Goal: Task Accomplishment & Management: Manage account settings

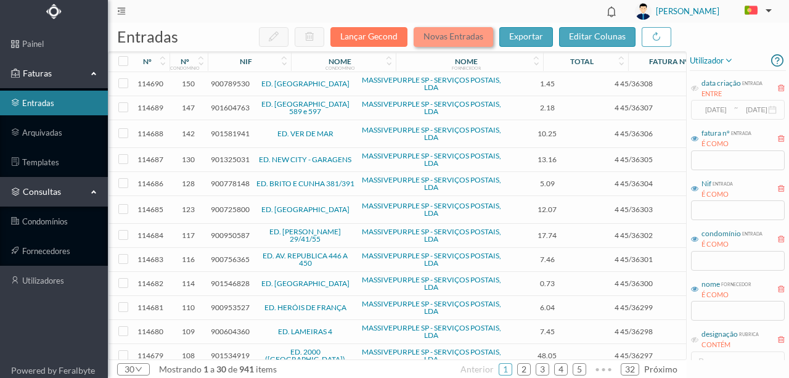
click at [449, 38] on button "Novas Entradas" at bounding box center [454, 37] width 80 height 20
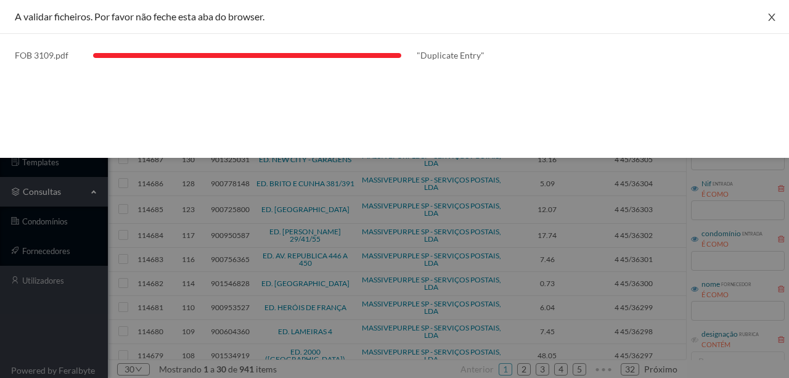
click at [775, 14] on icon "icon: close" at bounding box center [772, 17] width 10 height 10
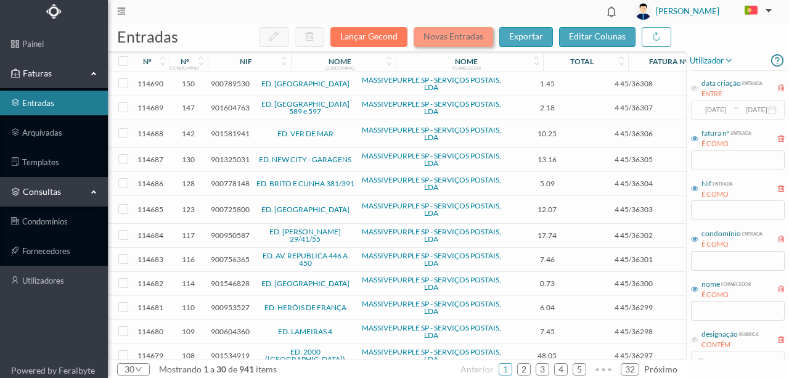
click at [461, 33] on button "Novas Entradas" at bounding box center [454, 37] width 80 height 20
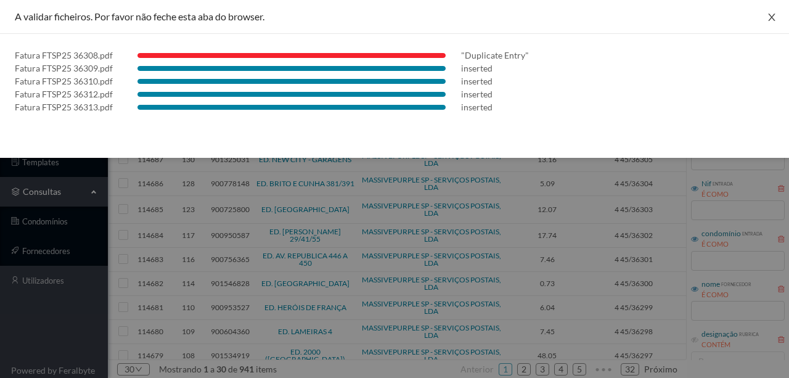
click at [775, 20] on icon "icon: close" at bounding box center [772, 17] width 10 height 10
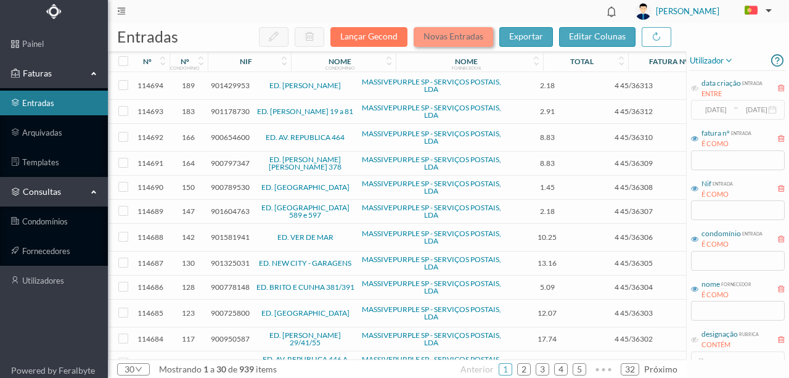
click at [444, 39] on button "Novas Entradas" at bounding box center [454, 37] width 80 height 20
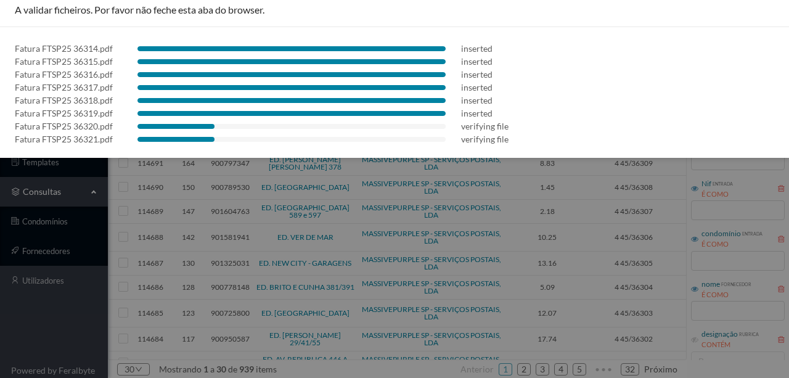
scroll to position [9, 0]
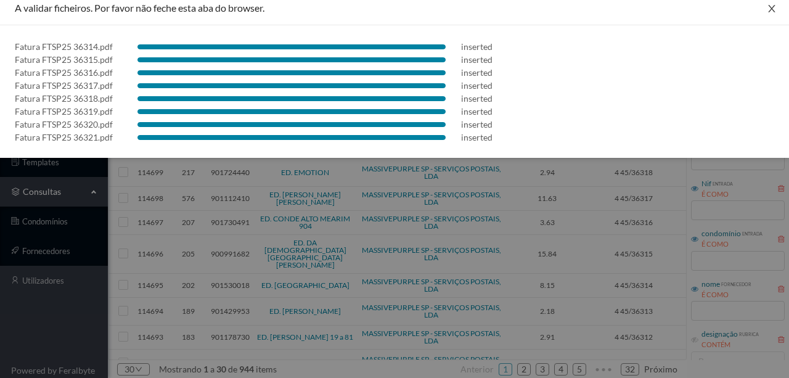
click at [768, 9] on icon "icon: close" at bounding box center [772, 9] width 10 height 10
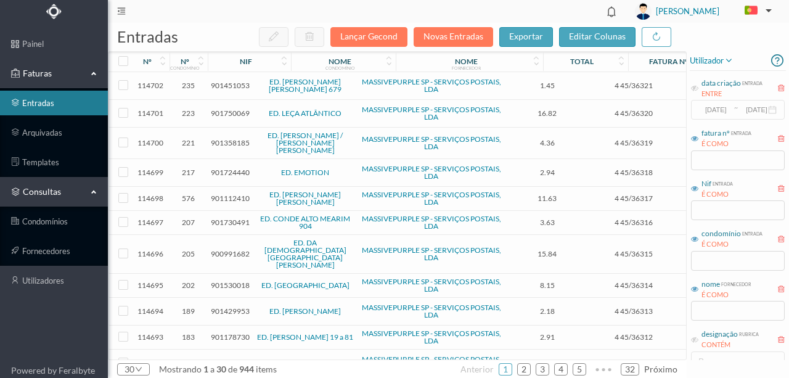
scroll to position [0, 0]
click at [460, 33] on button "Novas Entradas" at bounding box center [454, 37] width 80 height 20
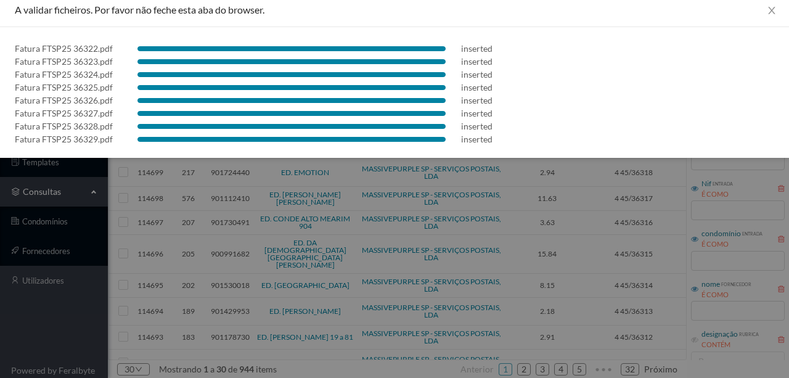
scroll to position [9, 0]
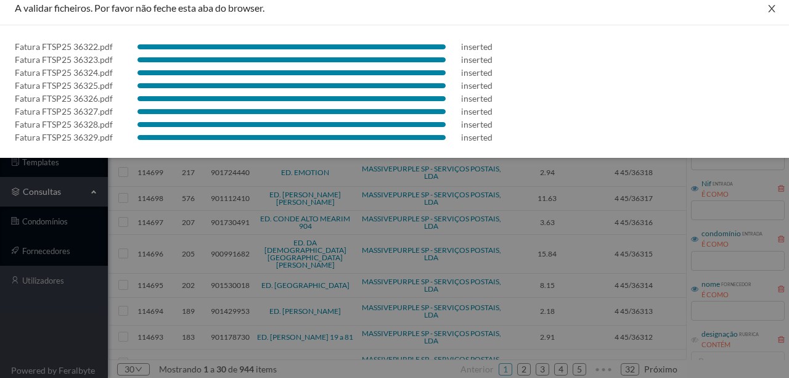
drag, startPoint x: 769, startPoint y: 11, endPoint x: 743, endPoint y: 14, distance: 25.4
click at [769, 11] on icon "icon: close" at bounding box center [772, 9] width 10 height 10
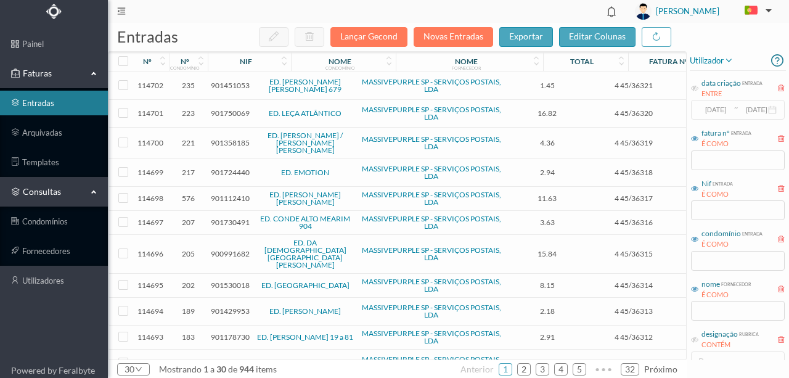
scroll to position [0, 0]
click at [466, 30] on button "Novas Entradas" at bounding box center [454, 37] width 80 height 20
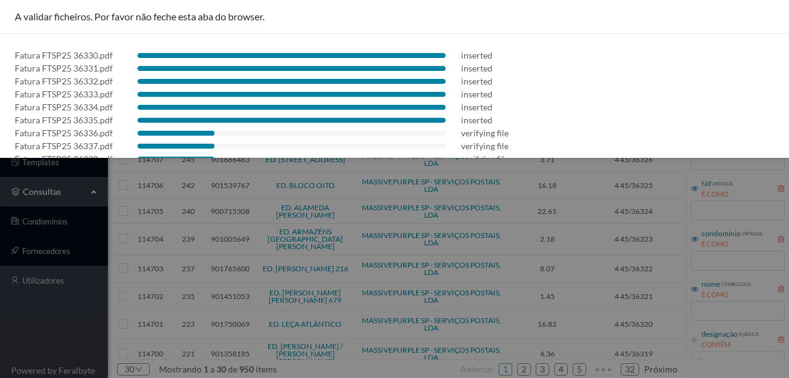
click at [2, 229] on div at bounding box center [394, 189] width 789 height 378
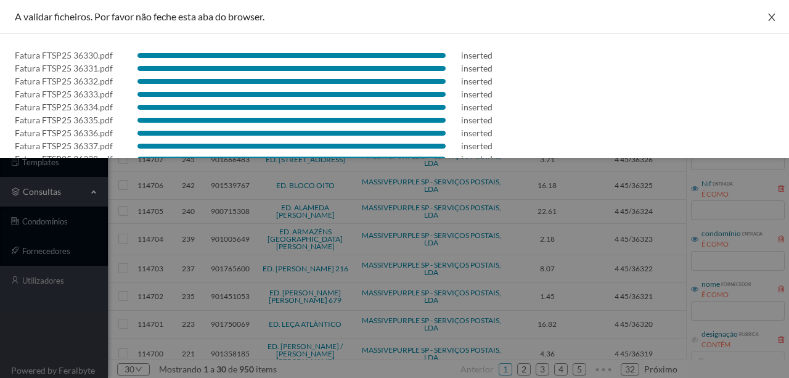
click at [768, 18] on icon "icon: close" at bounding box center [771, 17] width 7 height 7
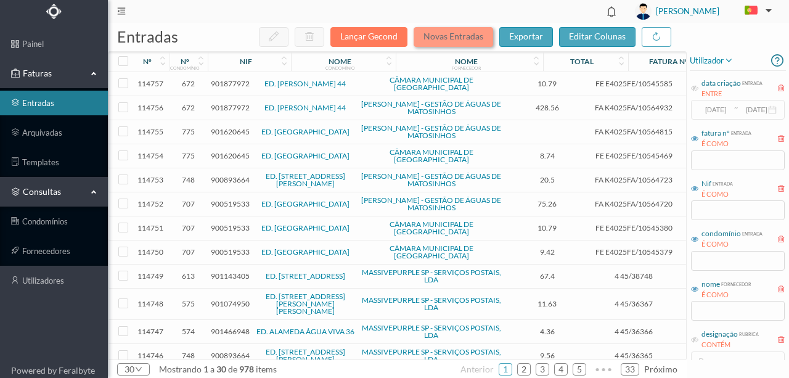
click at [456, 33] on button "Novas Entradas" at bounding box center [454, 37] width 80 height 20
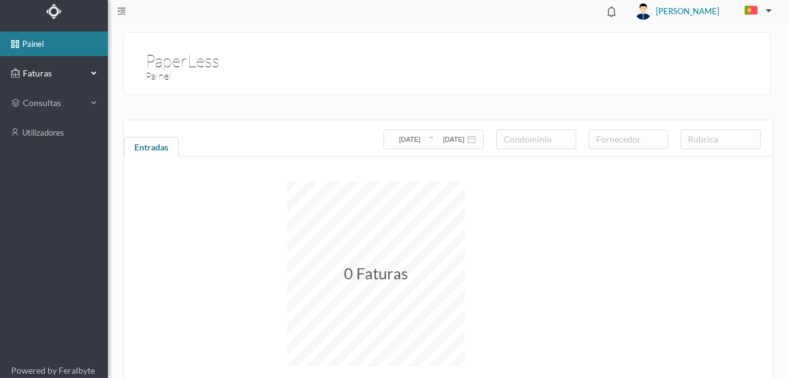
click at [38, 73] on span "Faturas" at bounding box center [54, 73] width 68 height 12
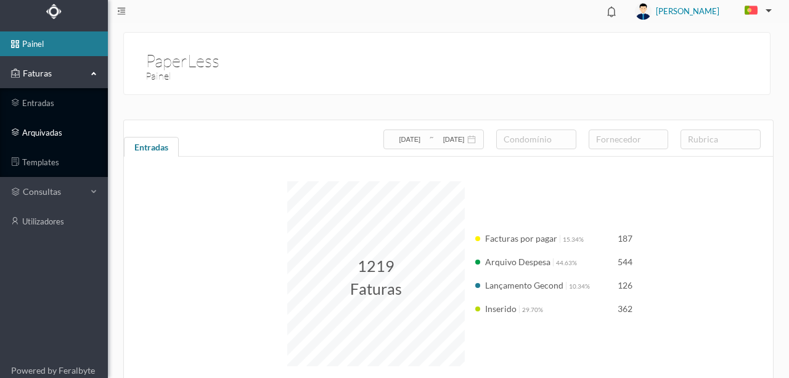
click at [42, 134] on link "arquivadas" at bounding box center [54, 132] width 108 height 25
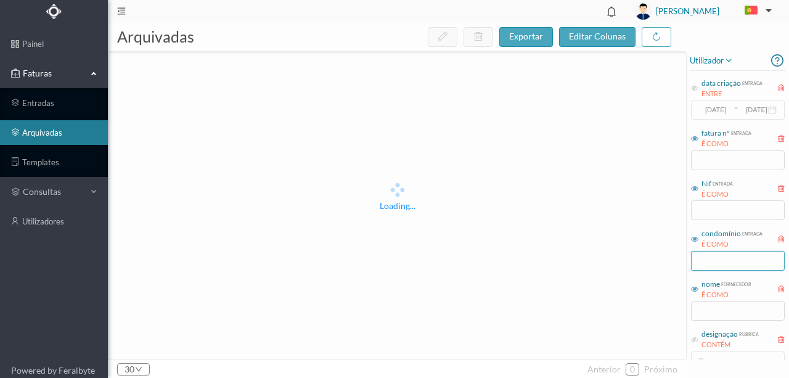
click at [706, 266] on input "text" at bounding box center [738, 261] width 94 height 20
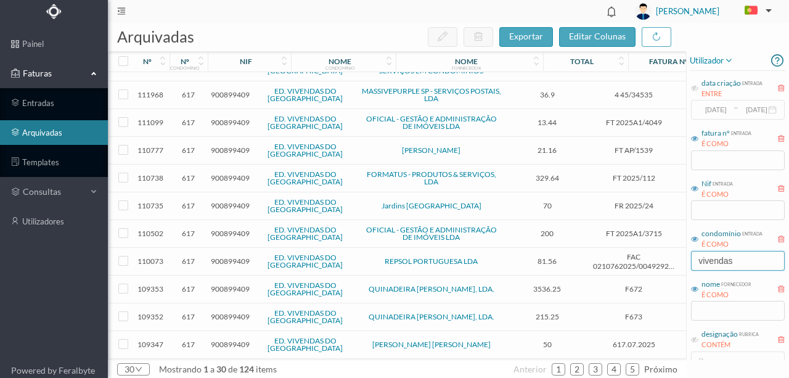
scroll to position [164, 0]
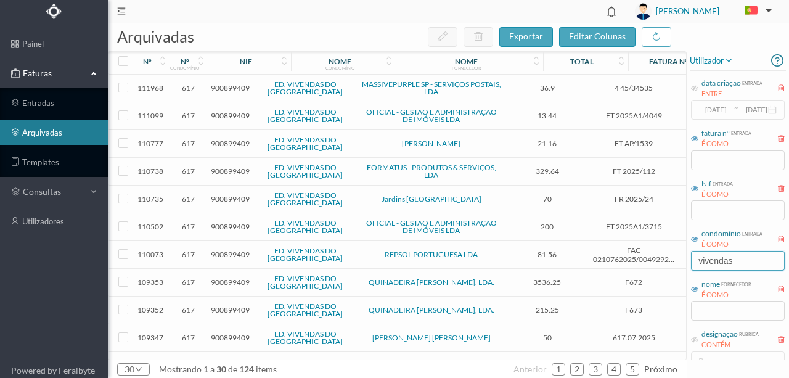
type input "vivendas"
click at [227, 197] on span "900899409" at bounding box center [230, 198] width 39 height 9
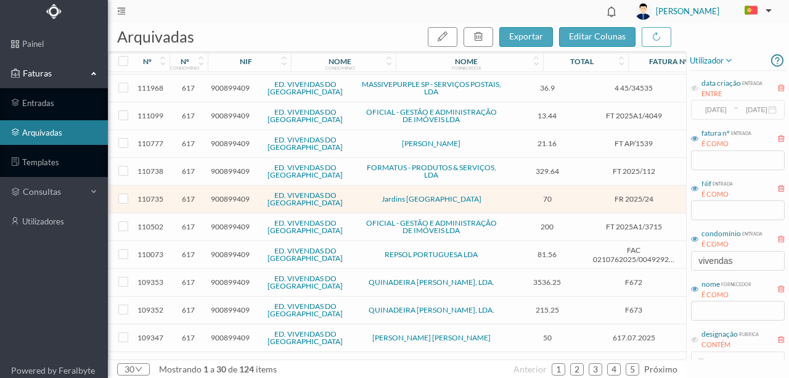
click at [227, 196] on span "900899409" at bounding box center [230, 198] width 39 height 9
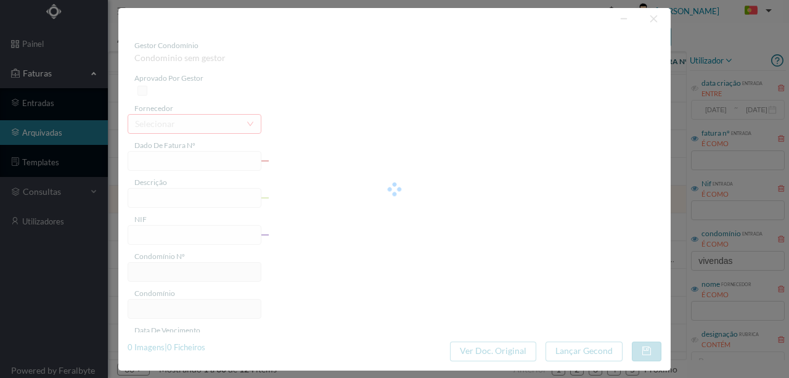
type input "FR 2025/24"
type input "Manutenção Jardim Agosto"
type input "900899409"
type input "2025-08-30"
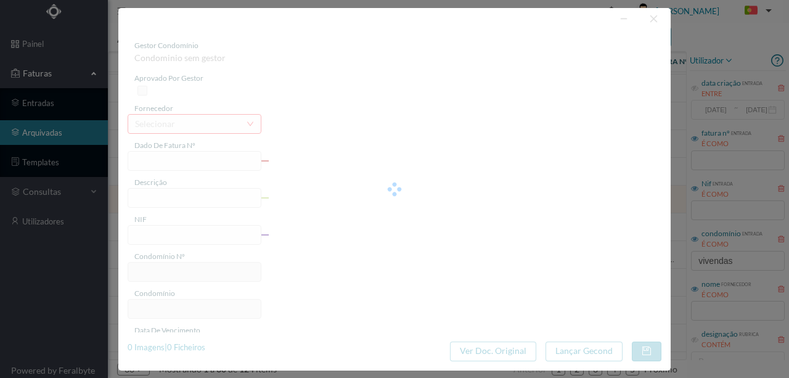
type input "2025-09-08"
type input "70.00"
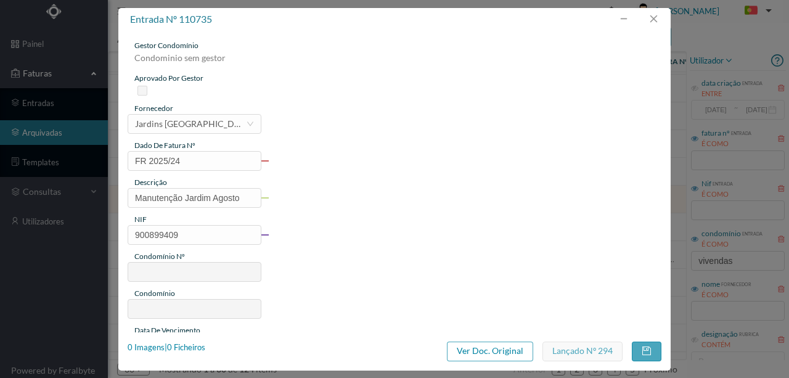
type input "617"
type input "ED. VIVENDAS DO ATLÂNTICO"
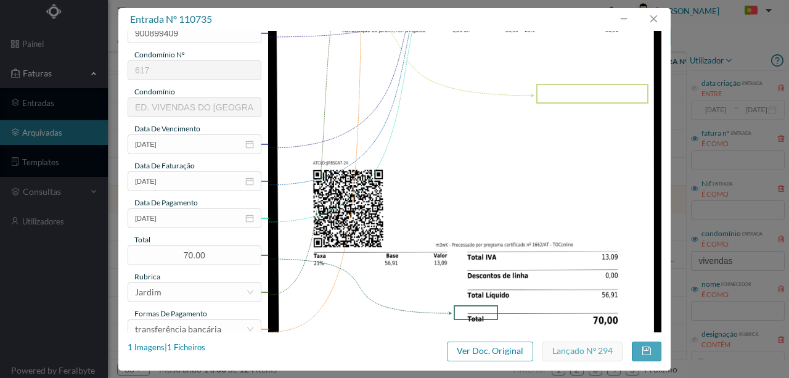
scroll to position [168, 0]
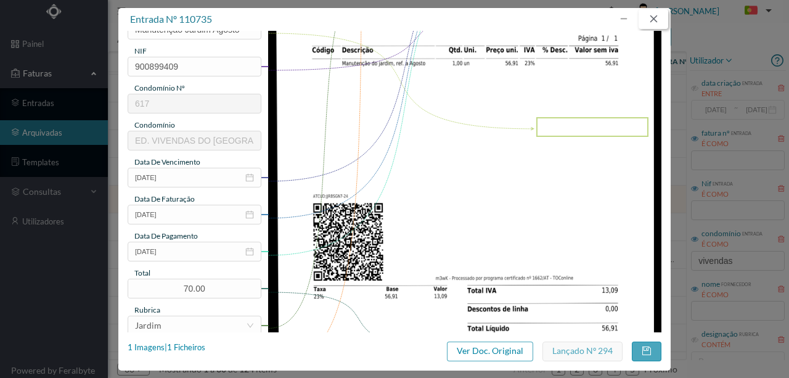
click at [655, 20] on button "button" at bounding box center [654, 19] width 30 height 20
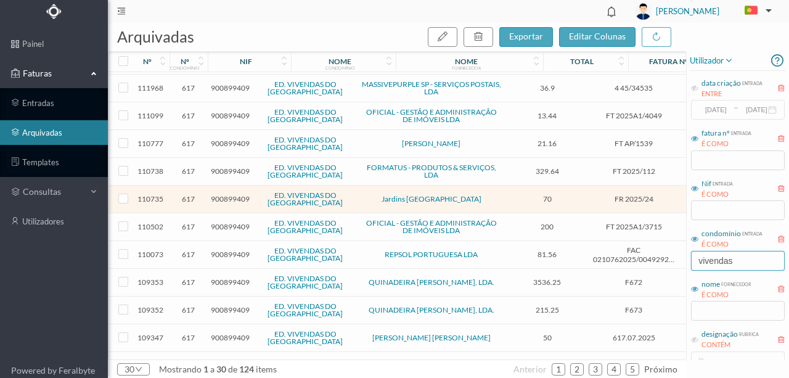
drag, startPoint x: 727, startPoint y: 261, endPoint x: 637, endPoint y: 265, distance: 90.1
click at [643, 267] on div "arquivadas exportar editar colunas nº nº condomínio nif nome condomínio nome fo…" at bounding box center [448, 200] width 681 height 355
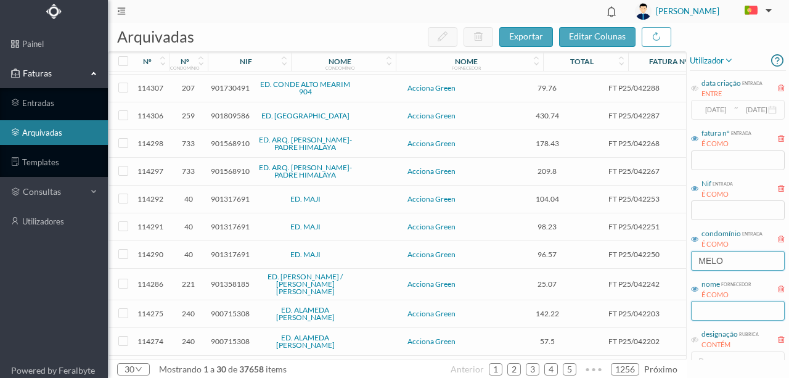
type input "melo leo"
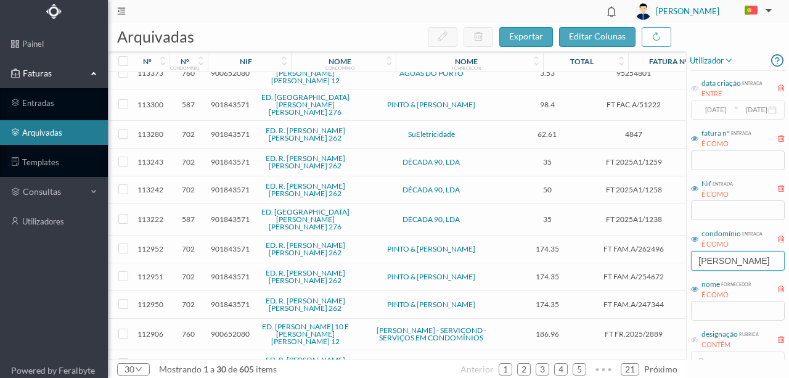
scroll to position [537, 0]
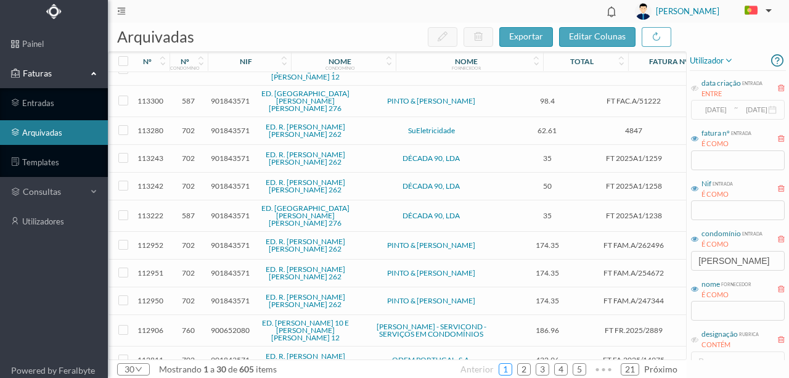
click at [510, 370] on link "1" at bounding box center [505, 369] width 12 height 18
click at [525, 364] on link "2" at bounding box center [524, 369] width 12 height 18
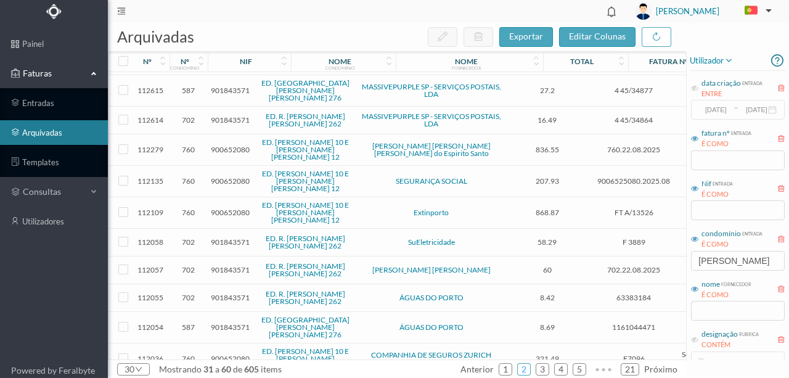
scroll to position [0, 0]
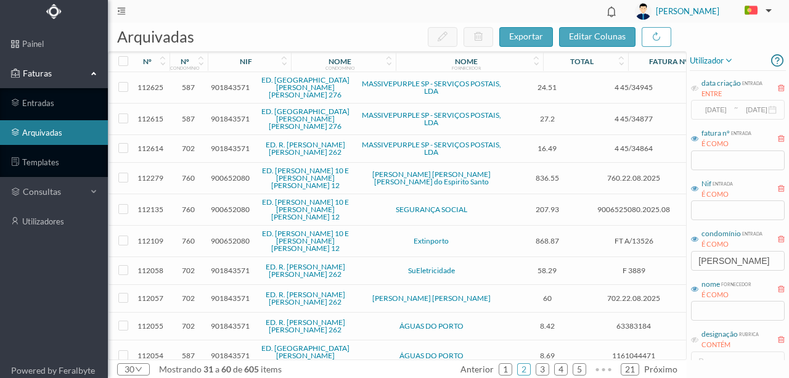
click at [218, 293] on span "901843571" at bounding box center [230, 297] width 39 height 9
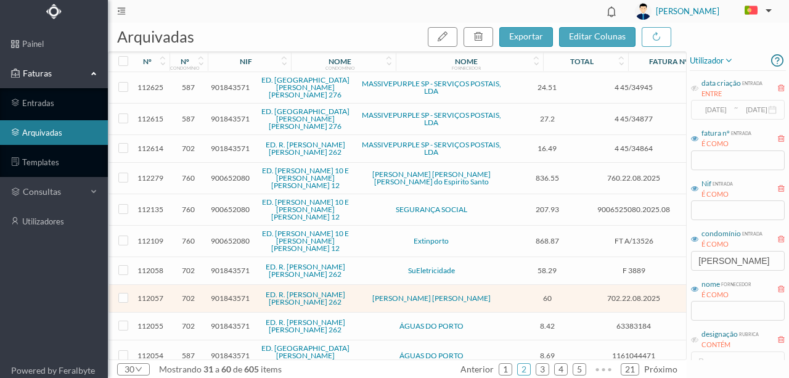
click at [218, 293] on span "901843571" at bounding box center [230, 297] width 39 height 9
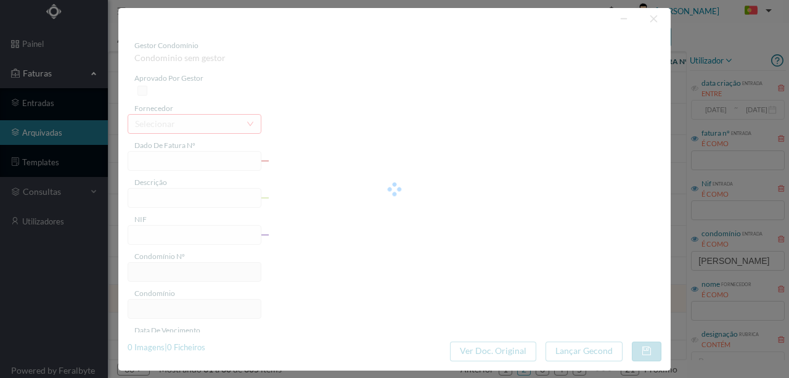
type input "702.22.08.2025"
type input "Limpeza Agosto"
type input "901843571"
type input "2025-08-22"
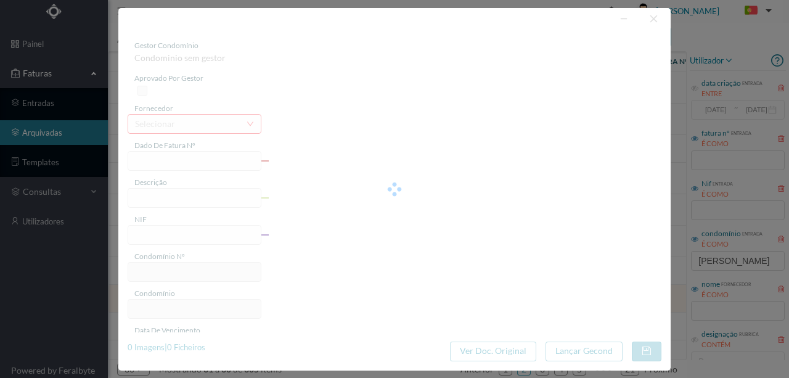
type input "2025-08-22"
type input "60.00"
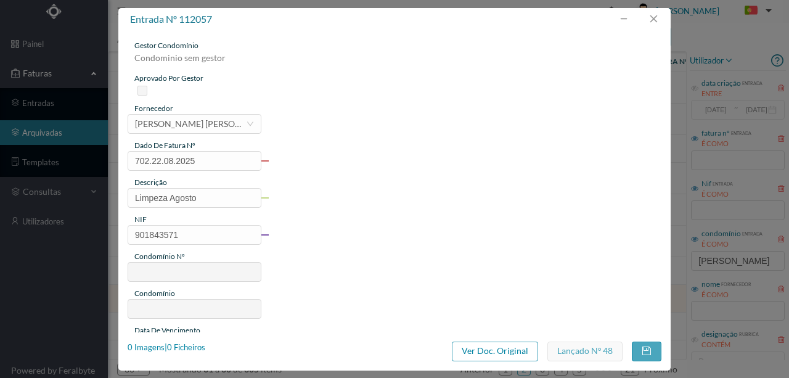
type input "702"
type input "ED. R. DR. MELO LEOTE 262"
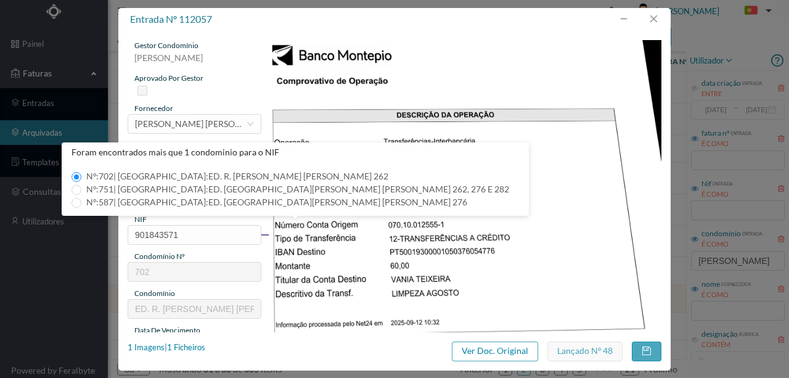
click at [549, 237] on img at bounding box center [465, 318] width 394 height 557
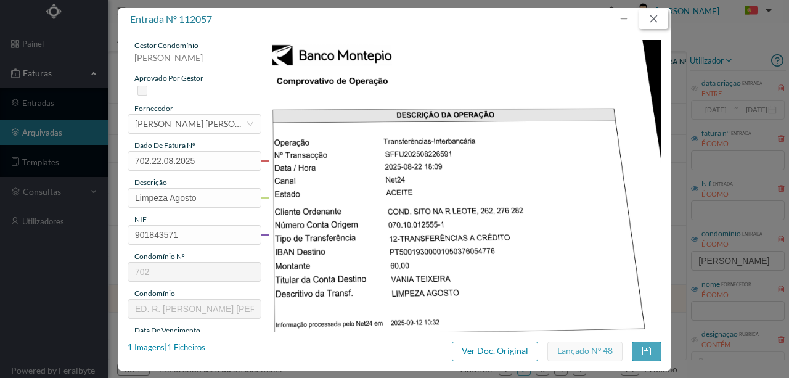
click at [653, 20] on button "button" at bounding box center [654, 19] width 30 height 20
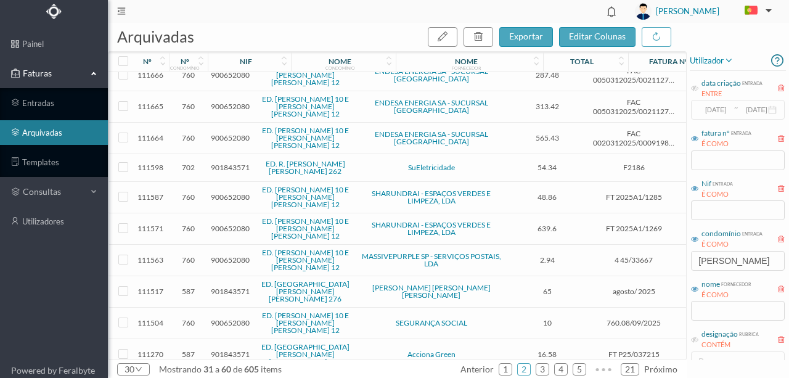
scroll to position [529, 0]
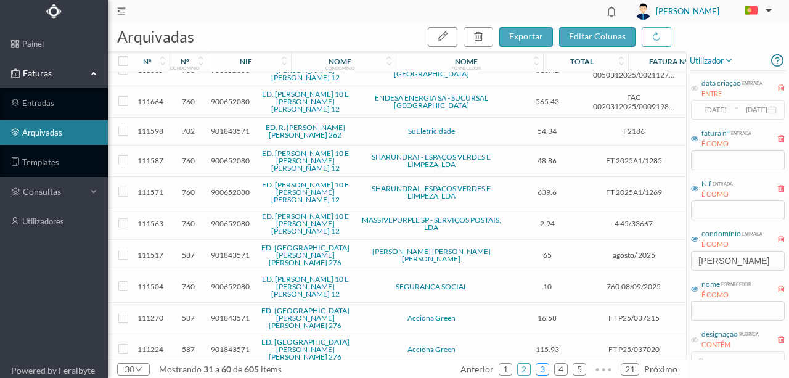
click at [542, 367] on link "3" at bounding box center [542, 369] width 12 height 18
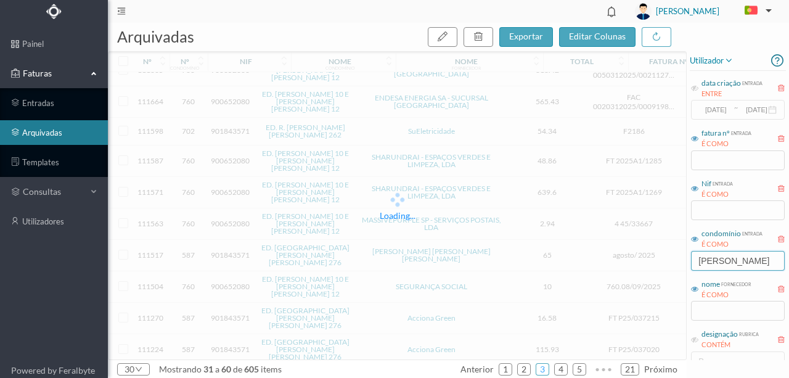
scroll to position [526, 0]
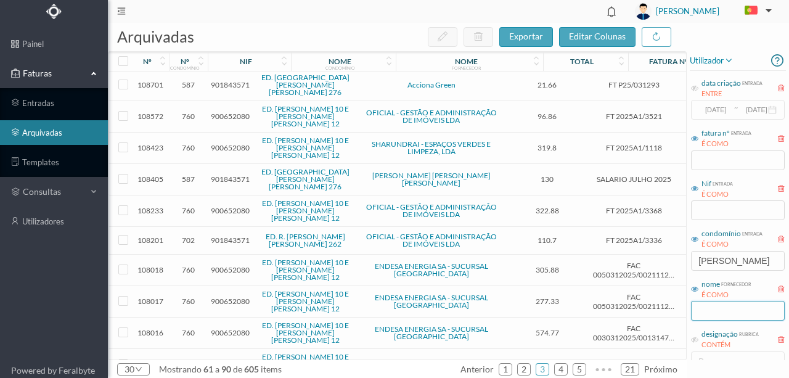
click at [701, 306] on input "text" at bounding box center [738, 311] width 94 height 20
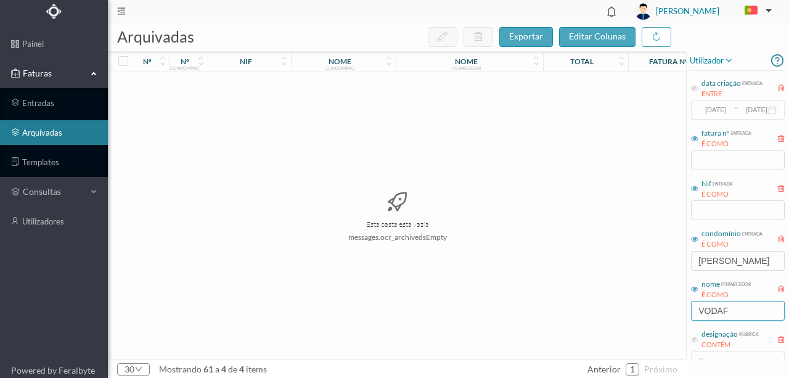
scroll to position [0, 0]
type input "VODAFON"
drag, startPoint x: 767, startPoint y: 312, endPoint x: 631, endPoint y: 307, distance: 135.7
click at [629, 308] on div "arquivadas exportar editar colunas nº nº condomínio nif nome condomínio nome fo…" at bounding box center [448, 200] width 681 height 355
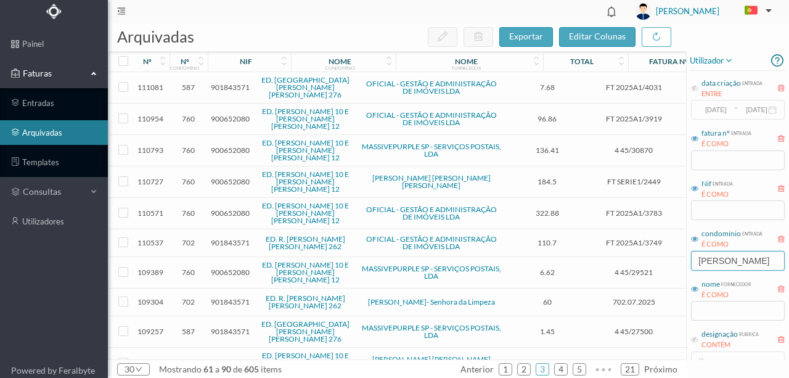
drag, startPoint x: 737, startPoint y: 260, endPoint x: 670, endPoint y: 259, distance: 67.2
click at [670, 259] on div "arquivadas exportar editar colunas nº nº condomínio nif nome condomínio nome fo…" at bounding box center [448, 200] width 681 height 355
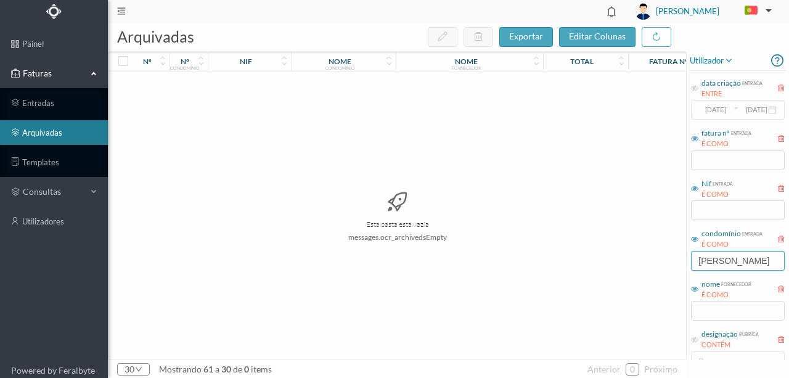
drag, startPoint x: 774, startPoint y: 256, endPoint x: 594, endPoint y: 262, distance: 180.1
click at [595, 262] on div "arquivadas exportar editar colunas nº nº condomínio nif nome condomínio nome fo…" at bounding box center [448, 200] width 681 height 355
type input "D"
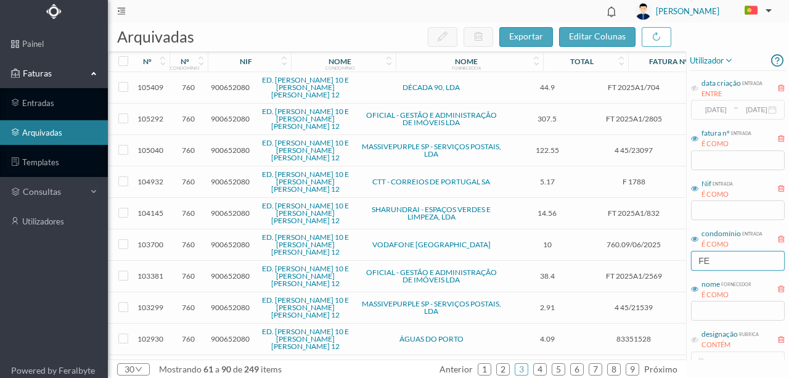
type input "F"
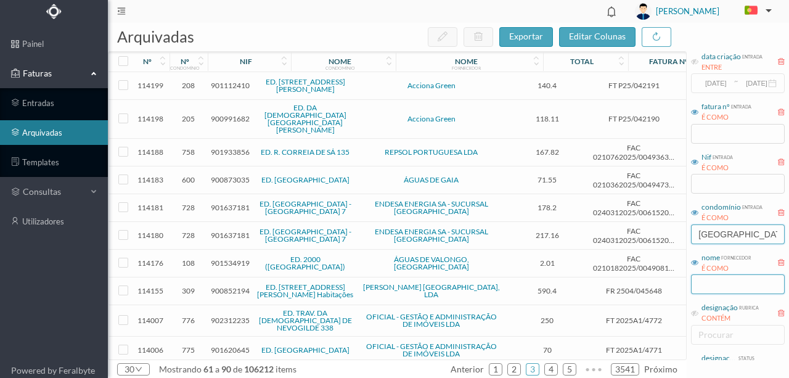
scroll to position [41, 0]
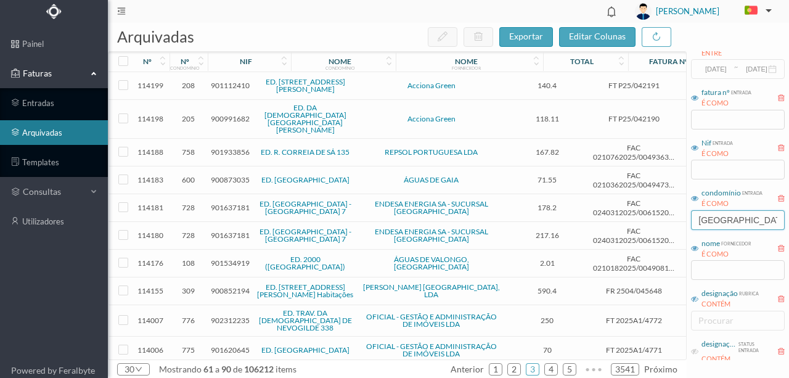
type input "LIMA"
click at [693, 300] on icon at bounding box center [694, 298] width 7 height 7
click at [700, 322] on input at bounding box center [698, 320] width 7 height 15
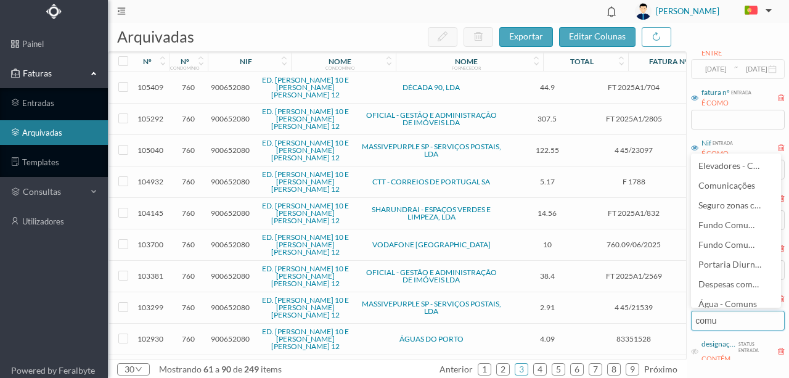
type input "comun"
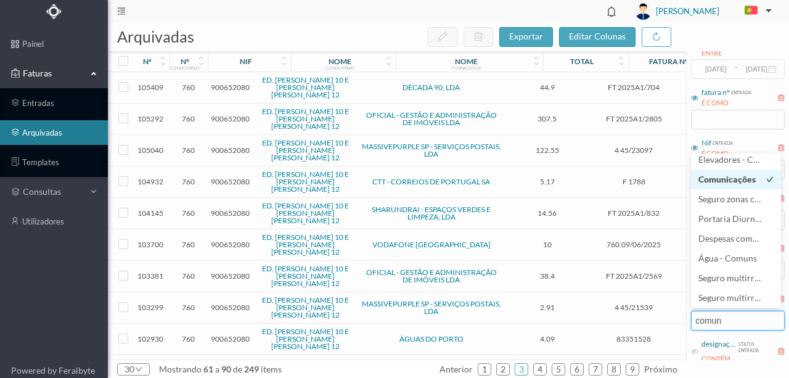
click at [721, 184] on span "Comunicações" at bounding box center [726, 179] width 57 height 10
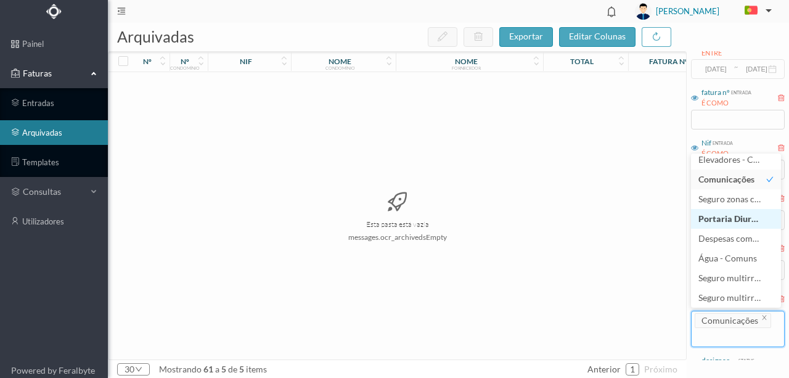
scroll to position [2, 0]
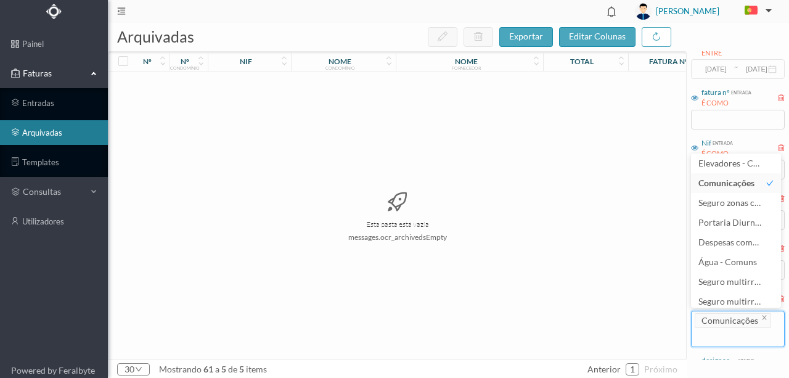
click at [584, 240] on div "Esta pasta está vazia messages.ocr_archivedsEmpty" at bounding box center [397, 215] width 578 height 287
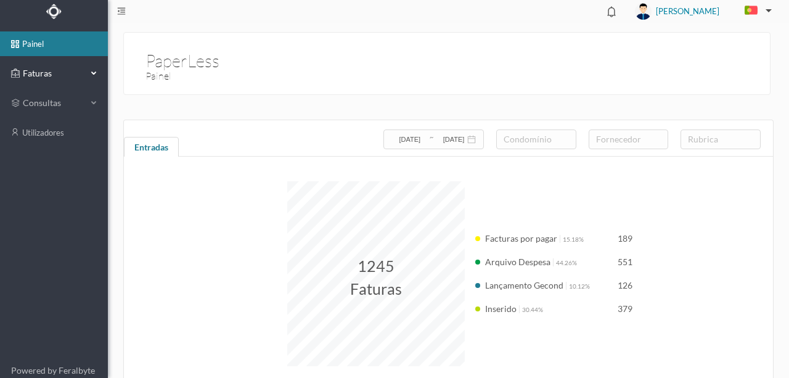
click at [45, 76] on span "Faturas" at bounding box center [54, 73] width 68 height 12
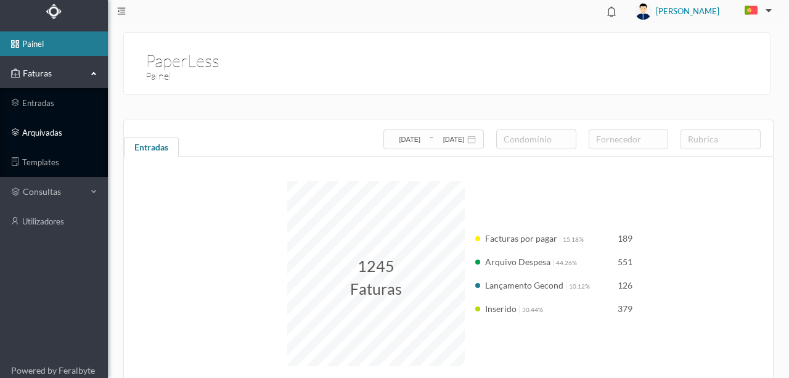
click at [44, 133] on link "arquivadas" at bounding box center [54, 132] width 108 height 25
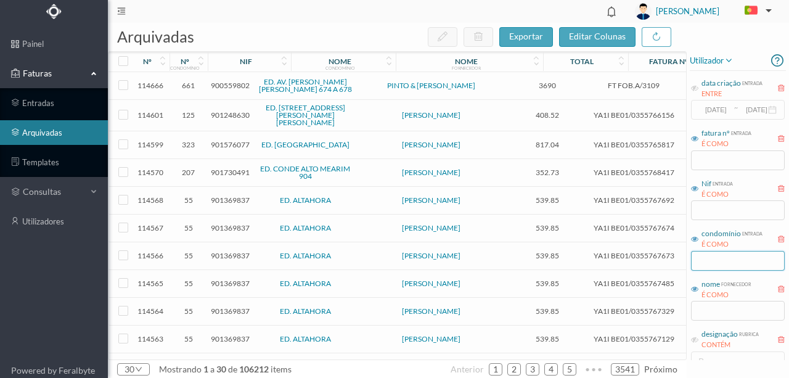
click at [707, 263] on input "text" at bounding box center [738, 261] width 94 height 20
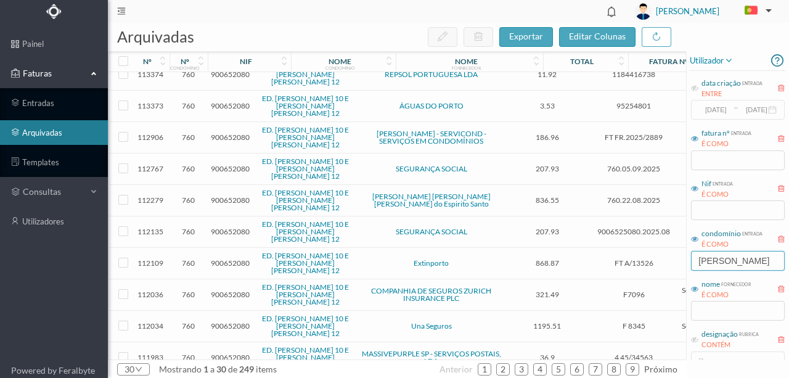
scroll to position [247, 0]
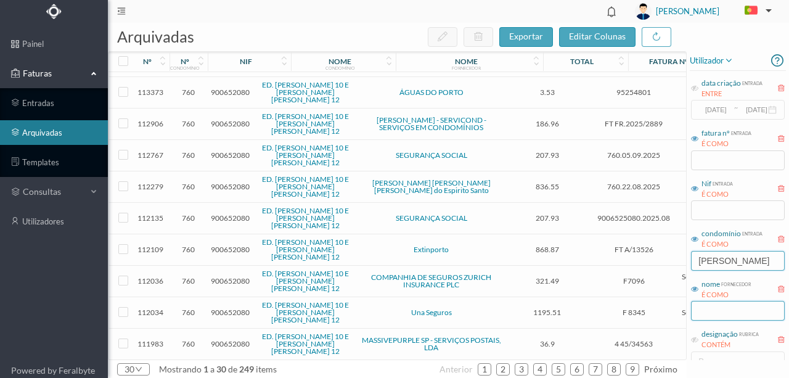
type input "feliza"
click at [703, 313] on input "text" at bounding box center [738, 311] width 94 height 20
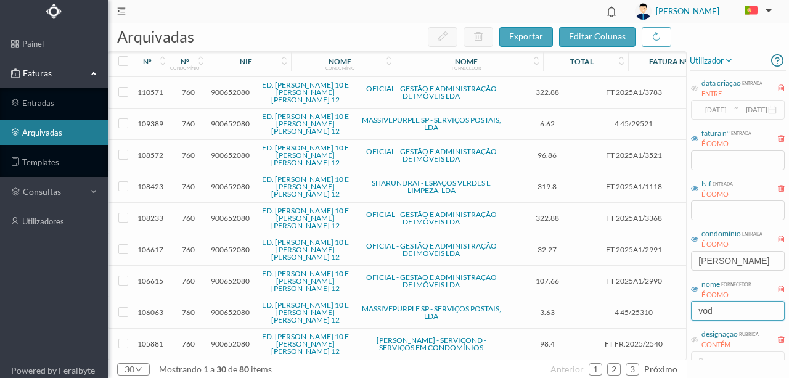
scroll to position [0, 0]
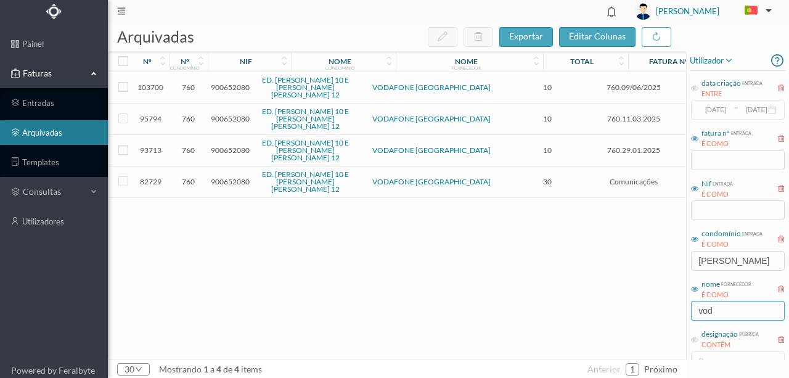
type input "vod"
click at [243, 88] on span "900652080" at bounding box center [230, 87] width 39 height 9
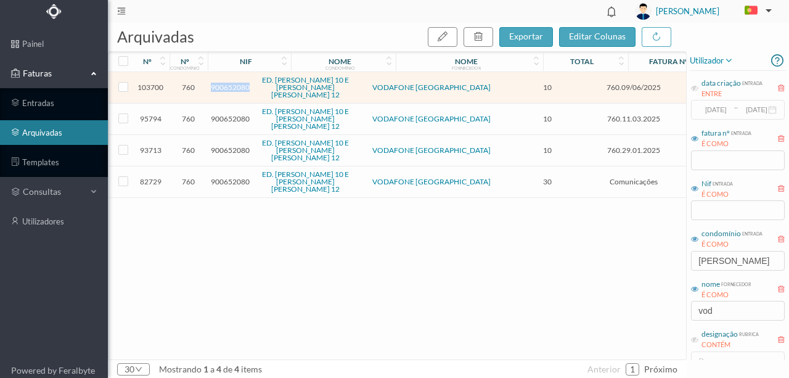
click at [243, 88] on span "900652080" at bounding box center [230, 87] width 39 height 9
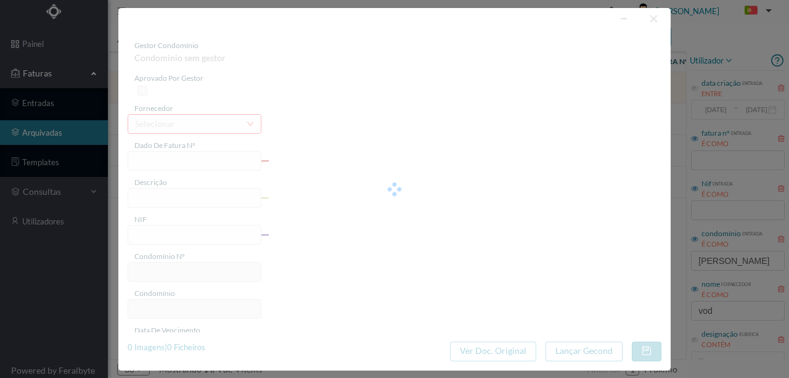
type input "760.09/06/2025"
type input "Carregamento telemovel"
type input "900652080"
type input "09-06-2025"
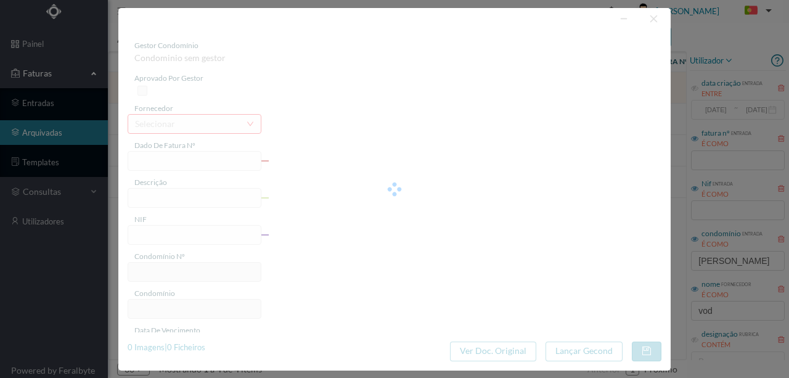
type input "09-06-2025"
type input "10.00"
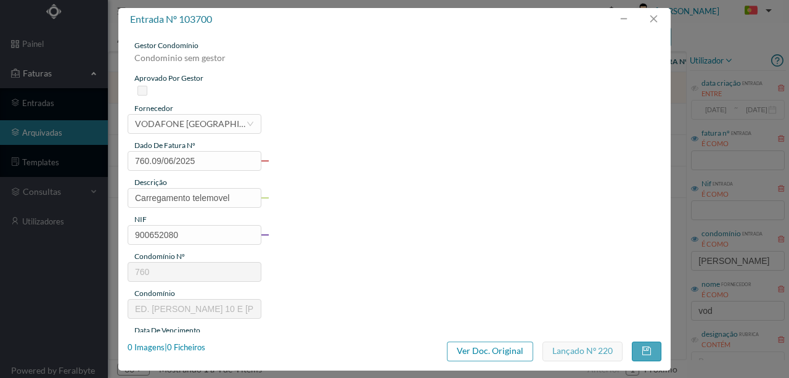
type input "760"
type input "ED. [PERSON_NAME] 10 E [PERSON_NAME] [PERSON_NAME] 12"
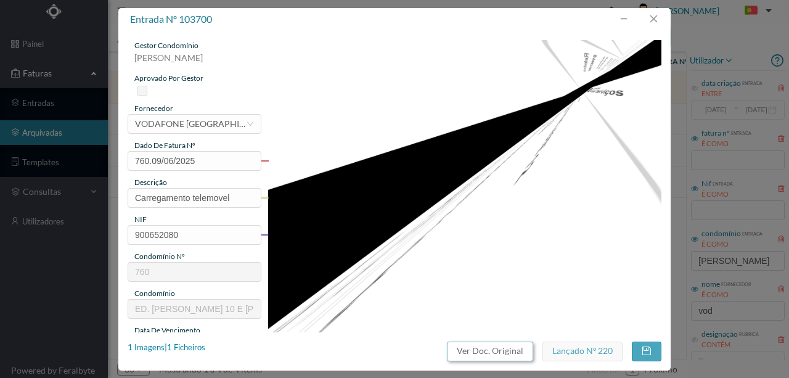
click at [515, 353] on button "Ver Doc. Original" at bounding box center [490, 351] width 86 height 20
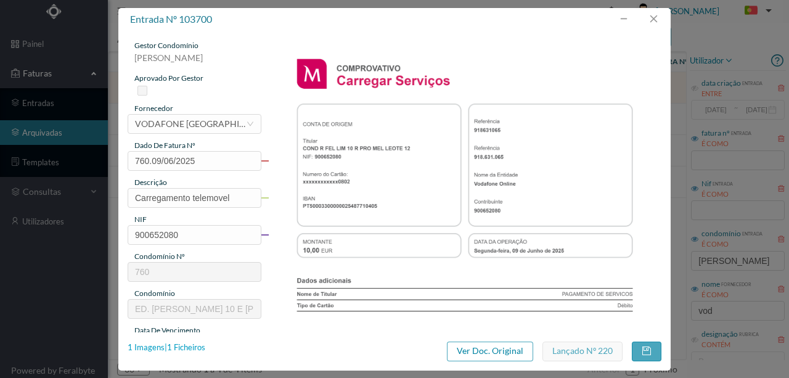
click at [191, 348] on div "1 Imagens | 1 Ficheiros" at bounding box center [167, 347] width 78 height 12
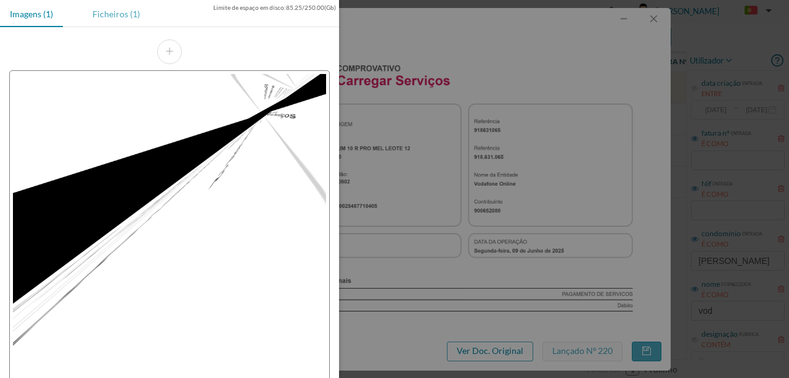
click at [110, 16] on div "Ficheiros (1)" at bounding box center [116, 14] width 67 height 28
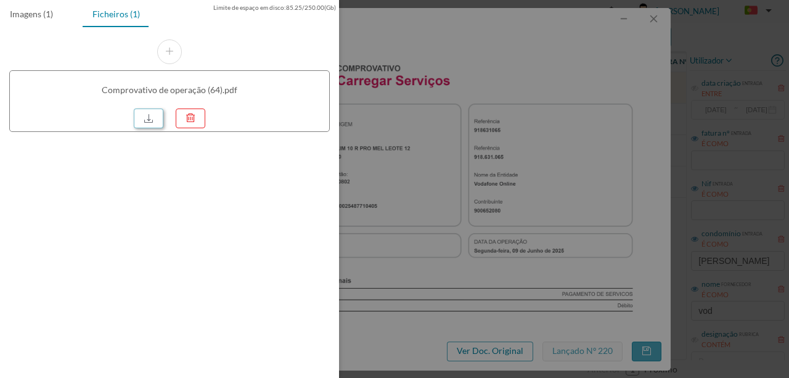
click at [143, 113] on link at bounding box center [149, 118] width 30 height 20
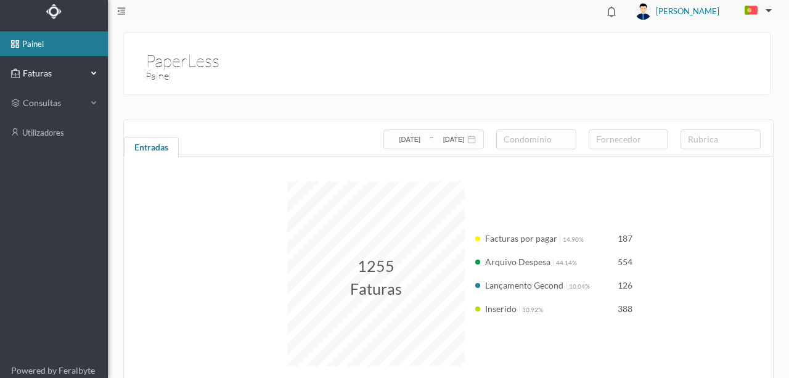
click at [39, 70] on span "Faturas" at bounding box center [54, 73] width 68 height 12
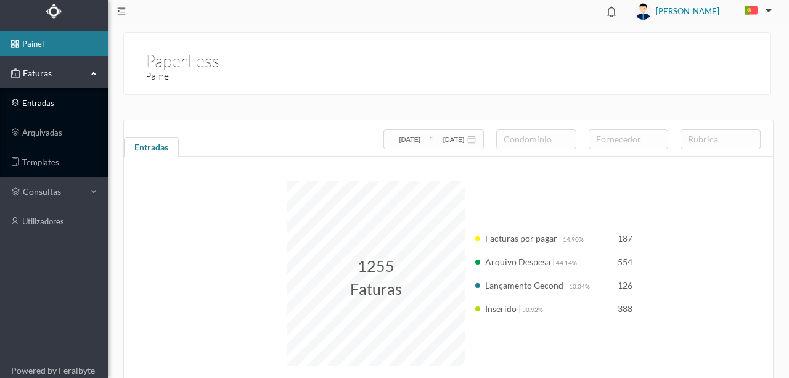
click at [36, 99] on link "entradas" at bounding box center [54, 103] width 108 height 25
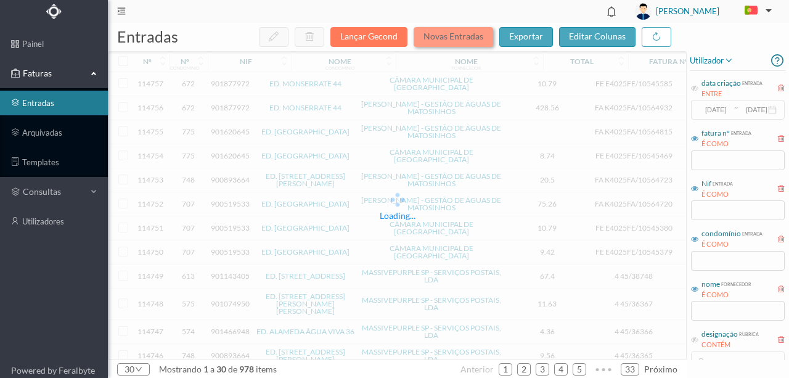
click at [444, 37] on button "Novas Entradas" at bounding box center [454, 37] width 80 height 20
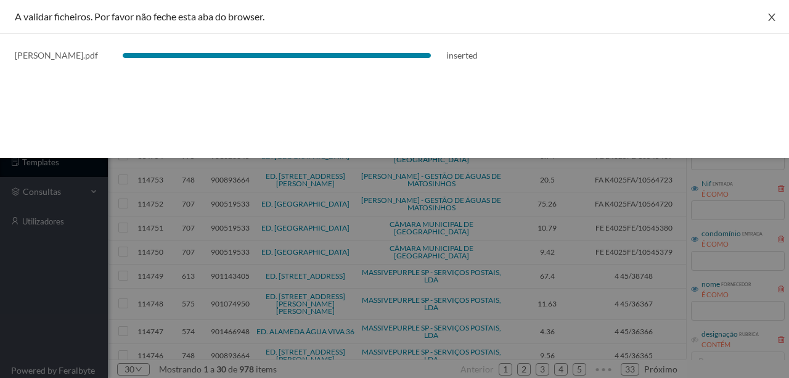
click at [772, 17] on icon "icon: close" at bounding box center [771, 17] width 7 height 7
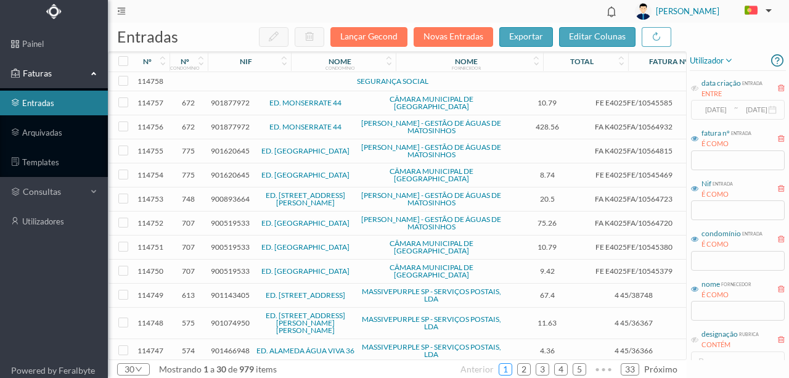
click at [510, 369] on link "1" at bounding box center [505, 369] width 12 height 18
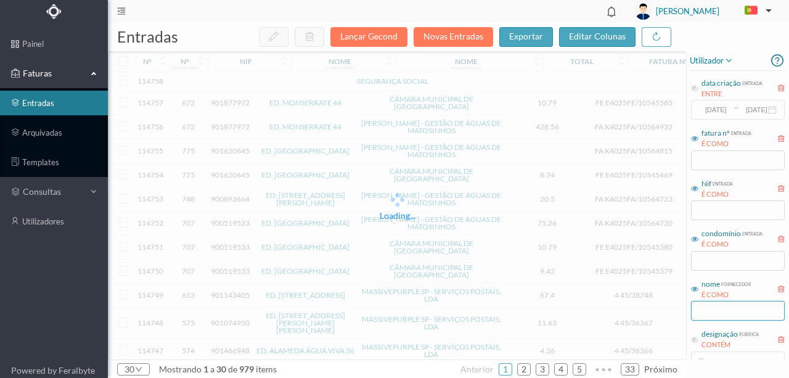
click at [714, 311] on input "text" at bounding box center [738, 311] width 94 height 20
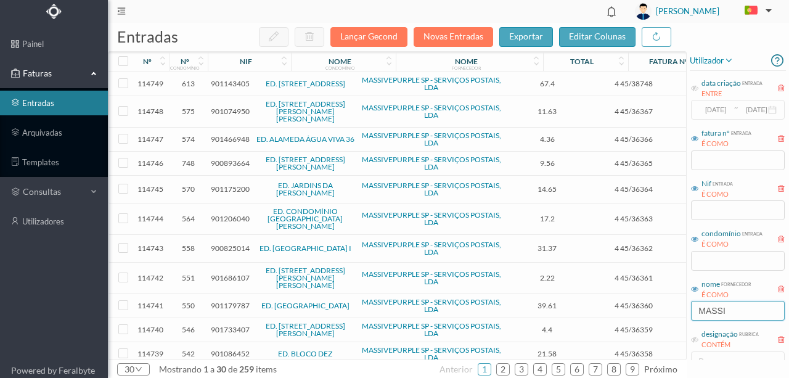
type input "massi"
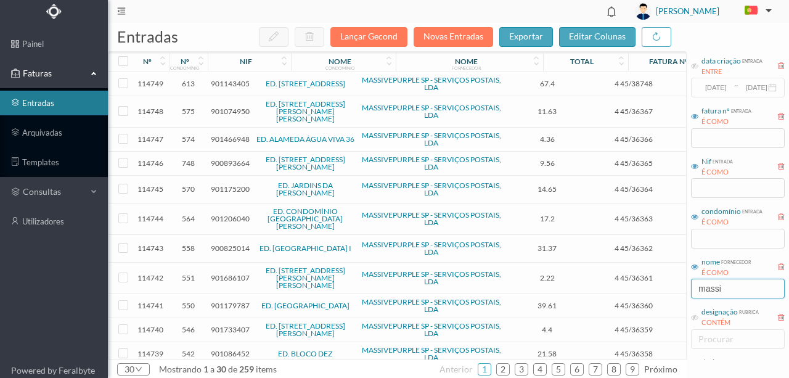
scroll to position [41, 0]
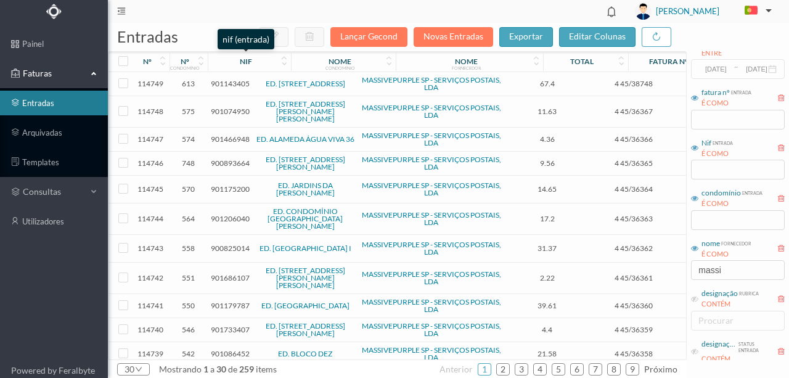
click at [239, 63] on div "nif" at bounding box center [245, 61] width 69 height 9
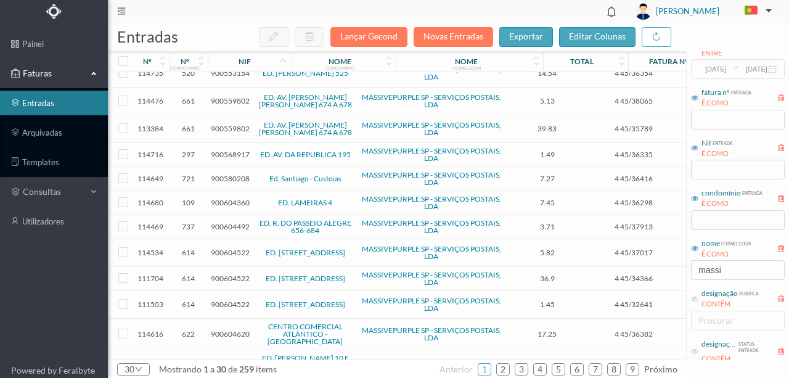
scroll to position [205, 0]
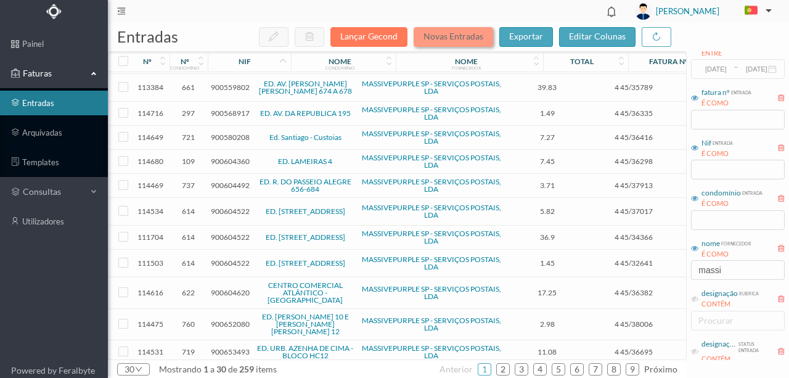
click at [450, 41] on button "Novas Entradas" at bounding box center [454, 37] width 80 height 20
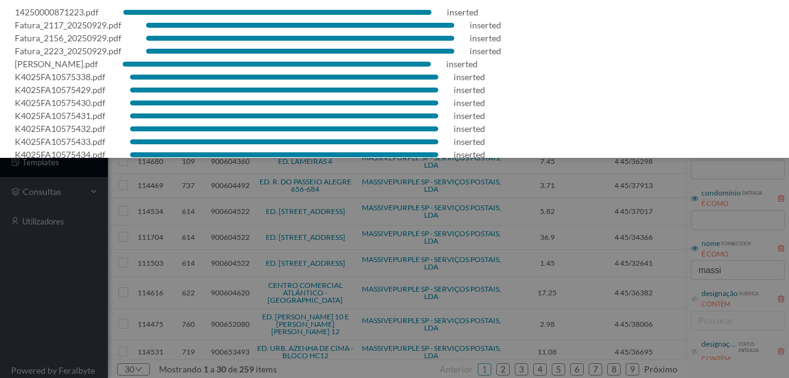
scroll to position [0, 0]
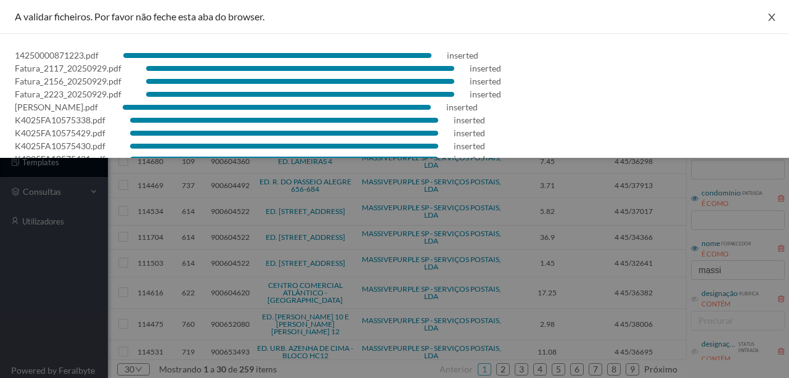
click at [767, 18] on icon "icon: close" at bounding box center [772, 17] width 10 height 10
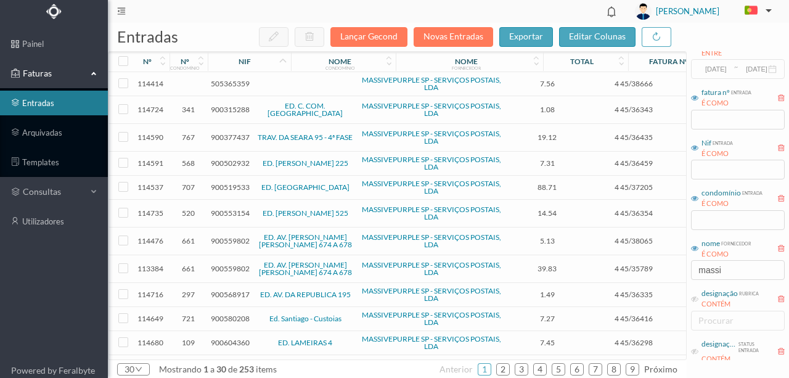
click at [228, 85] on span "505365359" at bounding box center [230, 83] width 39 height 9
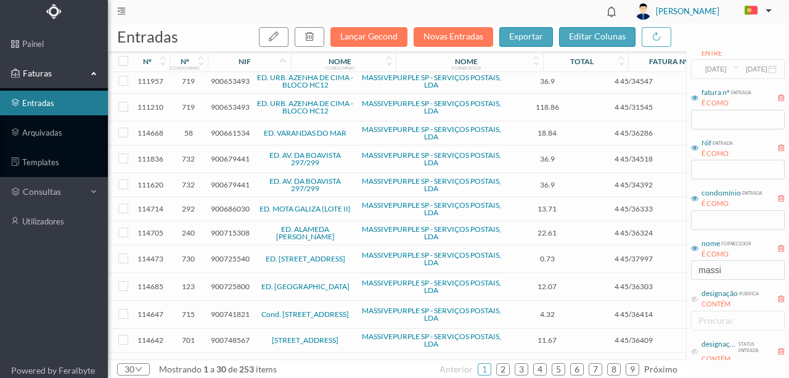
scroll to position [477, 0]
click at [507, 370] on link "2" at bounding box center [503, 369] width 12 height 18
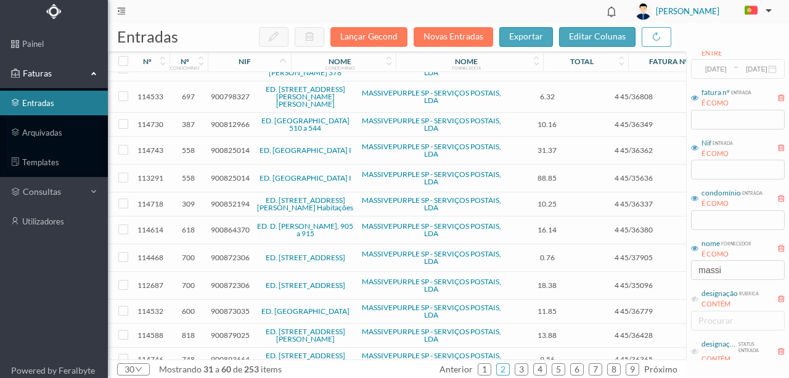
scroll to position [123, 0]
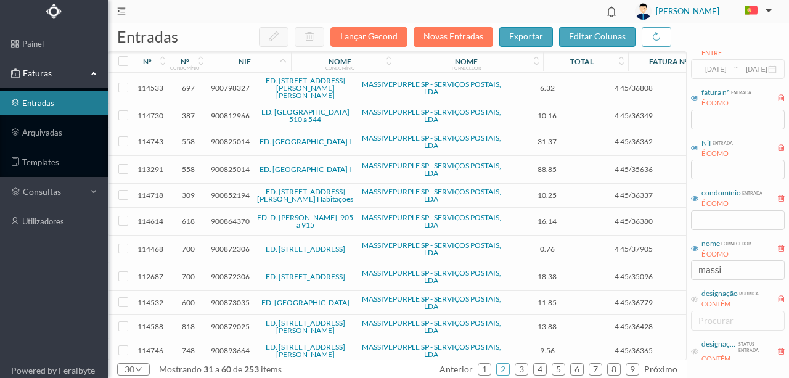
click at [227, 190] on span "900852194" at bounding box center [230, 194] width 39 height 9
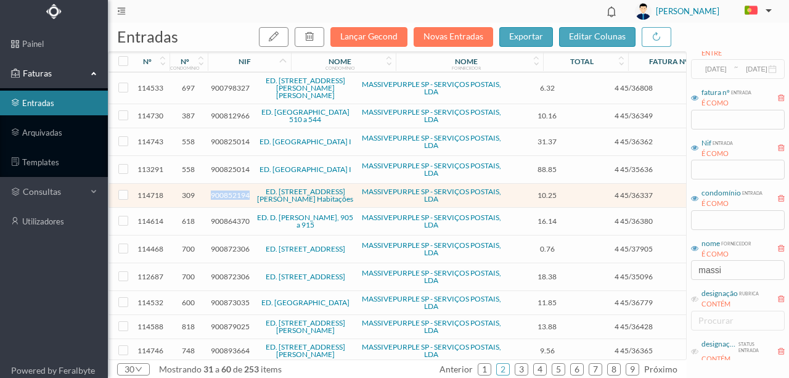
click at [227, 190] on span "900852194" at bounding box center [230, 194] width 39 height 9
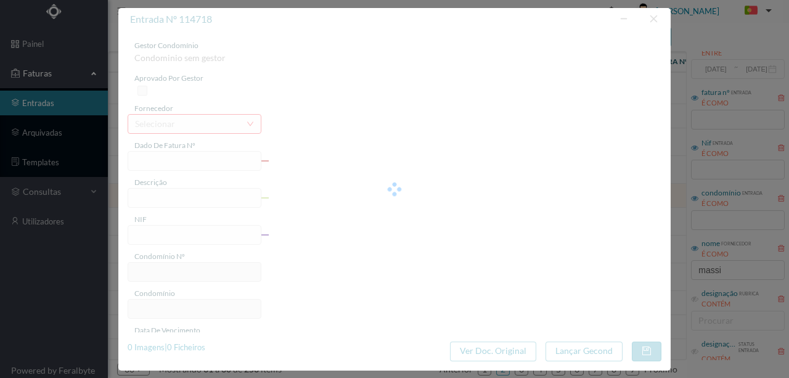
type input "4 45/36337"
type input "Serviço [PERSON_NAME]"
type input "900852194"
type input "Invalid date"
type input "[DATE]"
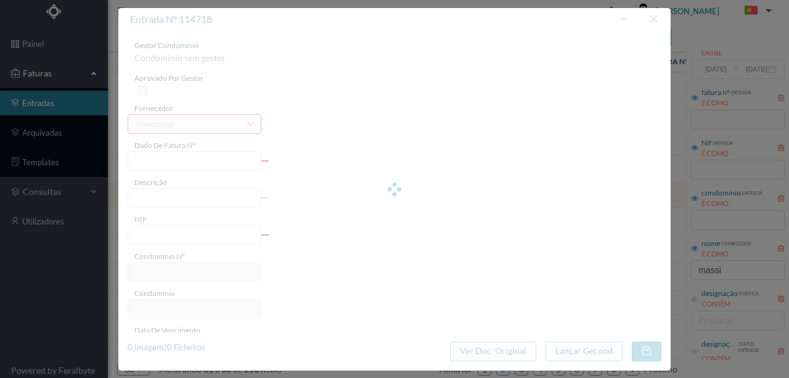
type input "[DATE]"
type input "10.25"
type input "309"
type input "ED. RUA ALFREDO CUNHA, 376 2º BL. Habitações"
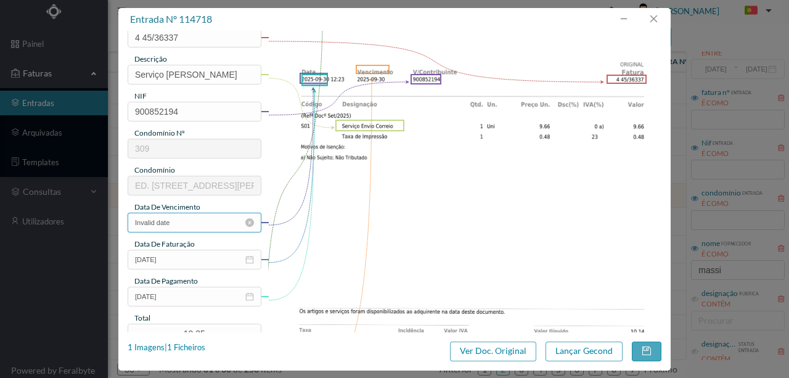
click at [198, 231] on input "Invalid date" at bounding box center [195, 223] width 134 height 20
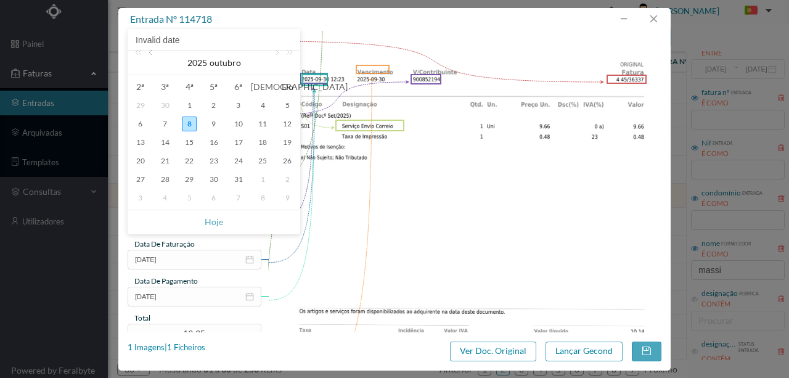
click at [150, 52] on link at bounding box center [151, 63] width 11 height 25
click at [166, 180] on div "30" at bounding box center [165, 179] width 15 height 15
type input "[DATE]"
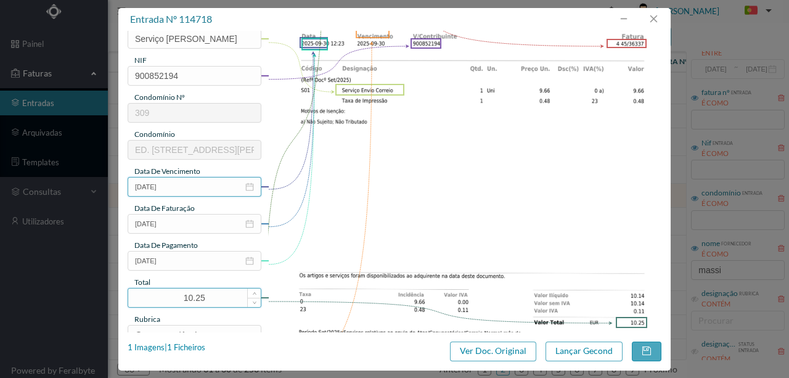
scroll to position [205, 0]
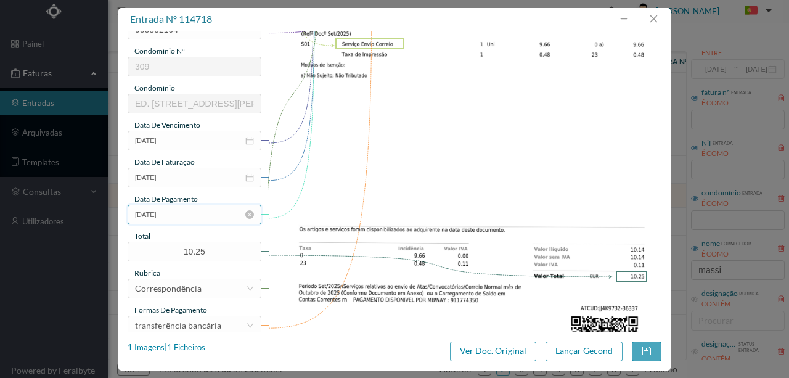
click at [192, 216] on input "[DATE]" at bounding box center [195, 215] width 134 height 20
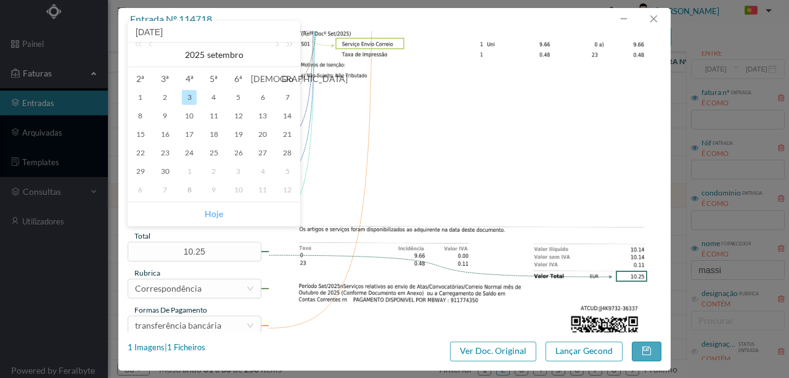
click at [211, 213] on link "Hoje" at bounding box center [214, 213] width 18 height 23
type input "[DATE]"
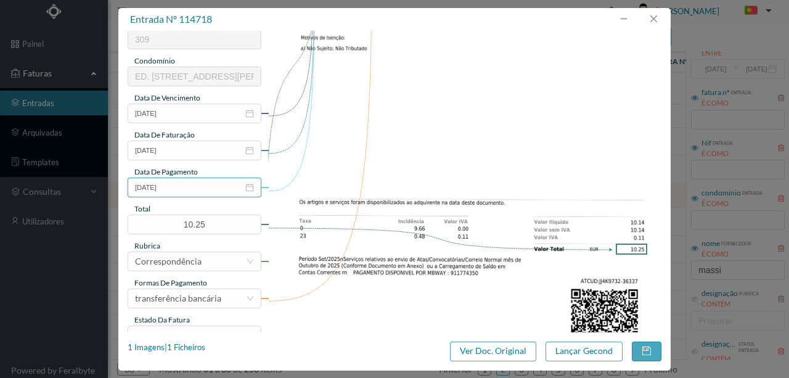
scroll to position [292, 0]
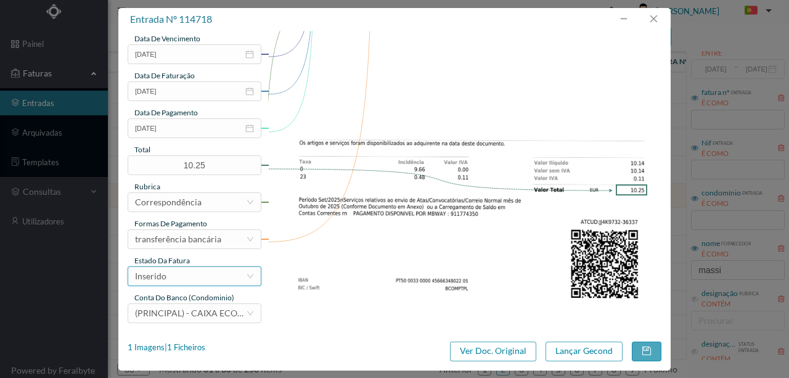
click at [196, 275] on div "Inserido" at bounding box center [190, 276] width 111 height 18
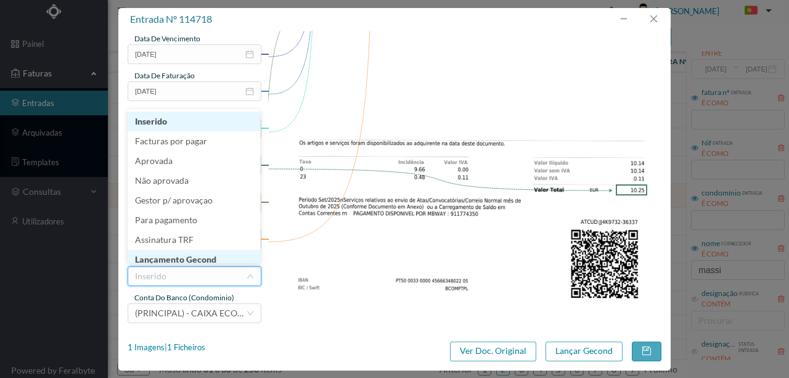
scroll to position [6, 0]
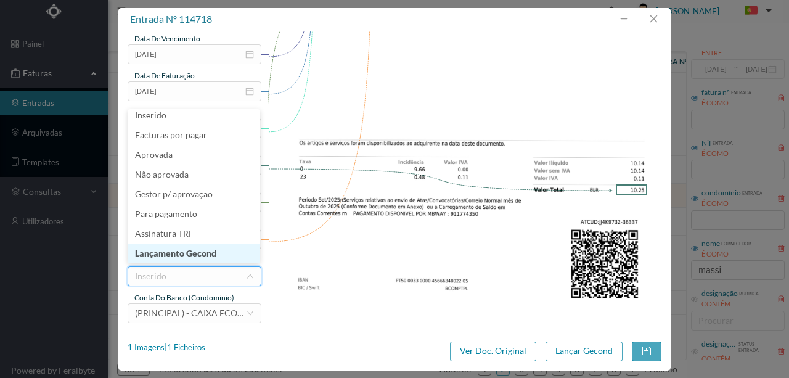
click at [196, 259] on li "Lançamento Gecond" at bounding box center [194, 253] width 133 height 20
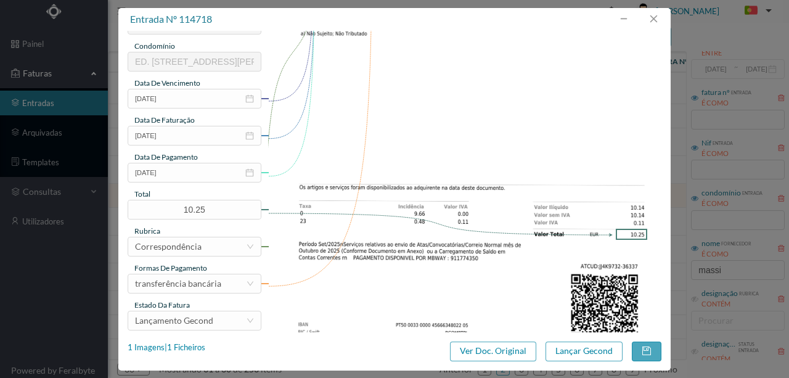
scroll to position [250, 0]
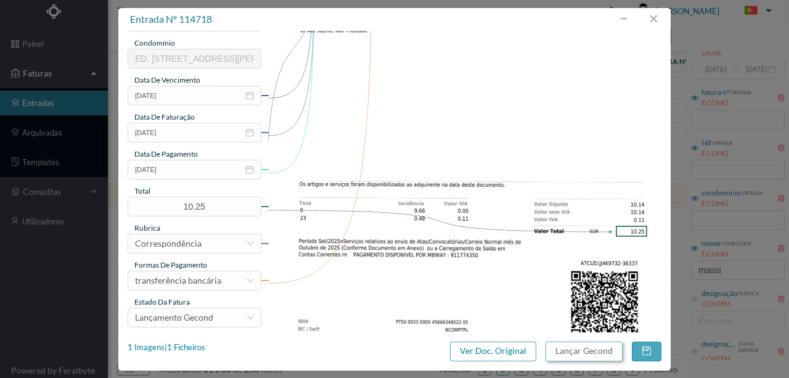
click at [554, 353] on button "Lançar Gecond" at bounding box center [583, 351] width 77 height 20
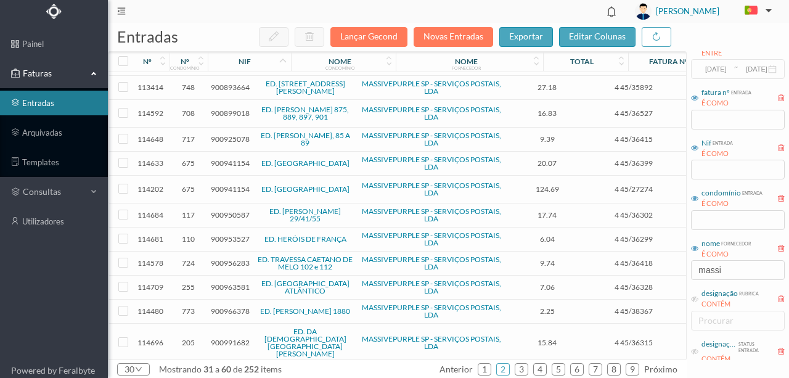
scroll to position [452, 0]
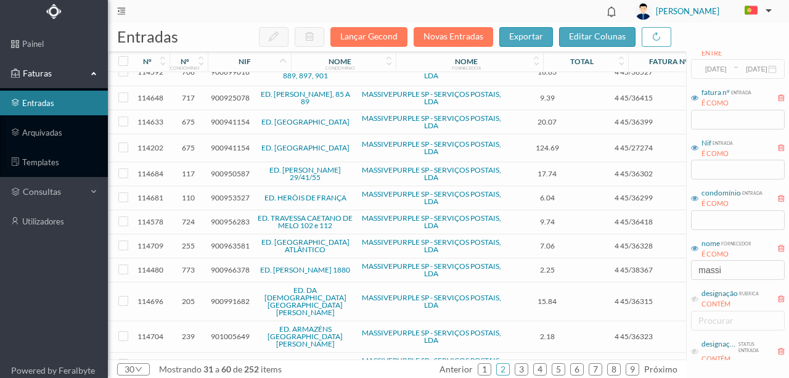
click at [235, 169] on span "900950587" at bounding box center [230, 173] width 39 height 9
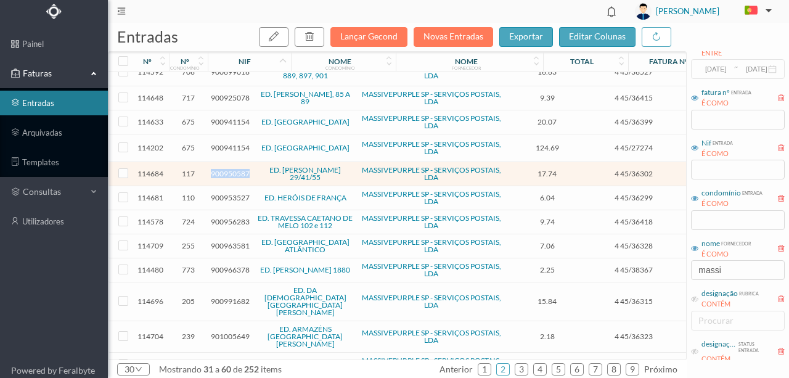
click at [235, 169] on span "900950587" at bounding box center [230, 173] width 39 height 9
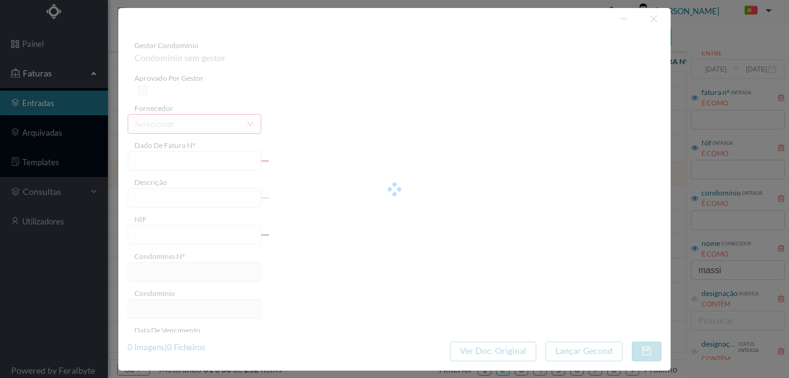
type input "4 45/36302"
type input "Serviço [PERSON_NAME]"
type input "900950587"
type input "[DATE]"
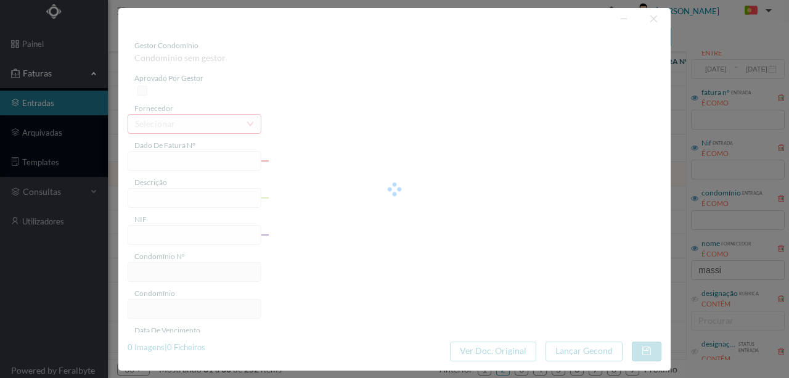
type input "[DATE]"
type input "17.74"
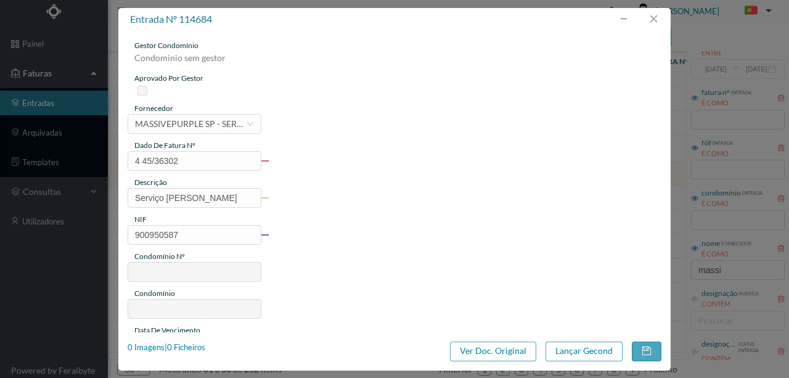
type input "117"
type input "ED. GUILHERME FELGUEIRAS 29/41/55"
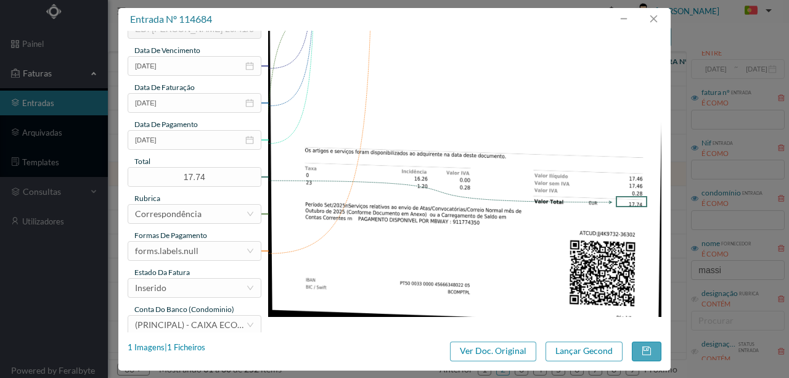
scroll to position [287, 0]
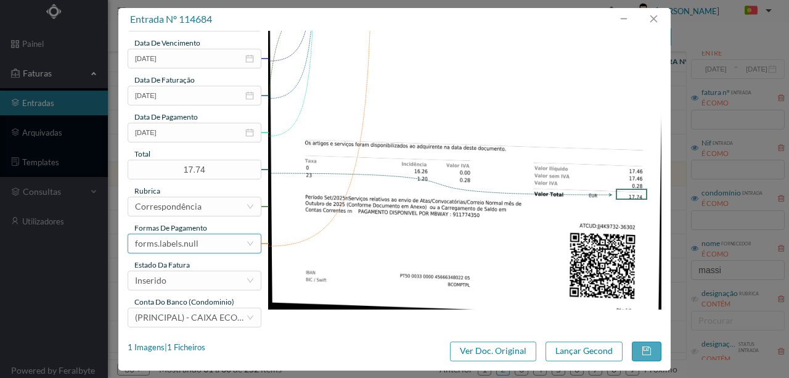
click at [208, 249] on div "forms.labels.null" at bounding box center [190, 243] width 111 height 18
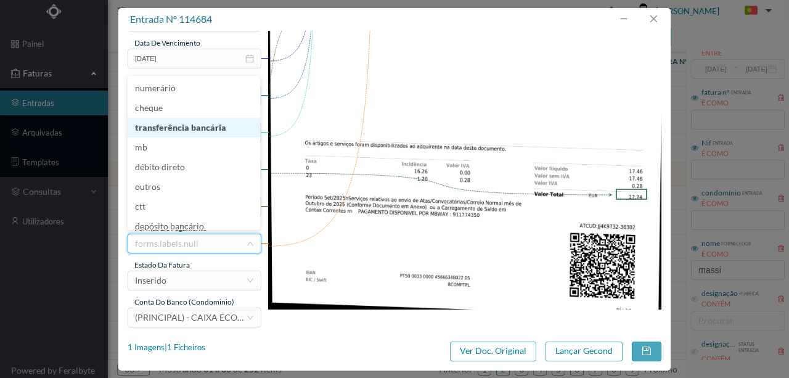
click at [189, 131] on li "transferência bancária" at bounding box center [194, 128] width 133 height 20
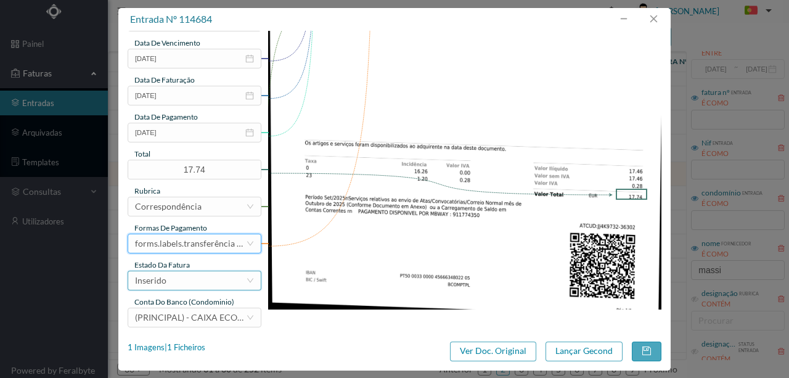
click at [191, 285] on div "Inserido" at bounding box center [190, 280] width 111 height 18
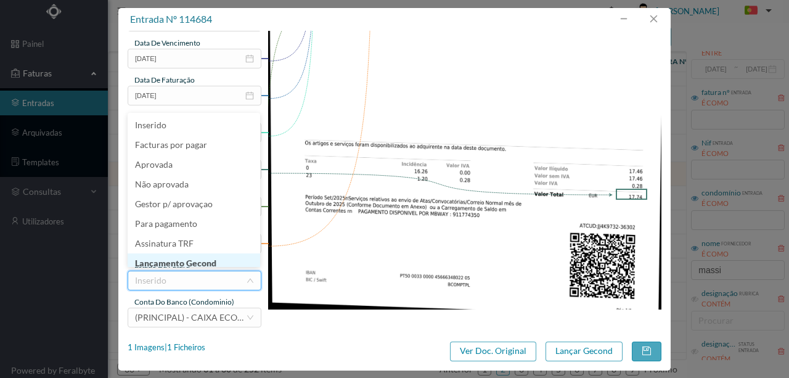
scroll to position [6, 0]
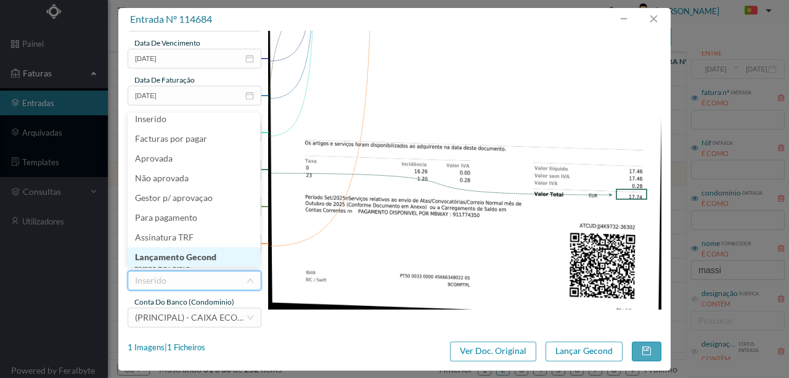
click at [200, 259] on li "Lançamento Gecond" at bounding box center [194, 257] width 133 height 20
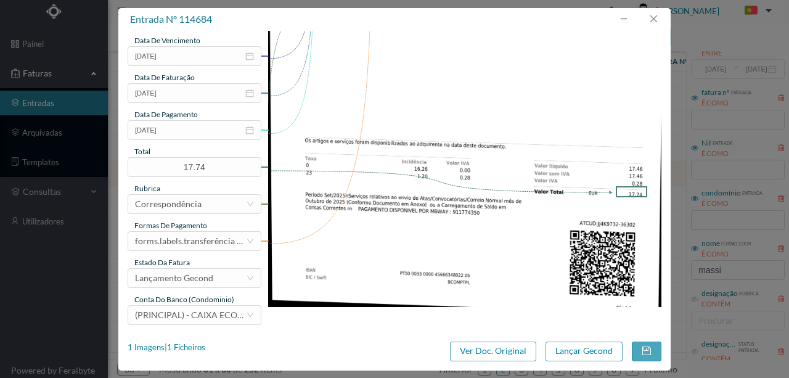
scroll to position [292, 0]
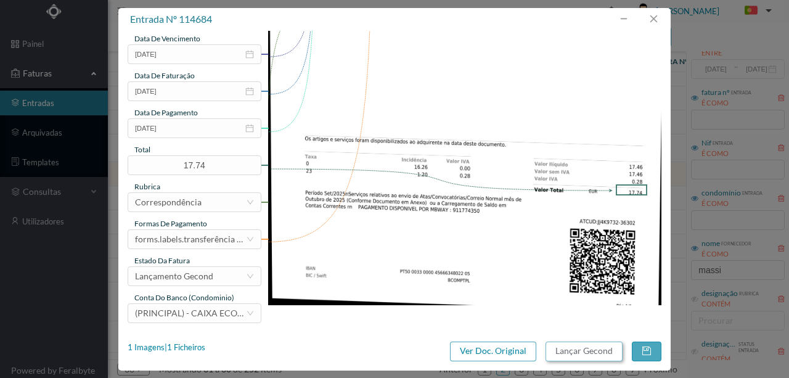
click at [592, 352] on button "Lançar Gecond" at bounding box center [583, 351] width 77 height 20
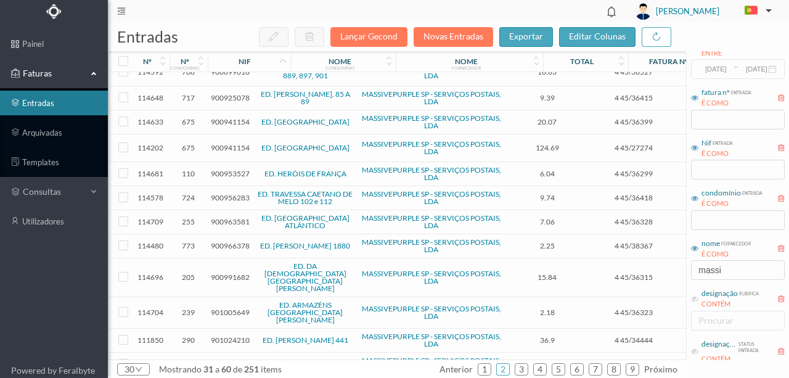
scroll to position [460, 0]
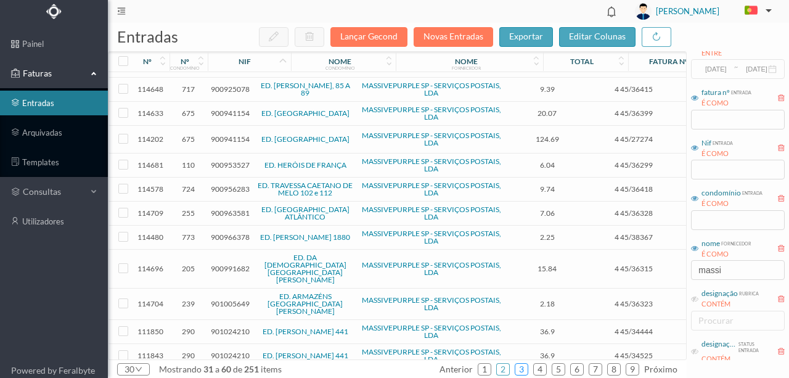
click at [527, 371] on link "3" at bounding box center [521, 369] width 12 height 18
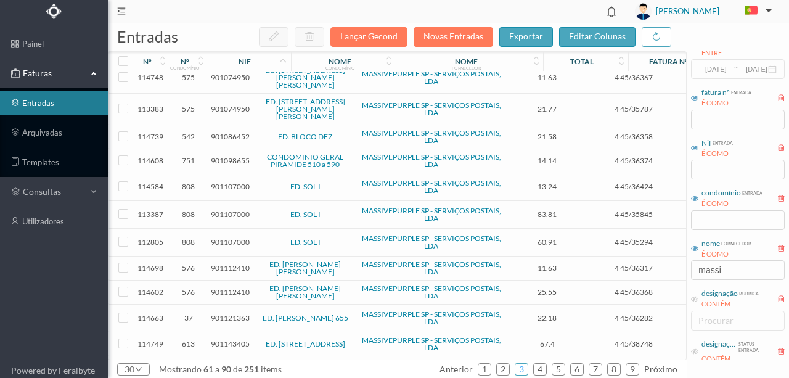
scroll to position [82, 0]
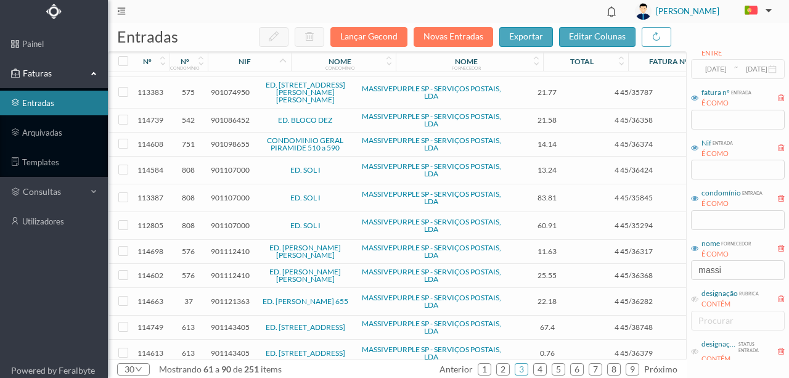
click at [227, 115] on span "901086452" at bounding box center [230, 119] width 39 height 9
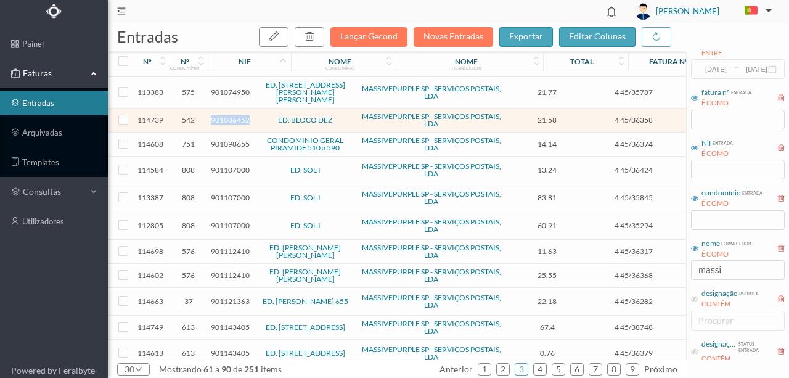
click at [227, 115] on span "901086452" at bounding box center [230, 119] width 39 height 9
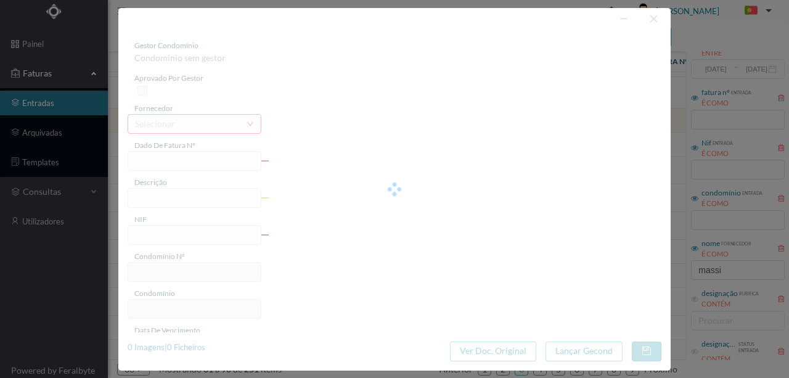
type input "4 45/36358"
type input "Serviço [PERSON_NAME]"
type input "901086452"
type input "[DATE]"
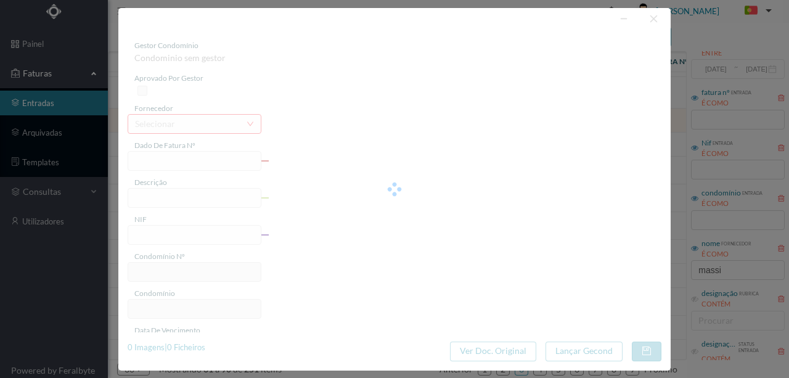
type input "[DATE]"
type input "21.58"
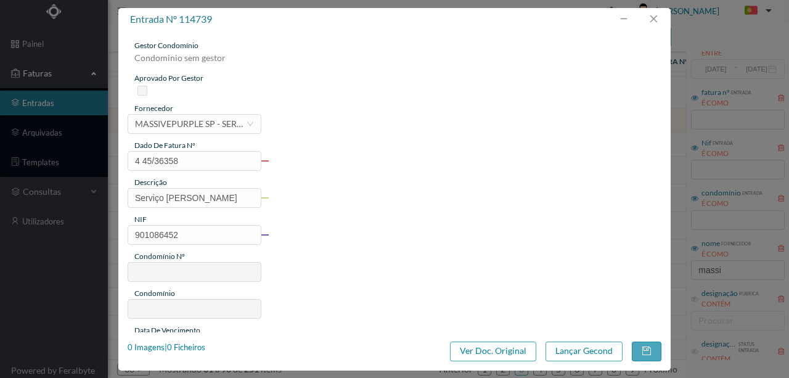
type input "542"
type input "ED. BLOCO DEZ"
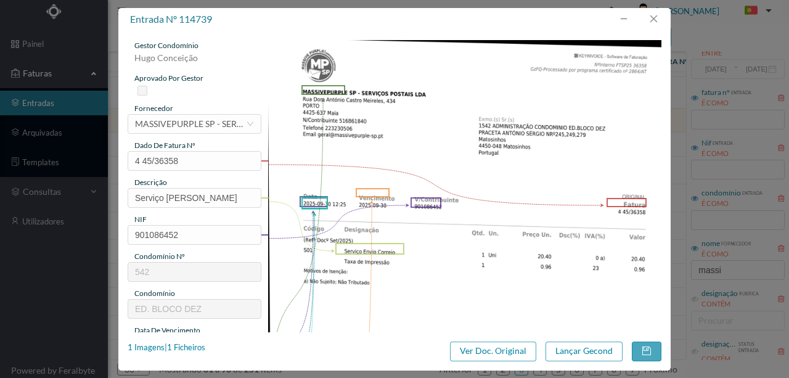
scroll to position [123, 0]
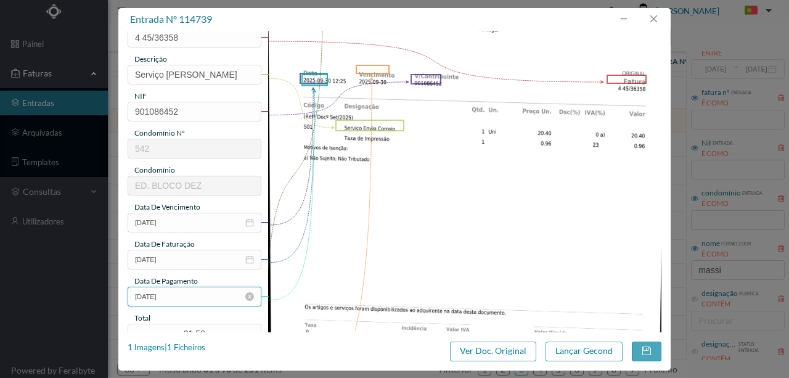
click at [178, 300] on input "[DATE]" at bounding box center [195, 297] width 134 height 20
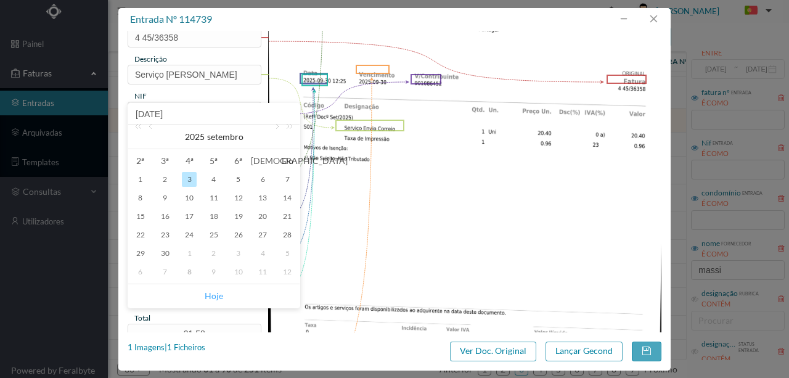
drag, startPoint x: 213, startPoint y: 292, endPoint x: 30, endPoint y: 272, distance: 184.8
click at [213, 292] on link "Hoje" at bounding box center [214, 295] width 18 height 23
type input "[DATE]"
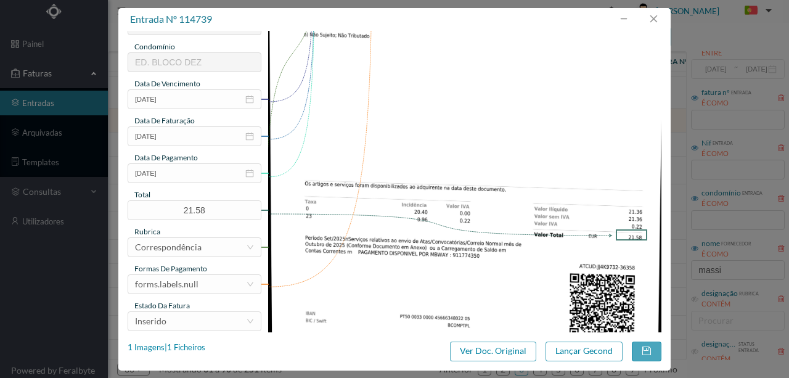
scroll to position [292, 0]
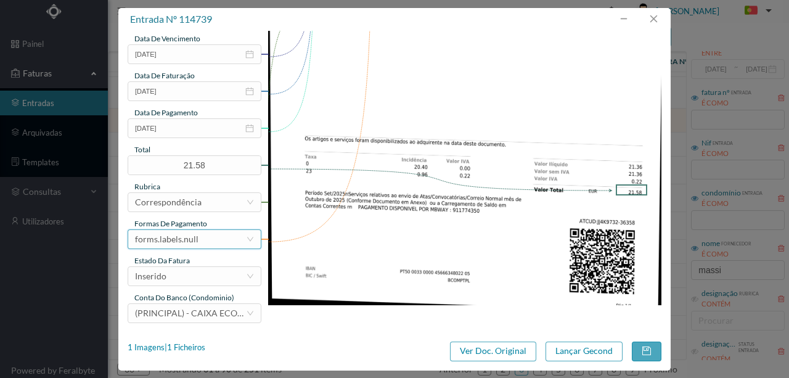
click at [200, 235] on div "forms.labels.null" at bounding box center [190, 239] width 111 height 18
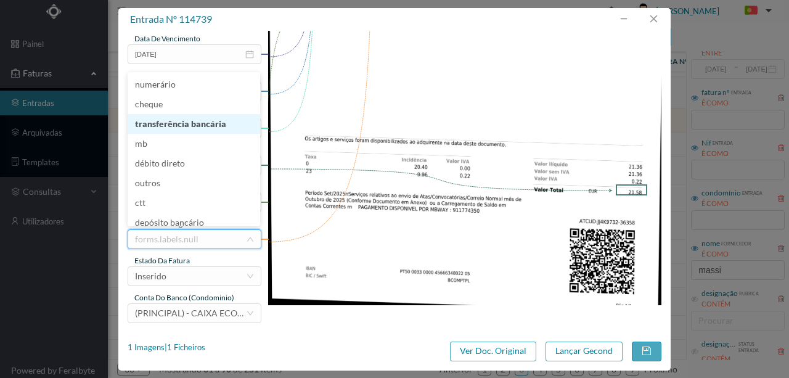
click at [204, 128] on li "transferência bancária" at bounding box center [194, 124] width 133 height 20
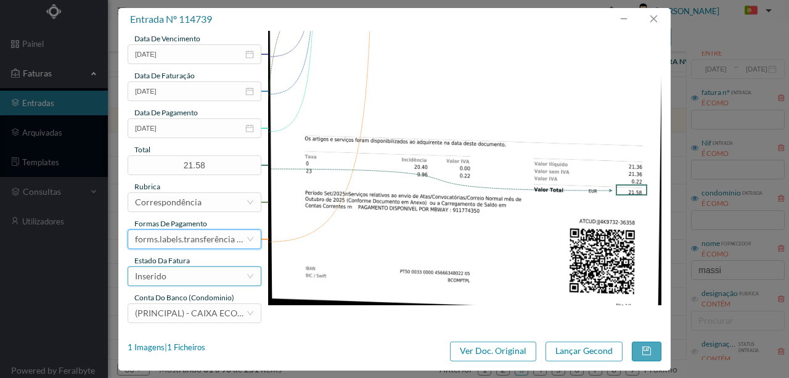
click at [185, 282] on div "Inserido" at bounding box center [190, 276] width 111 height 18
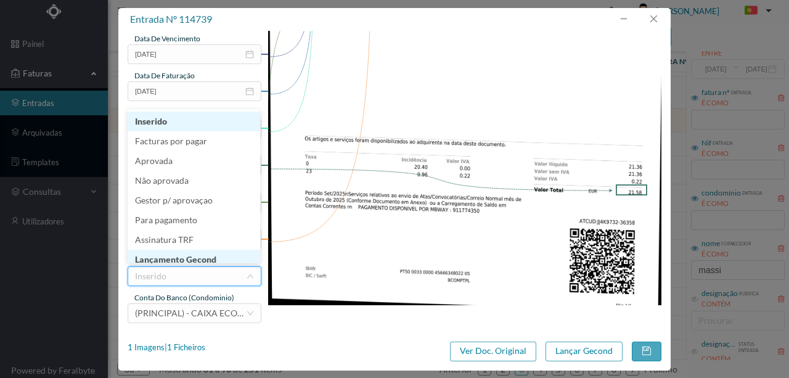
scroll to position [6, 0]
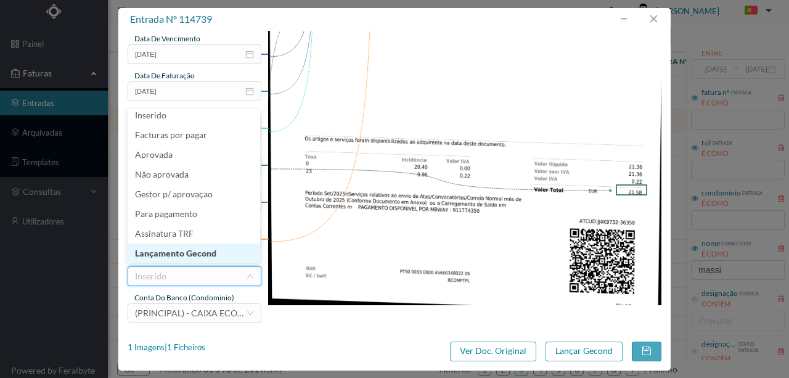
click at [200, 260] on li "Lançamento Gecond" at bounding box center [194, 253] width 133 height 20
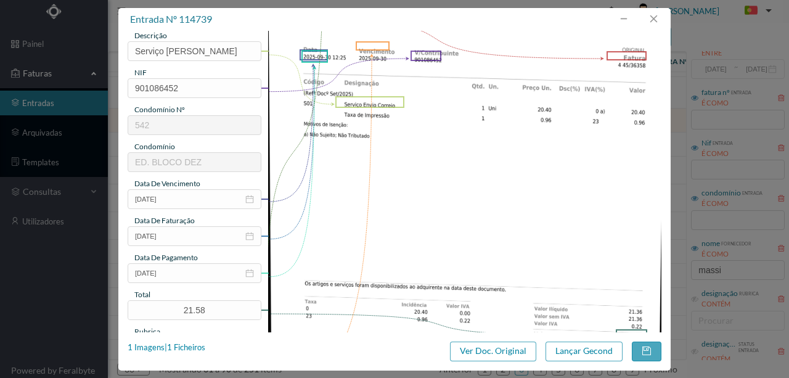
scroll to position [127, 0]
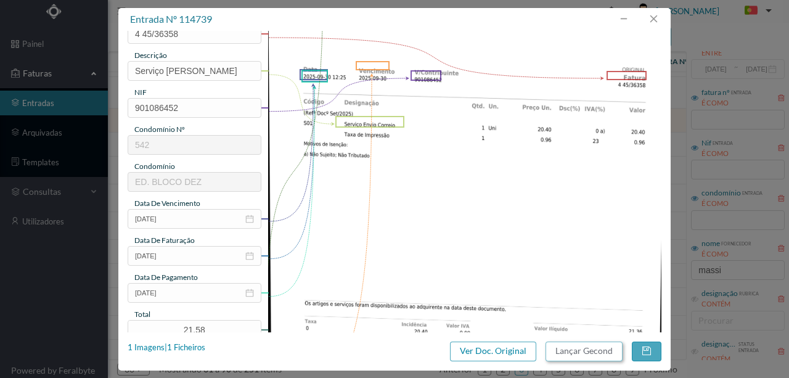
click at [579, 351] on button "Lançar Gecond" at bounding box center [583, 351] width 77 height 20
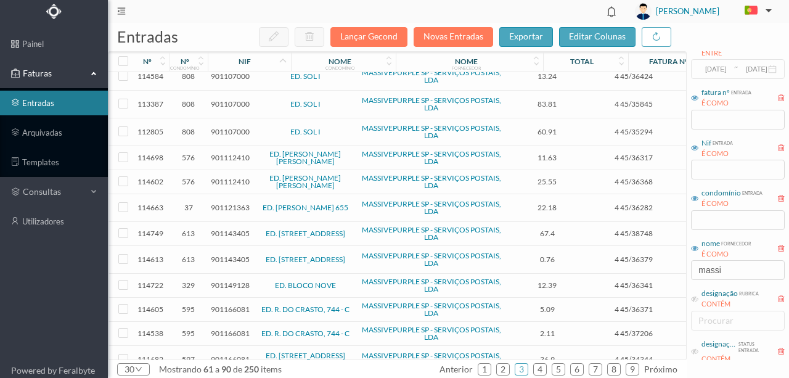
scroll to position [164, 0]
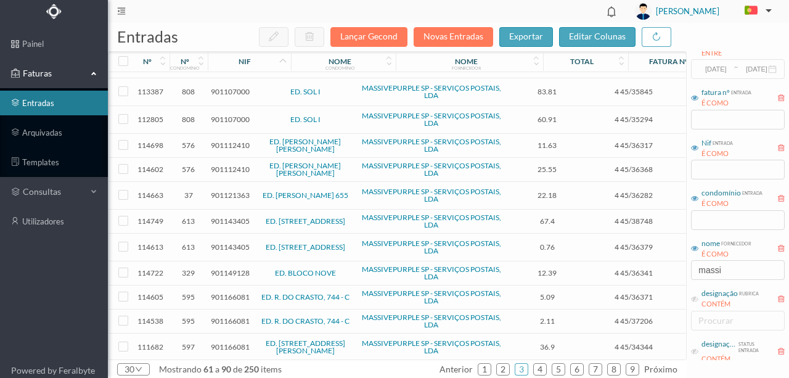
click at [233, 190] on span "901121363" at bounding box center [230, 194] width 39 height 9
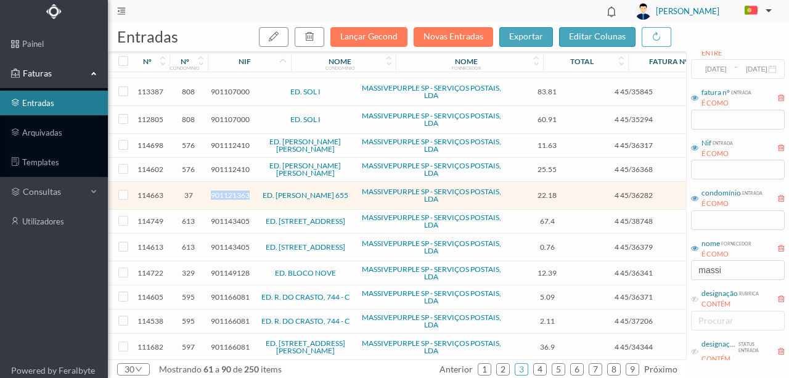
click at [233, 190] on span "901121363" at bounding box center [230, 194] width 39 height 9
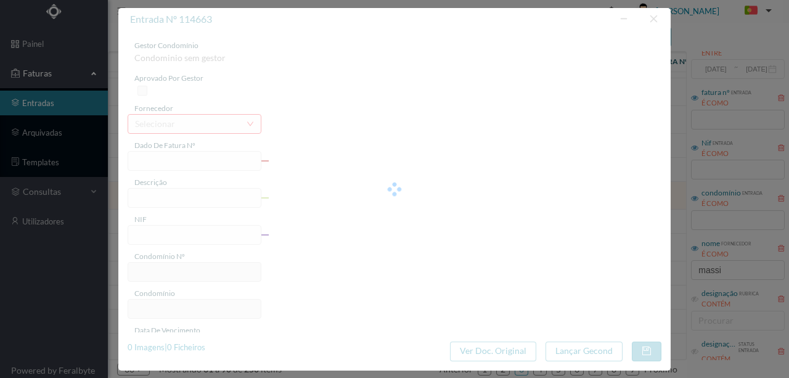
type input "4 45/36282"
type input "Serviço [PERSON_NAME]"
type input "901121363"
type input "[DATE]"
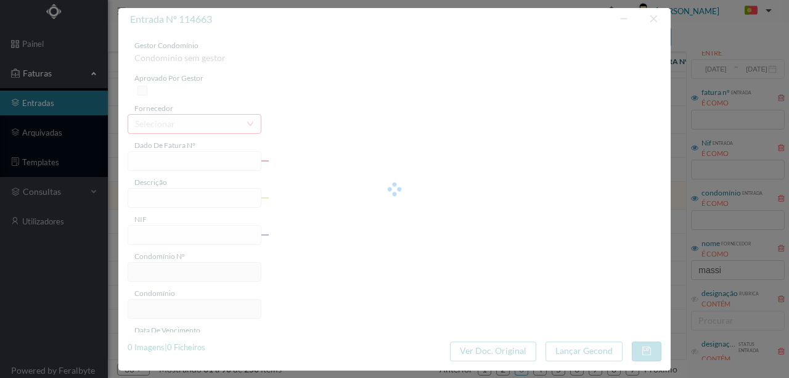
type input "[DATE]"
type input "22.18"
type input "37"
type input "ED. MOUZINHO ALBUQUERQUE 655"
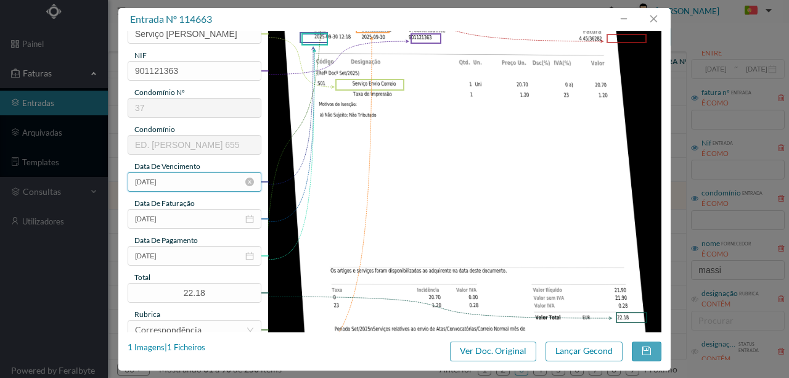
click at [184, 185] on input "[DATE]" at bounding box center [195, 182] width 134 height 20
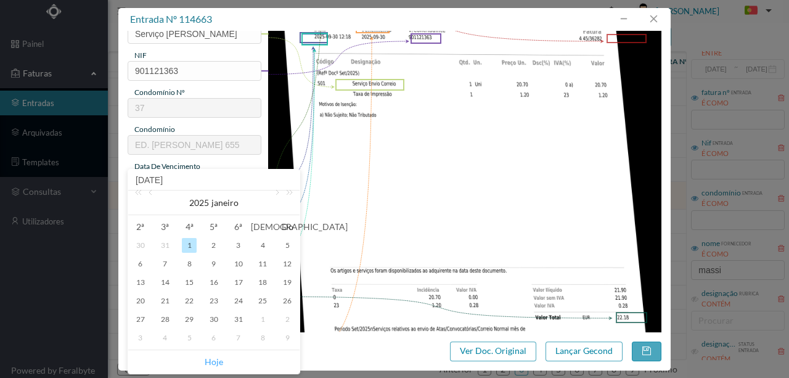
drag, startPoint x: 219, startPoint y: 363, endPoint x: 219, endPoint y: 356, distance: 7.4
click at [219, 362] on link "Hoje" at bounding box center [214, 361] width 18 height 23
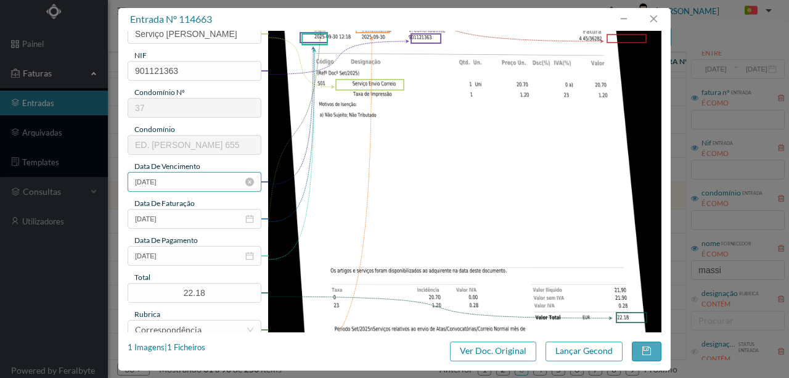
click at [189, 182] on input "[DATE]" at bounding box center [195, 182] width 134 height 20
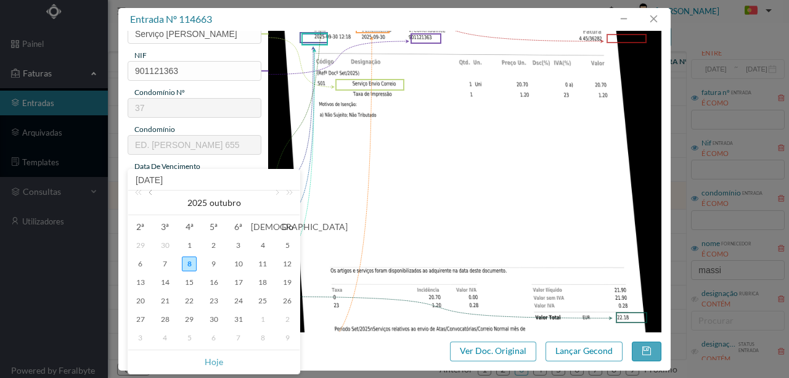
click at [150, 195] on link at bounding box center [151, 202] width 11 height 25
click at [161, 321] on div "30" at bounding box center [165, 319] width 15 height 15
type input "[DATE]"
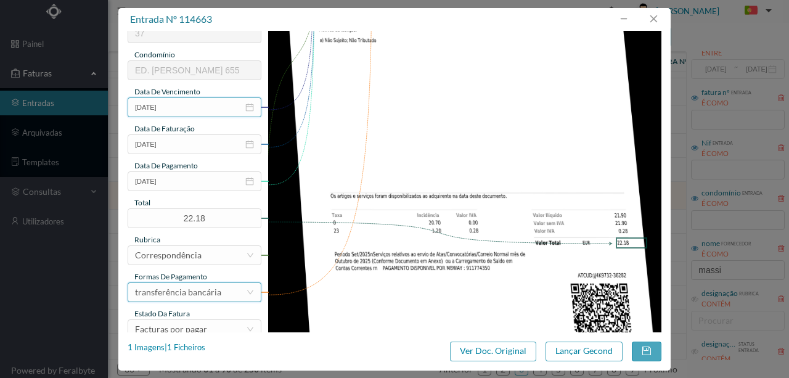
scroll to position [247, 0]
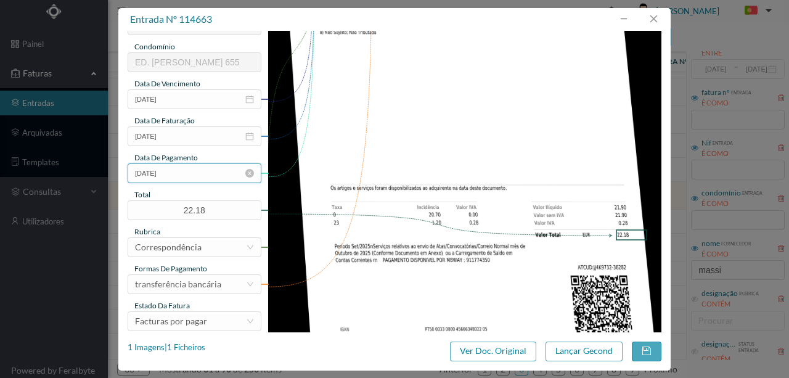
click at [181, 178] on input "[DATE]" at bounding box center [195, 173] width 134 height 20
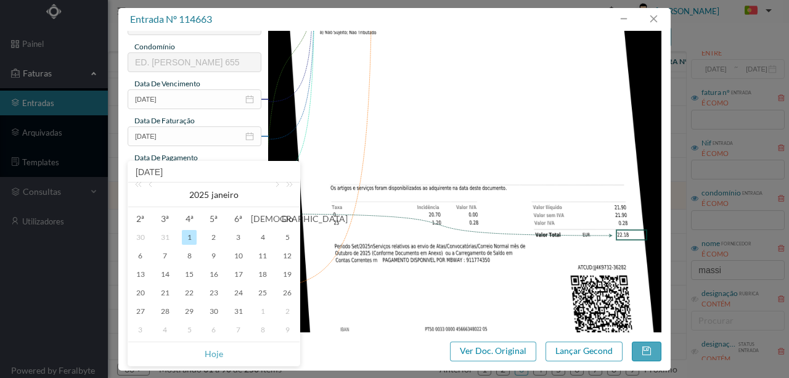
drag, startPoint x: 216, startPoint y: 357, endPoint x: 212, endPoint y: 336, distance: 21.9
click at [216, 355] on link "Hoje" at bounding box center [214, 353] width 18 height 23
type input "[DATE]"
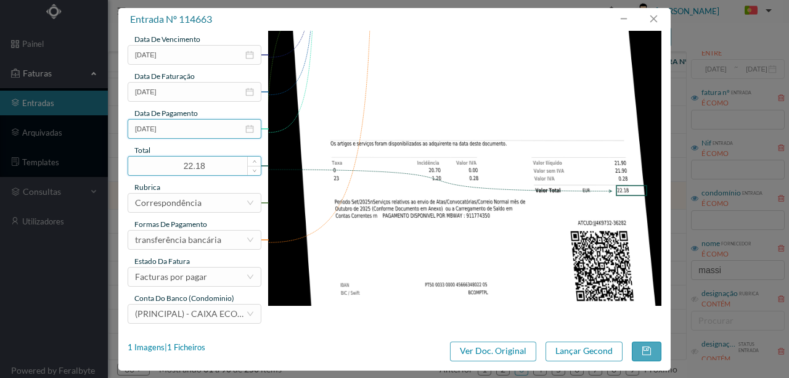
scroll to position [292, 0]
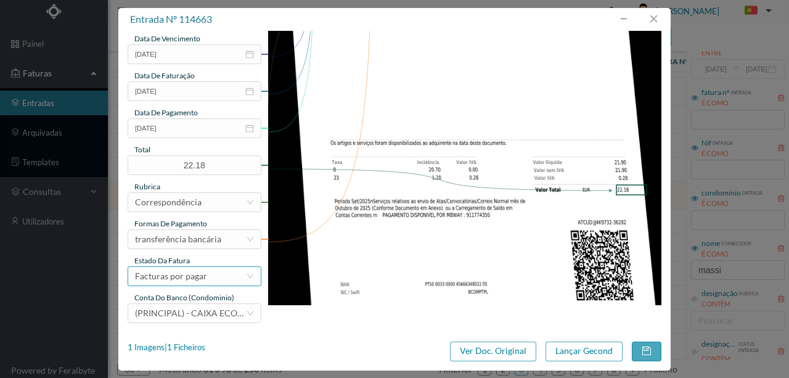
click at [192, 277] on div "Facturas por pagar" at bounding box center [171, 276] width 72 height 18
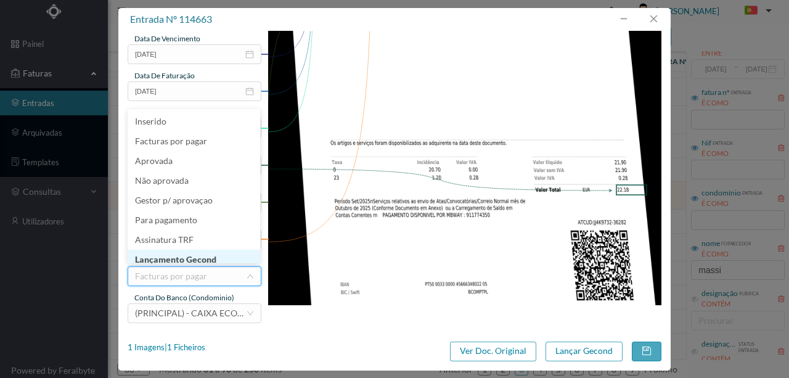
scroll to position [6, 0]
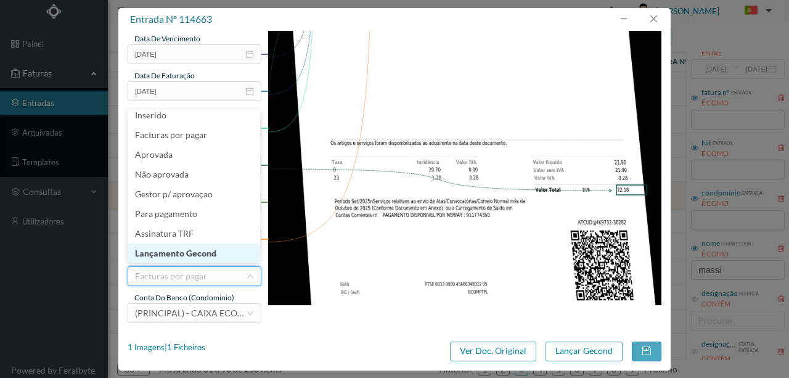
click at [200, 254] on li "Lançamento Gecond" at bounding box center [194, 253] width 133 height 20
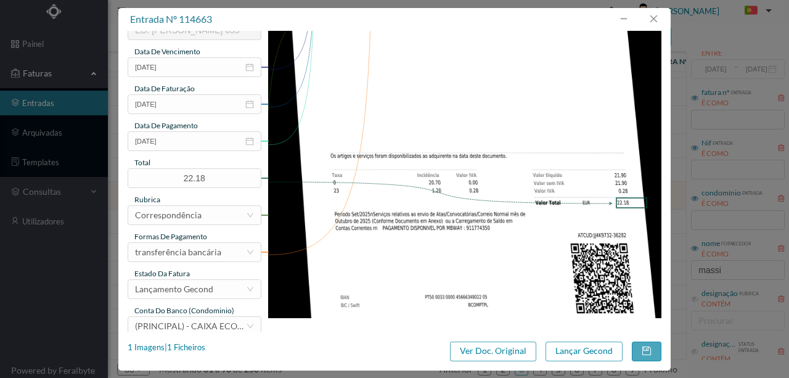
scroll to position [292, 0]
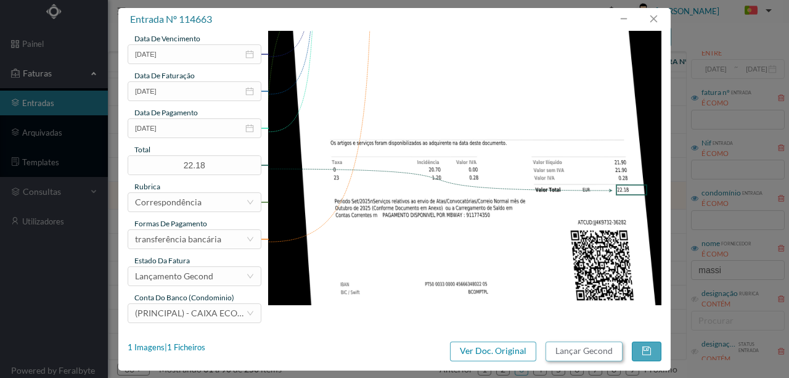
click at [558, 349] on button "Lançar Gecond" at bounding box center [583, 351] width 77 height 20
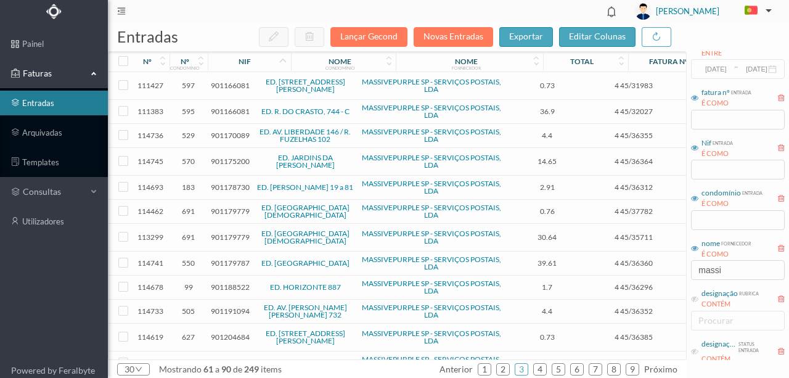
scroll to position [452, 0]
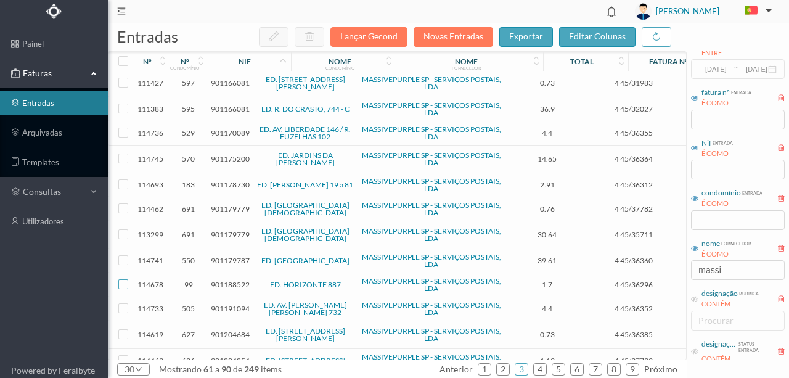
drag, startPoint x: 121, startPoint y: 265, endPoint x: 140, endPoint y: 259, distance: 20.1
click at [121, 279] on input "checkbox" at bounding box center [123, 284] width 10 height 10
checkbox input "true"
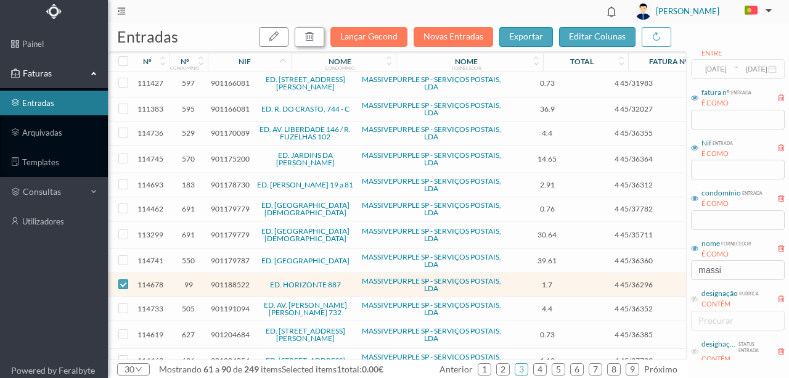
click at [314, 31] on icon "button" at bounding box center [309, 36] width 10 height 10
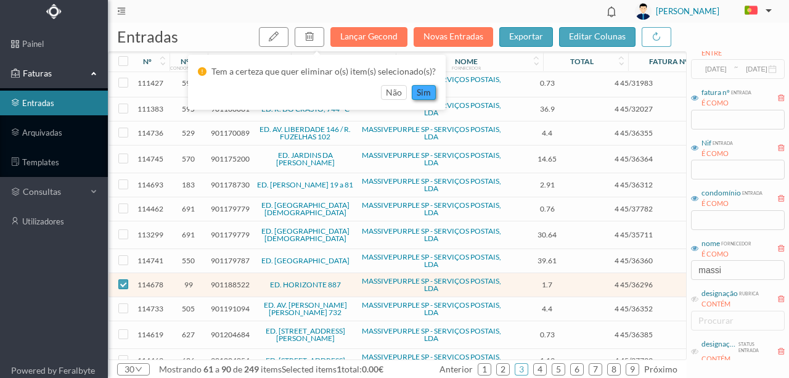
click at [420, 90] on button "sim" at bounding box center [424, 92] width 24 height 15
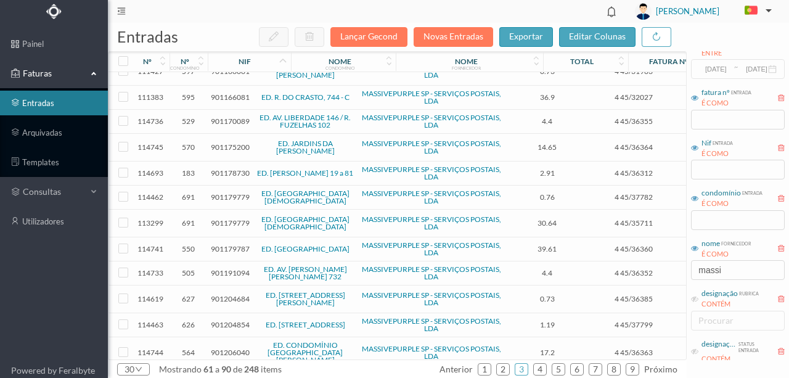
scroll to position [470, 0]
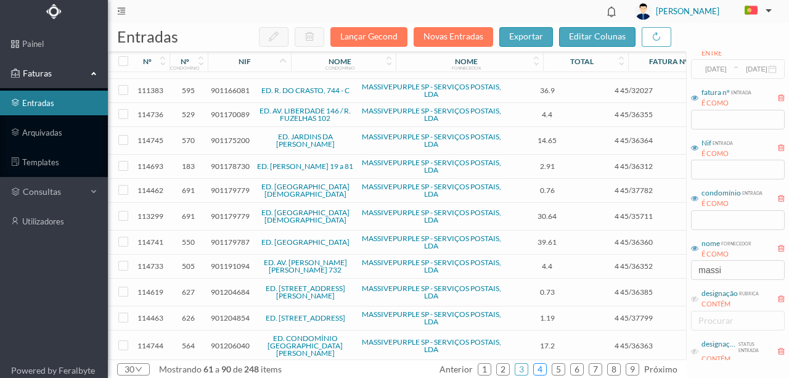
click at [539, 370] on link "4" at bounding box center [540, 369] width 12 height 18
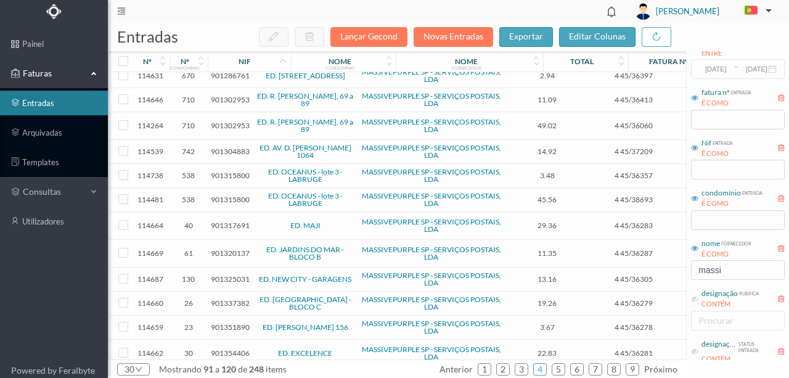
scroll to position [205, 0]
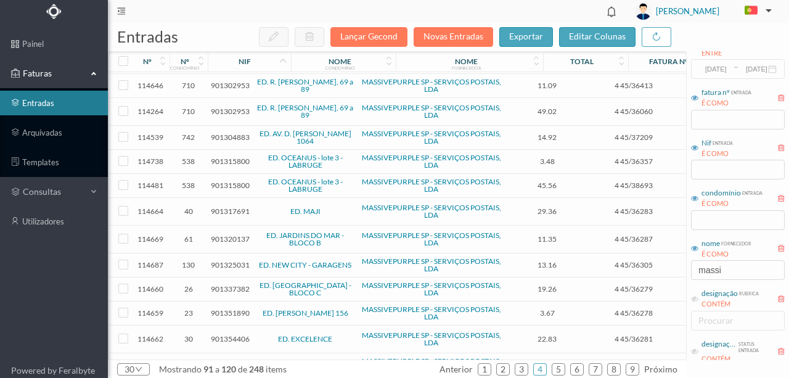
click at [229, 206] on span "901317691" at bounding box center [230, 210] width 39 height 9
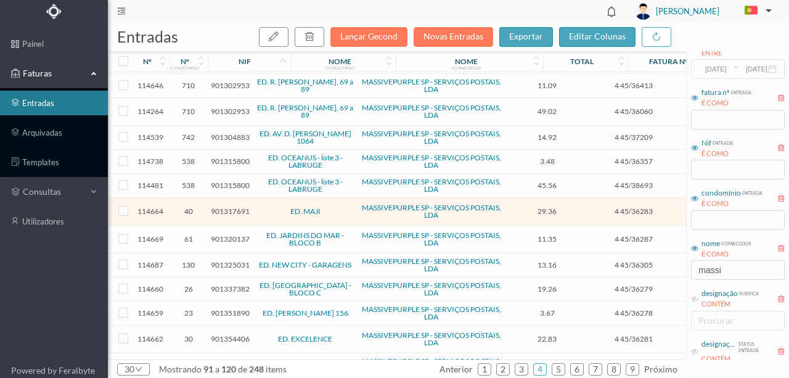
click at [229, 206] on span "901317691" at bounding box center [230, 210] width 39 height 9
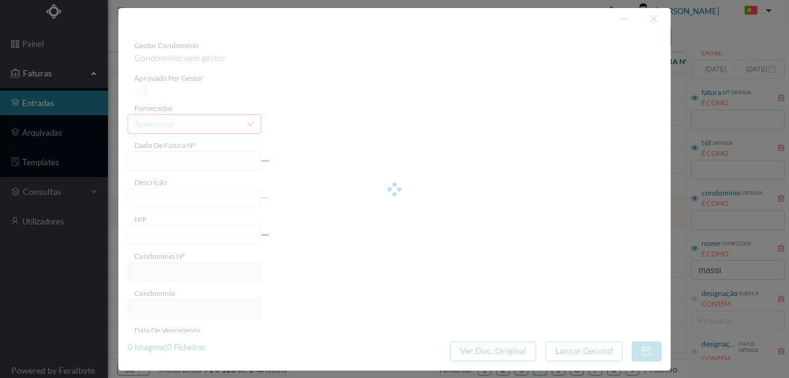
type input "4 45/36283"
type input "Serviço [PERSON_NAME]"
type input "901317691"
type input "[DATE]"
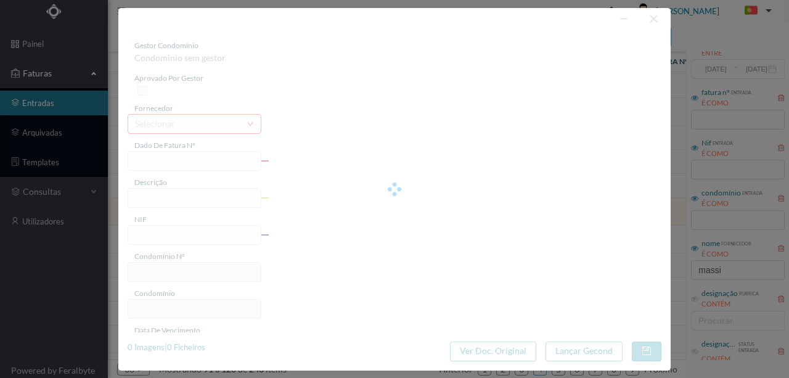
type input "[DATE]"
type input "29.36"
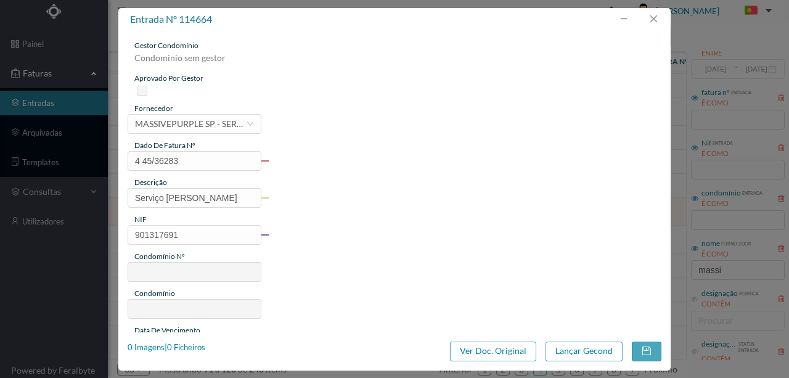
type input "40"
type input "ED. MAJI"
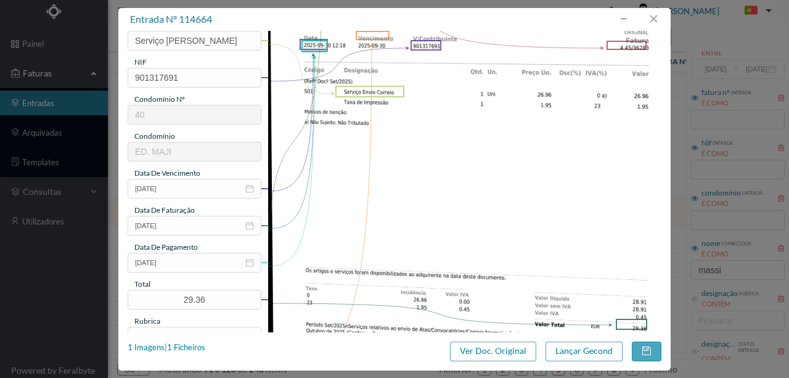
scroll to position [164, 0]
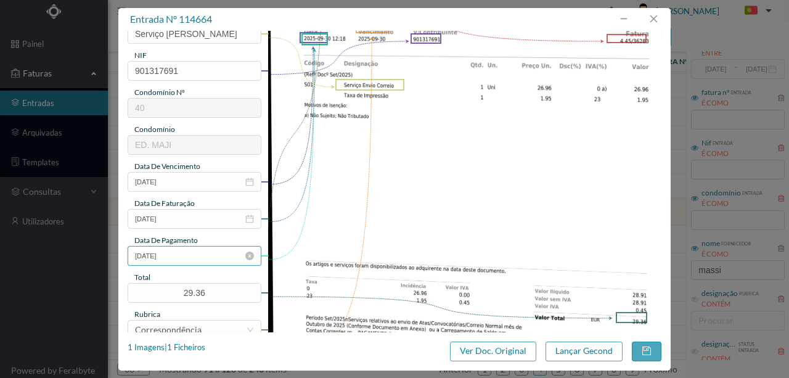
click at [192, 261] on input "[DATE]" at bounding box center [195, 256] width 134 height 20
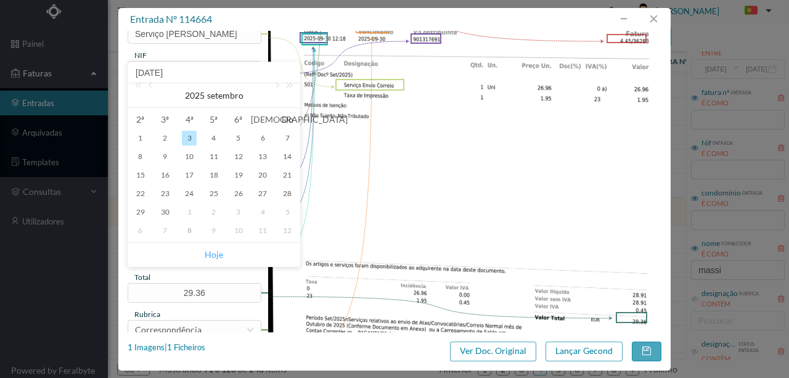
click at [213, 256] on link "Hoje" at bounding box center [214, 254] width 18 height 23
type input "[DATE]"
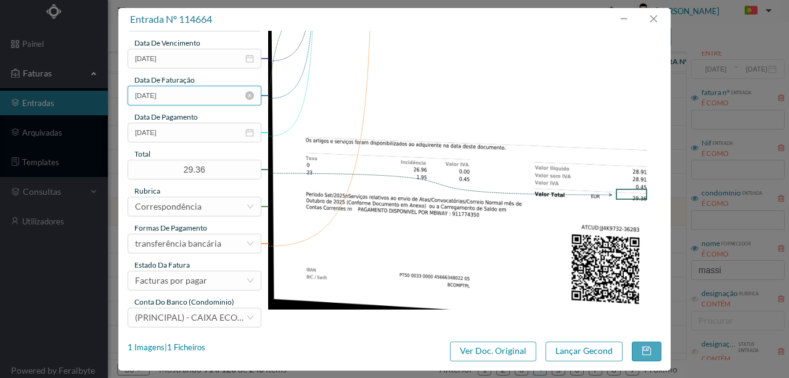
scroll to position [292, 0]
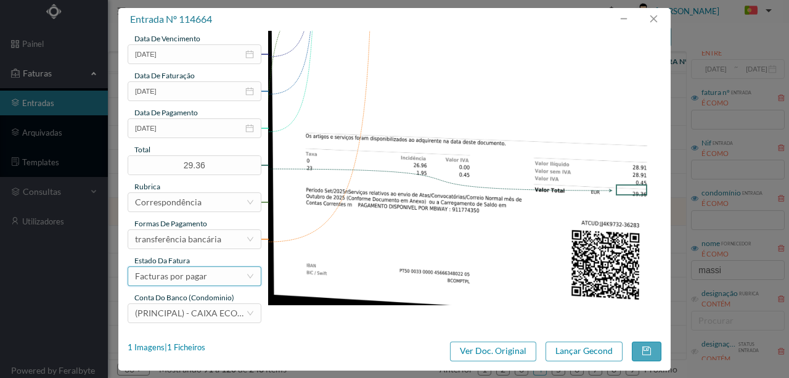
drag, startPoint x: 215, startPoint y: 272, endPoint x: 211, endPoint y: 284, distance: 12.5
click at [214, 272] on div "Facturas por pagar" at bounding box center [190, 276] width 111 height 18
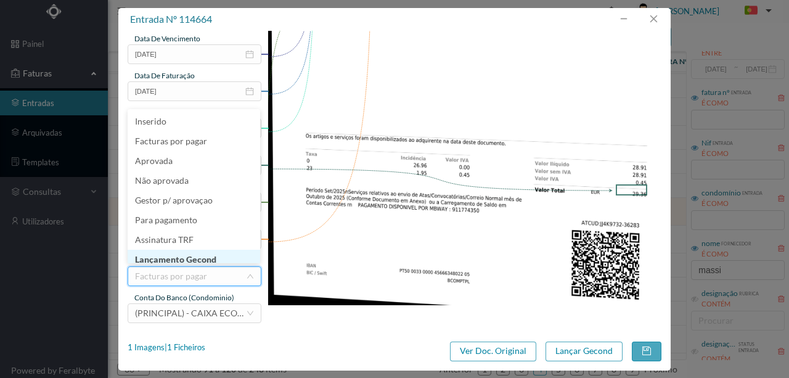
scroll to position [6, 0]
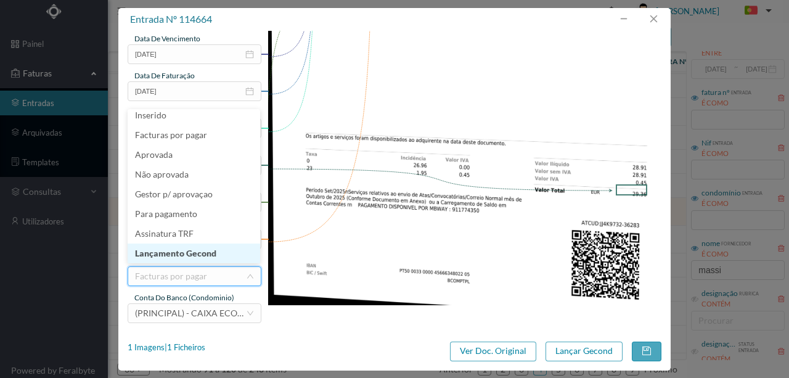
click at [208, 256] on li "Lançamento Gecond" at bounding box center [194, 253] width 133 height 20
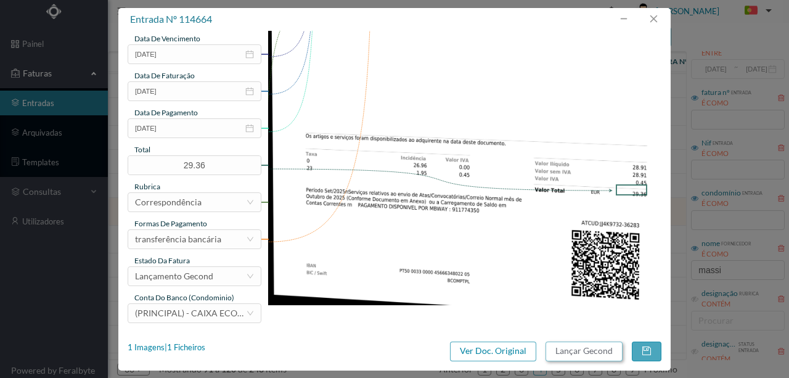
click at [572, 353] on button "Lançar Gecond" at bounding box center [583, 351] width 77 height 20
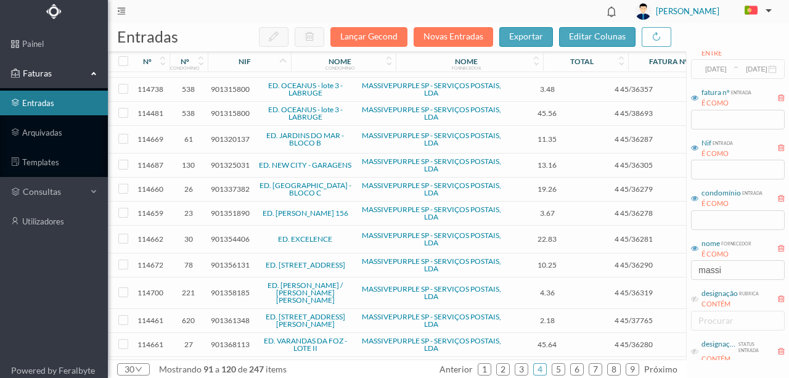
scroll to position [287, 0]
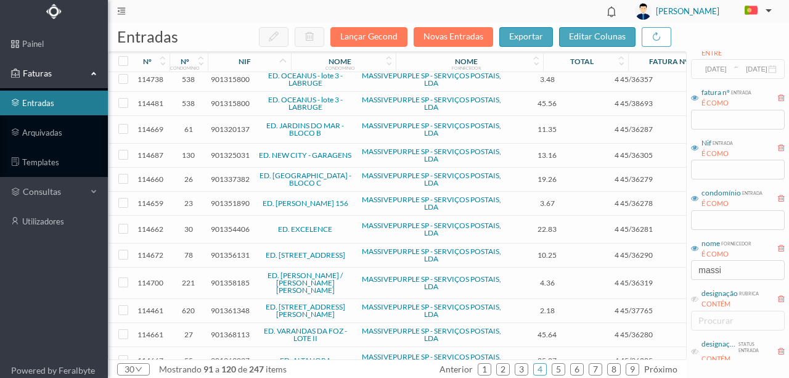
click at [227, 224] on span "901354406" at bounding box center [230, 228] width 39 height 9
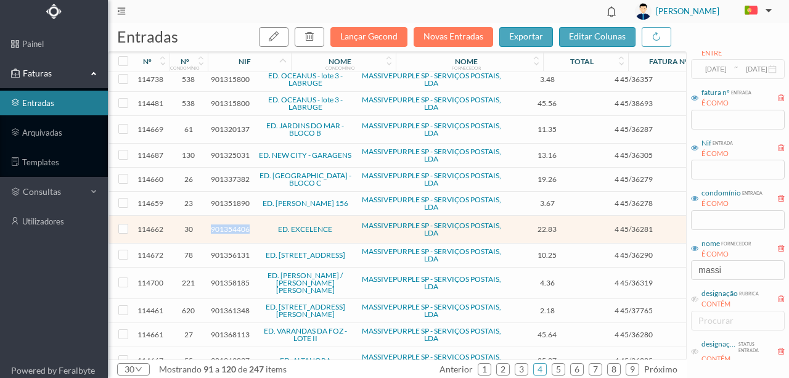
click at [227, 224] on span "901354406" at bounding box center [230, 228] width 39 height 9
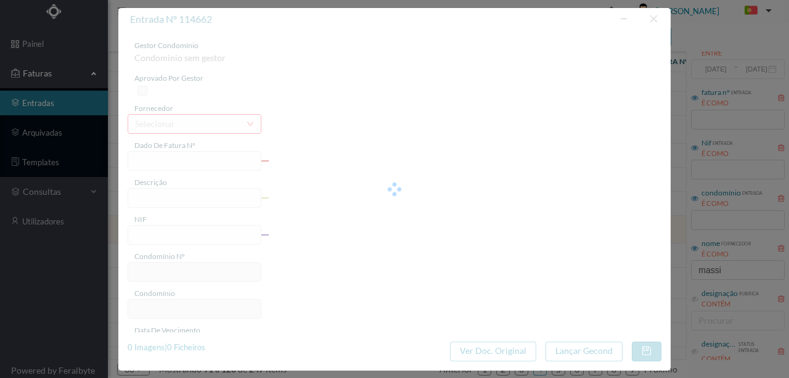
type input "4 45/36281"
type input "Serviço [PERSON_NAME]"
type input "901354406"
type input "[DATE]"
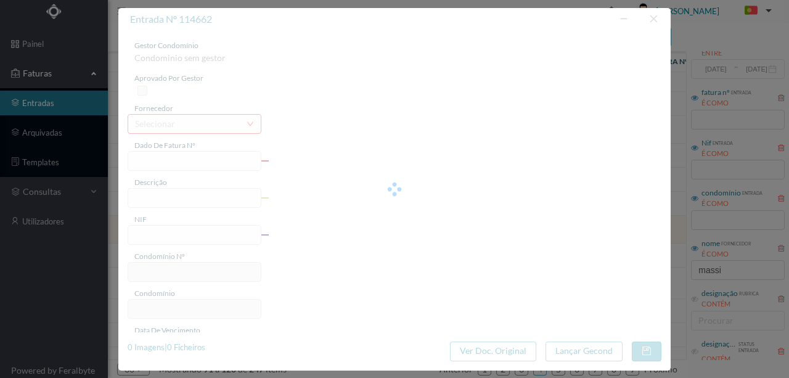
type input "[DATE]"
type input "22.83"
type input "30"
type input "ED. EXCELENCE"
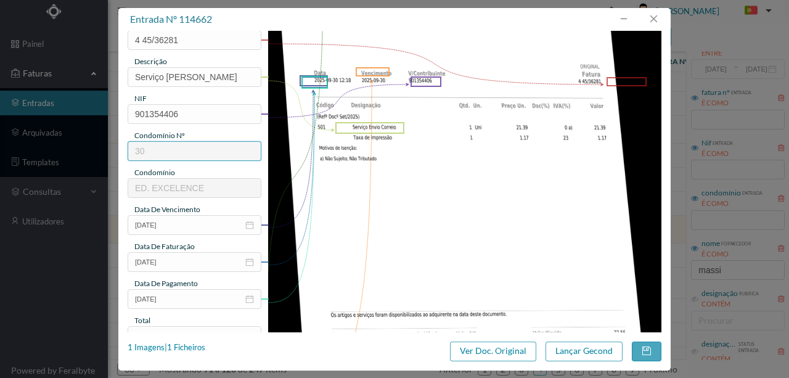
scroll to position [123, 0]
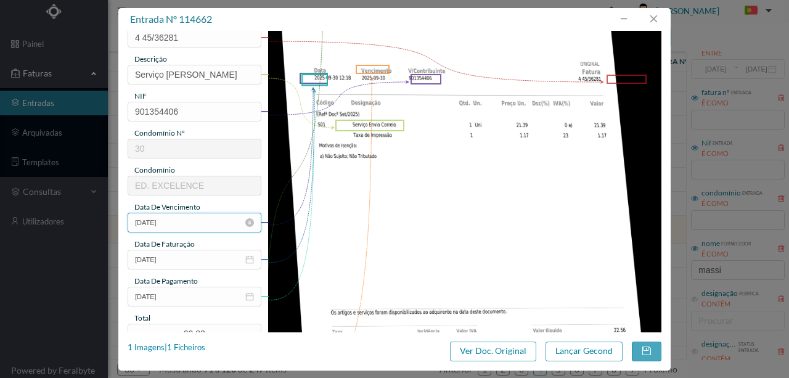
click at [189, 223] on input "[DATE]" at bounding box center [195, 223] width 134 height 20
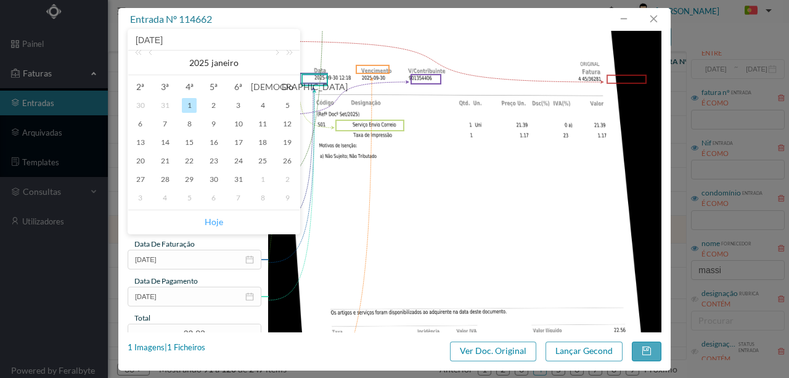
click at [216, 222] on link "Hoje" at bounding box center [214, 221] width 18 height 23
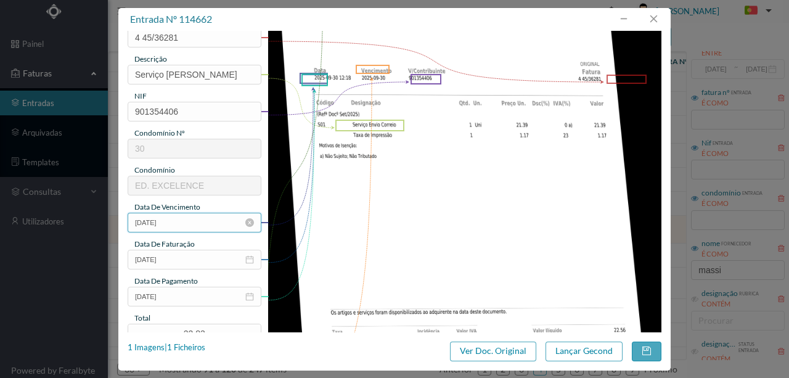
click at [185, 224] on input "[DATE]" at bounding box center [195, 223] width 134 height 20
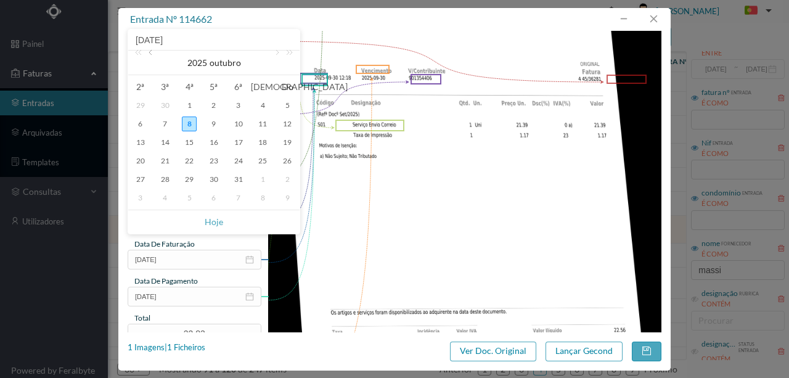
click at [150, 54] on link at bounding box center [151, 63] width 11 height 25
click at [168, 182] on div "30" at bounding box center [165, 179] width 15 height 15
type input "[DATE]"
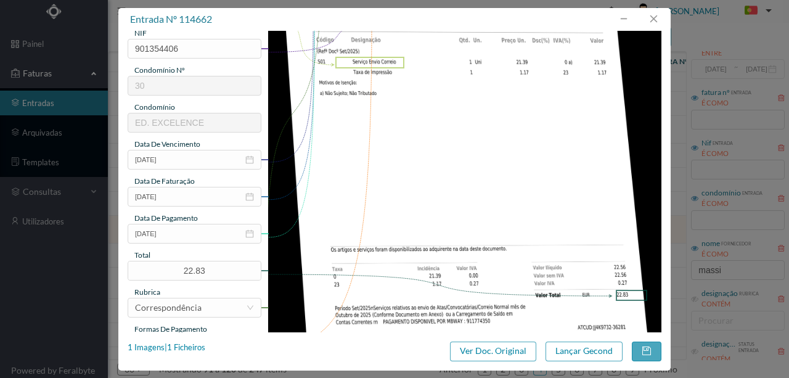
scroll to position [205, 0]
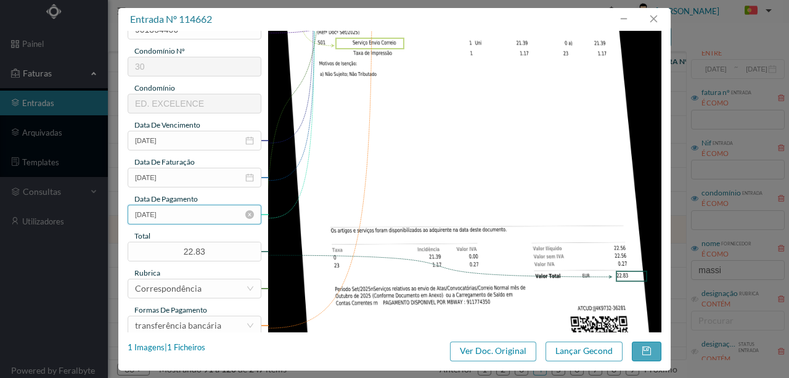
click at [198, 214] on input "[DATE]" at bounding box center [195, 215] width 134 height 20
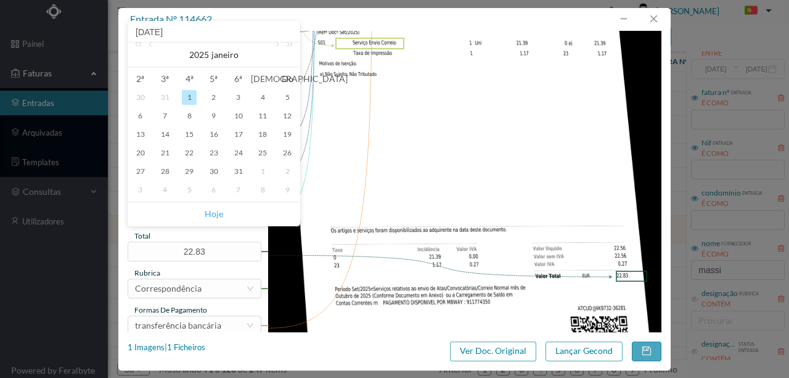
click at [218, 214] on link "Hoje" at bounding box center [214, 213] width 18 height 23
type input "[DATE]"
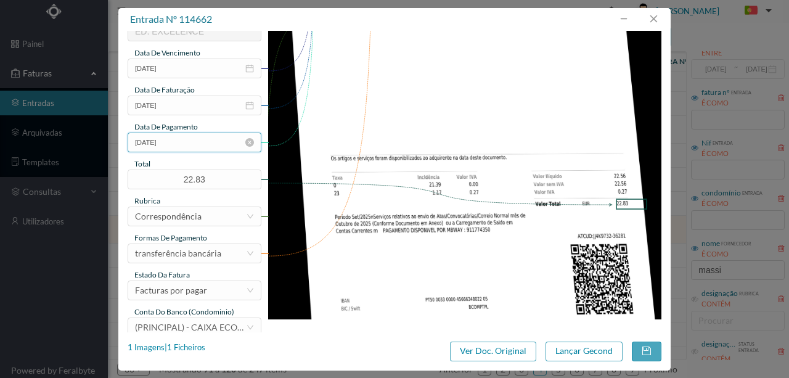
scroll to position [287, 0]
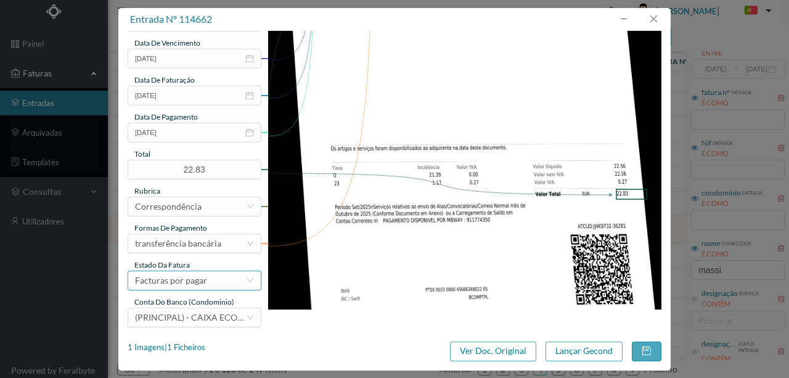
click at [206, 282] on div "Facturas por pagar" at bounding box center [190, 280] width 111 height 18
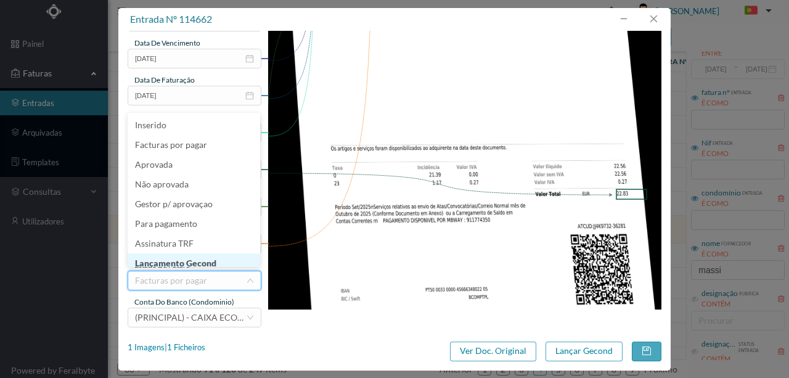
scroll to position [6, 0]
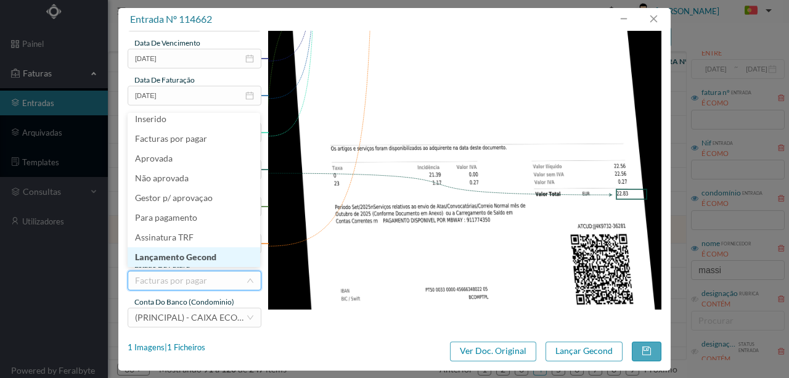
click at [210, 258] on li "Lançamento Gecond" at bounding box center [194, 257] width 133 height 20
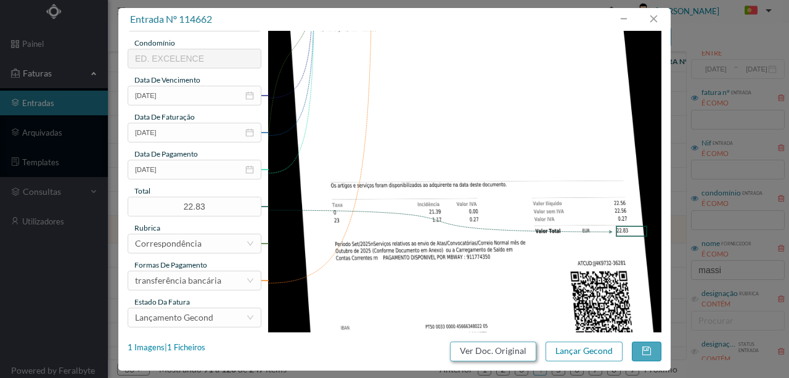
scroll to position [292, 0]
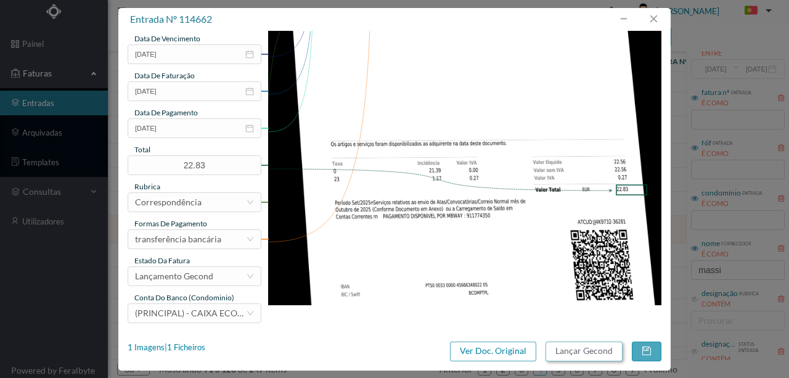
click at [569, 353] on button "Lançar Gecond" at bounding box center [583, 351] width 77 height 20
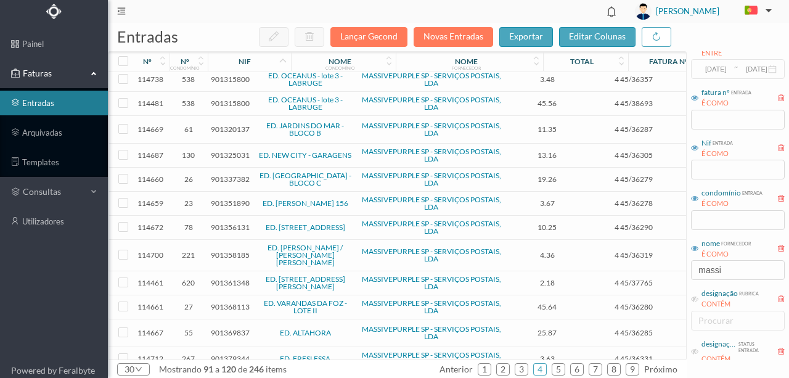
click at [472, 6] on header "[PERSON_NAME]" at bounding box center [448, 11] width 681 height 23
click at [232, 150] on span "901325031" at bounding box center [230, 154] width 39 height 9
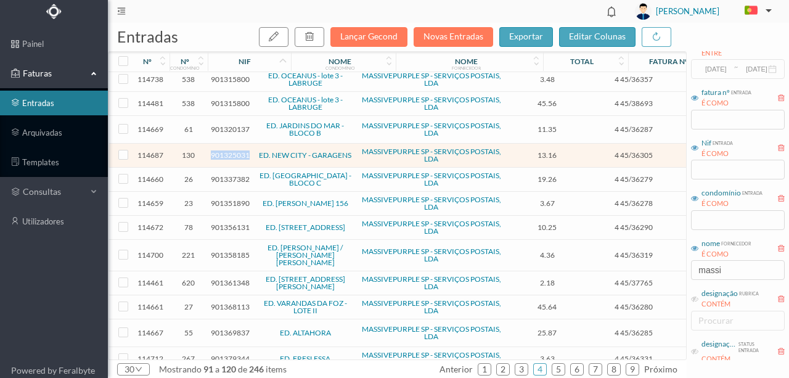
click at [232, 150] on span "901325031" at bounding box center [230, 154] width 39 height 9
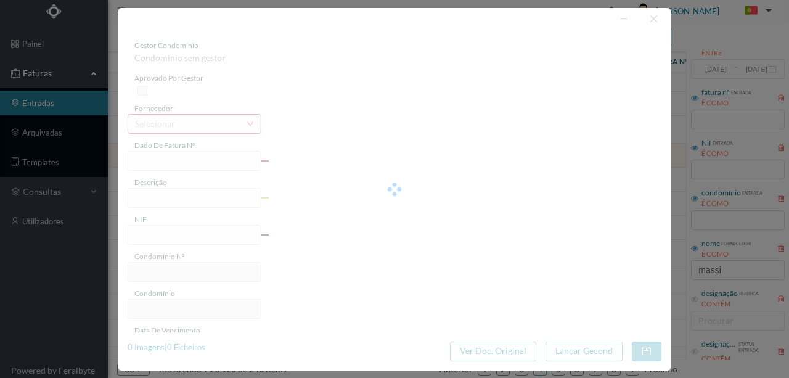
type input "4 45/36305"
type input "Serviço [PERSON_NAME]"
type input "901325031"
type input "Invalid date"
type input "[DATE]"
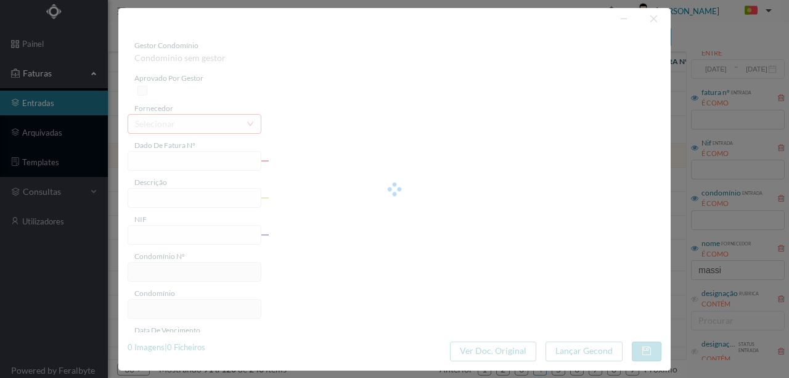
type input "13.16"
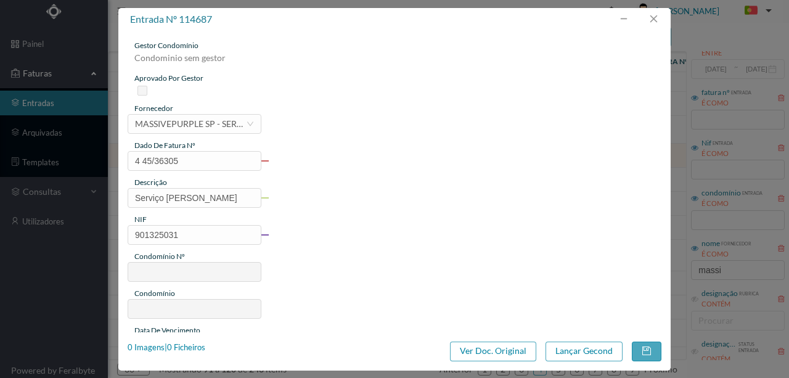
type input "130"
type input "ED. NEW CITY - GARAGENS"
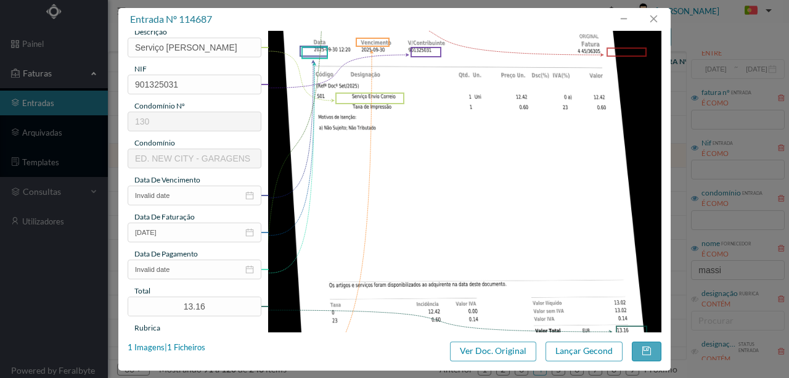
scroll to position [164, 0]
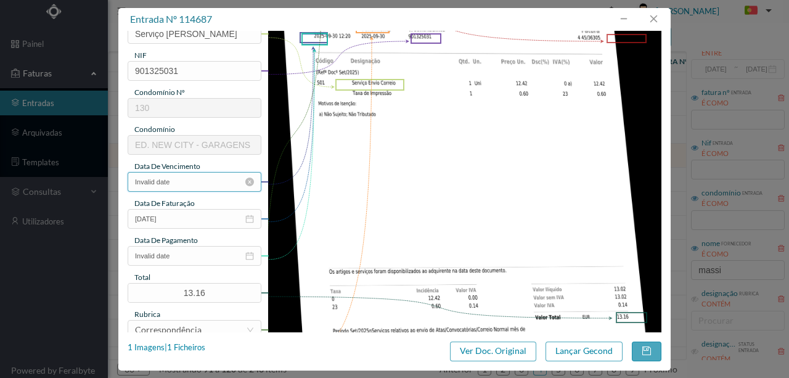
click at [202, 179] on input "Invalid date" at bounding box center [195, 182] width 134 height 20
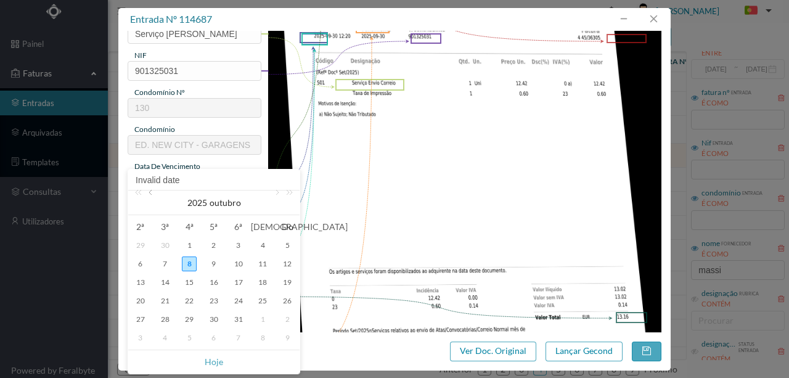
click at [150, 192] on link at bounding box center [151, 202] width 11 height 25
click at [161, 319] on div "30" at bounding box center [165, 319] width 15 height 15
type input "[DATE]"
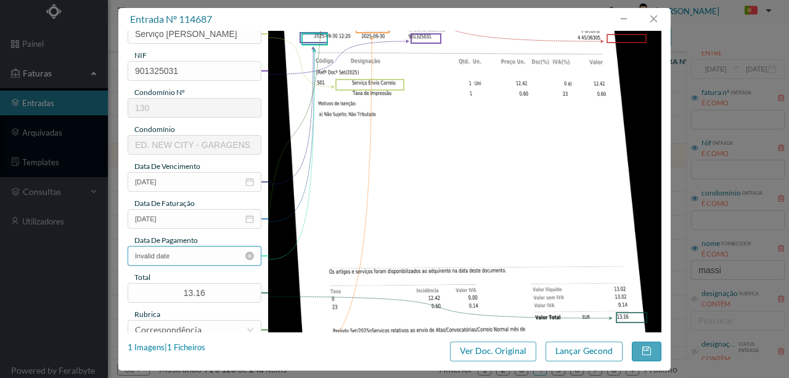
click at [198, 255] on input "Invalid date" at bounding box center [195, 256] width 134 height 20
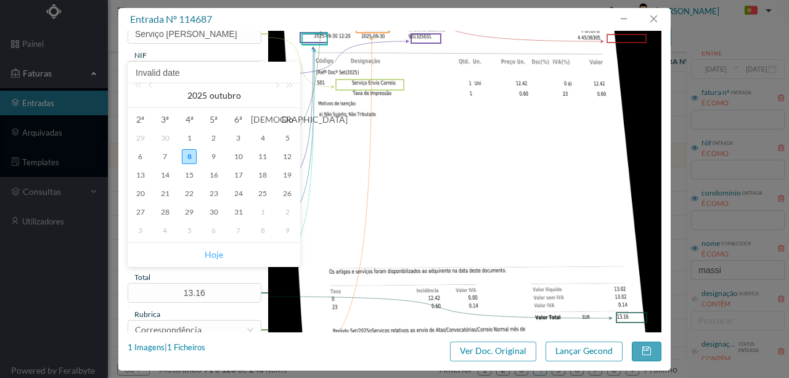
click at [211, 250] on link "Hoje" at bounding box center [214, 254] width 18 height 23
type input "[DATE]"
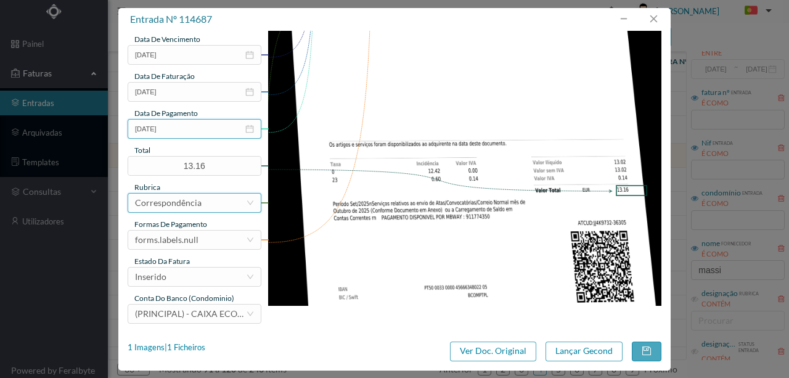
scroll to position [292, 0]
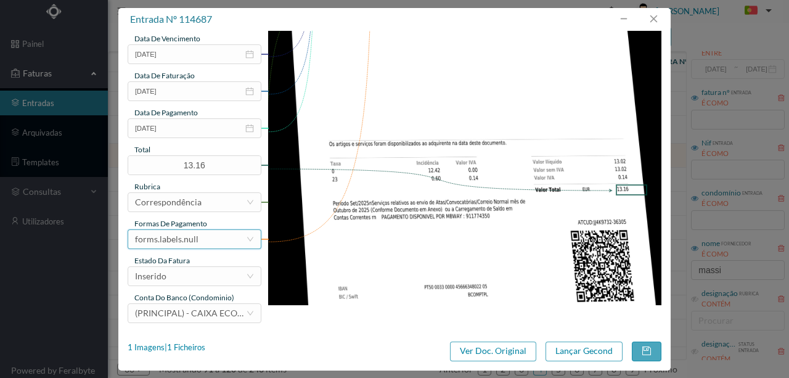
click at [201, 234] on div "forms.labels.null" at bounding box center [190, 239] width 111 height 18
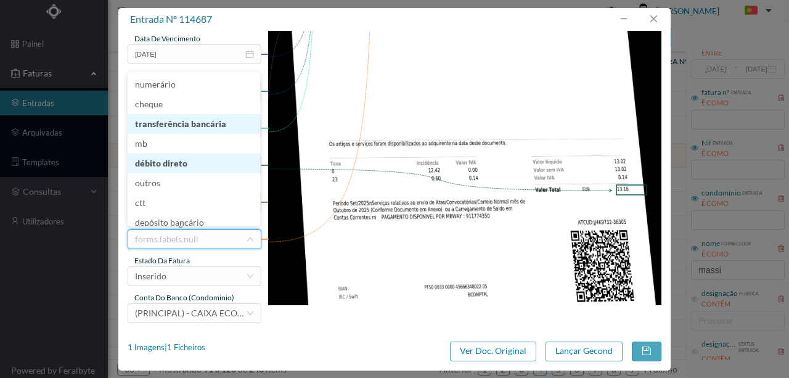
scroll to position [4, 0]
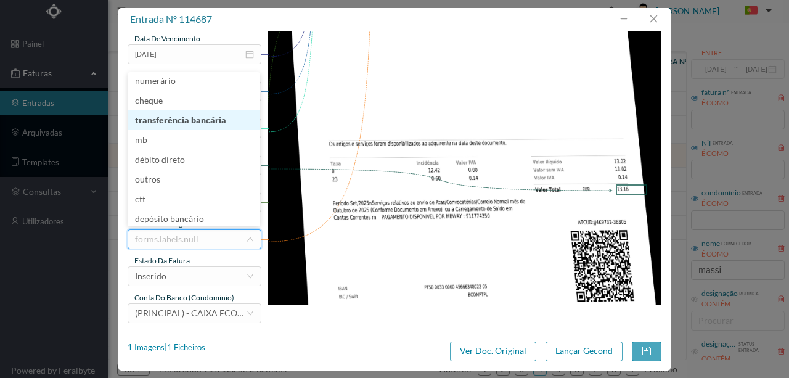
click at [181, 121] on li "transferência bancária" at bounding box center [194, 120] width 133 height 20
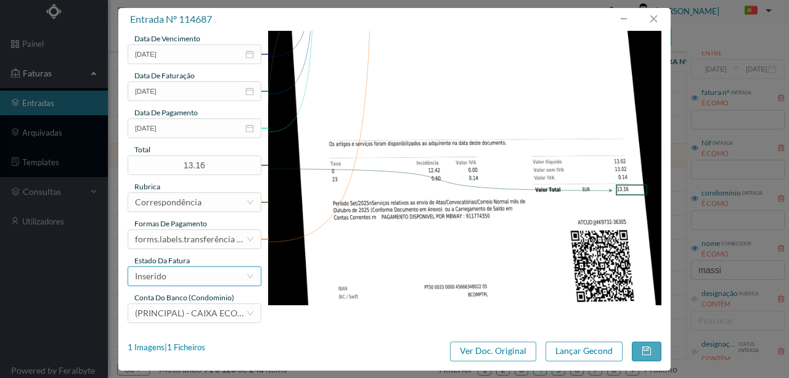
click at [183, 280] on div "Inserido" at bounding box center [190, 276] width 111 height 18
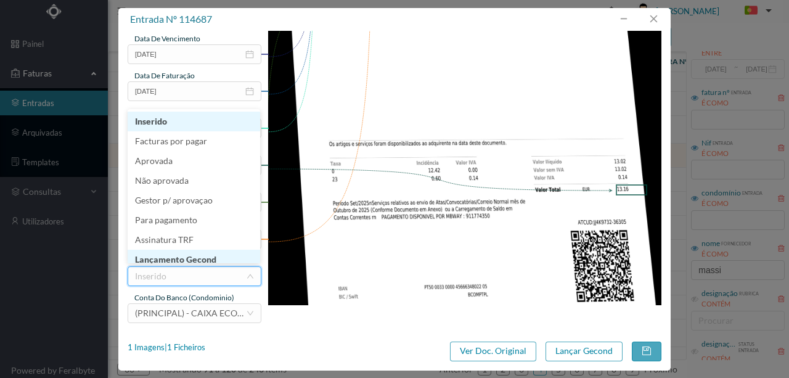
scroll to position [6, 0]
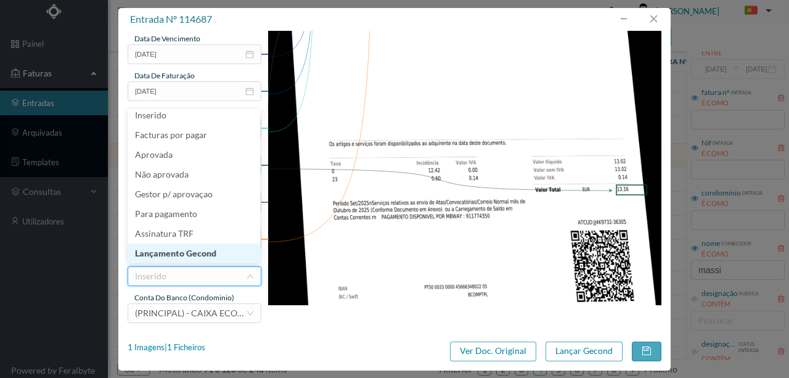
click at [195, 255] on li "Lançamento Gecond" at bounding box center [194, 253] width 133 height 20
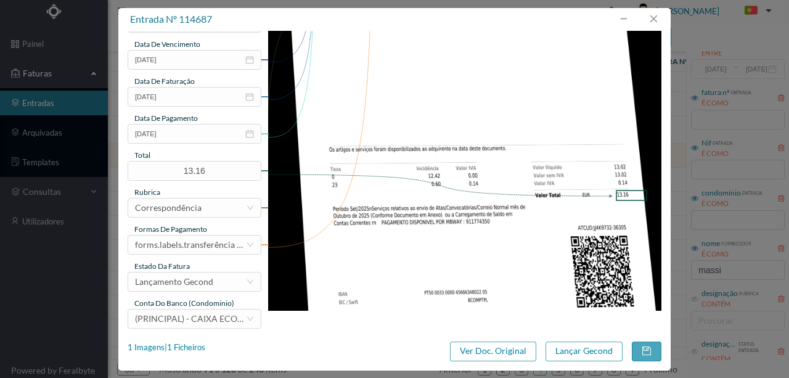
scroll to position [292, 0]
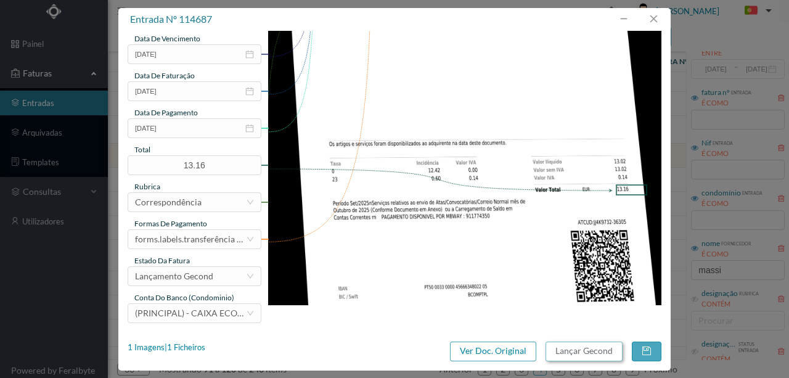
click at [579, 353] on button "Lançar Gecond" at bounding box center [583, 351] width 77 height 20
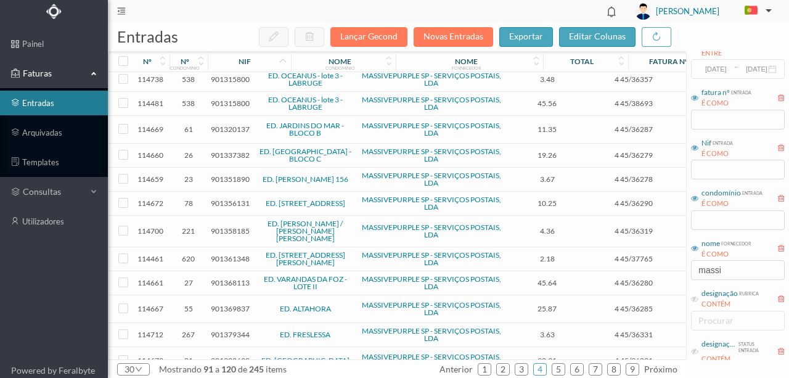
scroll to position [329, 0]
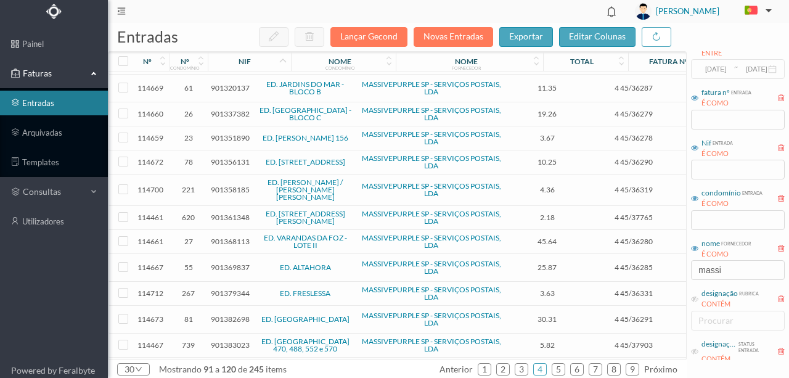
click at [233, 237] on span "901368113" at bounding box center [230, 241] width 39 height 9
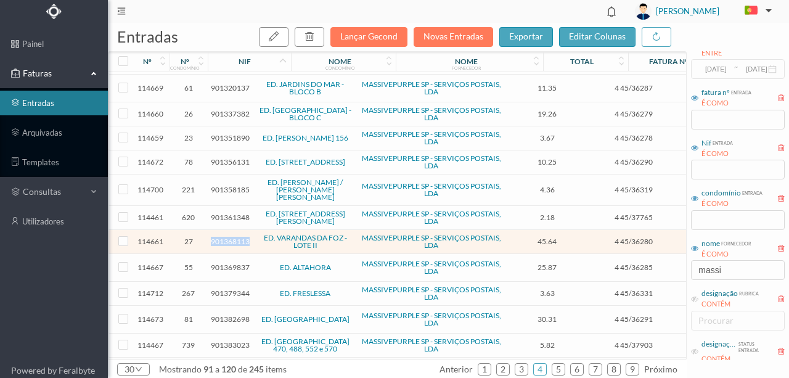
click at [233, 237] on span "901368113" at bounding box center [230, 241] width 39 height 9
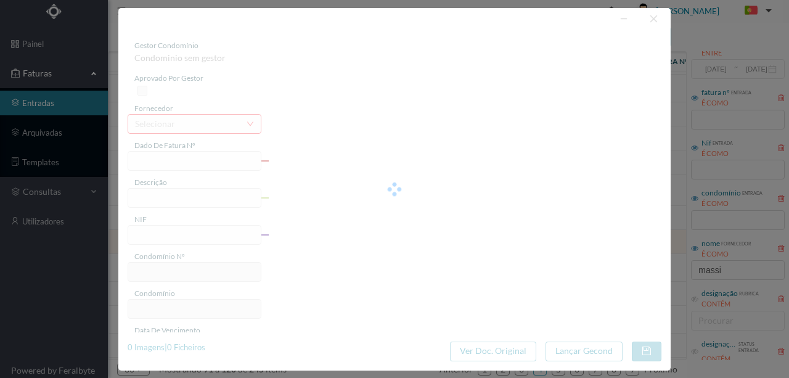
type input "4 45/36280"
type input "Serviço [PERSON_NAME]"
type input "901368113"
type input "Invalid date"
type input "[DATE]"
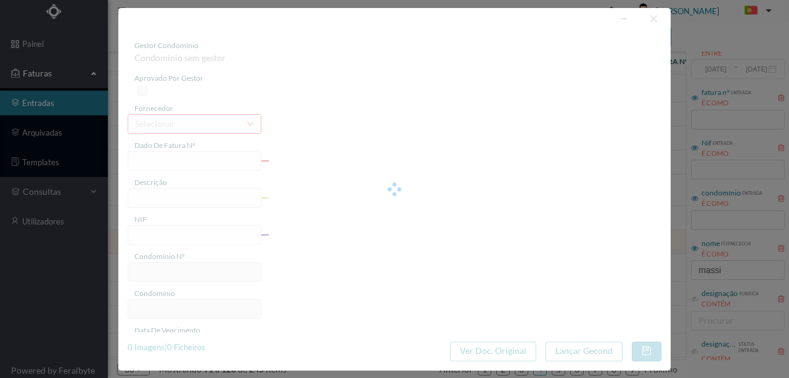
type input "45.64"
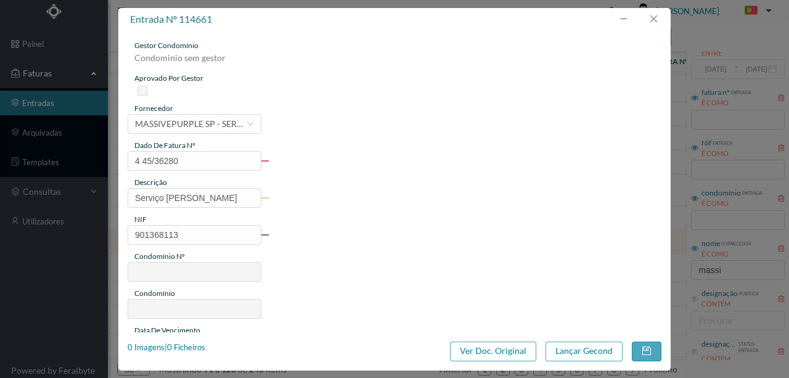
type input "27"
type input "ED. VARANDAS DA FOZ - LOTE II"
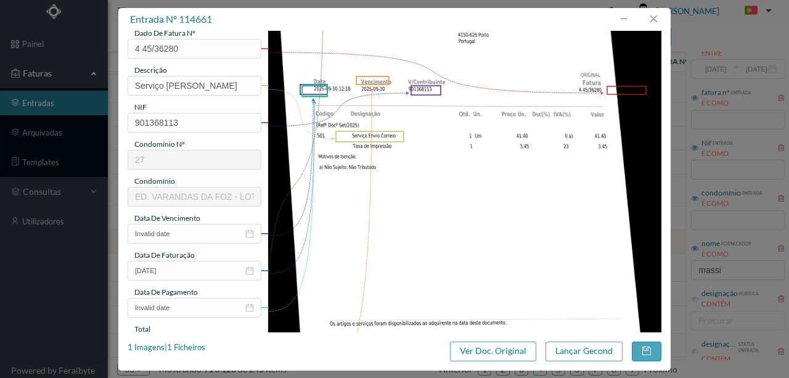
scroll to position [123, 0]
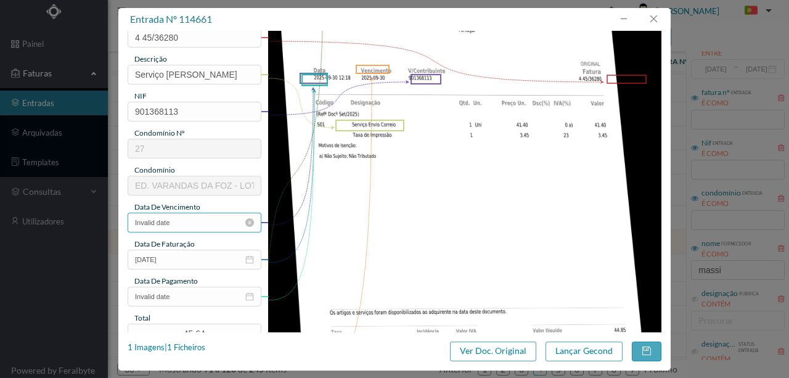
click at [186, 219] on input "Invalid date" at bounding box center [195, 223] width 134 height 20
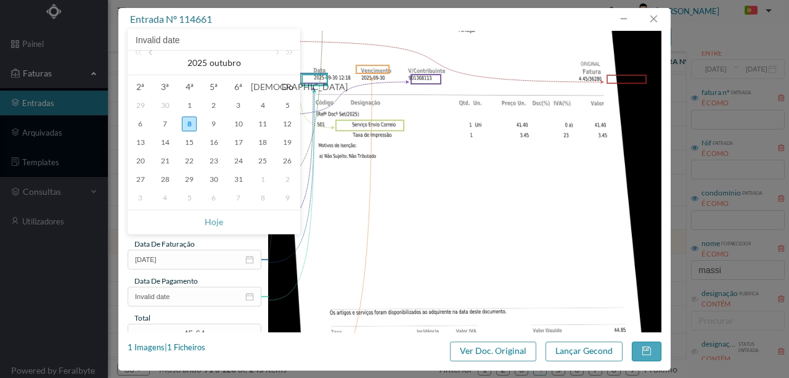
click at [150, 53] on link at bounding box center [151, 63] width 11 height 25
click at [165, 179] on div "30" at bounding box center [165, 179] width 15 height 15
type input "[DATE]"
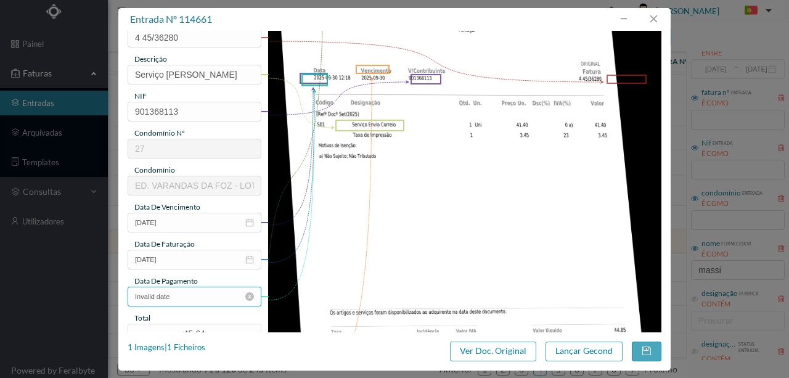
click at [202, 295] on input "Invalid date" at bounding box center [195, 297] width 134 height 20
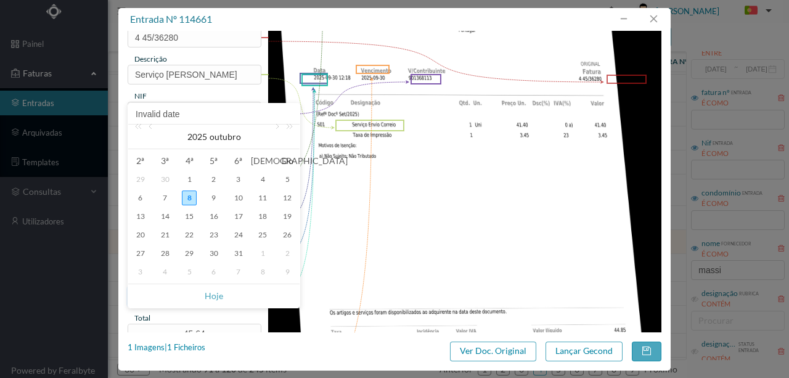
drag, startPoint x: 221, startPoint y: 298, endPoint x: 219, endPoint y: 292, distance: 6.4
click at [221, 298] on link "Hoje" at bounding box center [214, 295] width 18 height 23
type input "[DATE]"
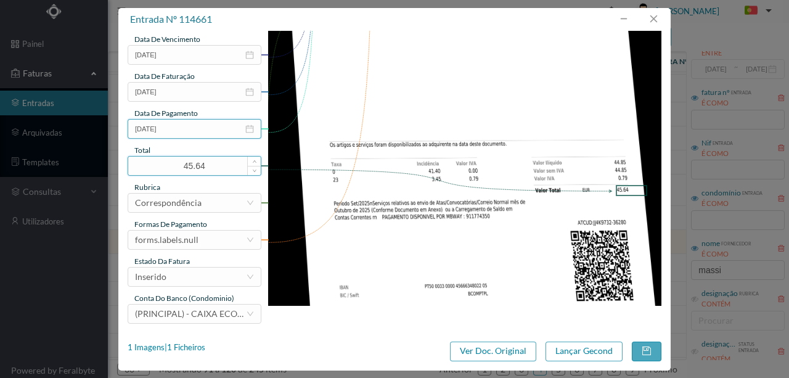
scroll to position [292, 0]
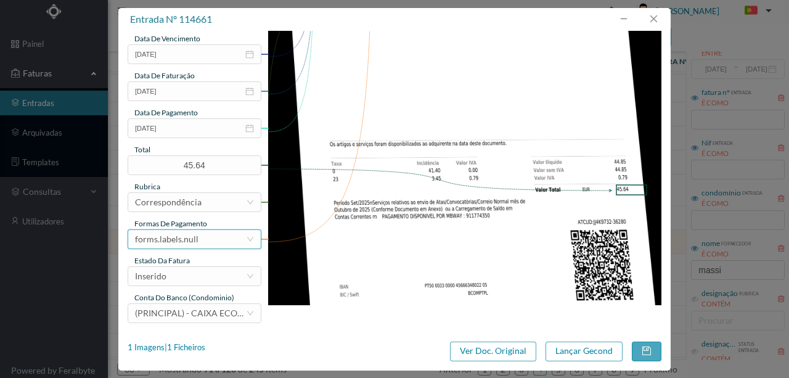
click at [187, 238] on div "forms.labels.null" at bounding box center [166, 239] width 63 height 18
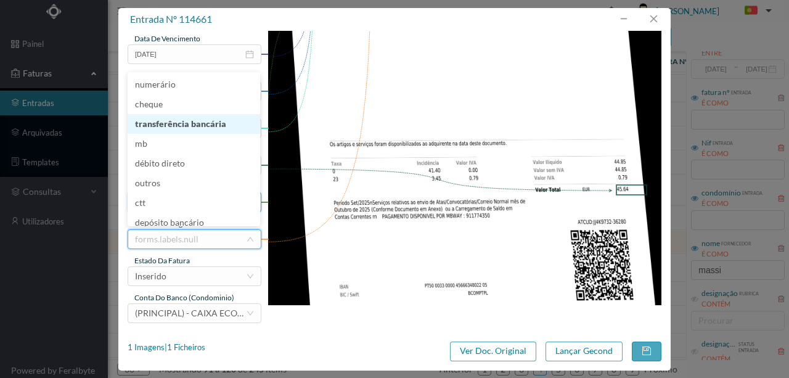
drag, startPoint x: 188, startPoint y: 126, endPoint x: 184, endPoint y: 205, distance: 79.6
click at [188, 125] on li "transferência bancária" at bounding box center [194, 124] width 133 height 20
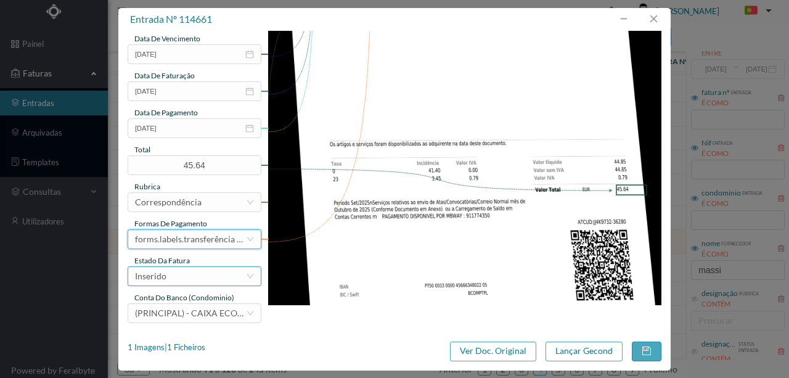
click at [182, 277] on div "Inserido" at bounding box center [190, 276] width 111 height 18
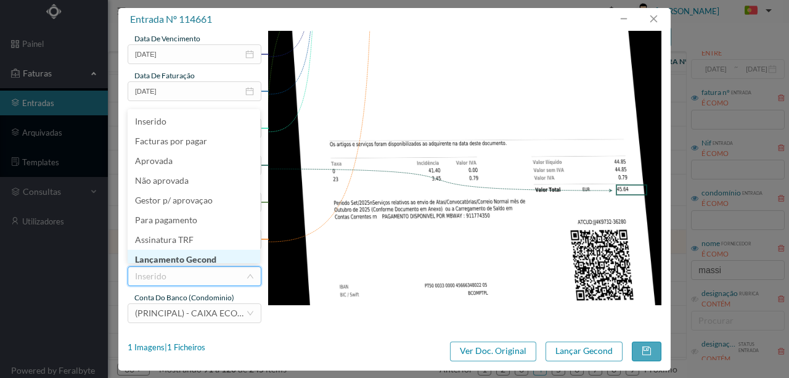
scroll to position [6, 0]
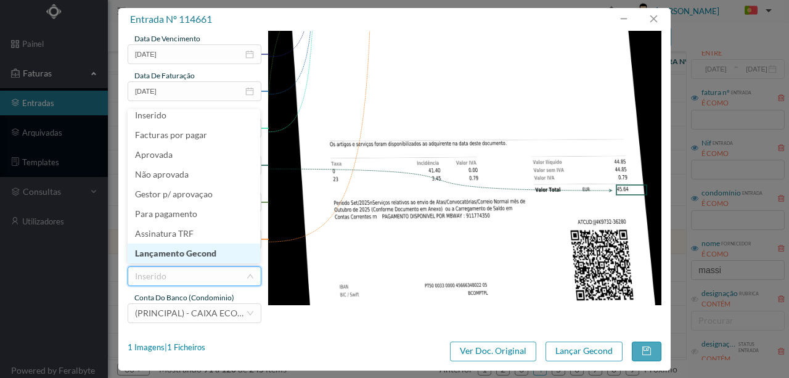
click at [190, 258] on li "Lançamento Gecond" at bounding box center [194, 253] width 133 height 20
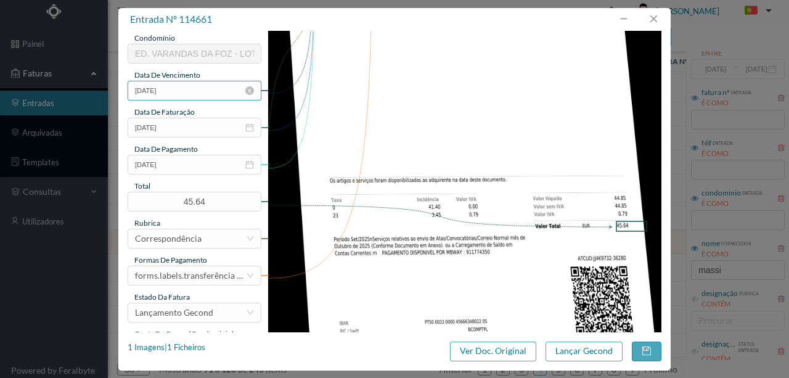
scroll to position [292, 0]
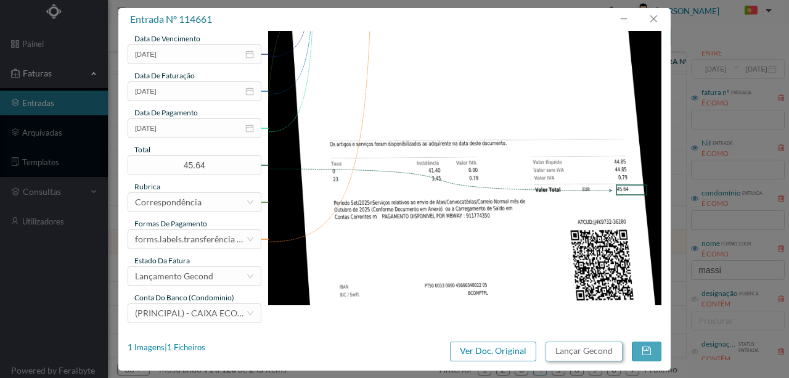
click at [573, 351] on button "Lançar Gecond" at bounding box center [583, 351] width 77 height 20
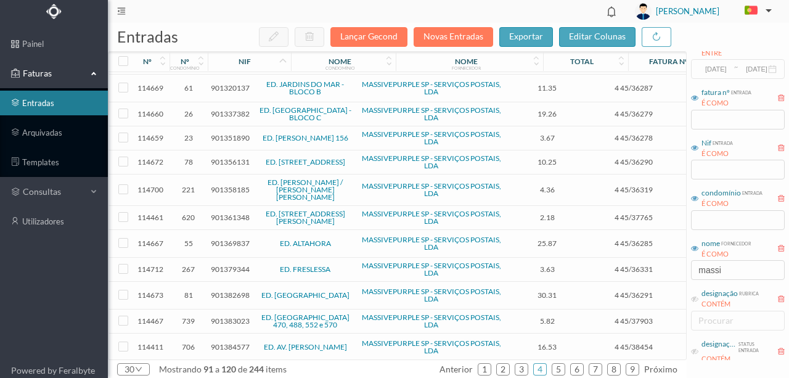
click at [424, 7] on header "[PERSON_NAME]" at bounding box center [448, 11] width 681 height 23
click at [226, 239] on span "901369837" at bounding box center [230, 243] width 39 height 9
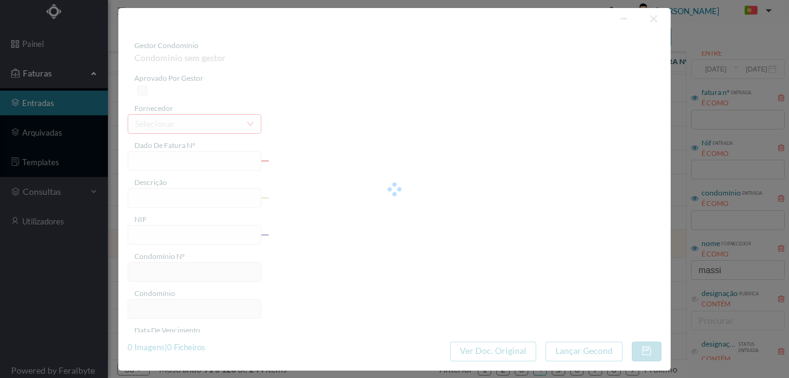
type input "4 45/36285"
type input "Serviço [PERSON_NAME]"
type input "901369837"
type input "[DATE]"
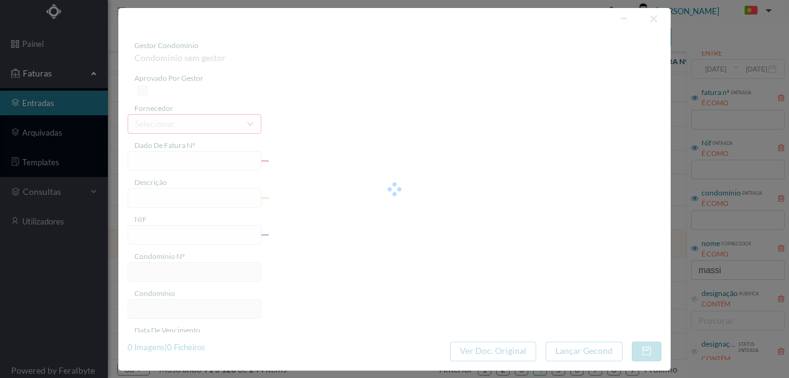
type input "[DATE]"
type input "25.87"
type input "55"
type input "ED. ALTAHORA"
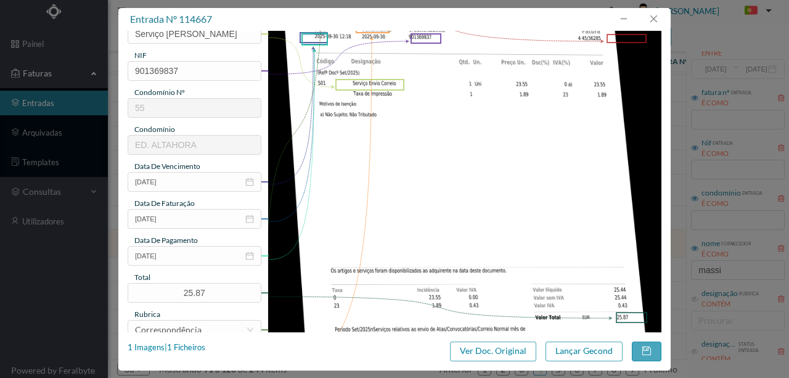
scroll to position [205, 0]
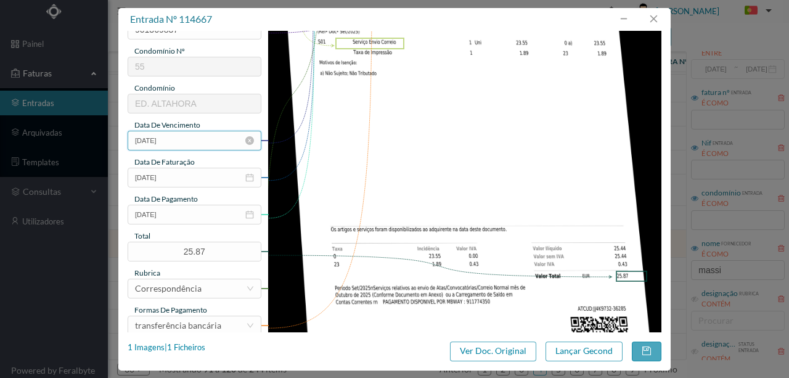
click at [187, 142] on input "[DATE]" at bounding box center [195, 141] width 134 height 20
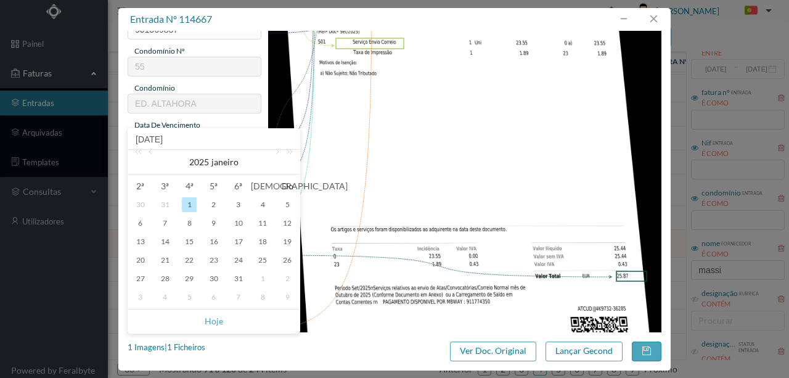
drag, startPoint x: 207, startPoint y: 320, endPoint x: 198, endPoint y: 199, distance: 121.1
click at [207, 319] on link "Hoje" at bounding box center [214, 320] width 18 height 23
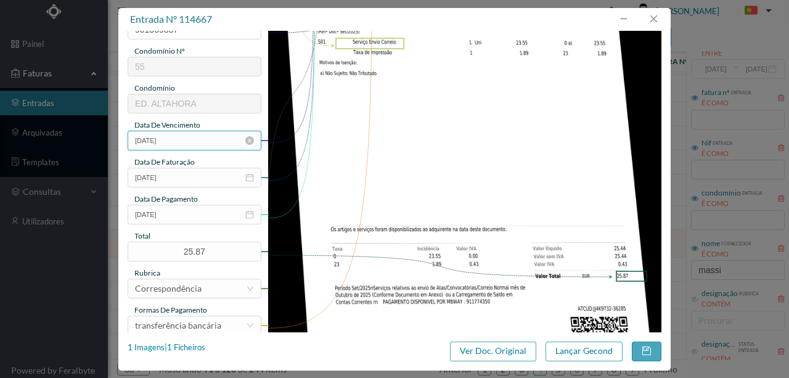
click at [194, 138] on input "[DATE]" at bounding box center [195, 141] width 134 height 20
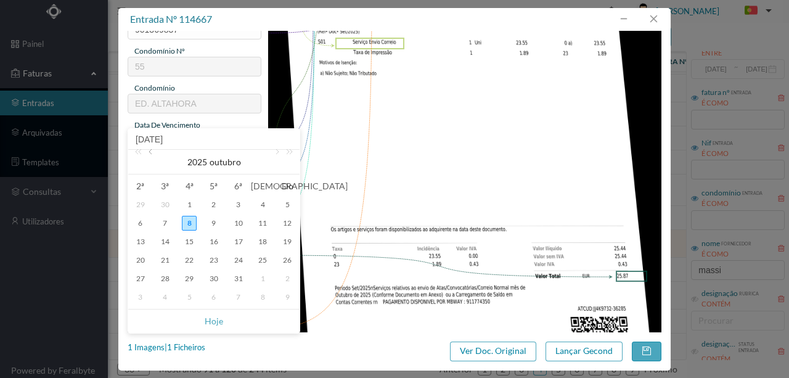
click at [152, 150] on link at bounding box center [151, 162] width 11 height 25
click at [161, 278] on div "30" at bounding box center [165, 278] width 15 height 15
type input "[DATE]"
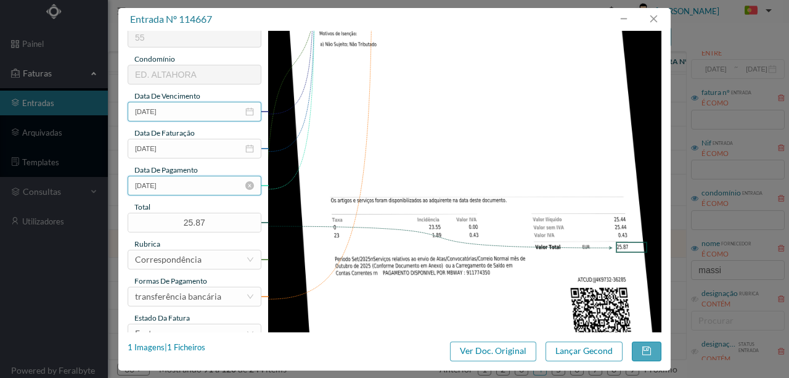
scroll to position [287, 0]
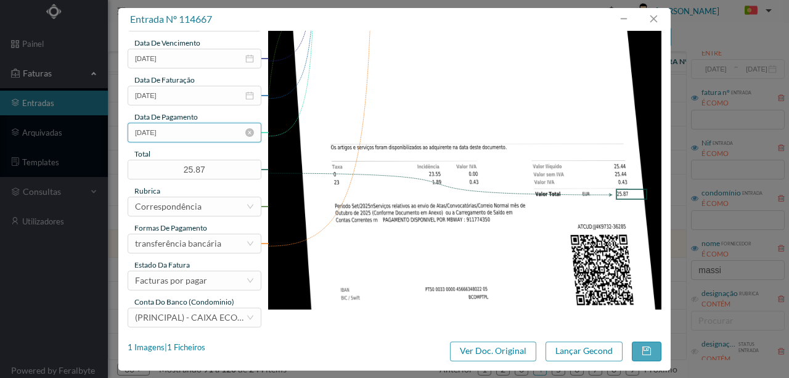
click at [187, 138] on input "[DATE]" at bounding box center [195, 133] width 134 height 20
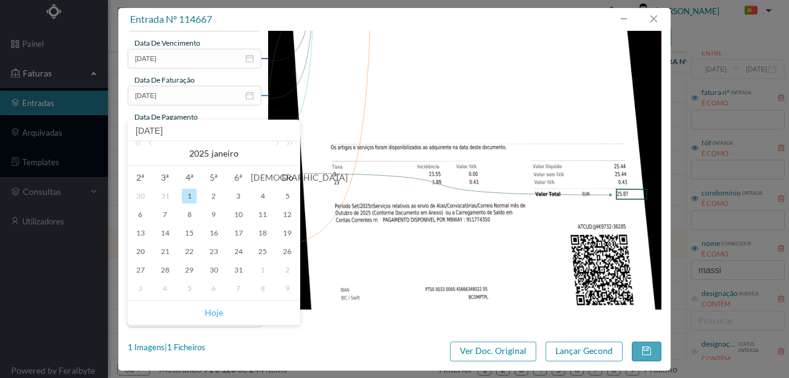
drag, startPoint x: 210, startPoint y: 313, endPoint x: 237, endPoint y: 282, distance: 41.1
click at [210, 314] on link "Hoje" at bounding box center [214, 312] width 18 height 23
type input "[DATE]"
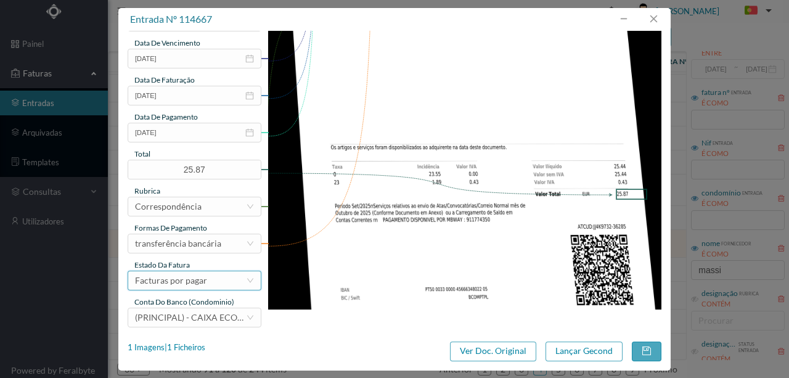
click at [207, 284] on div "Facturas por pagar" at bounding box center [190, 280] width 111 height 18
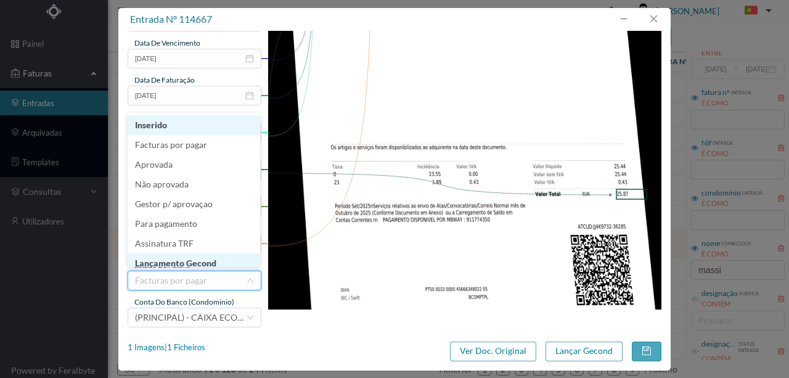
scroll to position [6, 0]
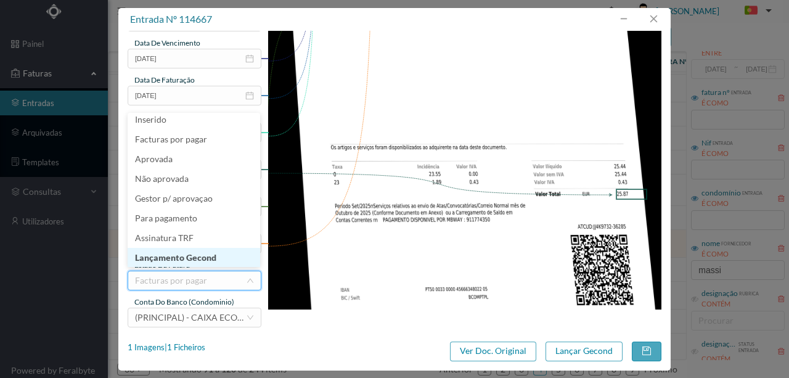
click at [186, 256] on li "Lançamento Gecond" at bounding box center [194, 258] width 133 height 20
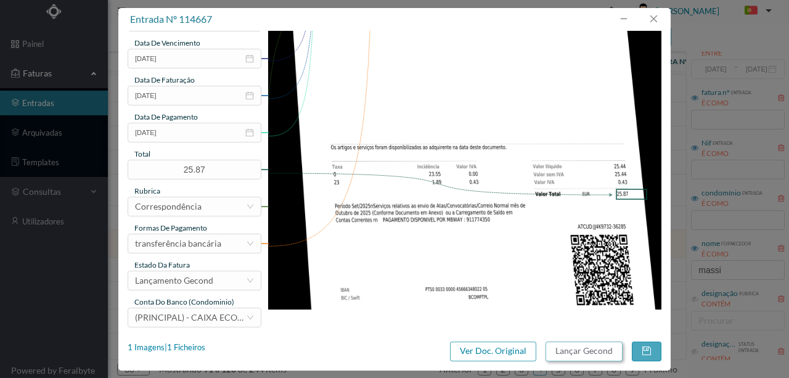
click at [595, 350] on button "Lançar Gecond" at bounding box center [583, 351] width 77 height 20
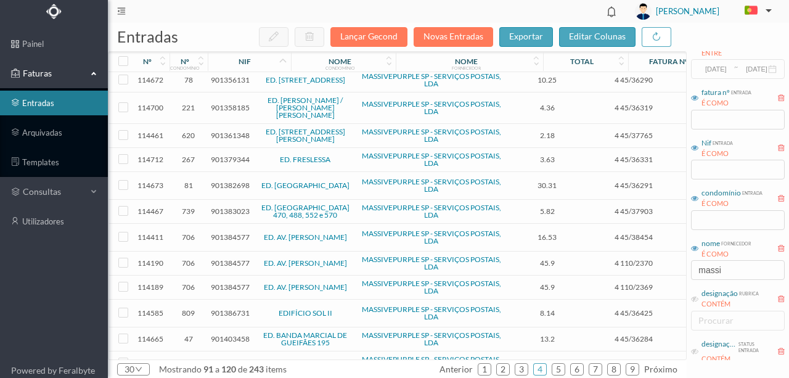
scroll to position [457, 0]
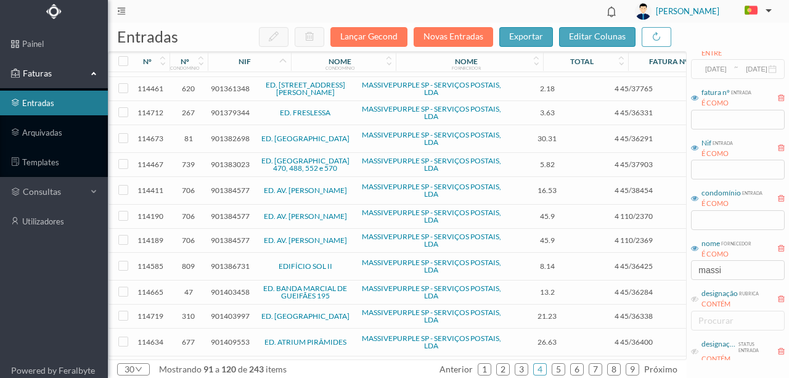
click at [219, 287] on span "901403458" at bounding box center [230, 291] width 39 height 9
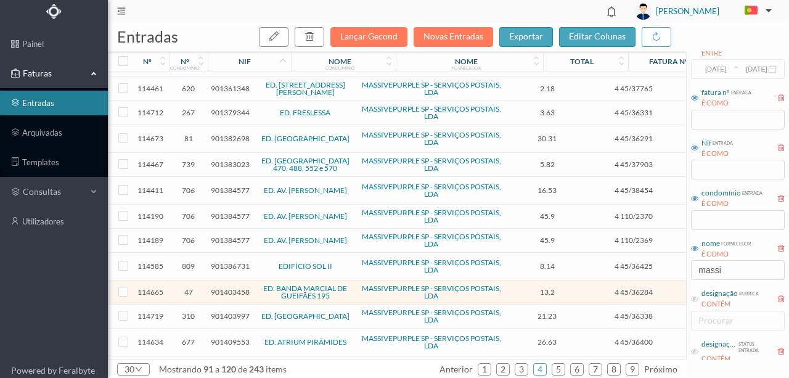
click at [219, 287] on span "901403458" at bounding box center [230, 291] width 39 height 9
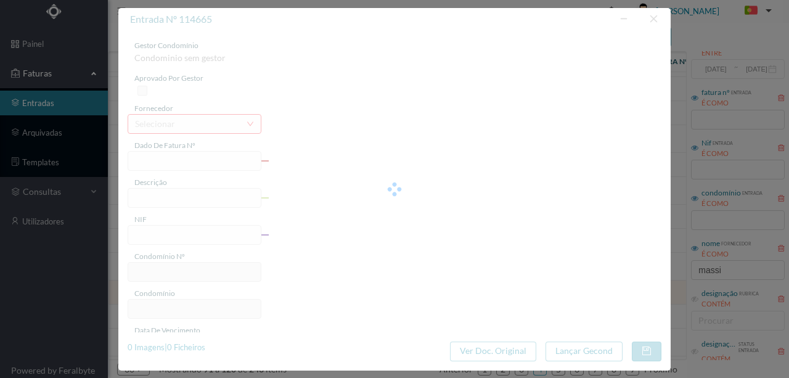
type input "4 45/36284"
type input "Aviso Recepção"
type input "901403458"
type input "Invalid date"
type input "[DATE]"
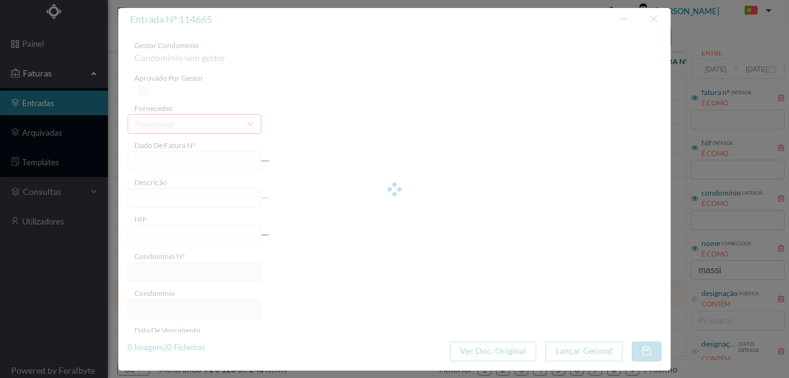
type input "13.20"
type input "47"
type input "ED. BANDA MARCIAL DE GUEIFÃES 195"
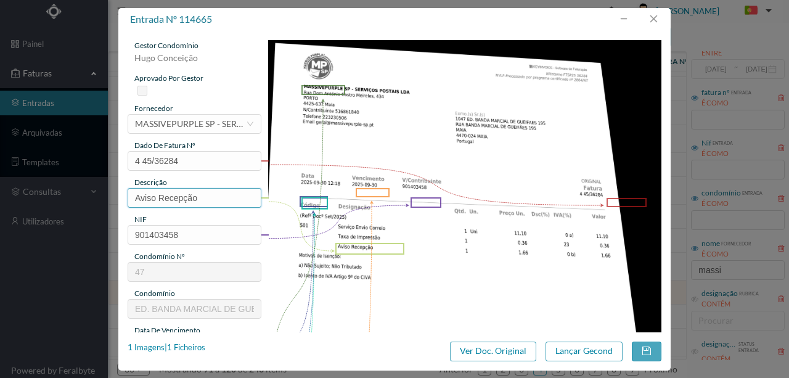
drag, startPoint x: 220, startPoint y: 198, endPoint x: 71, endPoint y: 197, distance: 148.6
click at [74, 197] on div "entrada nº 114665 gestor condomínio Hugo Conceição aprovado por gestor forneced…" at bounding box center [394, 189] width 789 height 378
drag, startPoint x: 168, startPoint y: 197, endPoint x: 105, endPoint y: 196, distance: 62.9
click at [107, 197] on div "entrada nº 114665 gestor condomínio Hugo Conceição aprovado por gestor forneced…" at bounding box center [394, 189] width 789 height 378
type input "Serviço [PERSON_NAME]"
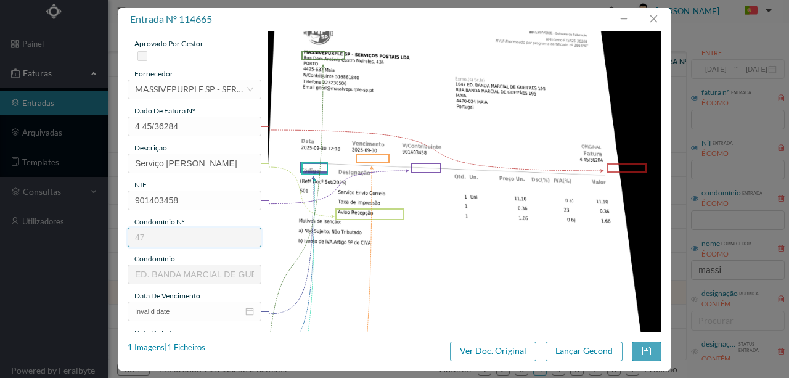
scroll to position [123, 0]
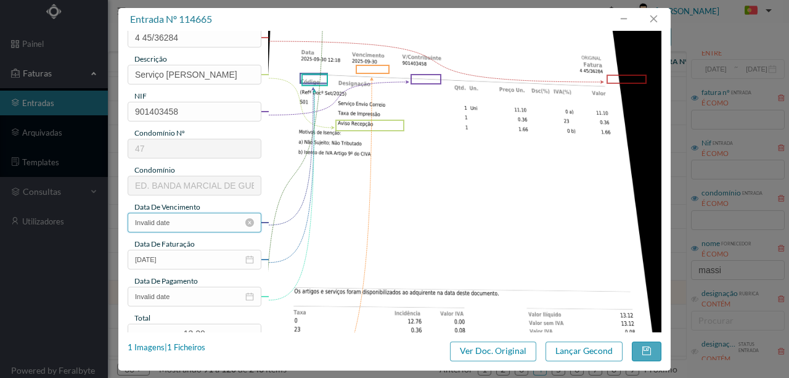
click at [197, 224] on input "Invalid date" at bounding box center [195, 223] width 134 height 20
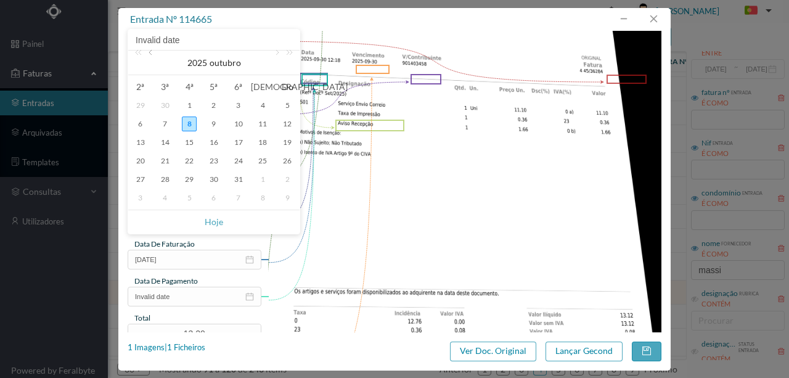
click at [150, 54] on link at bounding box center [151, 63] width 11 height 25
click at [163, 178] on div "30" at bounding box center [165, 179] width 15 height 15
type input "[DATE]"
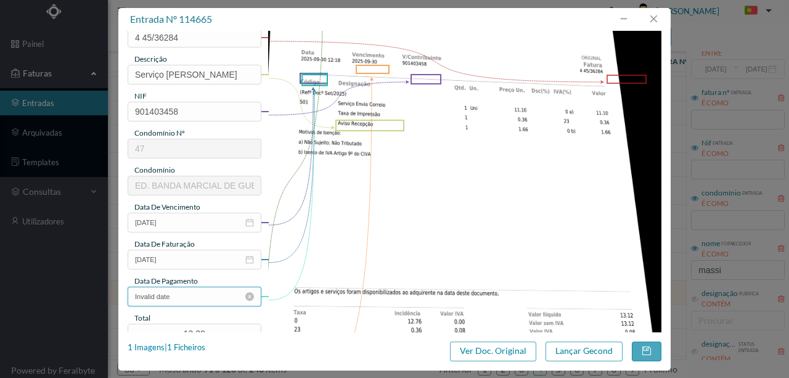
click at [178, 300] on input "Invalid date" at bounding box center [195, 297] width 134 height 20
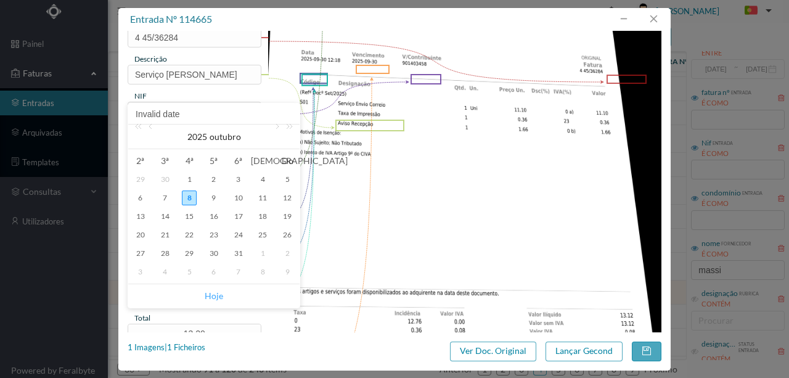
click at [214, 295] on link "Hoje" at bounding box center [214, 295] width 18 height 23
type input "[DATE]"
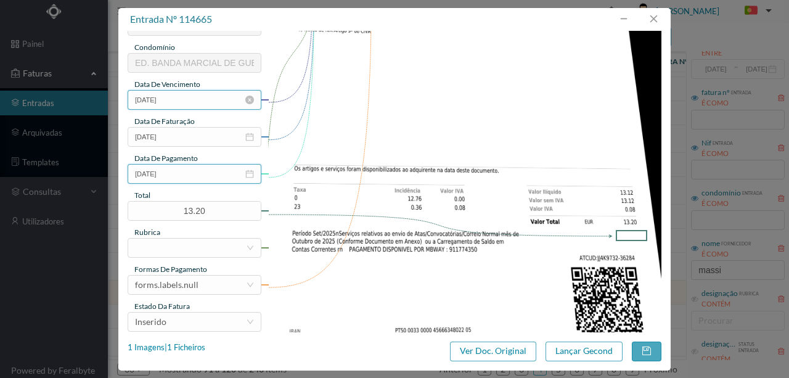
scroll to position [247, 0]
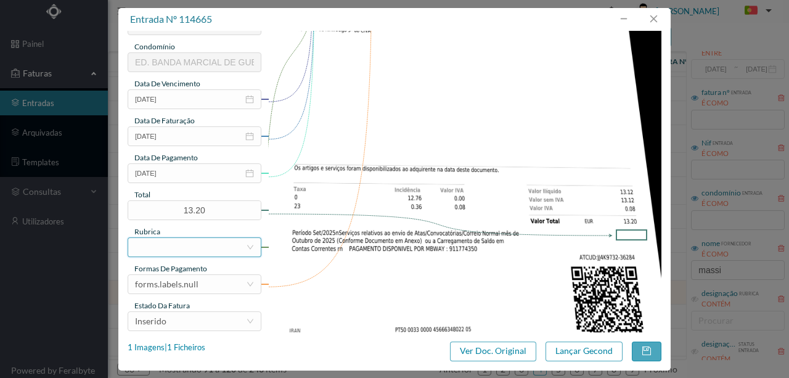
click at [157, 249] on div at bounding box center [190, 247] width 111 height 18
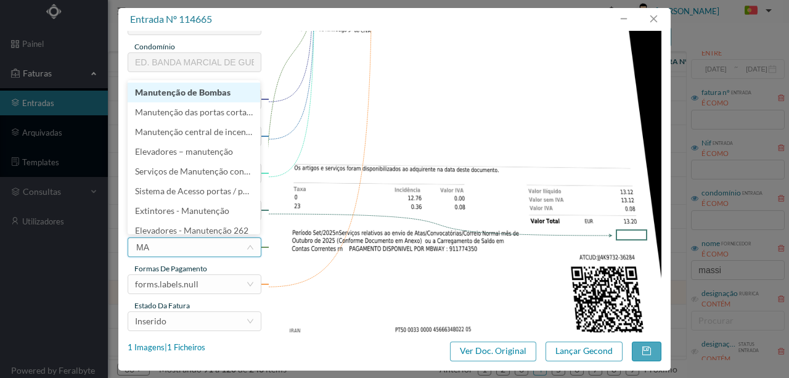
type input "M"
type input "COR"
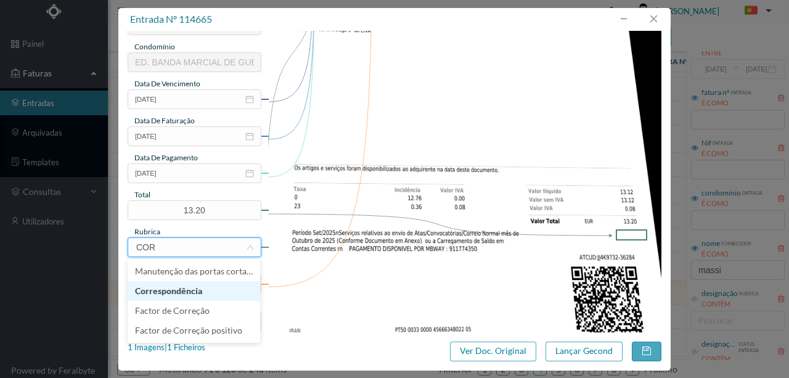
click at [171, 296] on li "Correspondência" at bounding box center [194, 291] width 133 height 20
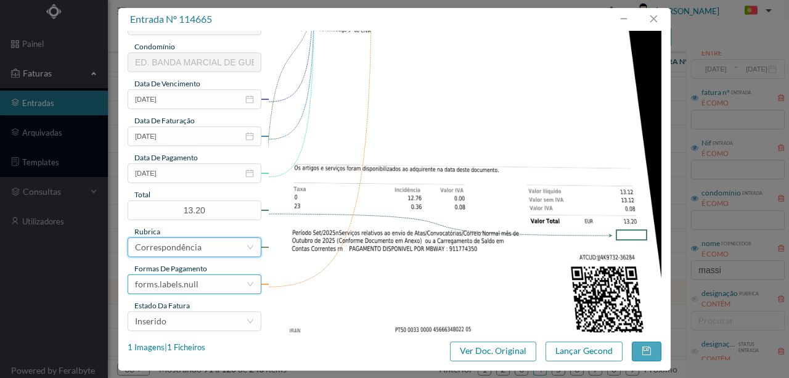
click at [196, 285] on div "forms.labels.null" at bounding box center [166, 284] width 63 height 18
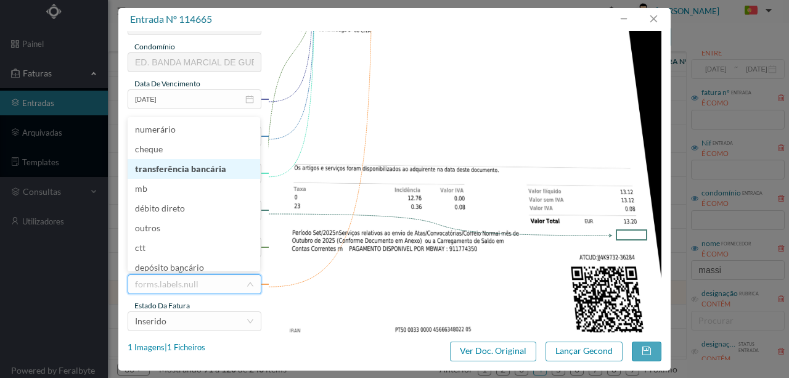
click at [184, 168] on li "transferência bancária" at bounding box center [194, 169] width 133 height 20
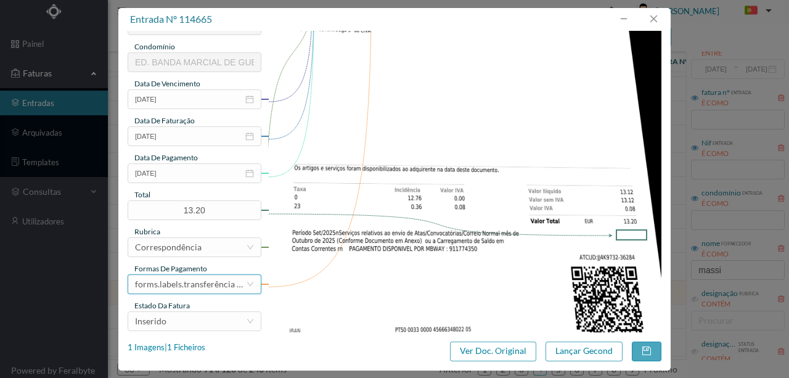
scroll to position [292, 0]
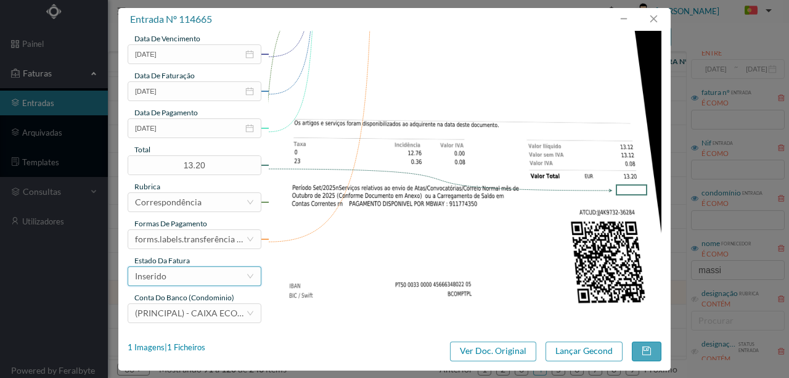
click at [169, 280] on div "Inserido" at bounding box center [190, 276] width 111 height 18
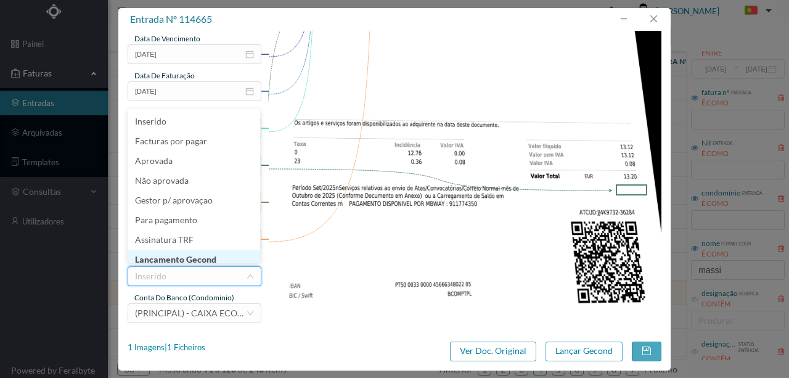
scroll to position [6, 0]
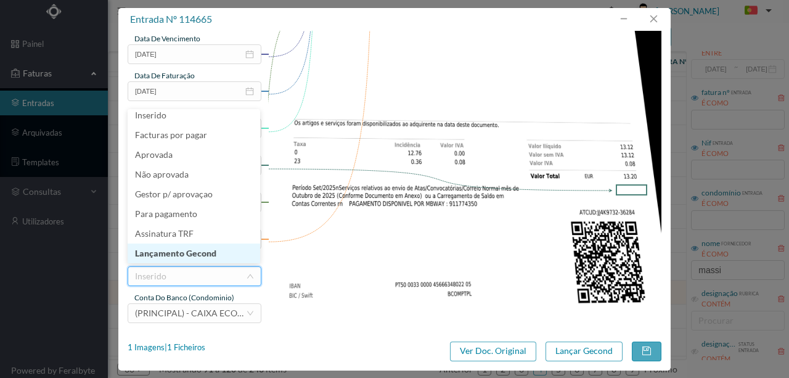
click at [164, 258] on li "Lançamento Gecond" at bounding box center [194, 253] width 133 height 20
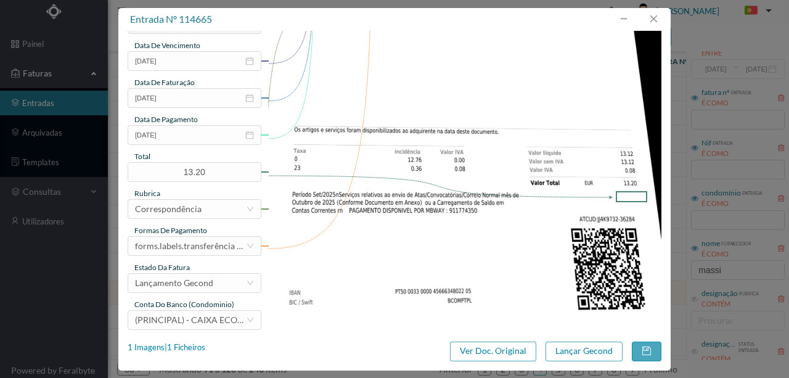
scroll to position [292, 0]
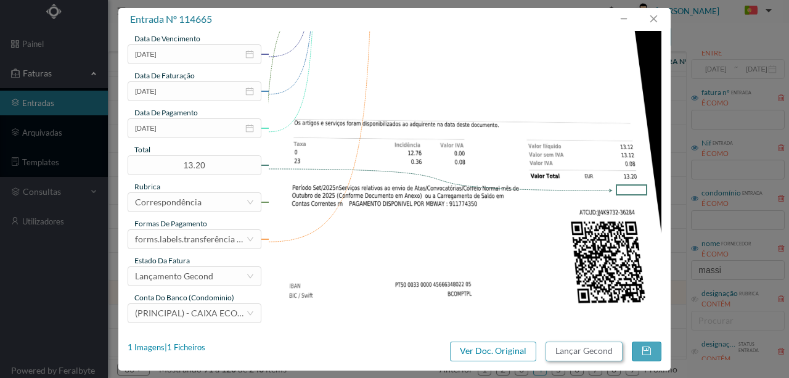
click at [560, 352] on button "Lançar Gecond" at bounding box center [583, 351] width 77 height 20
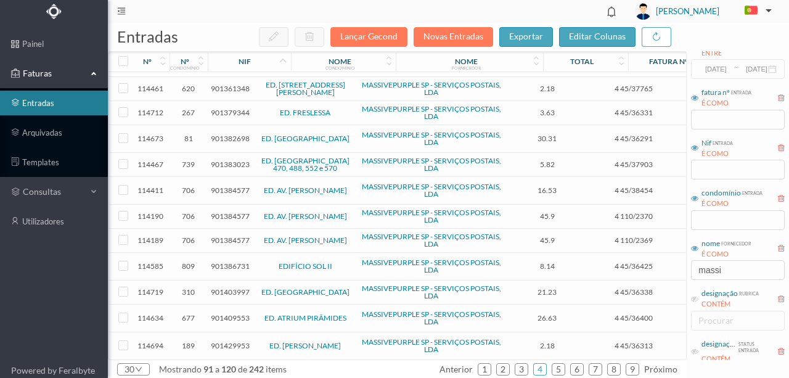
scroll to position [460, 0]
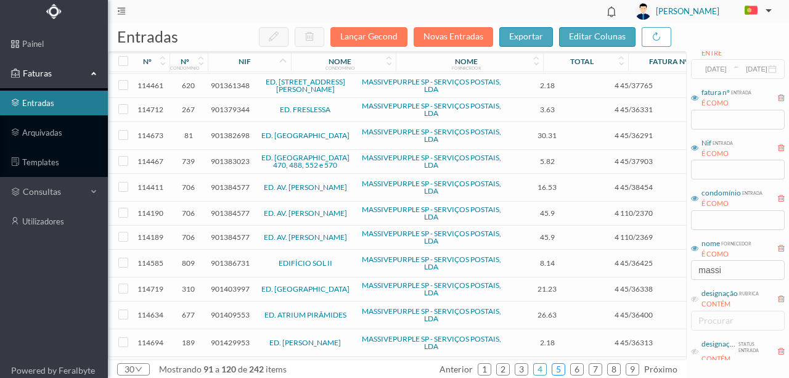
click at [563, 369] on link "5" at bounding box center [558, 369] width 12 height 18
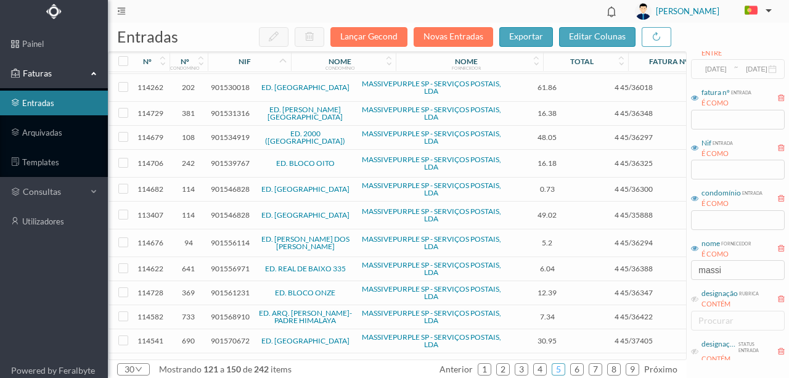
scroll to position [464, 0]
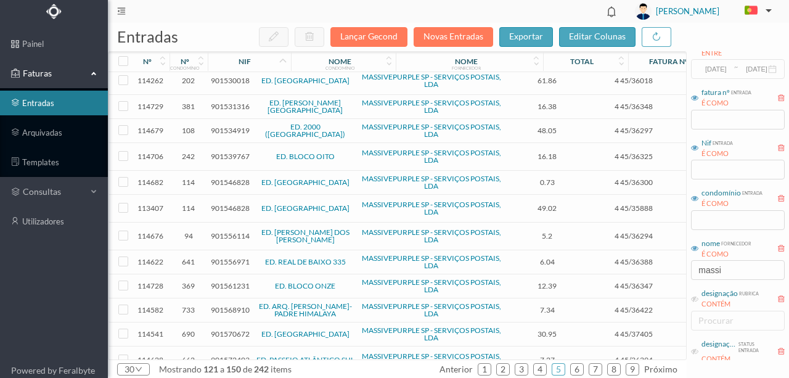
click at [223, 329] on span "901570672" at bounding box center [230, 333] width 39 height 9
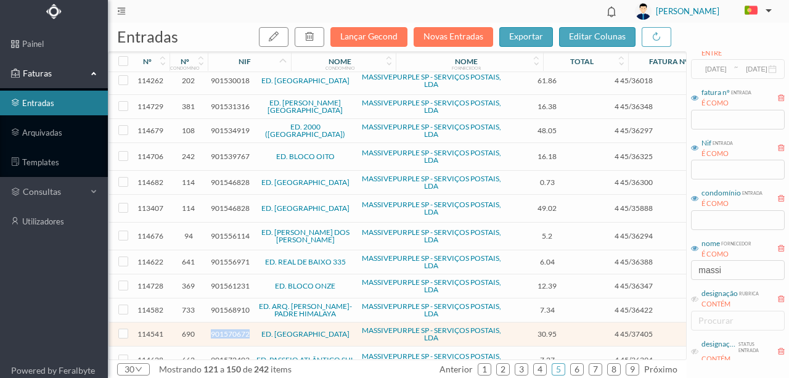
click at [223, 329] on span "901570672" at bounding box center [230, 333] width 39 height 9
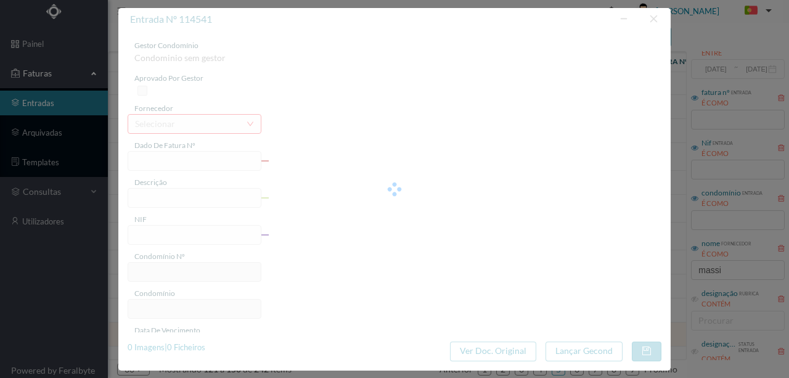
type input "4 45/37405"
type input "Serviço [PERSON_NAME]"
type input "901570672"
type input "Invalid date"
type input "[DATE]"
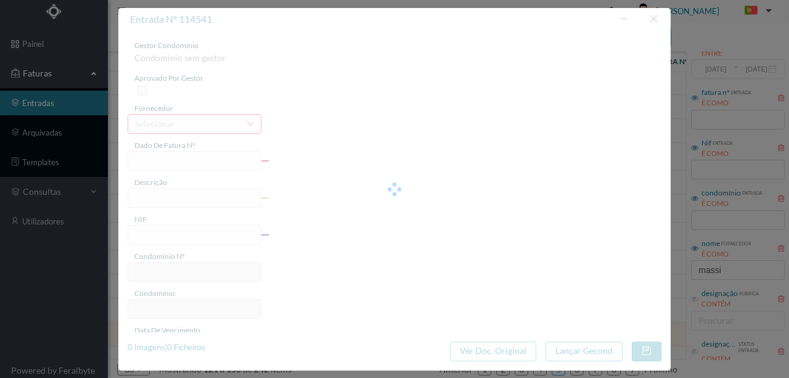
type input "30.95"
type input "690"
type input "ED. QUINTA DO OUTEIRO"
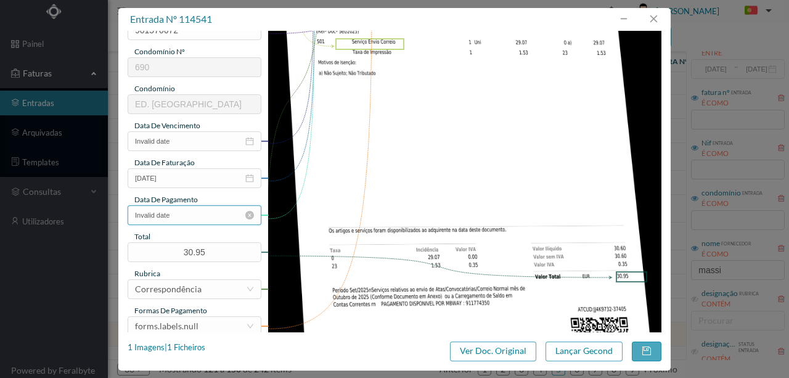
scroll to position [205, 0]
click at [184, 142] on input "Invalid date" at bounding box center [195, 141] width 134 height 20
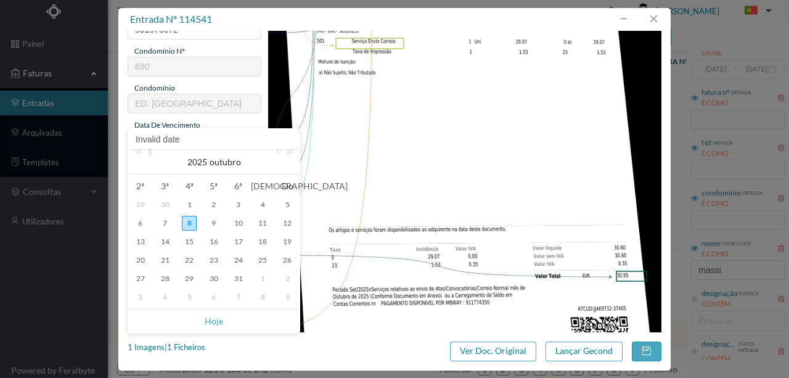
click at [152, 155] on link at bounding box center [151, 162] width 11 height 25
click at [167, 280] on div "30" at bounding box center [165, 278] width 15 height 15
type input "[DATE]"
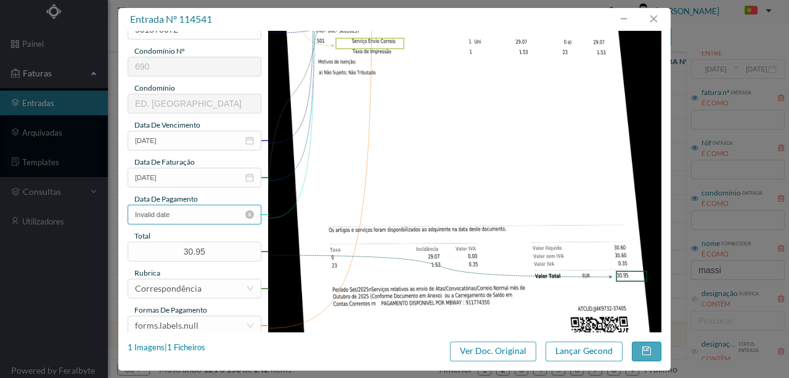
click at [192, 219] on input "Invalid date" at bounding box center [195, 215] width 134 height 20
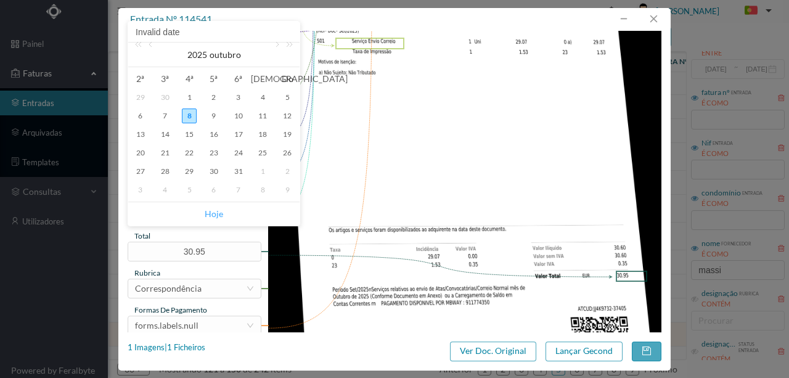
click at [216, 211] on link "Hoje" at bounding box center [214, 213] width 18 height 23
type input "[DATE]"
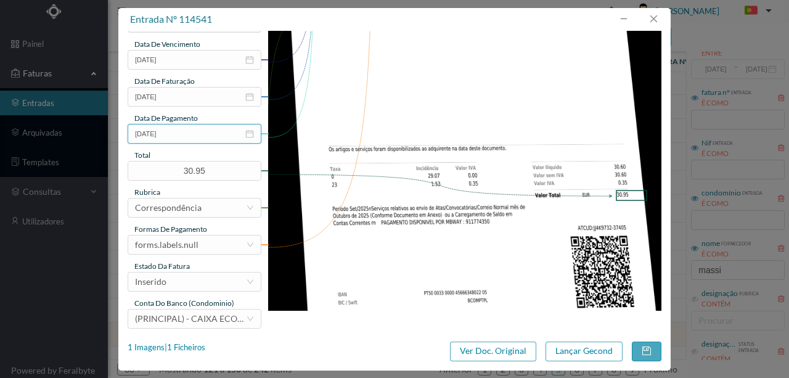
scroll to position [292, 0]
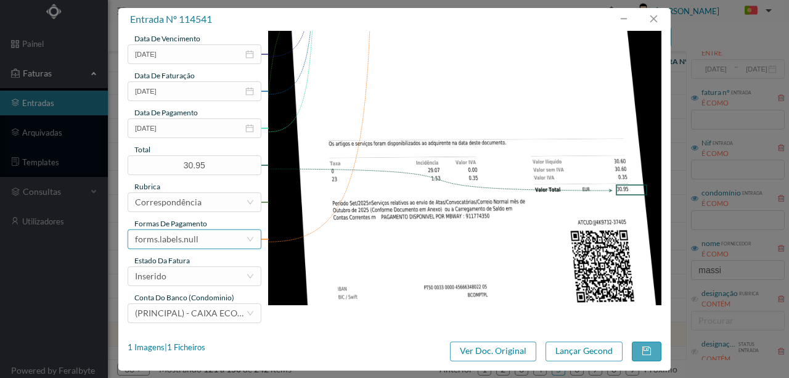
click at [198, 238] on div "forms.labels.null" at bounding box center [190, 239] width 111 height 18
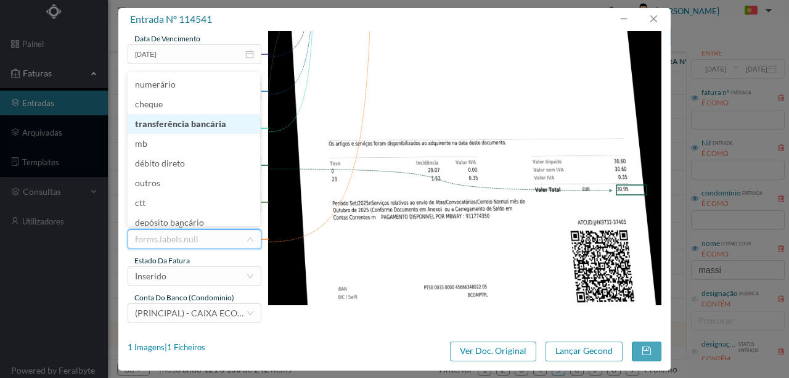
click at [202, 119] on li "transferência bancária" at bounding box center [194, 124] width 133 height 20
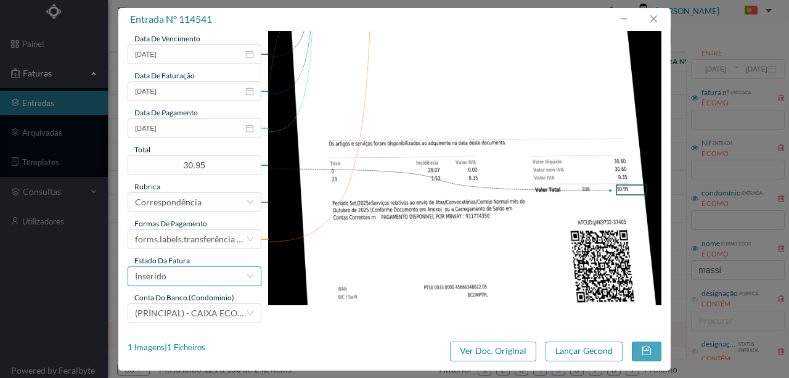
click at [186, 280] on div "Inserido" at bounding box center [190, 276] width 111 height 18
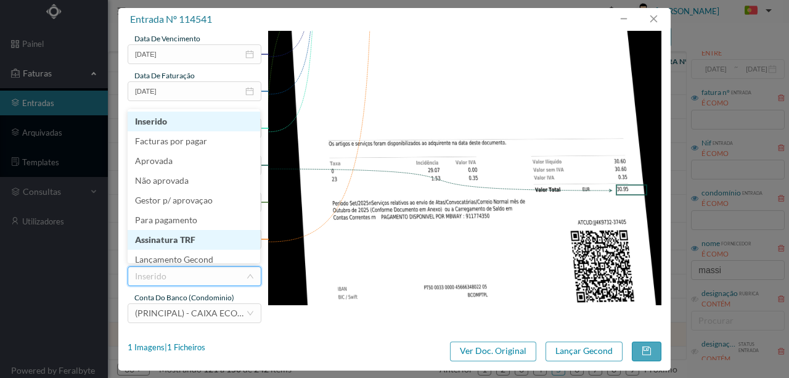
scroll to position [6, 0]
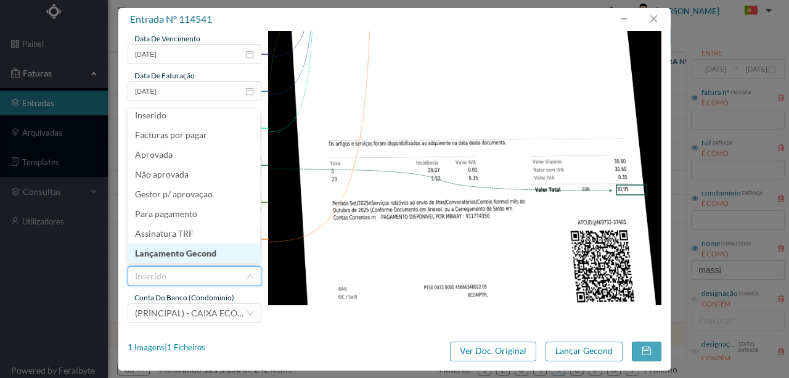
click at [195, 250] on li "Lançamento Gecond" at bounding box center [194, 253] width 133 height 20
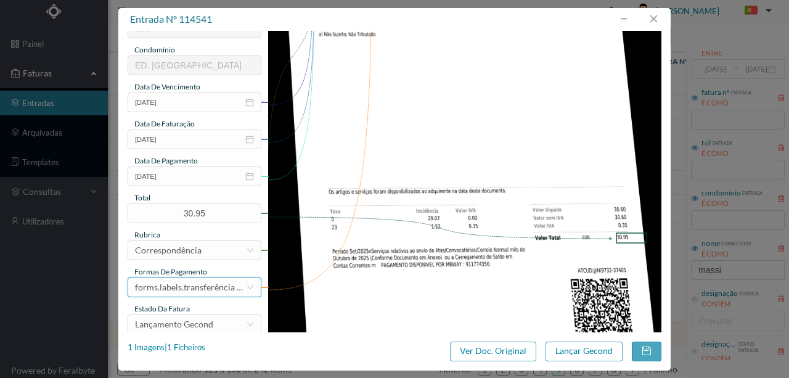
scroll to position [292, 0]
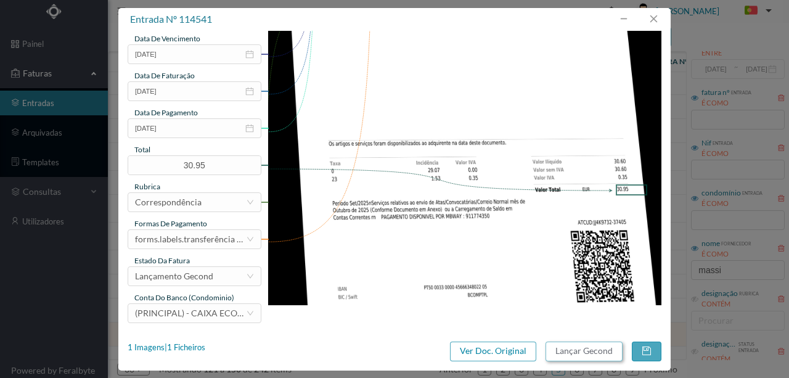
click at [572, 353] on button "Lançar Gecond" at bounding box center [583, 351] width 77 height 20
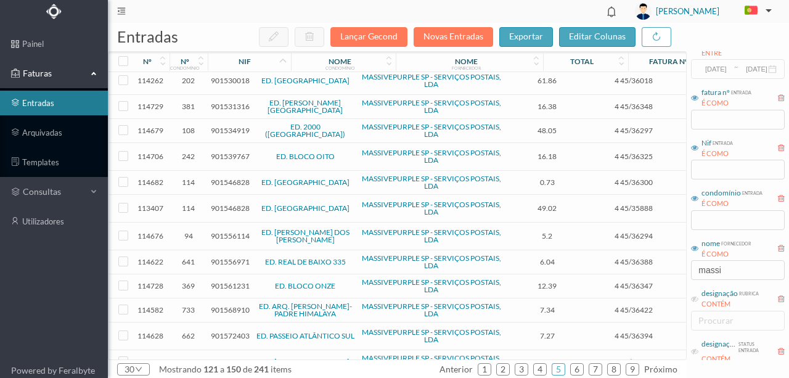
click at [226, 257] on span "901556971" at bounding box center [230, 261] width 39 height 9
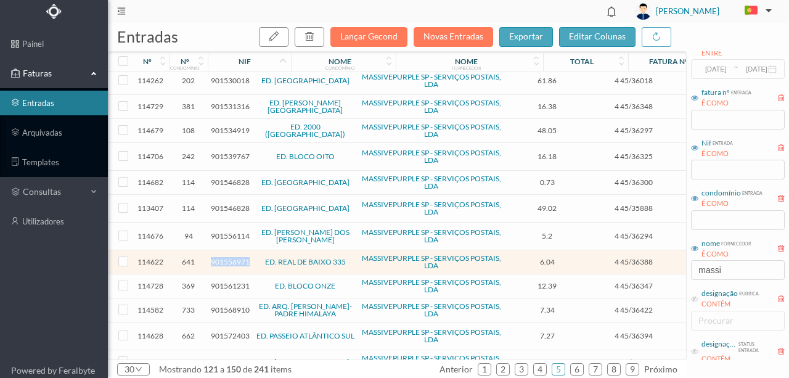
click at [226, 257] on span "901556971" at bounding box center [230, 261] width 39 height 9
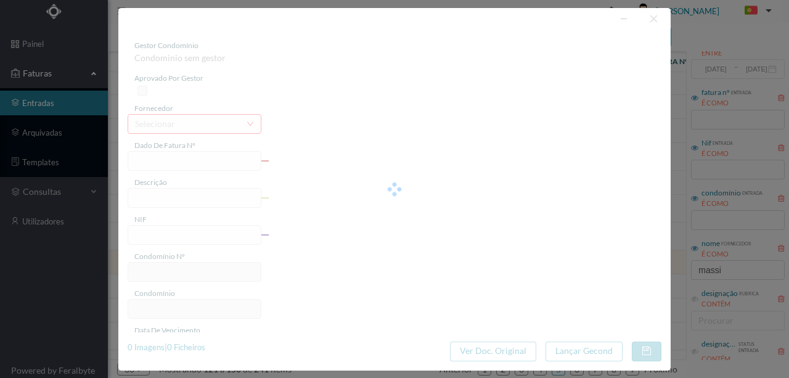
type input "4 45/36388"
type input "Serviço [PERSON_NAME]"
type input "901556971"
type input "Invalid date"
type input "[DATE]"
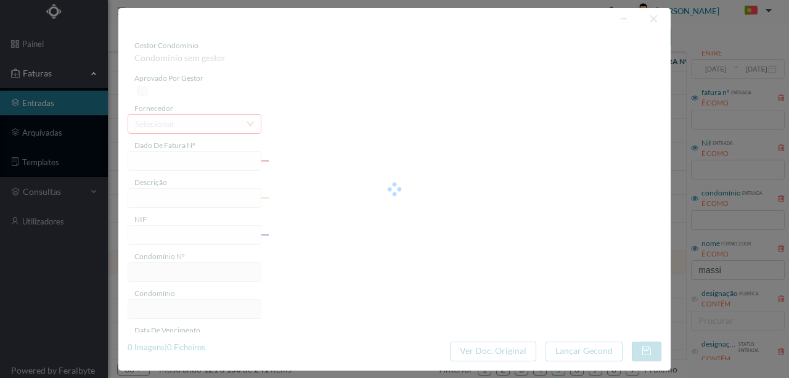
type input "6.04"
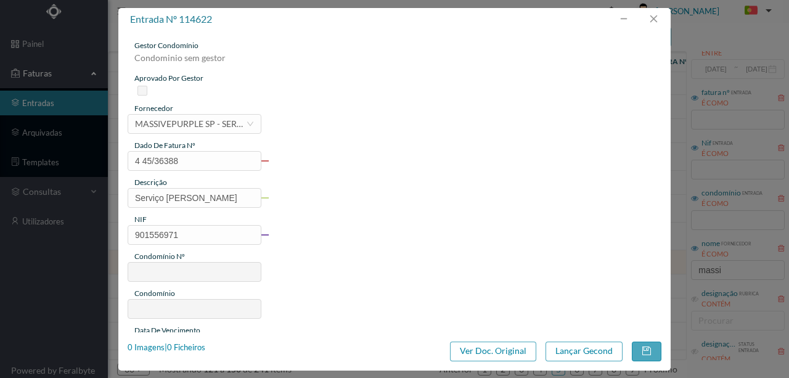
type input "641"
type input "ED. REAL DE BAIXO 335"
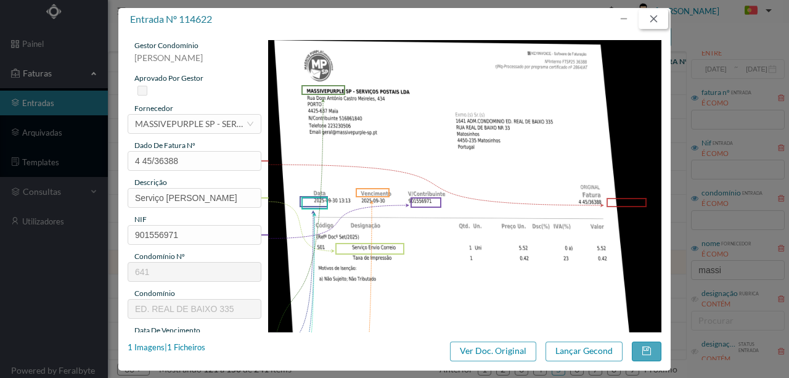
click at [652, 17] on button "button" at bounding box center [654, 19] width 30 height 20
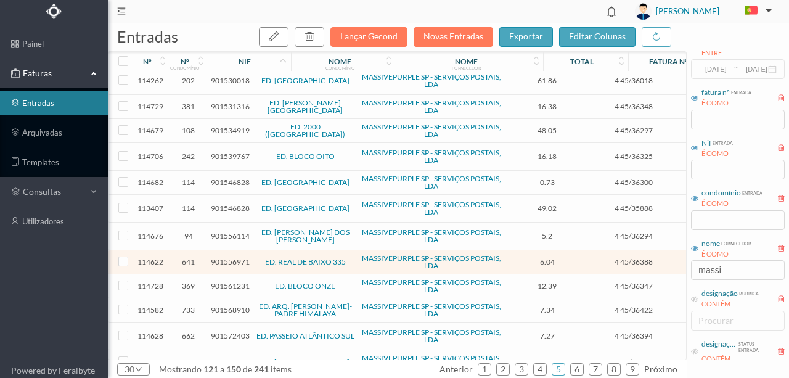
click at [228, 331] on span "901572403" at bounding box center [230, 335] width 39 height 9
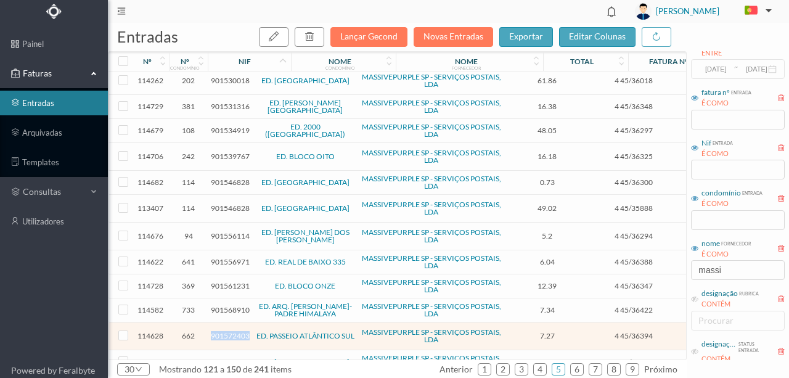
click at [228, 331] on span "901572403" at bounding box center [230, 335] width 39 height 9
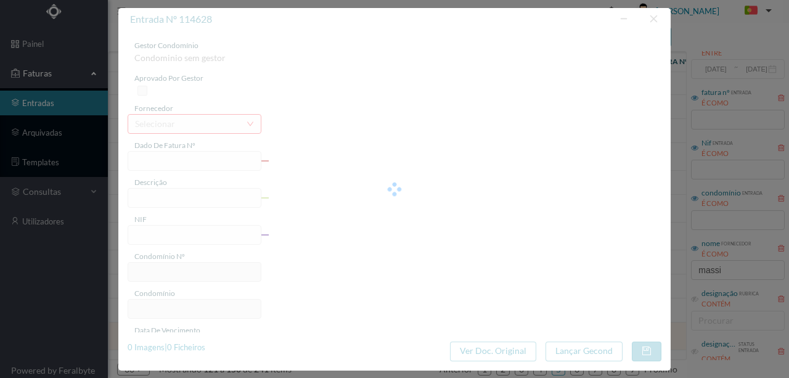
type input "4 45/36394"
type input "Serviço [PERSON_NAME]"
type input "901572403"
type input "[DATE]"
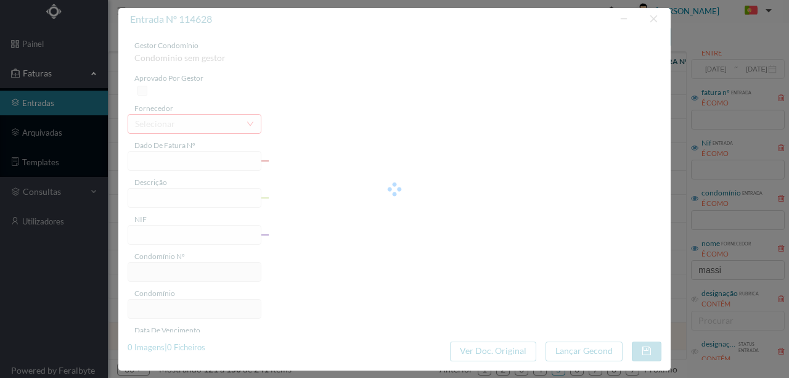
type input "[DATE]"
type input "7.27"
type input "662"
type input "ED. PASSEIO ATLÂNTICO SUL"
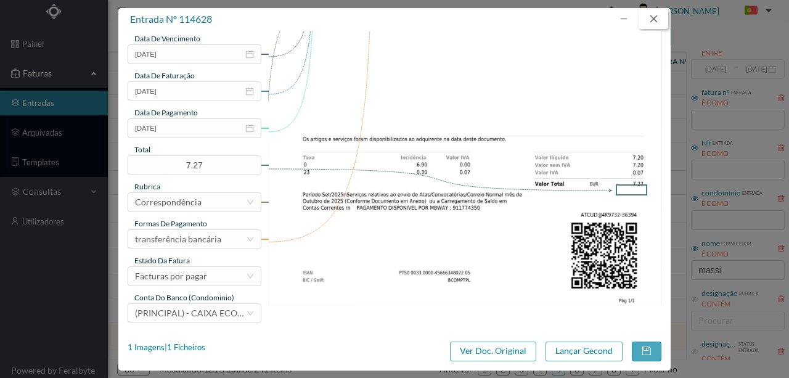
click at [655, 18] on button "button" at bounding box center [654, 19] width 30 height 20
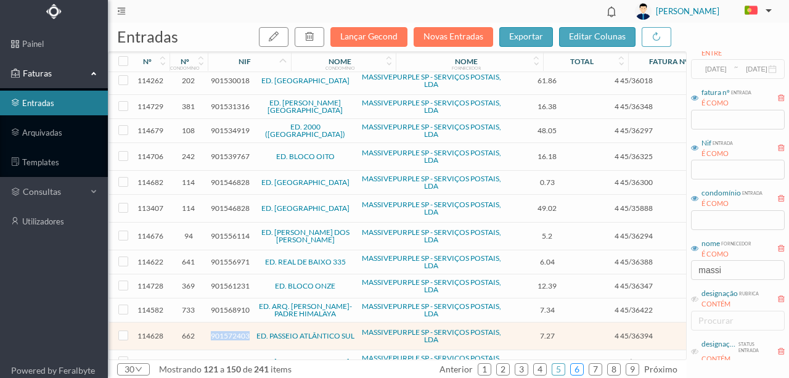
click at [582, 370] on link "6" at bounding box center [577, 369] width 12 height 18
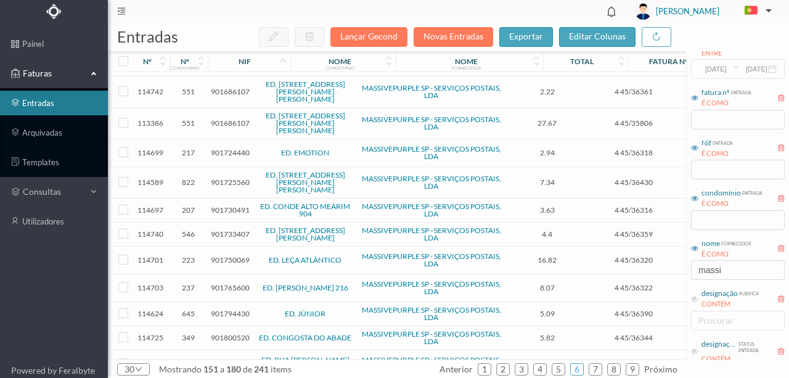
scroll to position [467, 0]
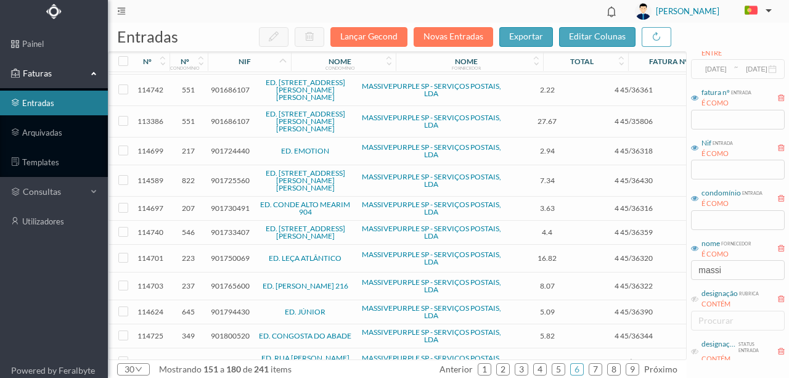
click at [229, 253] on span "901750069" at bounding box center [230, 257] width 39 height 9
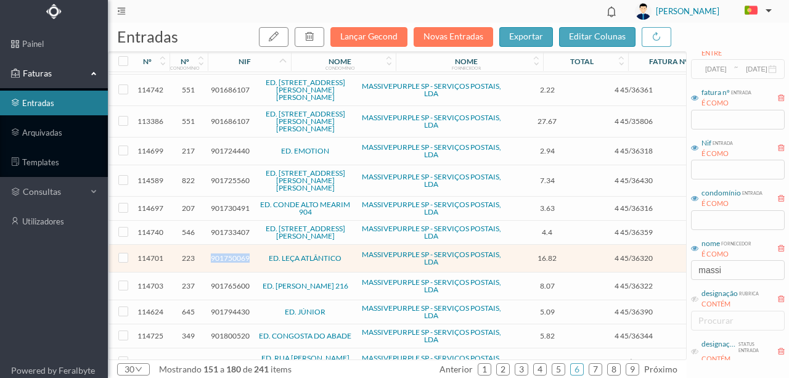
click at [229, 253] on span "901750069" at bounding box center [230, 257] width 39 height 9
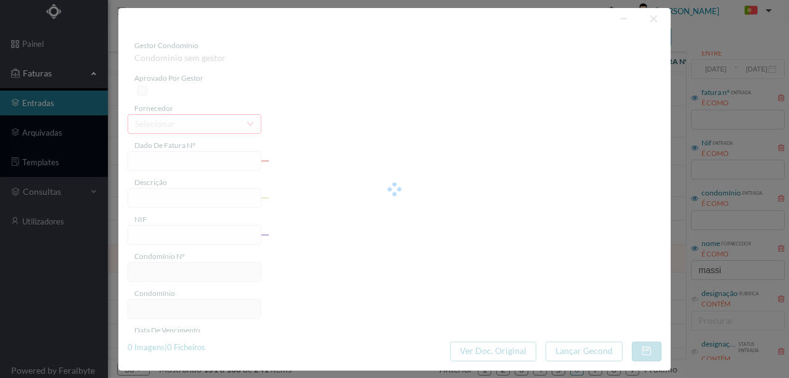
type input "4 45/36320"
type input "Serviço [PERSON_NAME]"
type input "901750069"
type input "[DATE]"
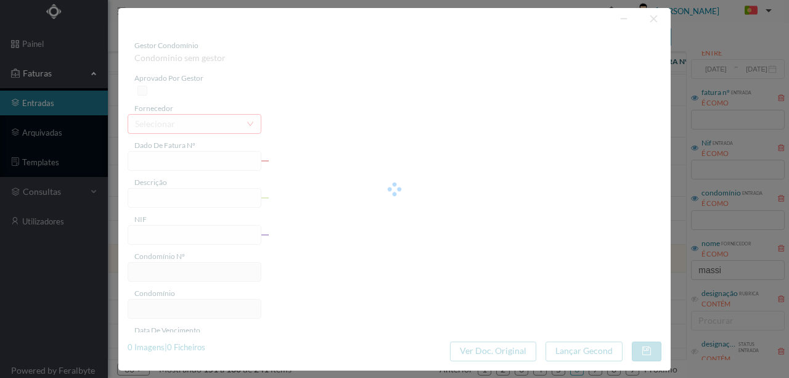
type input "[DATE]"
type input "16.82"
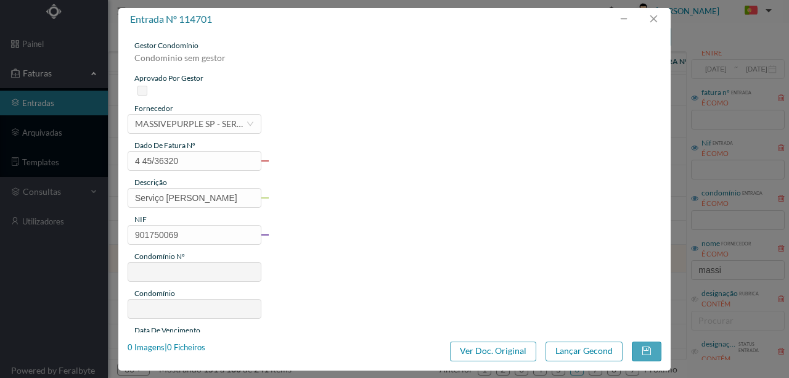
type input "223"
type input "ED. LEÇA ATLÂNTICO"
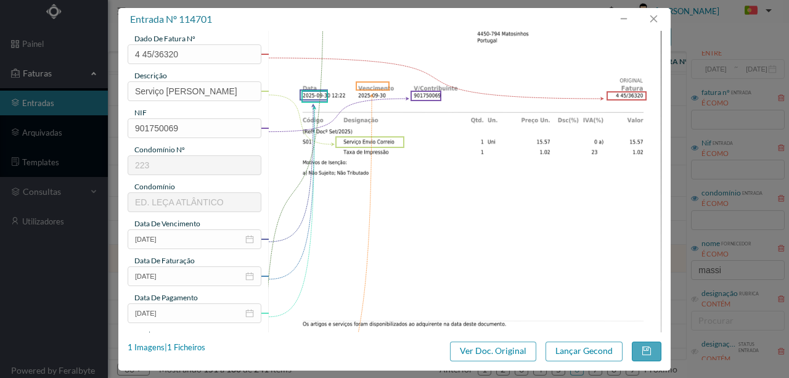
scroll to position [164, 0]
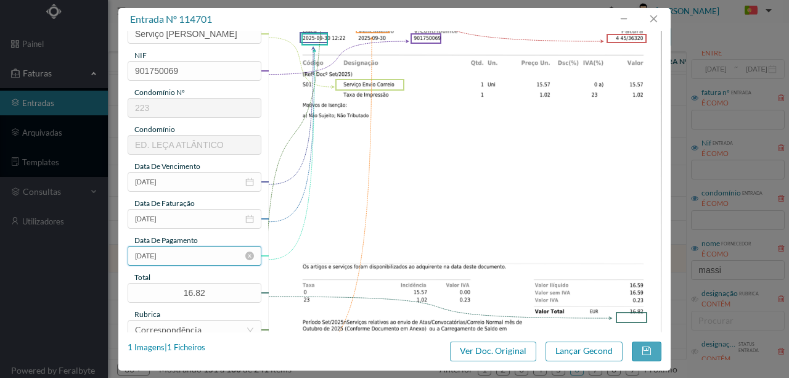
click at [198, 258] on input "[DATE]" at bounding box center [195, 256] width 134 height 20
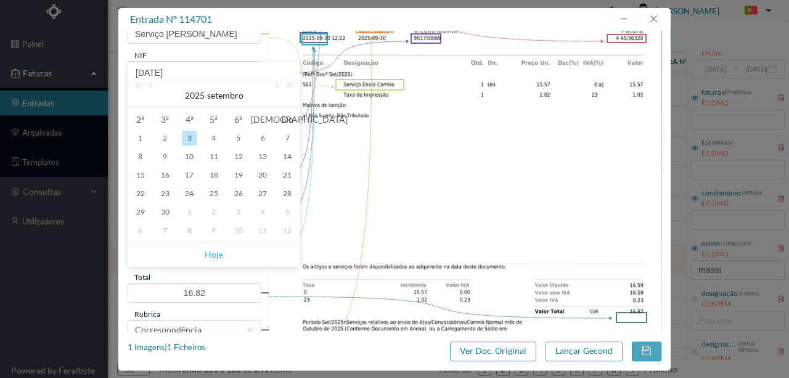
click at [208, 252] on link "Hoje" at bounding box center [214, 254] width 18 height 23
type input "[DATE]"
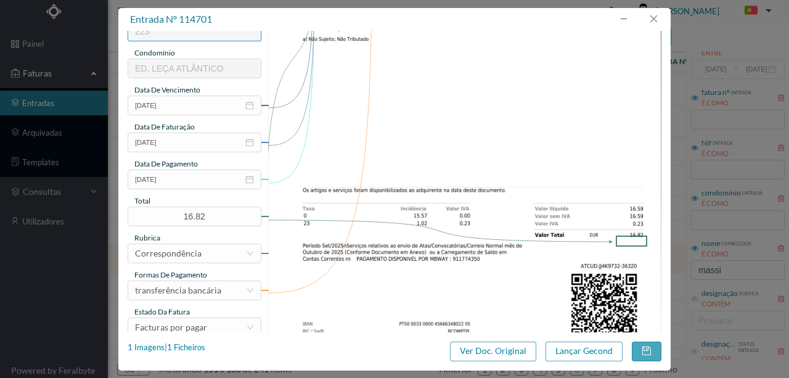
scroll to position [247, 0]
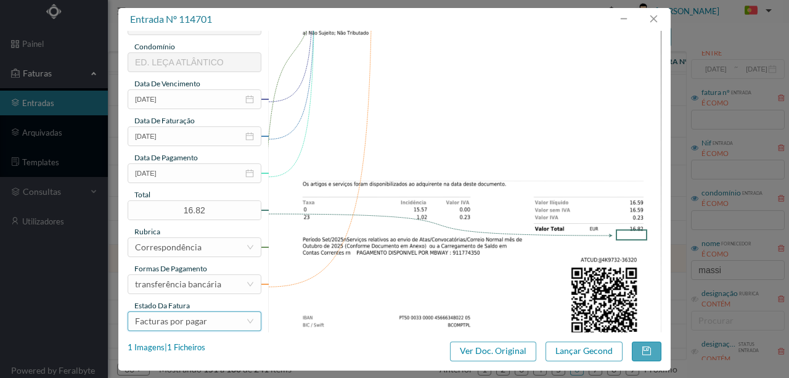
drag, startPoint x: 193, startPoint y: 318, endPoint x: 193, endPoint y: 310, distance: 8.0
click at [193, 317] on div "Facturas por pagar" at bounding box center [171, 321] width 72 height 18
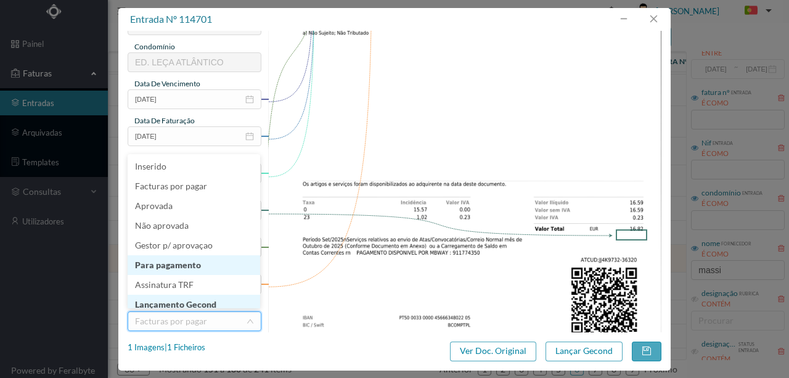
scroll to position [6, 0]
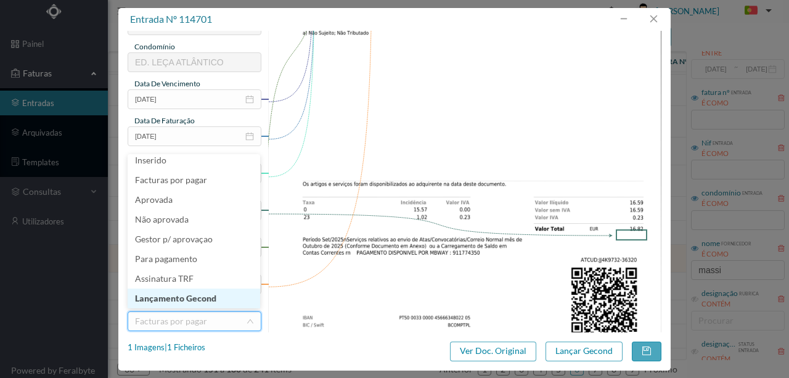
click at [184, 301] on li "Lançamento Gecond" at bounding box center [194, 298] width 133 height 20
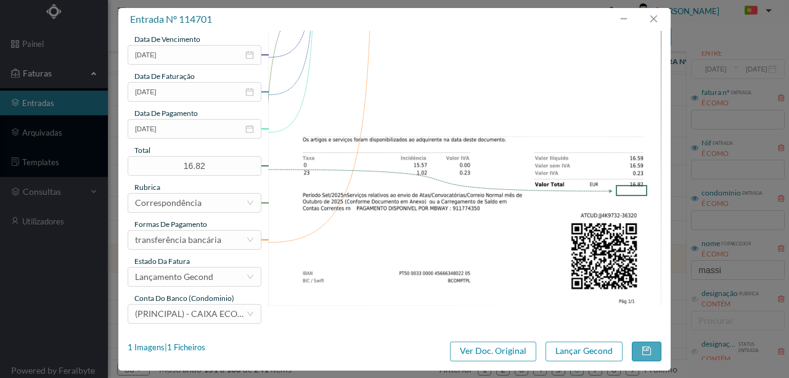
scroll to position [292, 0]
click at [563, 351] on button "Lançar Gecond" at bounding box center [583, 351] width 77 height 20
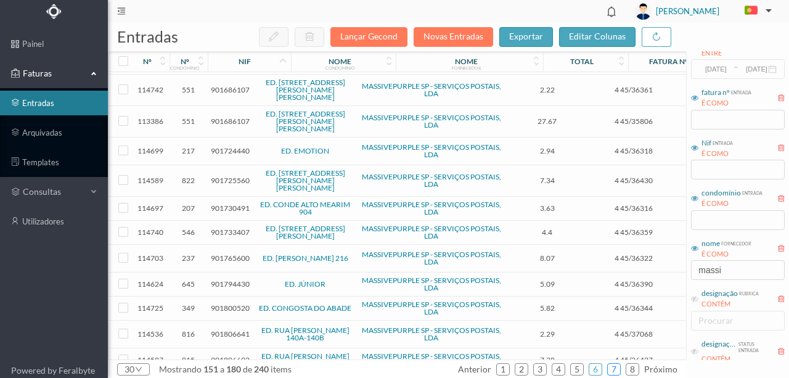
click at [616, 367] on link "7" at bounding box center [614, 369] width 12 height 18
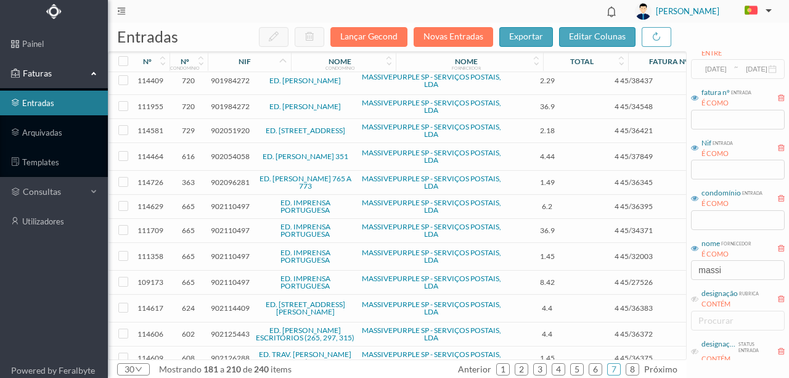
scroll to position [468, 0]
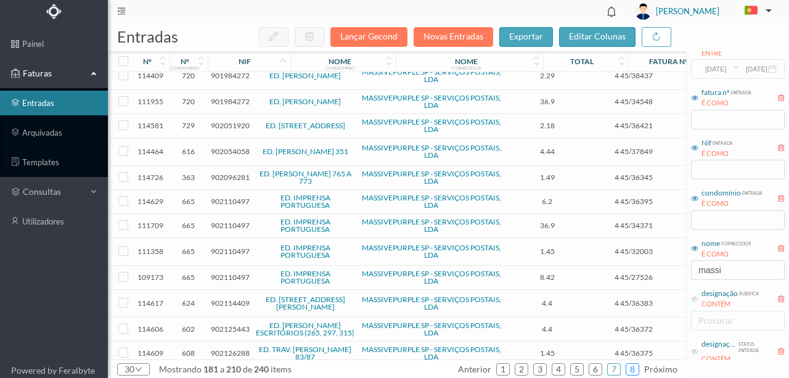
click at [632, 365] on link "8" at bounding box center [632, 369] width 12 height 18
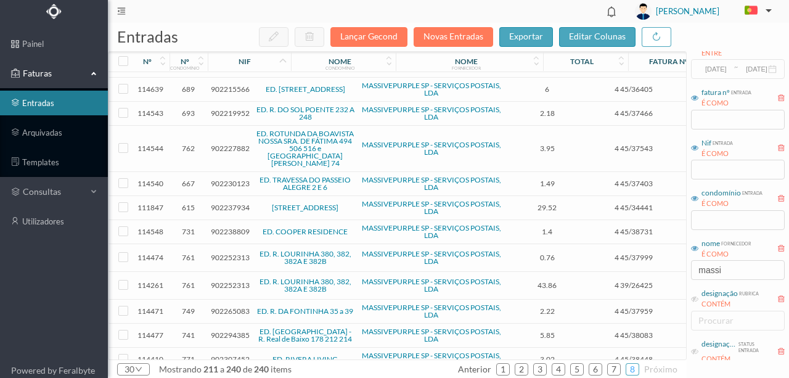
scroll to position [496, 0]
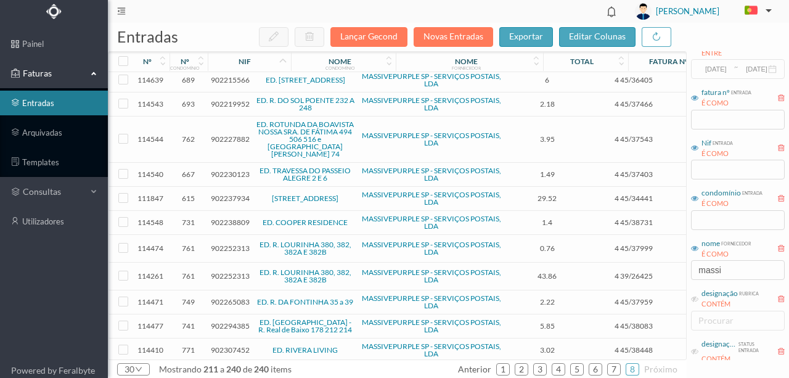
click at [224, 194] on span "902237934" at bounding box center [230, 198] width 39 height 9
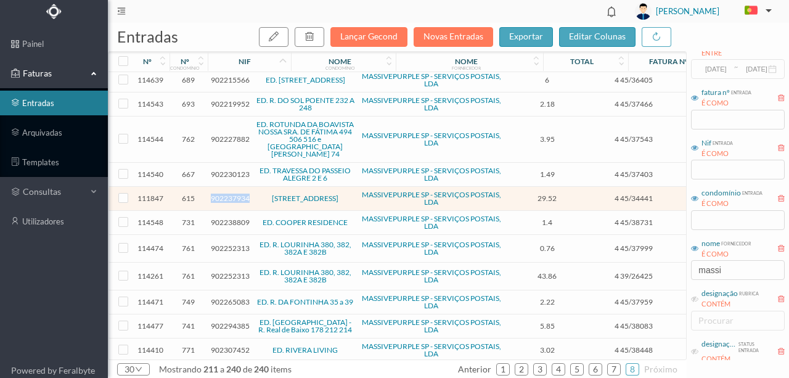
click at [224, 194] on span "902237934" at bounding box center [230, 198] width 39 height 9
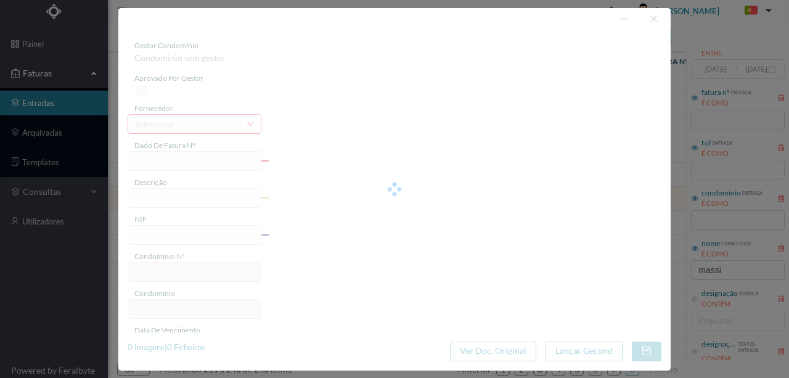
type input "4 45/34441"
type input "ANUIVADE"
type input "902237934"
type input "Invalid date"
type input "[DATE]"
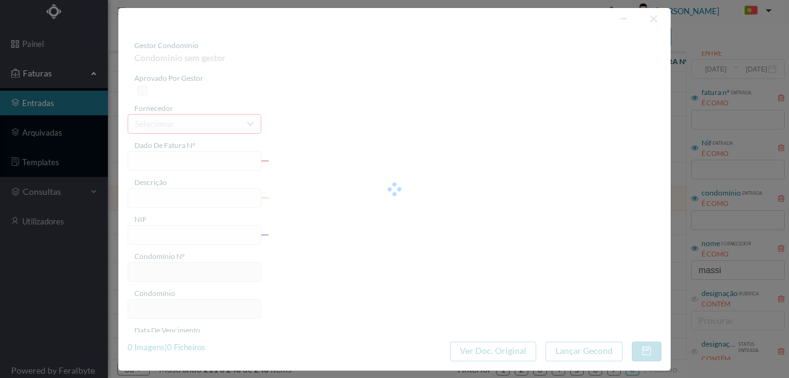
type input "29.52"
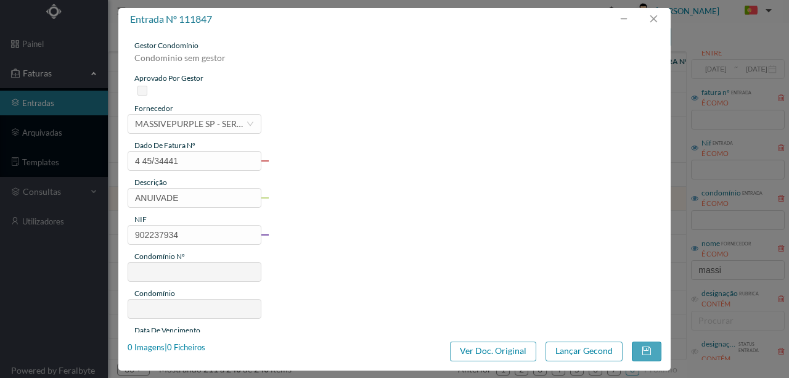
type input "615"
type input "Rua dos Mártires da Liberdade 310"
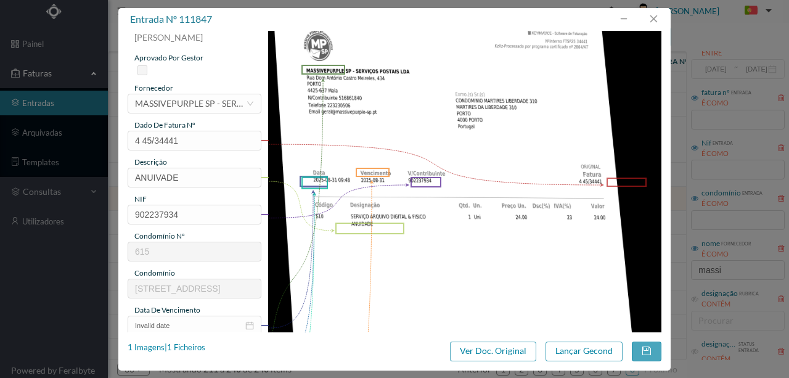
scroll to position [0, 0]
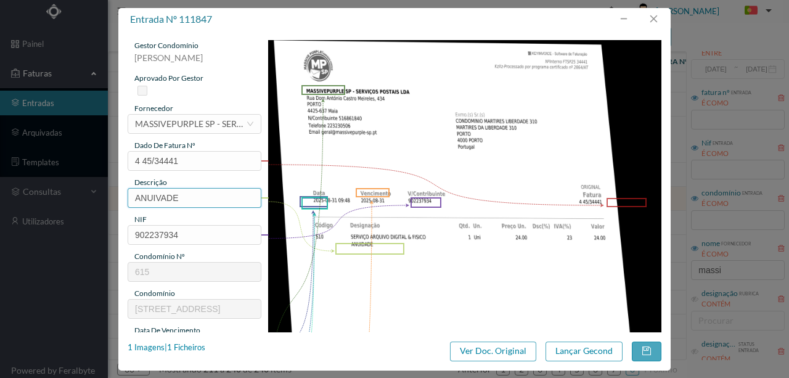
drag, startPoint x: 198, startPoint y: 194, endPoint x: 51, endPoint y: 175, distance: 149.2
click at [53, 178] on div "entrada nº 111847 gestor condomínio Susana Silva aprovado por gestor fornecedor…" at bounding box center [394, 189] width 789 height 378
type input "A"
type input "SERVIÇO ARQUIVO DIGITAL - ANUIDADE"
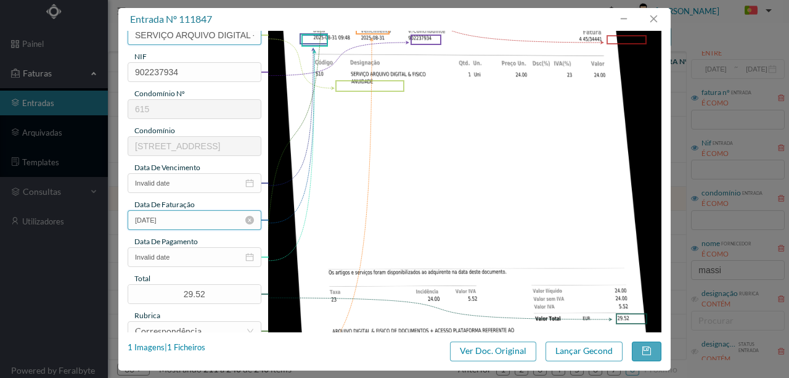
scroll to position [164, 0]
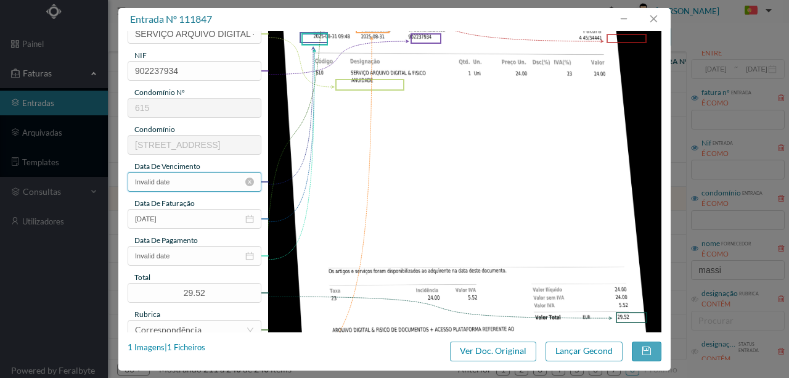
click at [186, 181] on input "Invalid date" at bounding box center [195, 182] width 134 height 20
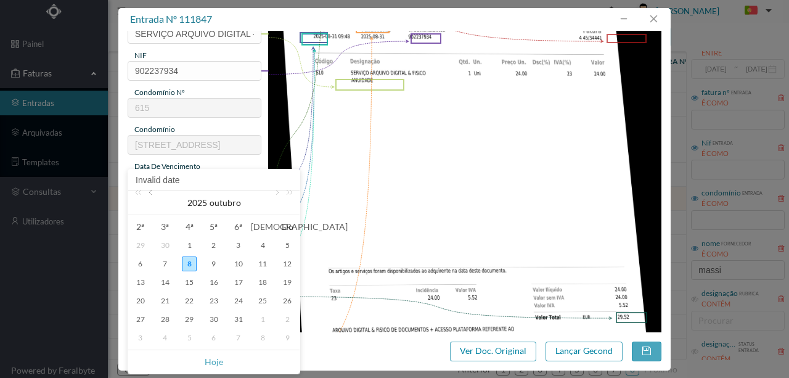
click at [153, 192] on link at bounding box center [151, 202] width 11 height 25
click at [291, 321] on div "31" at bounding box center [287, 319] width 15 height 15
type input "[DATE]"
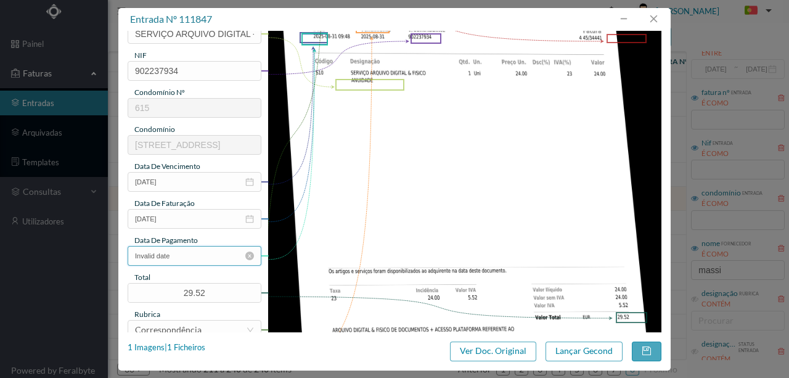
click at [190, 255] on input "Invalid date" at bounding box center [195, 256] width 134 height 20
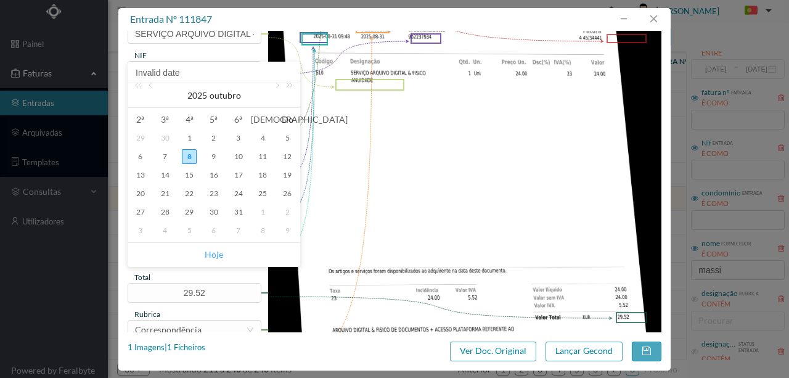
click at [215, 256] on link "Hoje" at bounding box center [214, 254] width 18 height 23
type input "[DATE]"
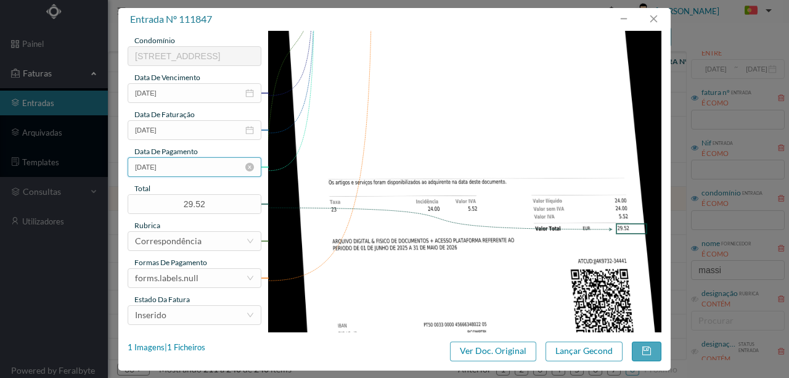
scroll to position [287, 0]
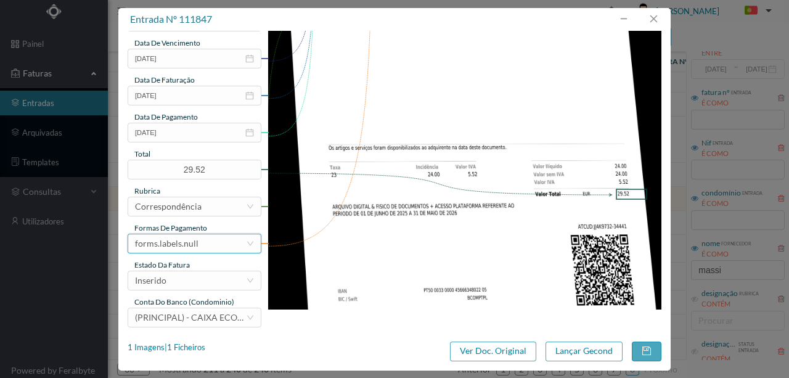
click at [197, 242] on div "forms.labels.null" at bounding box center [190, 243] width 111 height 18
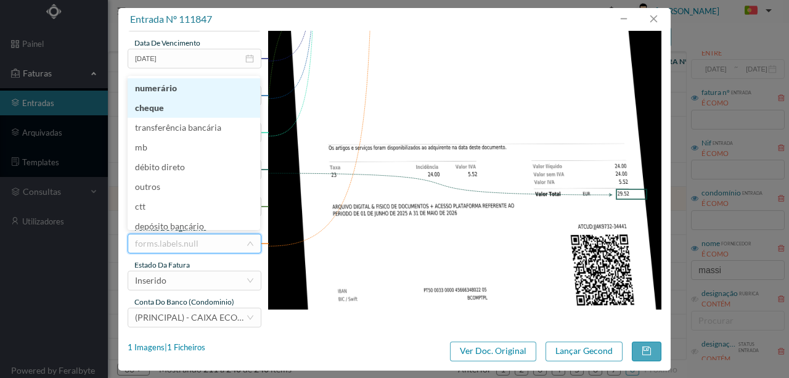
scroll to position [2, 0]
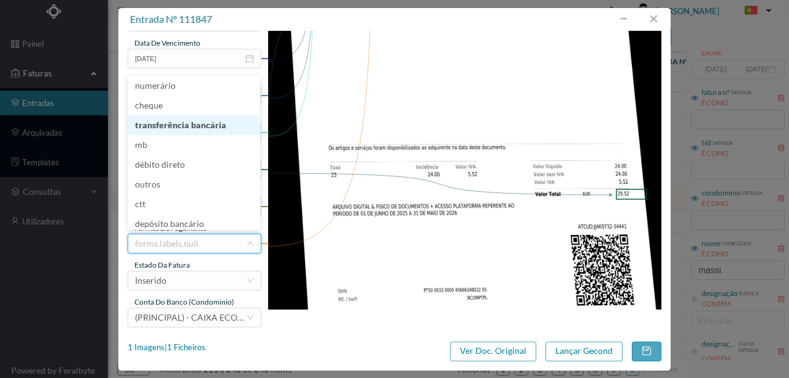
click at [175, 124] on li "transferência bancária" at bounding box center [194, 125] width 133 height 20
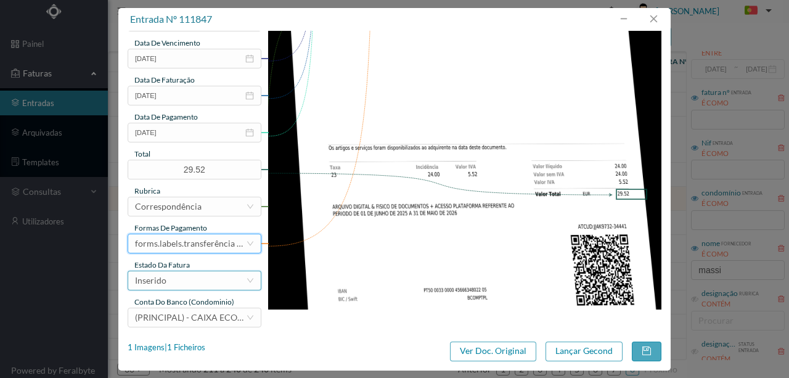
drag, startPoint x: 173, startPoint y: 282, endPoint x: 218, endPoint y: 292, distance: 46.1
click at [174, 282] on div "Inserido" at bounding box center [190, 280] width 111 height 18
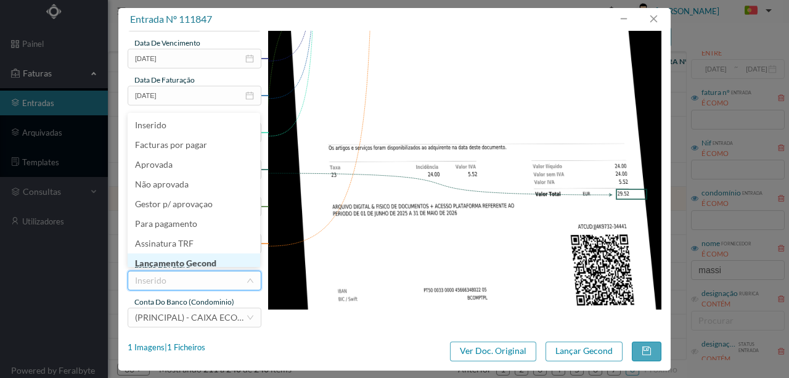
scroll to position [6, 0]
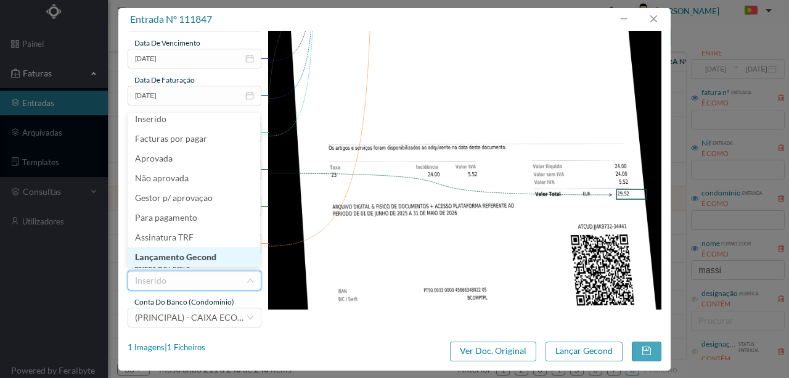
click at [185, 259] on li "Lançamento Gecond" at bounding box center [194, 257] width 133 height 20
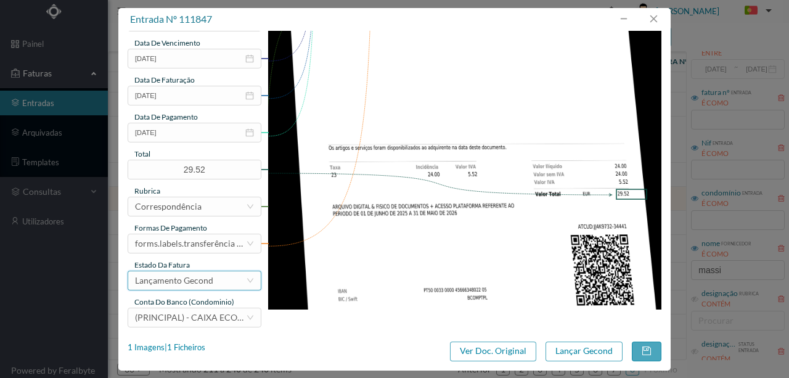
scroll to position [292, 0]
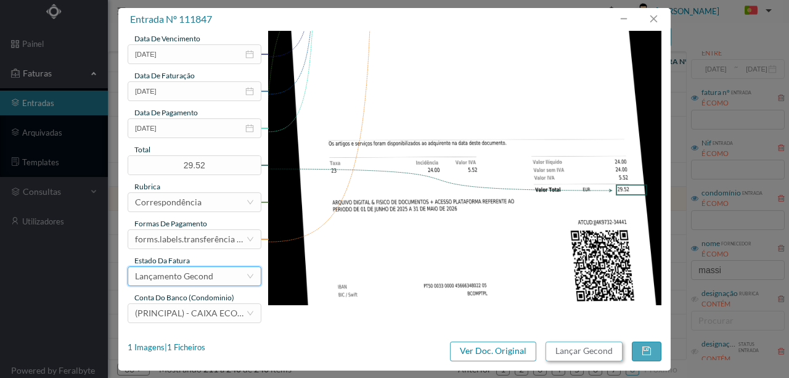
click at [562, 354] on button "Lançar Gecond" at bounding box center [583, 351] width 77 height 20
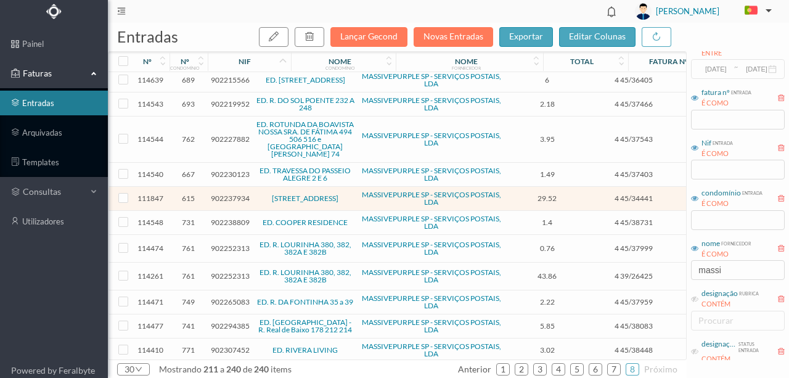
scroll to position [472, 0]
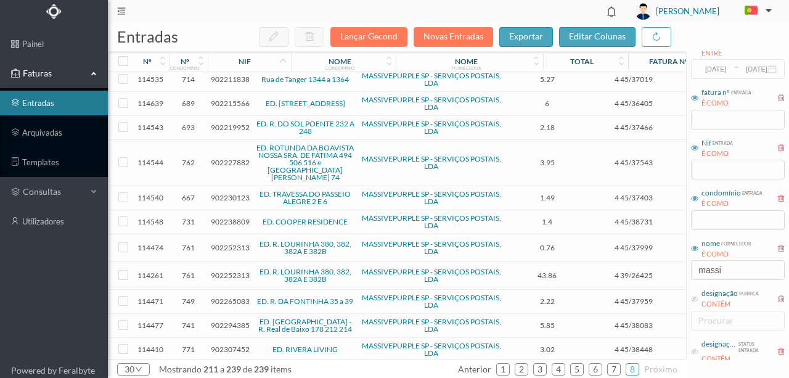
click at [224, 271] on span "902252313" at bounding box center [230, 275] width 39 height 9
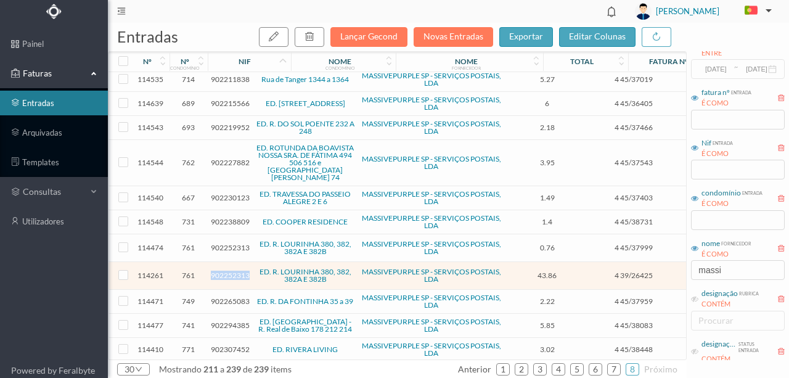
click at [224, 271] on span "902252313" at bounding box center [230, 275] width 39 height 9
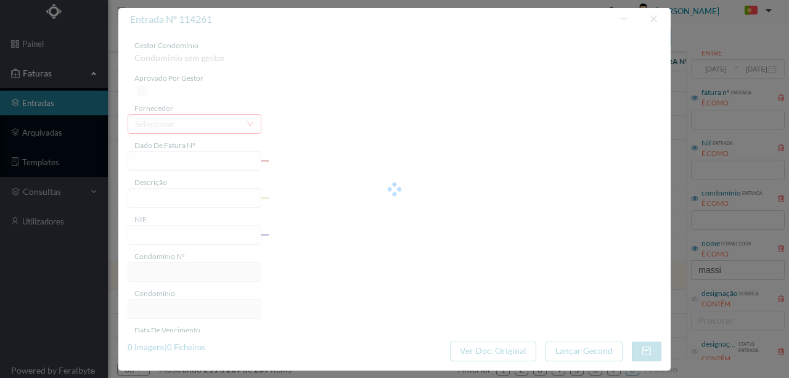
type input "4 39/26425"
type input "Serviço [PERSON_NAME]"
type input "902252313"
type input "2024-09-11"
type input "2024-09-16"
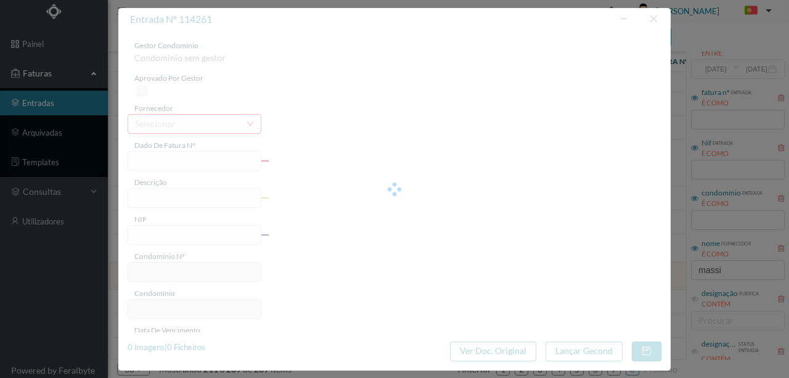
type input "2024-09-11"
type input "43.86"
type input "761"
type input "ED. R. LOURINHA 380, 382, 382A E 382B"
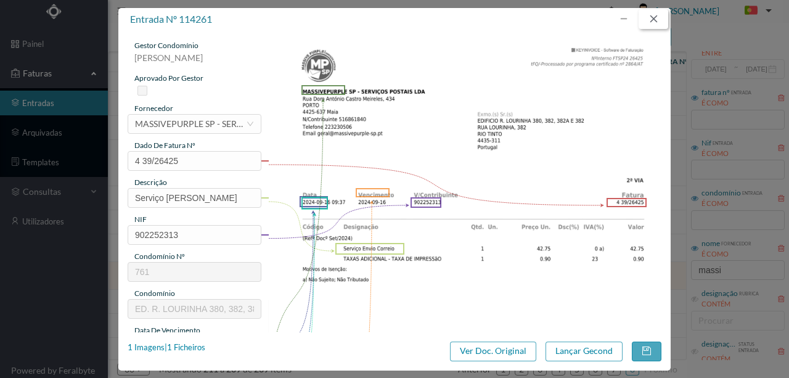
click at [659, 17] on button "button" at bounding box center [654, 19] width 30 height 20
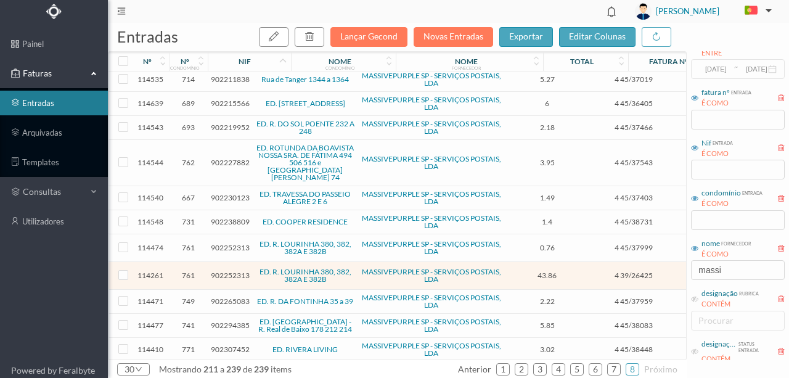
click at [232, 193] on span "902230123" at bounding box center [230, 197] width 39 height 9
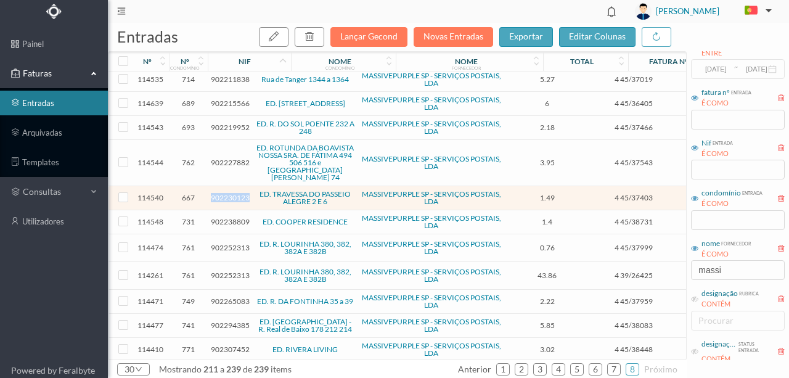
click at [232, 193] on span "902230123" at bounding box center [230, 197] width 39 height 9
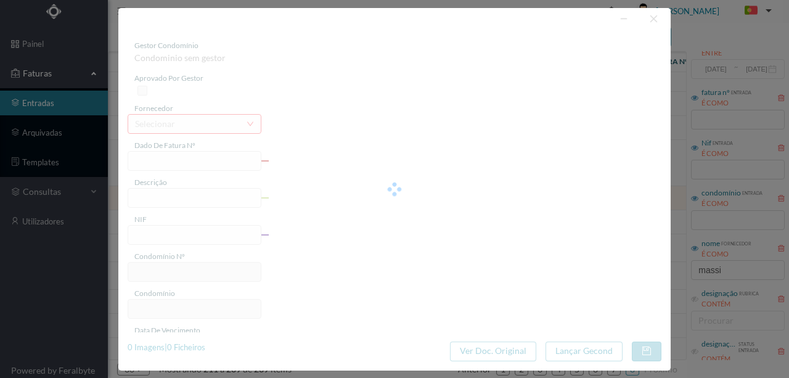
type input "4 45/37403"
type input "Serviço Envio Correio e qo “"
type input "902230123"
type input "Invalid date"
type input "[DATE]"
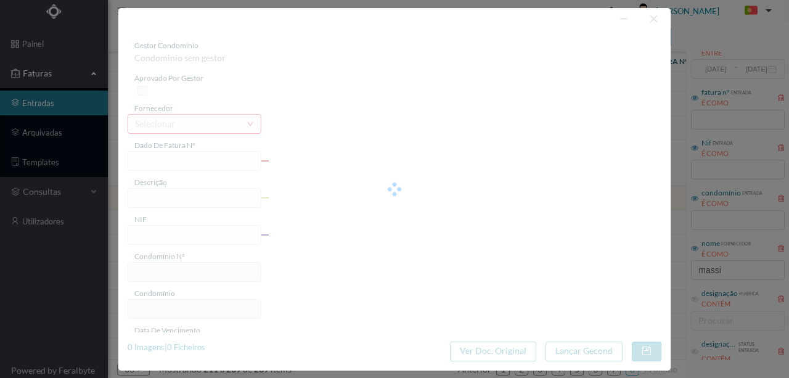
type input "1.49"
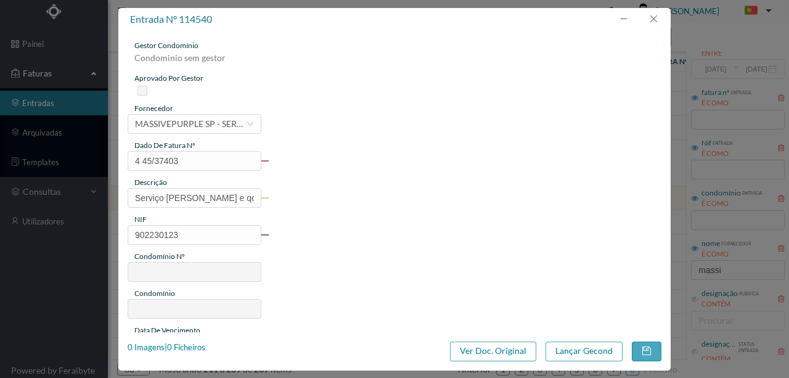
type input "667"
type input "ED. TRAVESSA DO PASSEIO ALEGRE 2 E 6"
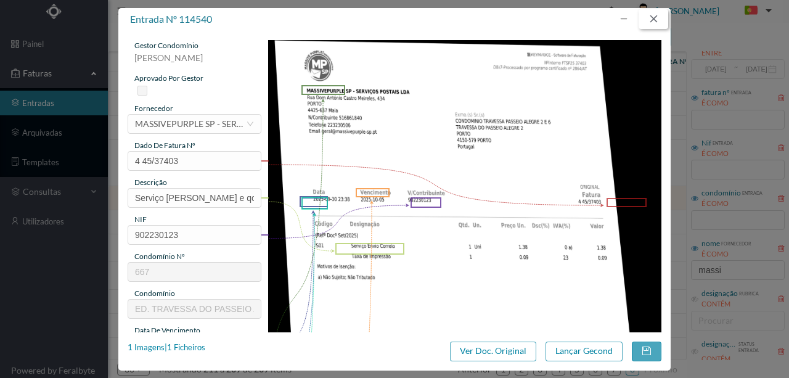
click at [648, 21] on button "button" at bounding box center [654, 19] width 30 height 20
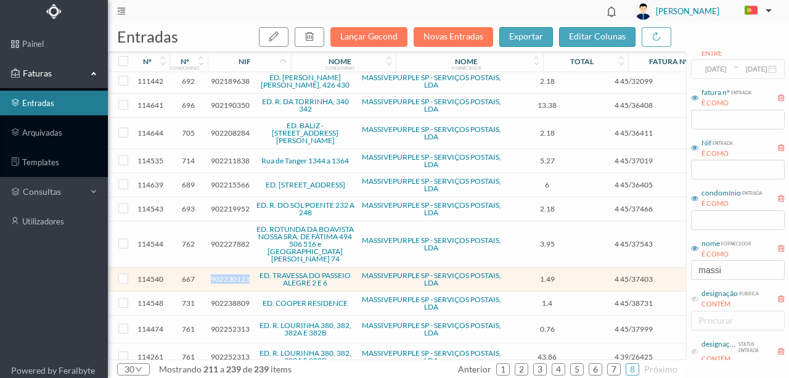
scroll to position [390, 0]
click at [235, 157] on span "902211838" at bounding box center [230, 161] width 39 height 9
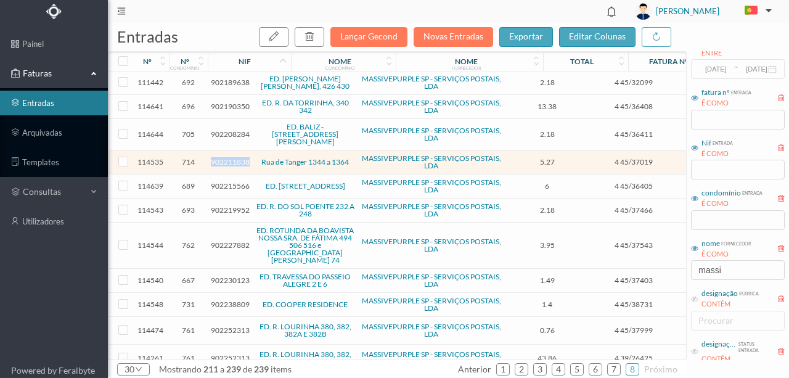
click at [235, 157] on span "902211838" at bounding box center [230, 161] width 39 height 9
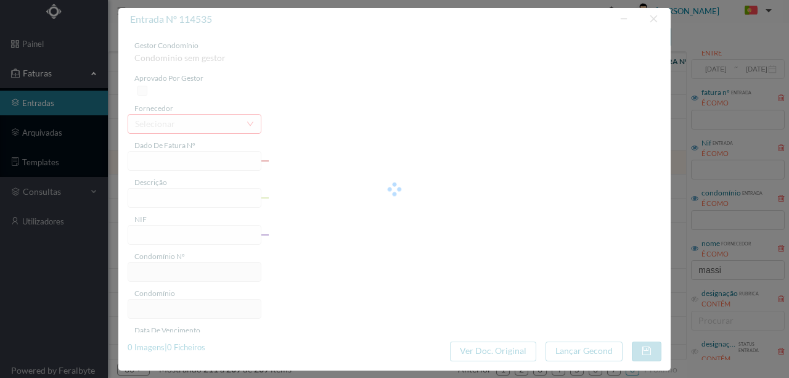
type input "4 45/37019"
type input "Serviço [PERSON_NAME]"
type input "902211838"
type input "Invalid date"
type input "[DATE]"
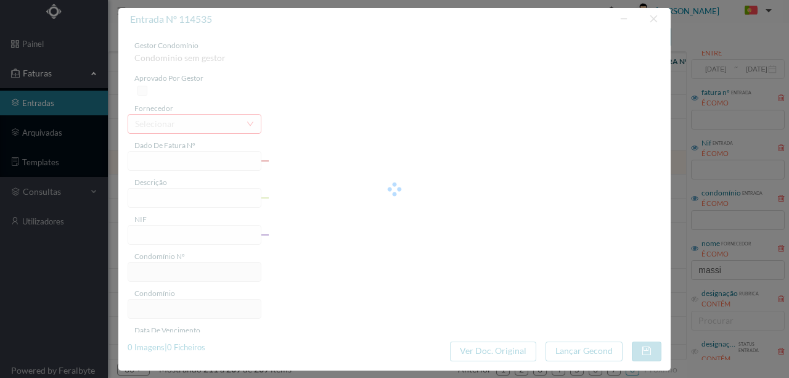
type input "5.27"
type input "714"
type input "Rua de Tanger 1344 a 1364"
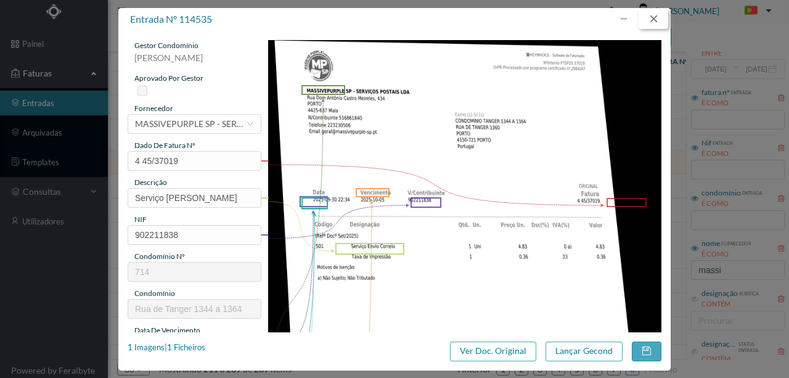
click at [653, 17] on button "button" at bounding box center [654, 19] width 30 height 20
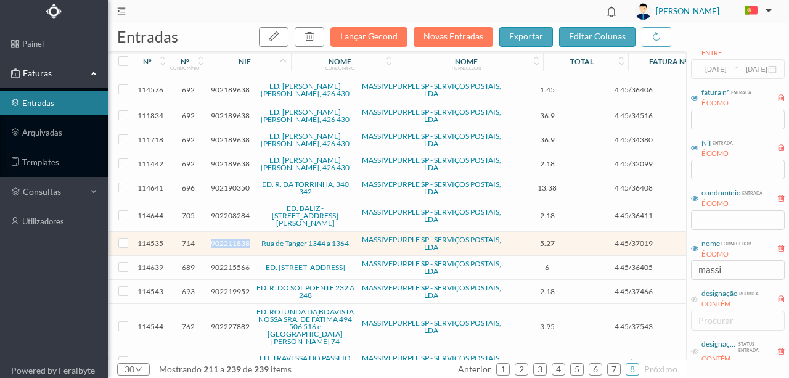
scroll to position [308, 0]
click at [227, 239] on span "902211838" at bounding box center [230, 243] width 39 height 9
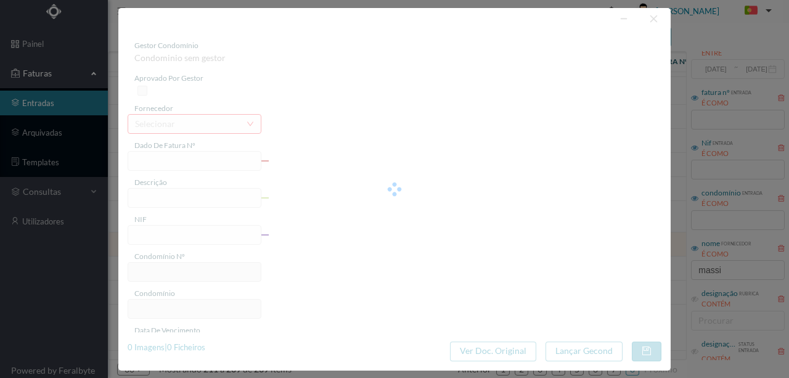
type input "4 45/37019"
type input "Serviço [PERSON_NAME]"
type input "902211838"
type input "Invalid date"
type input "[DATE]"
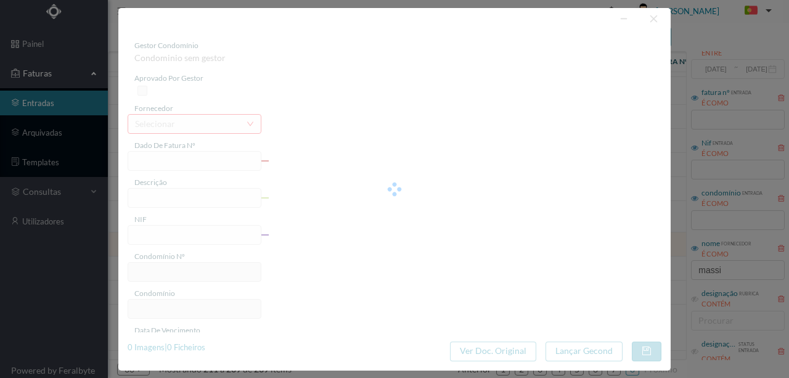
type input "5.27"
type input "714"
type input "Rua de Tanger 1344 a 1364"
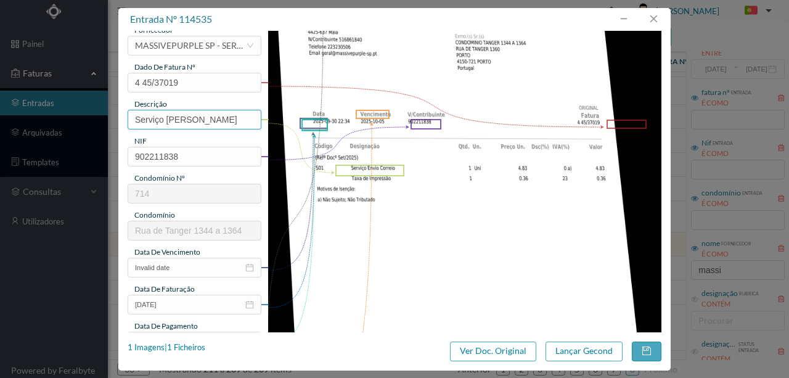
scroll to position [123, 0]
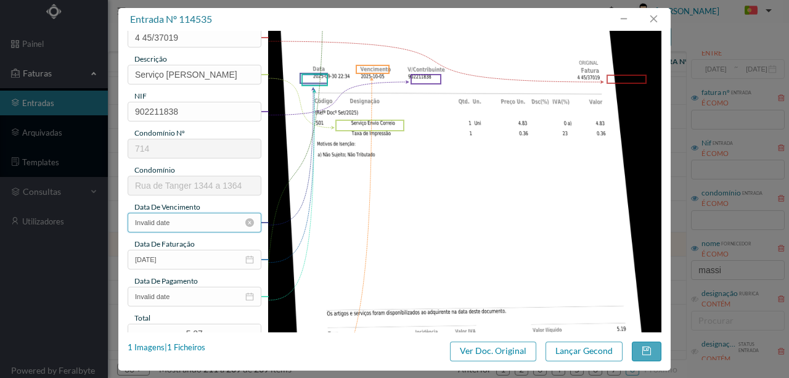
click at [187, 219] on input "Invalid date" at bounding box center [195, 223] width 134 height 20
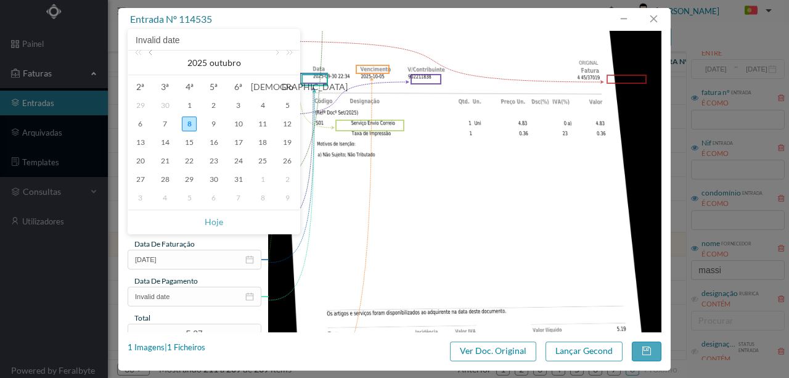
click at [151, 55] on link at bounding box center [151, 63] width 11 height 25
click at [165, 181] on div "30" at bounding box center [165, 179] width 15 height 15
type input "[DATE]"
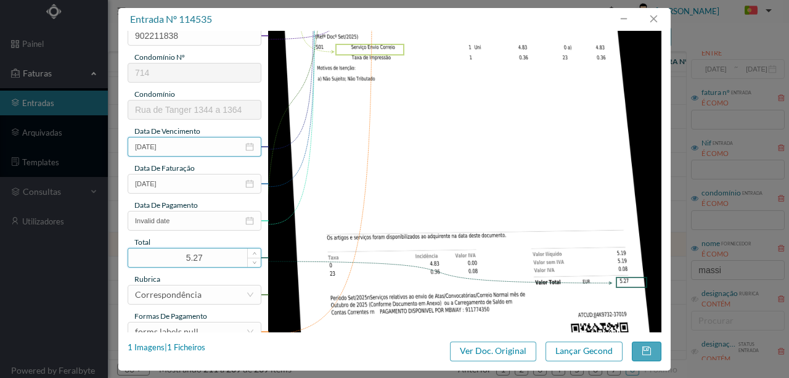
scroll to position [205, 0]
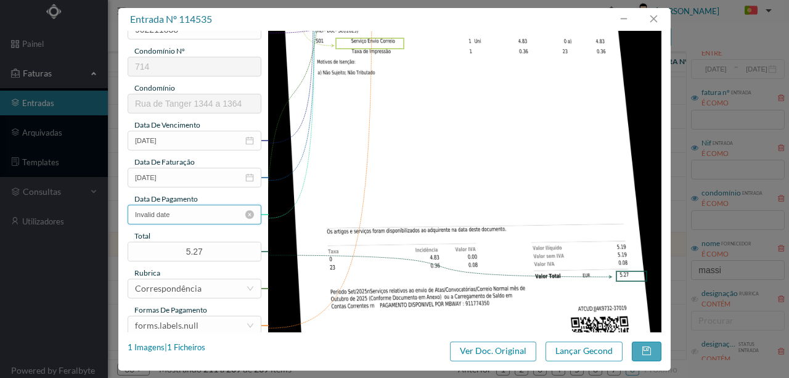
click at [190, 218] on input "Invalid date" at bounding box center [195, 215] width 134 height 20
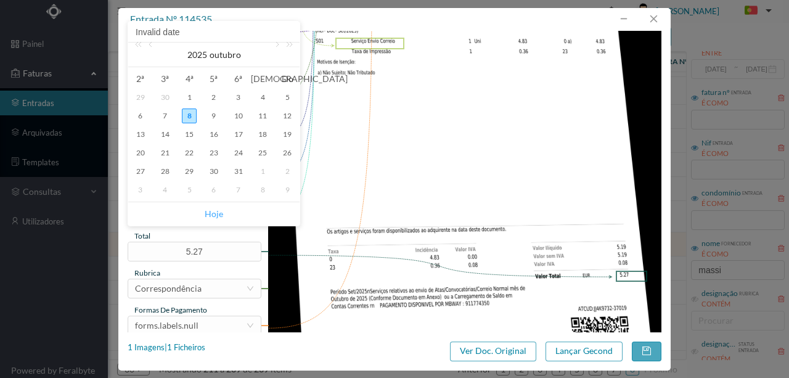
click at [207, 213] on link "Hoje" at bounding box center [214, 213] width 18 height 23
type input "[DATE]"
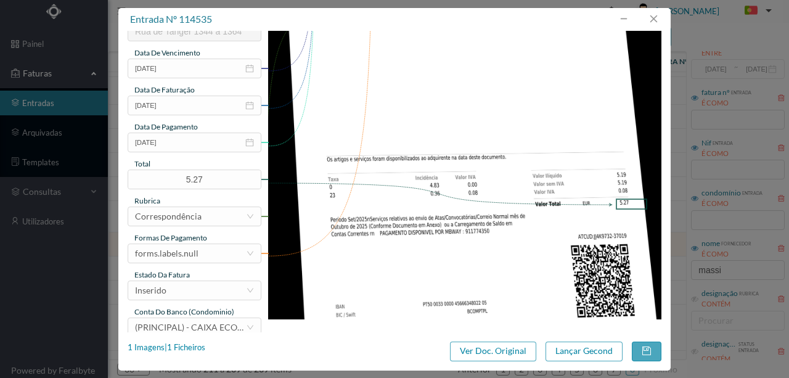
scroll to position [287, 0]
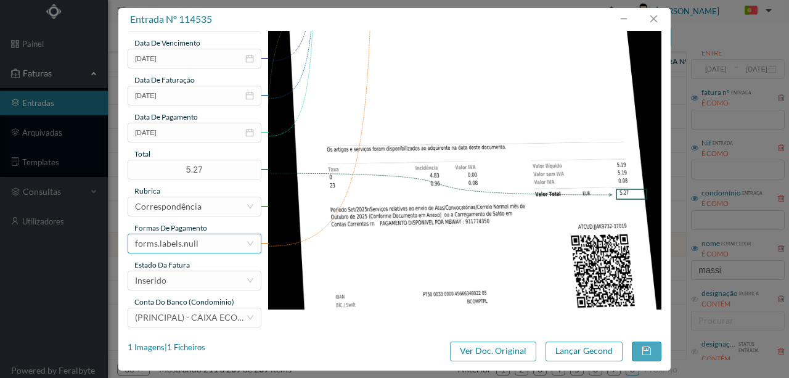
drag, startPoint x: 203, startPoint y: 247, endPoint x: 210, endPoint y: 230, distance: 18.5
click at [203, 247] on div "forms.labels.null" at bounding box center [190, 243] width 111 height 18
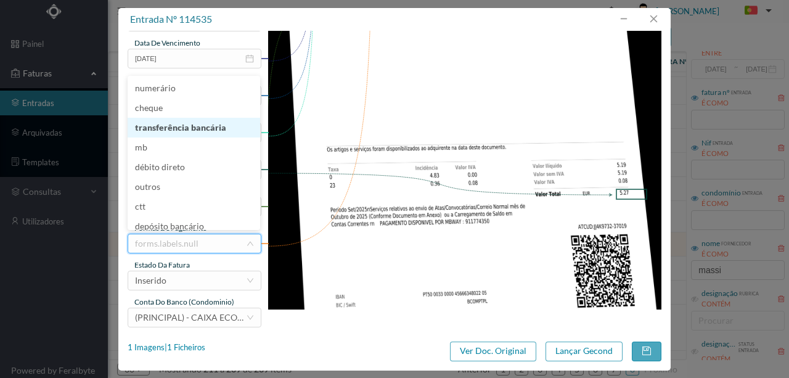
click at [205, 128] on li "transferência bancária" at bounding box center [194, 128] width 133 height 20
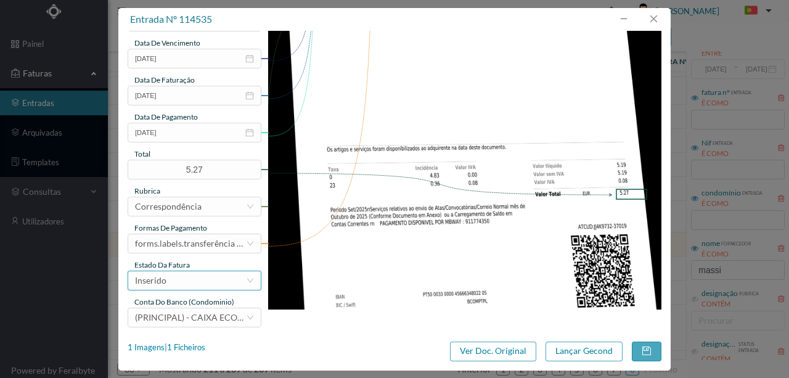
click at [197, 280] on div "Inserido" at bounding box center [190, 280] width 111 height 18
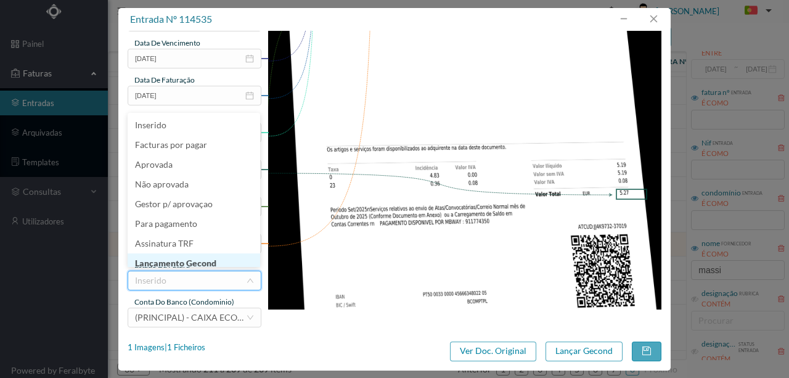
scroll to position [6, 0]
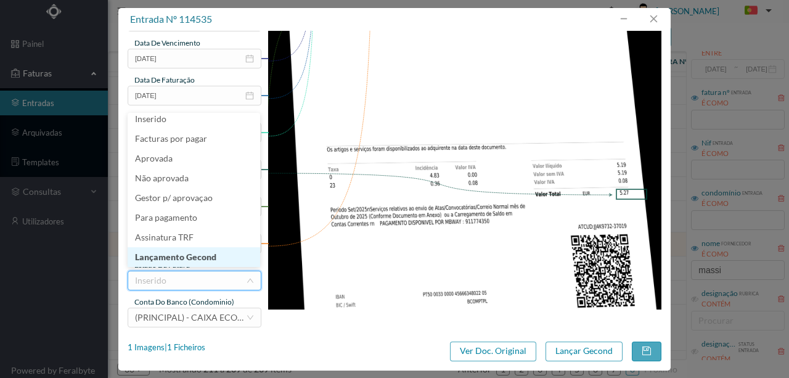
click at [208, 259] on li "Lançamento Gecond" at bounding box center [194, 257] width 133 height 20
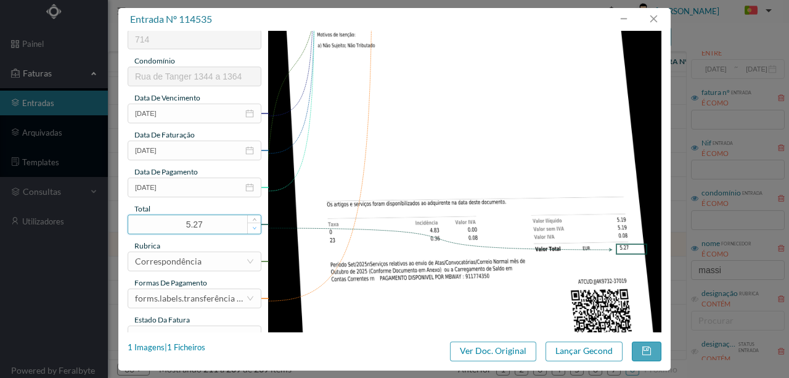
scroll to position [292, 0]
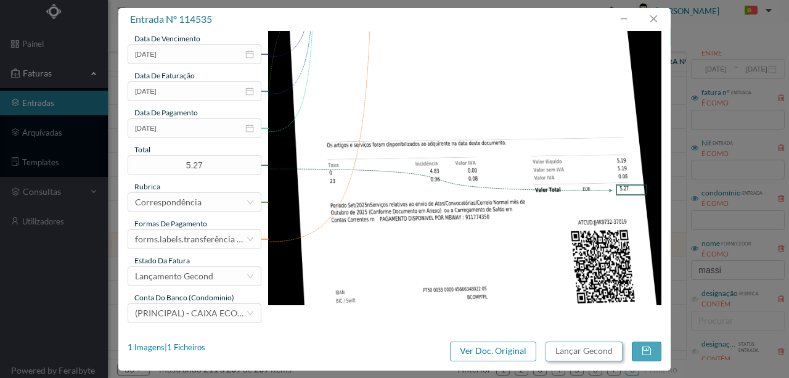
click at [574, 351] on button "Lançar Gecond" at bounding box center [583, 351] width 77 height 20
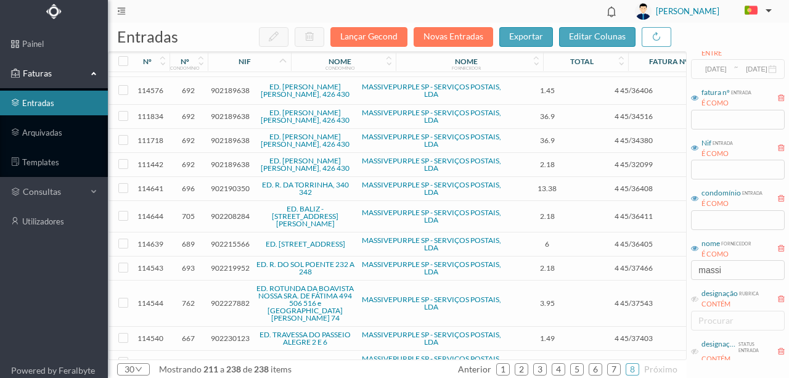
scroll to position [266, 0]
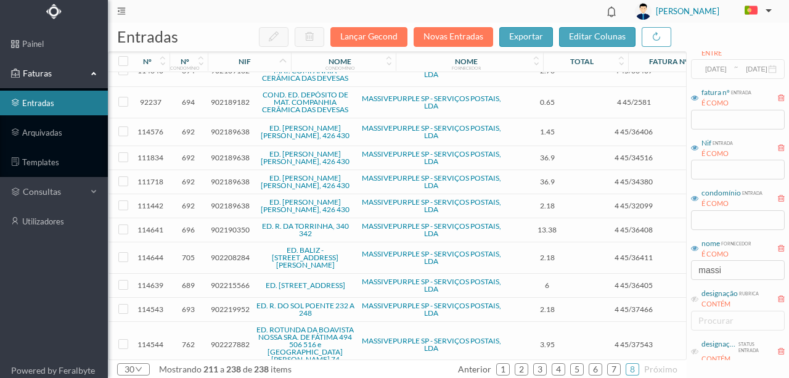
click at [229, 225] on span "902190350" at bounding box center [230, 229] width 39 height 9
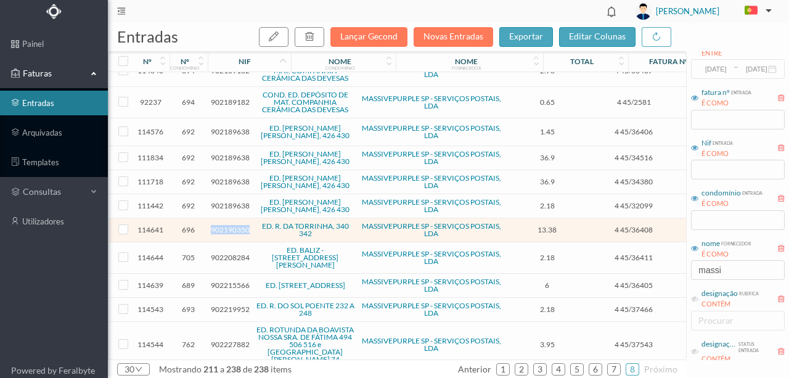
click at [229, 225] on span "902190350" at bounding box center [230, 229] width 39 height 9
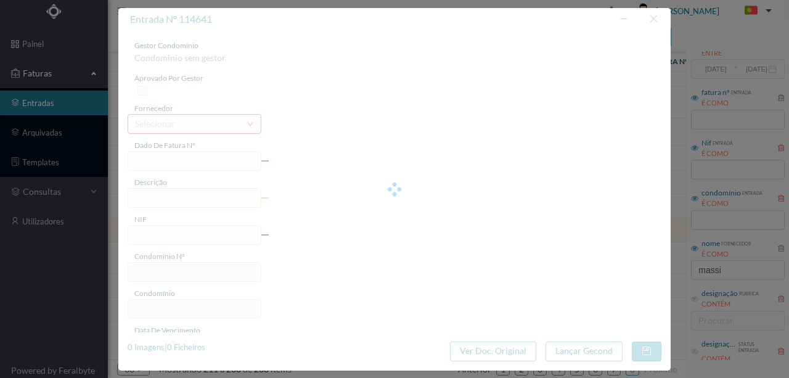
type input "4 45/36408"
type input "Serviço [PERSON_NAME]"
type input "902190350"
type input "Invalid date"
type input "[DATE]"
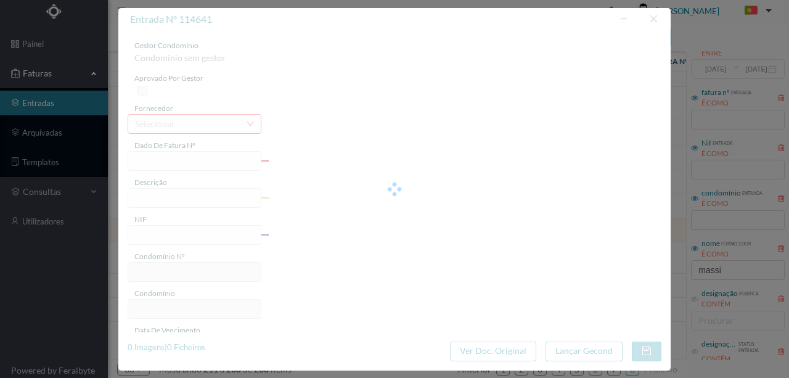
type input "13.38"
type input "696"
type input "ED. R. DA TORRINHA, 340 342"
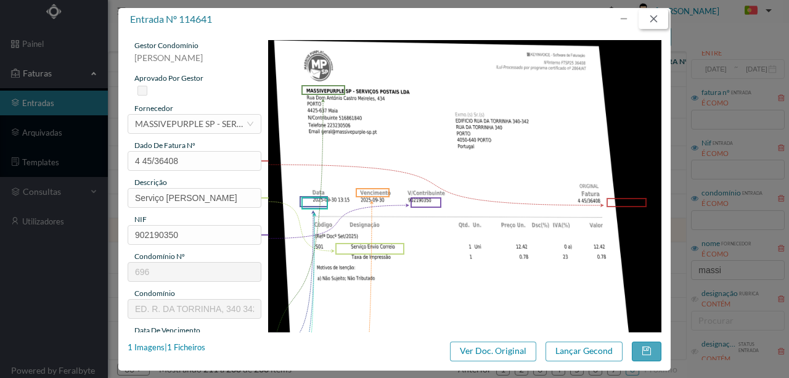
click at [652, 23] on button "button" at bounding box center [654, 19] width 30 height 20
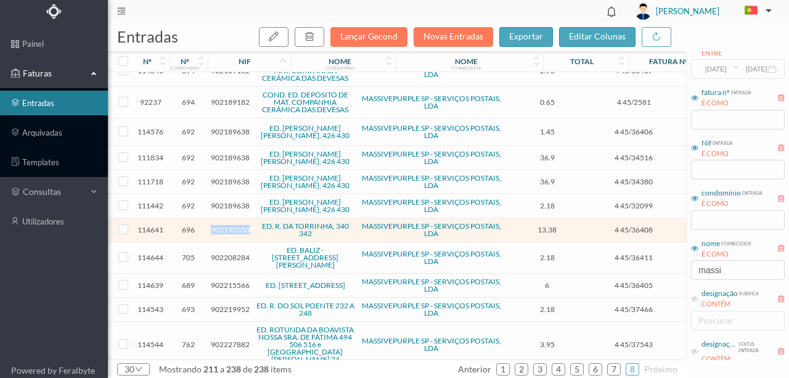
scroll to position [226, 0]
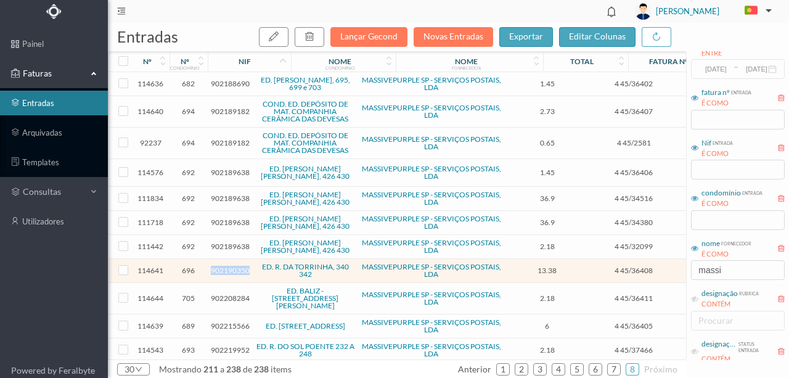
click at [232, 266] on span "902190350" at bounding box center [230, 270] width 39 height 9
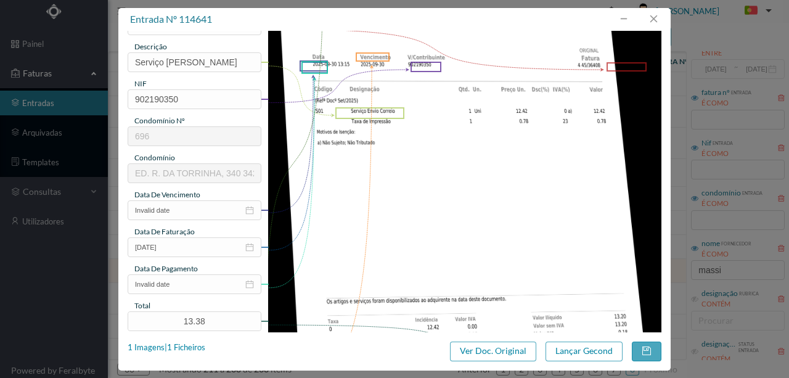
scroll to position [164, 0]
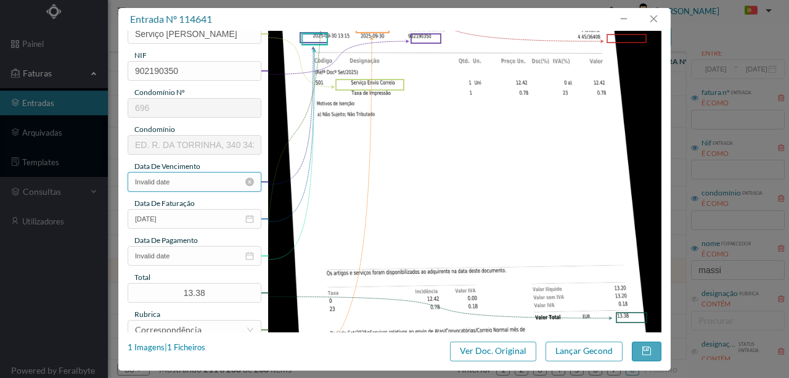
click at [179, 184] on input "Invalid date" at bounding box center [195, 182] width 134 height 20
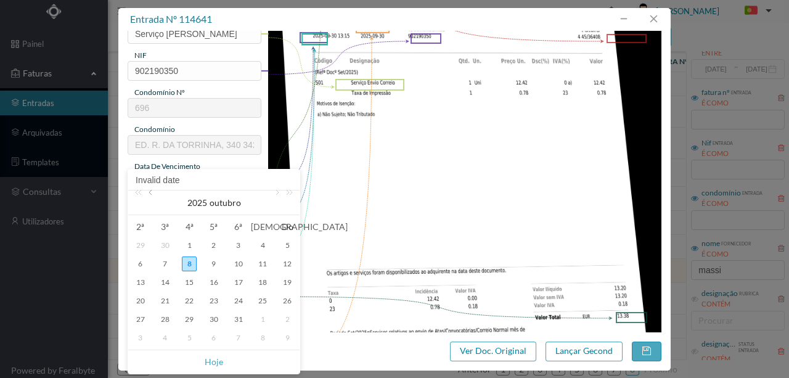
click at [149, 194] on link at bounding box center [151, 202] width 11 height 25
click at [168, 317] on div "30" at bounding box center [165, 319] width 15 height 15
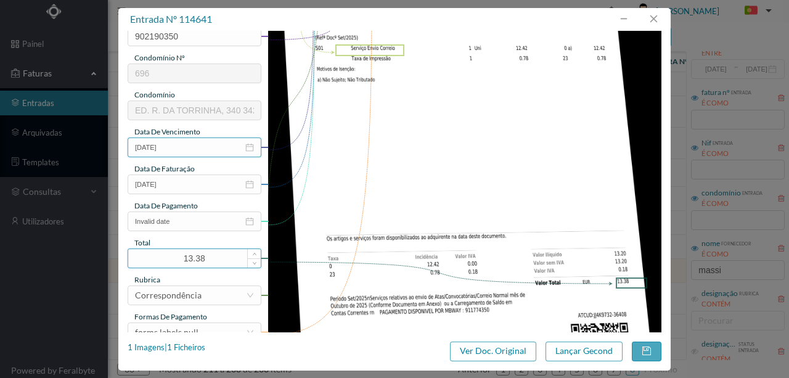
scroll to position [247, 0]
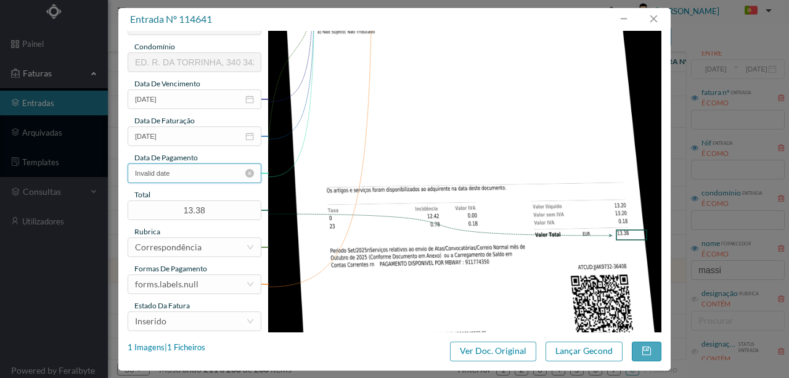
click at [194, 174] on input "Invalid date" at bounding box center [195, 173] width 134 height 20
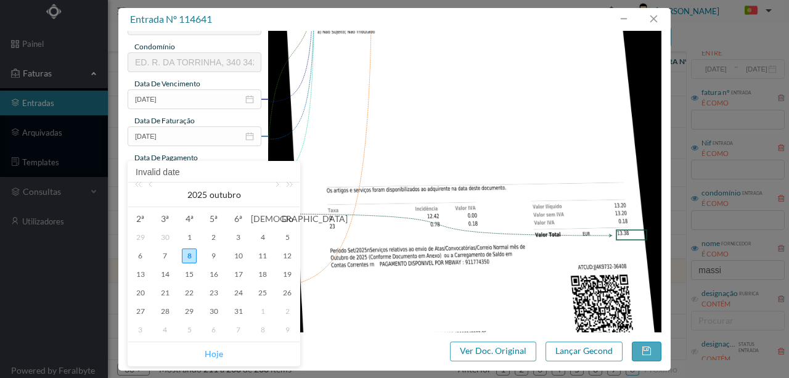
click at [217, 353] on link "Hoje" at bounding box center [214, 353] width 18 height 23
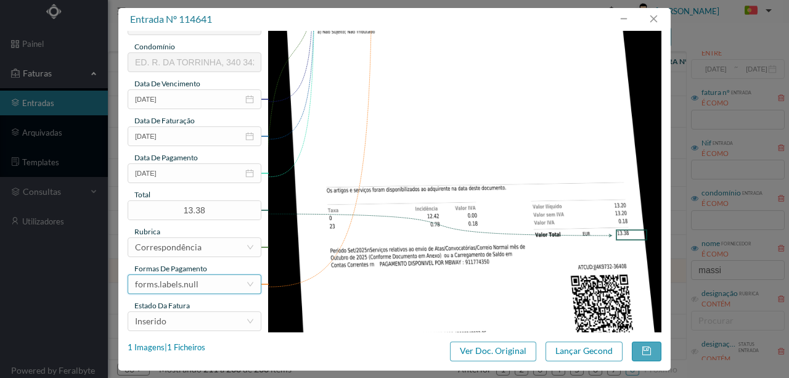
scroll to position [287, 0]
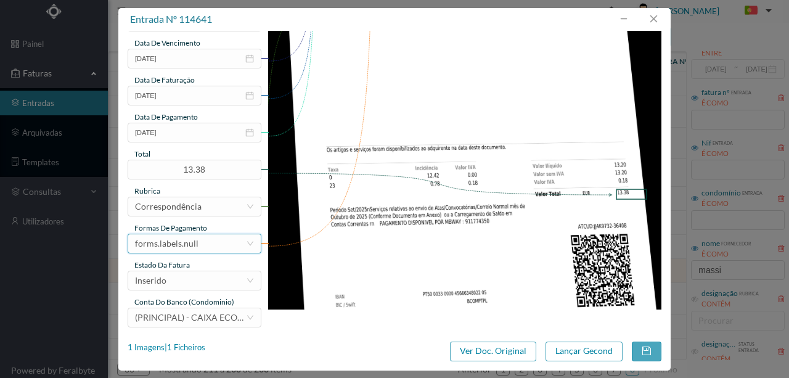
click at [197, 239] on div "forms.labels.null" at bounding box center [190, 243] width 111 height 18
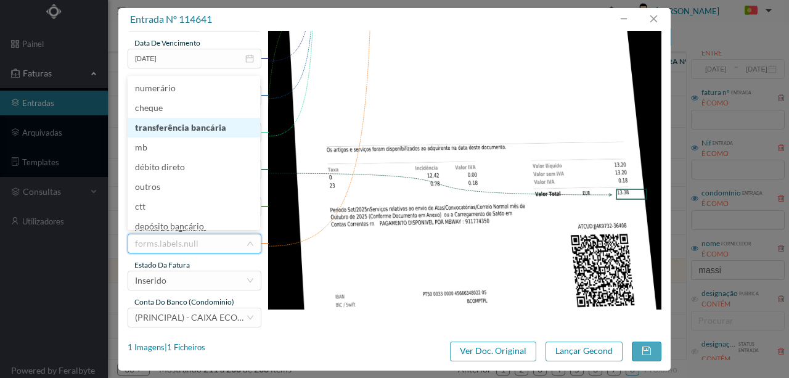
click at [201, 127] on li "transferência bancária" at bounding box center [194, 128] width 133 height 20
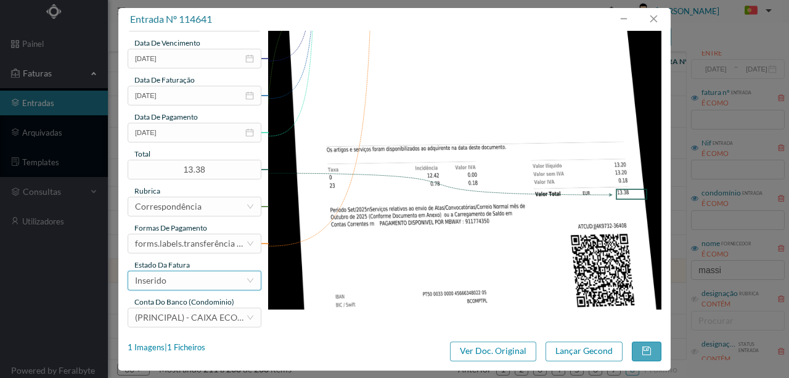
click at [184, 281] on div "Inserido" at bounding box center [190, 280] width 111 height 18
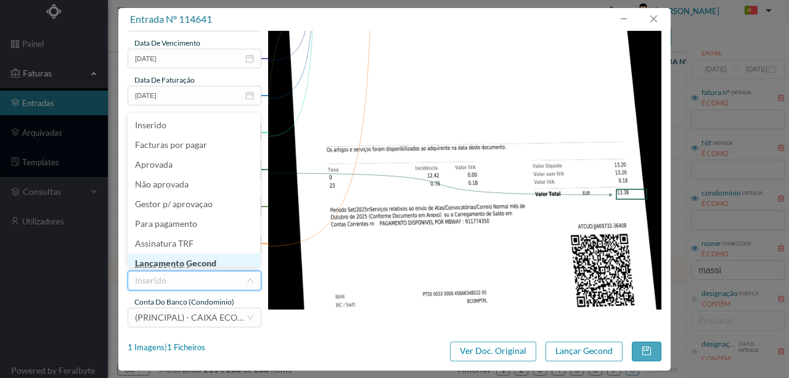
scroll to position [6, 0]
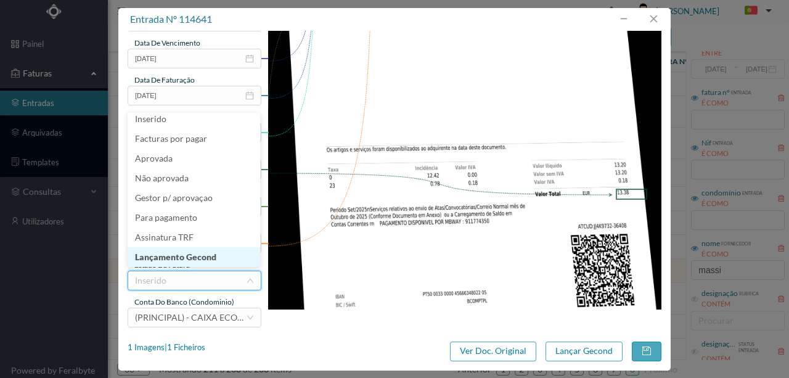
click at [202, 258] on li "Lançamento Gecond" at bounding box center [194, 257] width 133 height 20
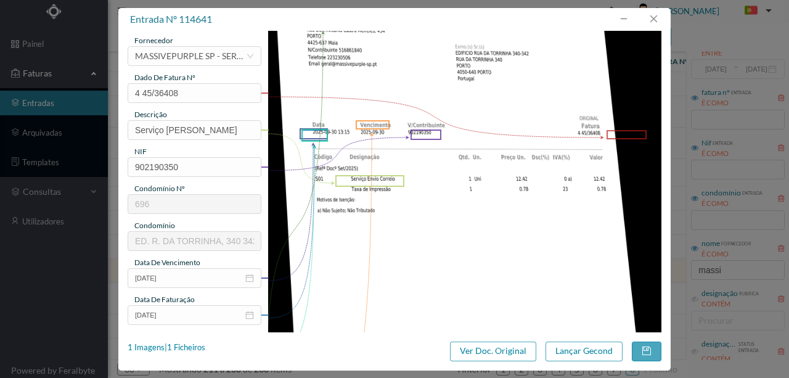
scroll to position [82, 0]
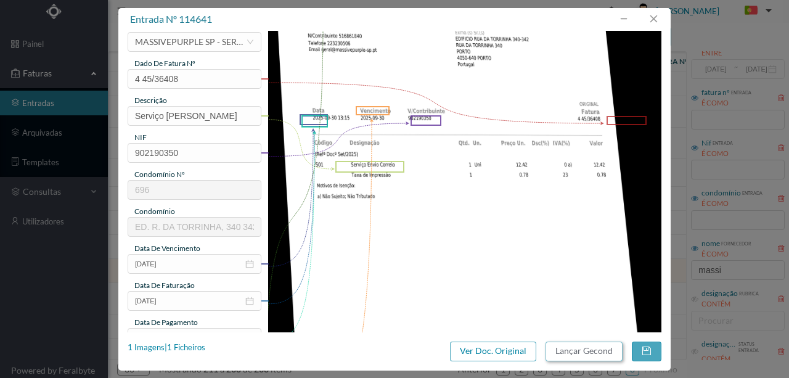
click at [610, 348] on button "Lançar Gecond" at bounding box center [583, 351] width 77 height 20
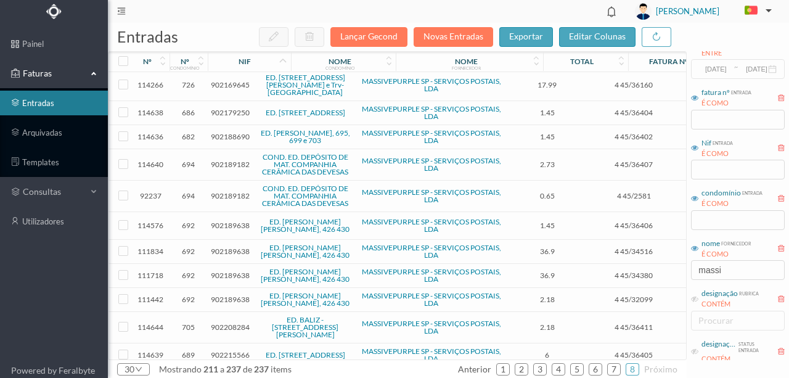
scroll to position [184, 0]
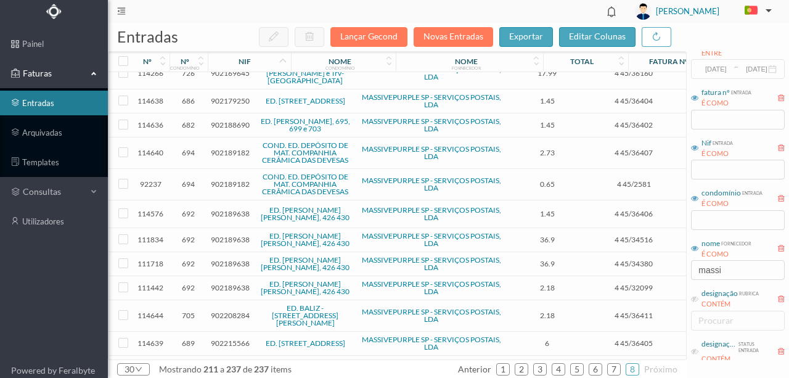
click at [232, 283] on span "902189638" at bounding box center [230, 287] width 39 height 9
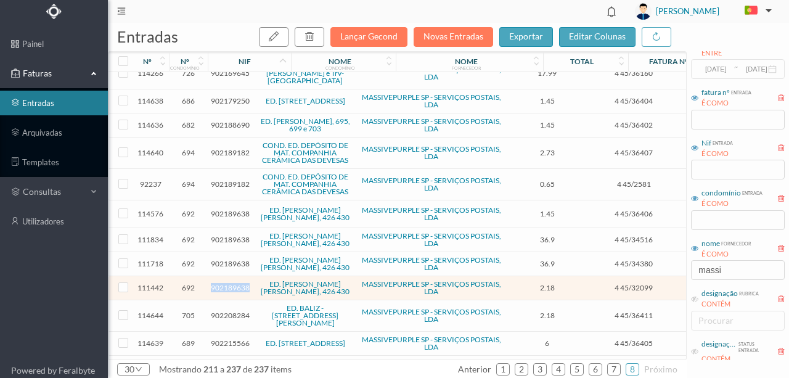
click at [232, 283] on span "902189638" at bounding box center [230, 287] width 39 height 9
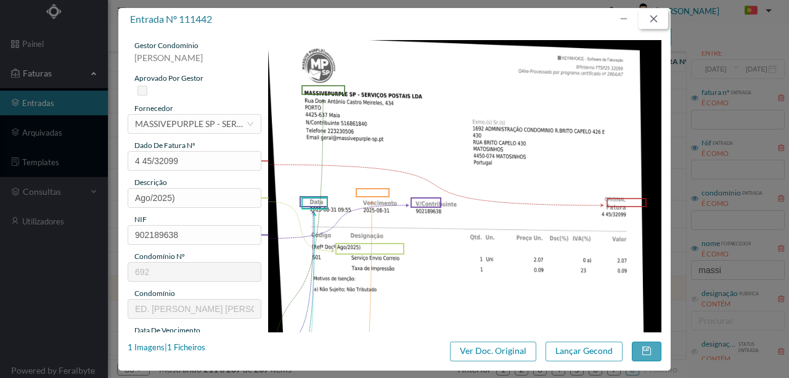
click at [658, 14] on button "button" at bounding box center [654, 19] width 30 height 20
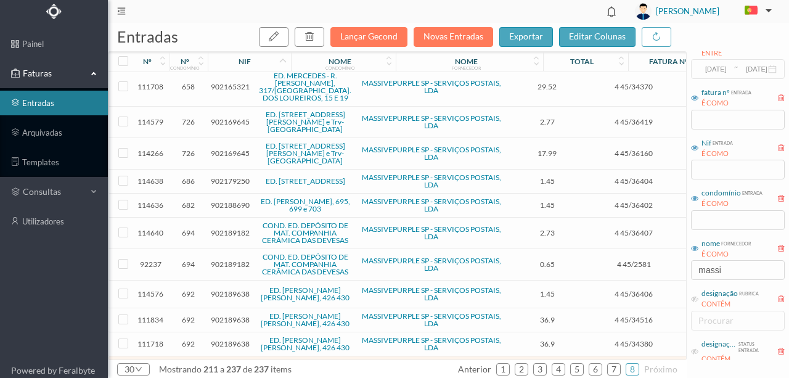
scroll to position [61, 0]
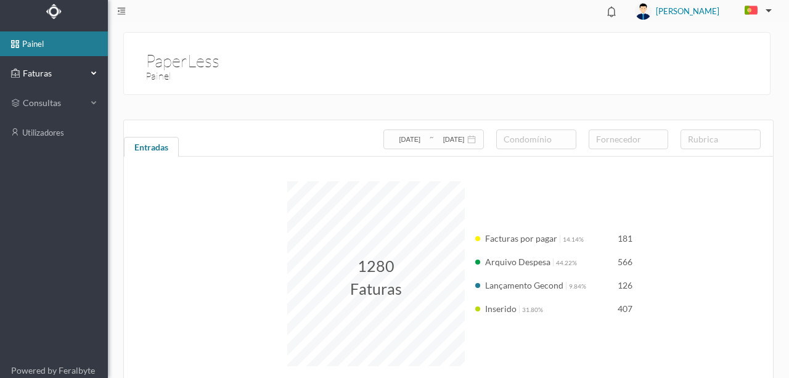
click at [44, 70] on span "Faturas" at bounding box center [54, 73] width 68 height 12
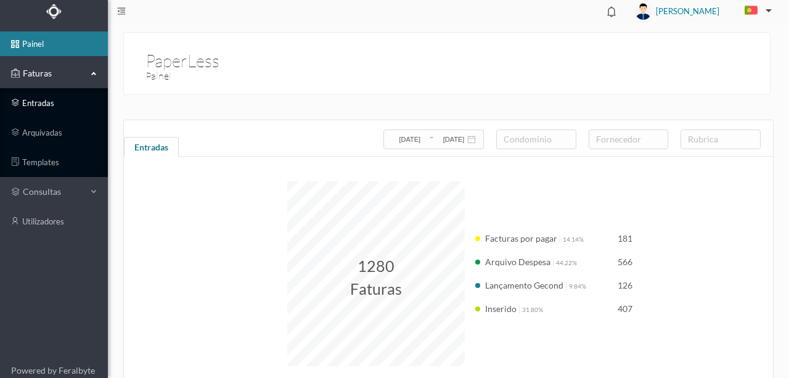
click at [39, 104] on link "entradas" at bounding box center [54, 103] width 108 height 25
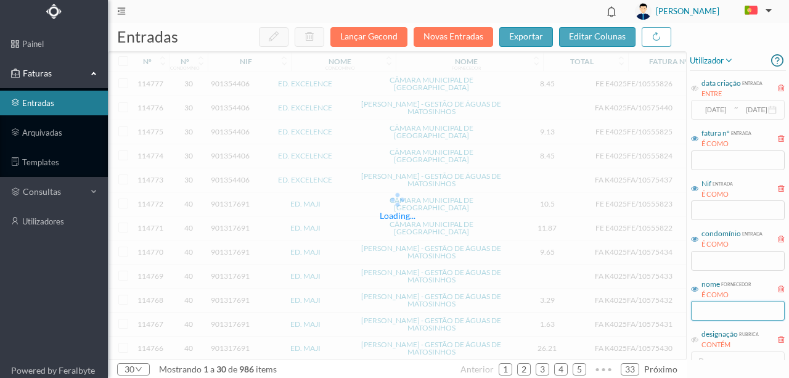
click at [716, 309] on input "text" at bounding box center [738, 311] width 94 height 20
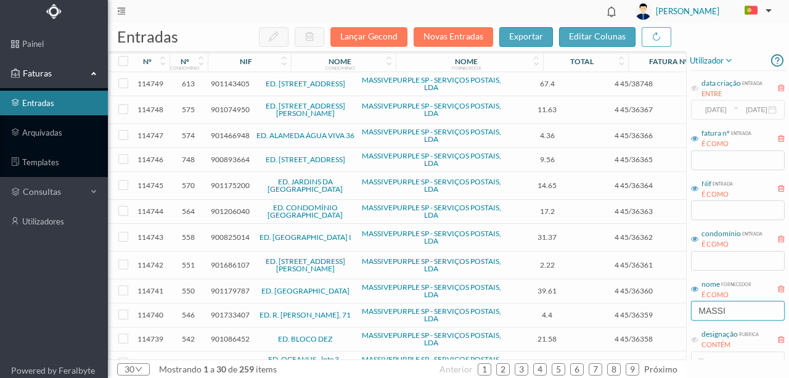
click at [719, 311] on input "MASSI" at bounding box center [738, 311] width 94 height 20
type input "MASSI"
click at [682, 267] on td "Correspondência" at bounding box center [718, 265] width 80 height 28
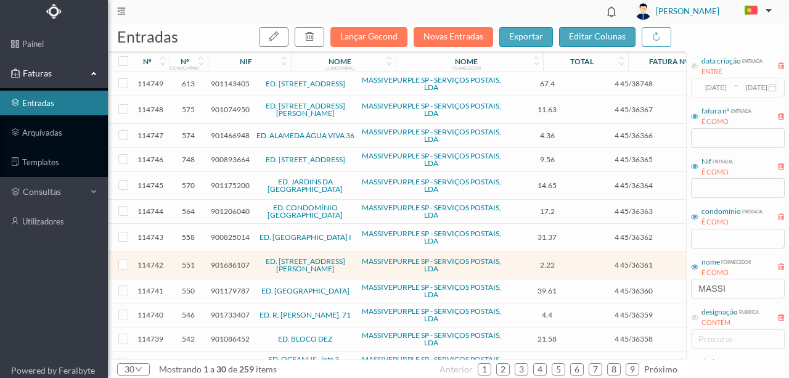
scroll to position [41, 0]
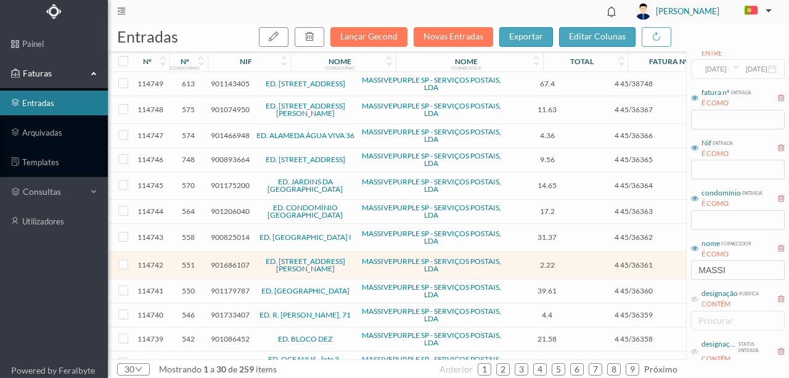
click at [226, 67] on div "nif" at bounding box center [249, 61] width 83 height 20
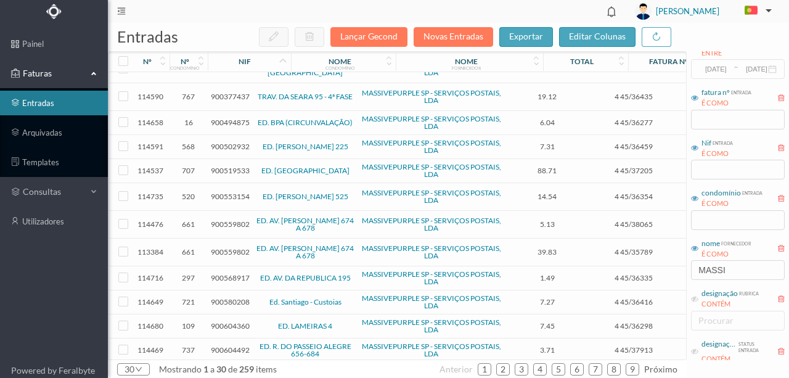
click at [227, 120] on span "900494875" at bounding box center [230, 122] width 39 height 9
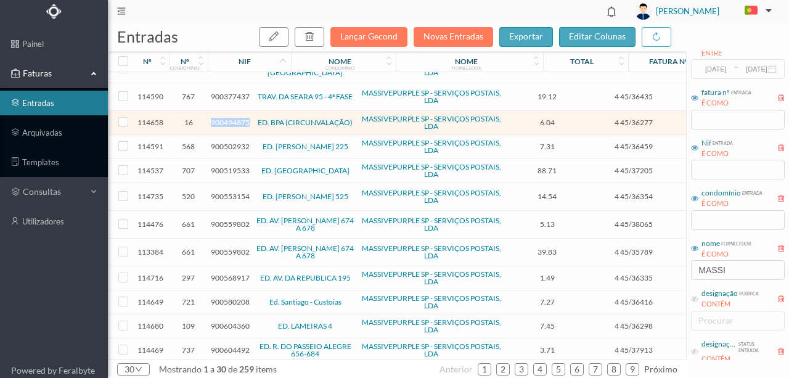
click at [227, 120] on span "900494875" at bounding box center [230, 122] width 39 height 9
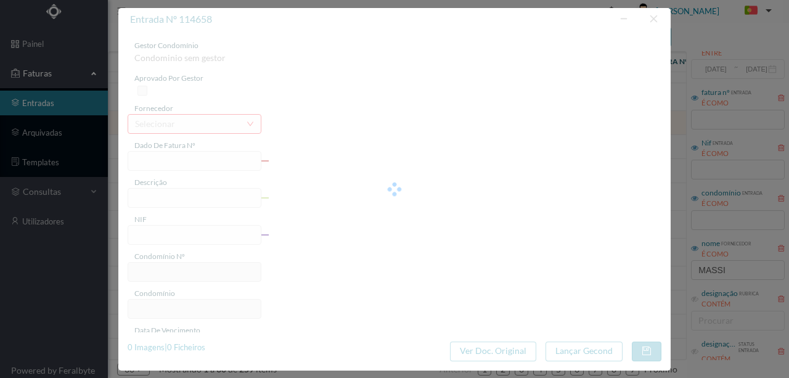
type input "4 45/36277"
type input "Serviço [PERSON_NAME]"
type input "900494875"
type input "Invalid date"
type input "[DATE]"
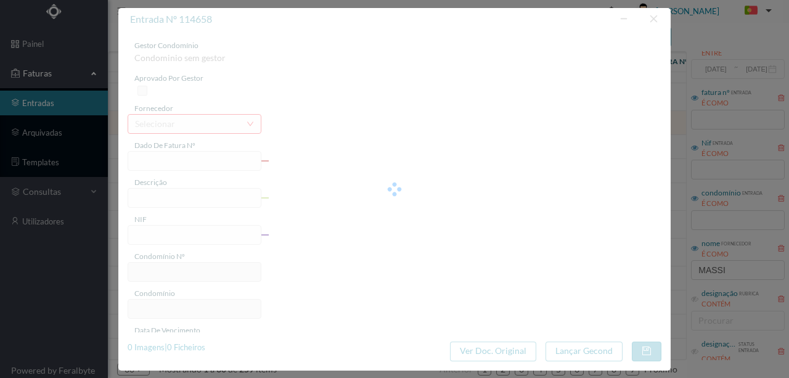
type input "6.04"
type input "16"
type input "ED. BPA (CIRCUNVALAÇÃO)"
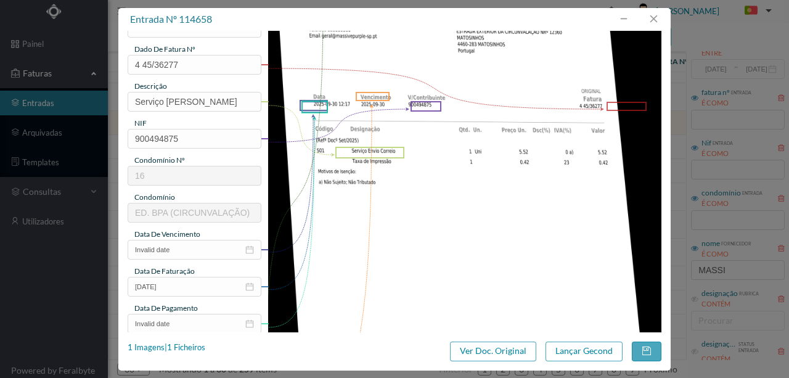
scroll to position [123, 0]
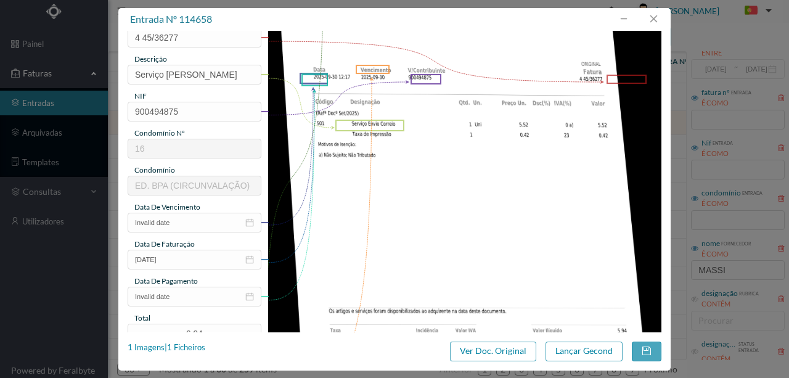
click at [196, 211] on div "data de vencimento" at bounding box center [195, 207] width 134 height 11
click at [193, 222] on input "Invalid date" at bounding box center [195, 223] width 134 height 20
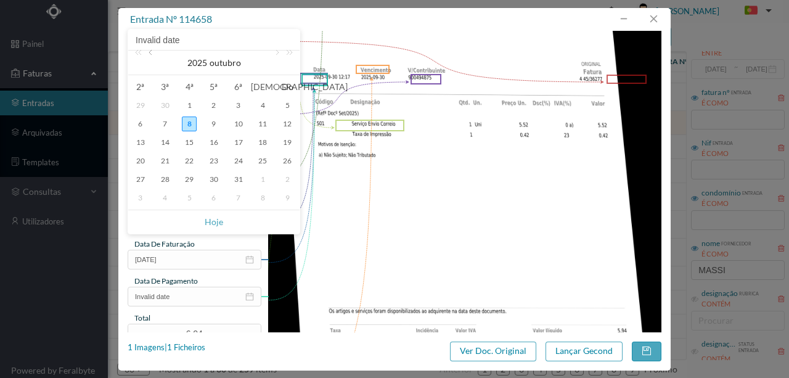
click at [152, 52] on link at bounding box center [151, 63] width 11 height 25
click at [170, 179] on div "30" at bounding box center [165, 179] width 15 height 15
type input "[DATE]"
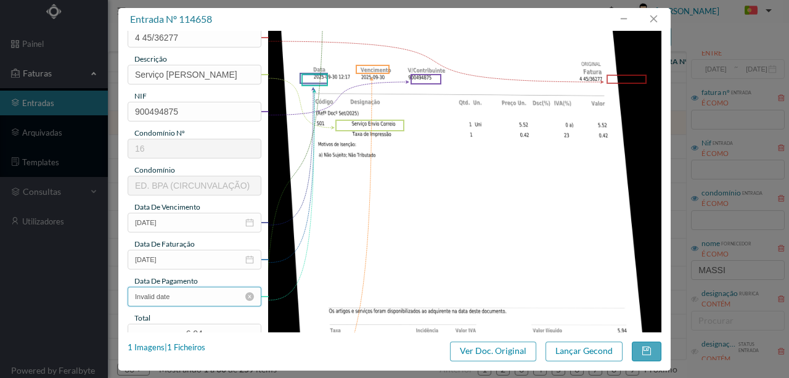
click at [181, 300] on input "Invalid date" at bounding box center [195, 297] width 134 height 20
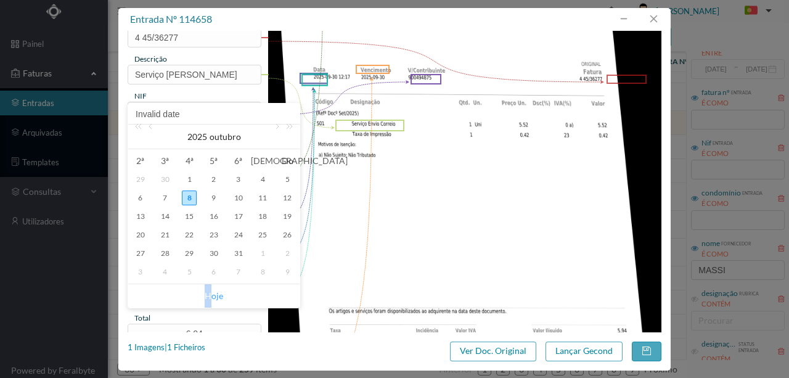
click at [208, 296] on link "Hoje" at bounding box center [214, 295] width 18 height 23
type input "[DATE]"
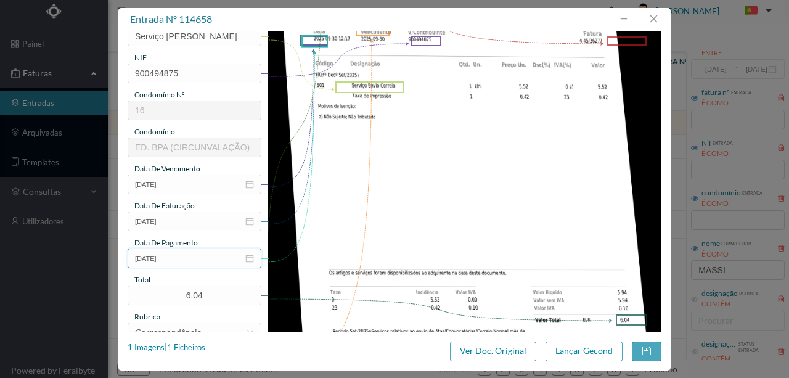
scroll to position [292, 0]
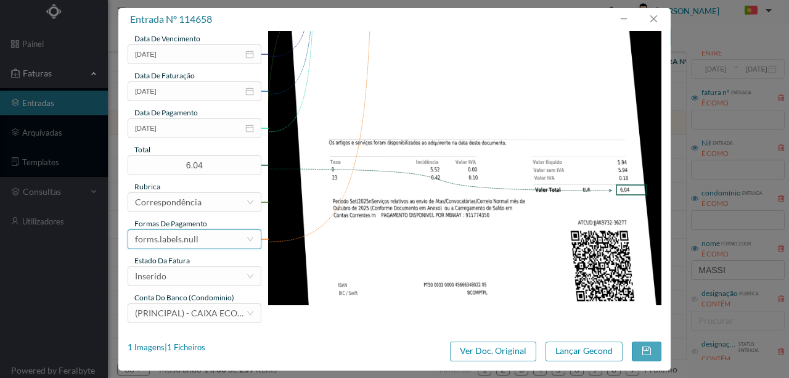
click at [213, 240] on div "forms.labels.null" at bounding box center [190, 239] width 111 height 18
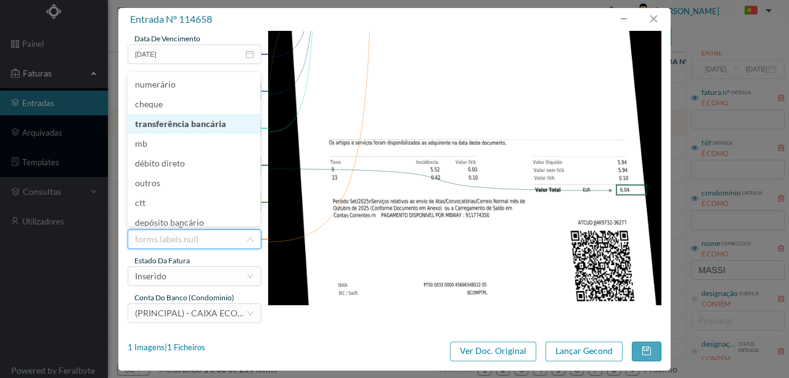
drag, startPoint x: 207, startPoint y: 125, endPoint x: 219, endPoint y: 175, distance: 52.0
click at [206, 125] on li "transferência bancária" at bounding box center [194, 124] width 133 height 20
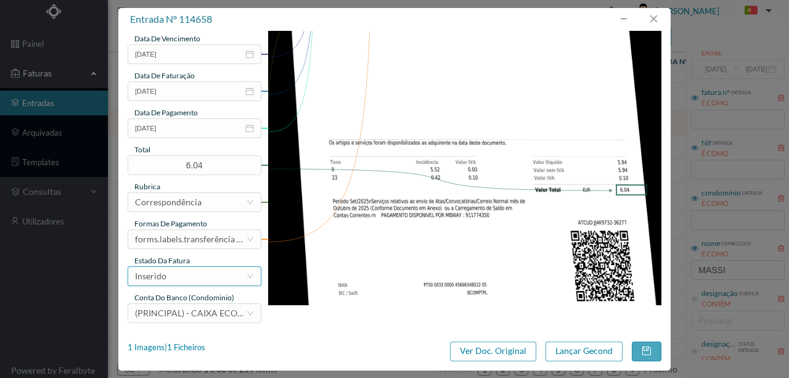
click at [189, 274] on div "Inserido" at bounding box center [190, 276] width 111 height 18
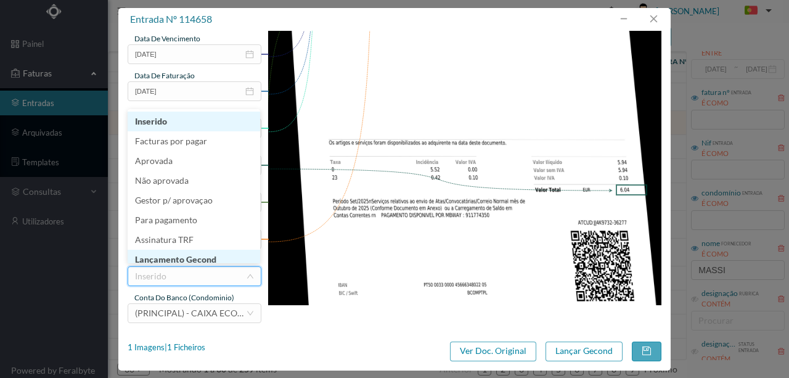
scroll to position [6, 0]
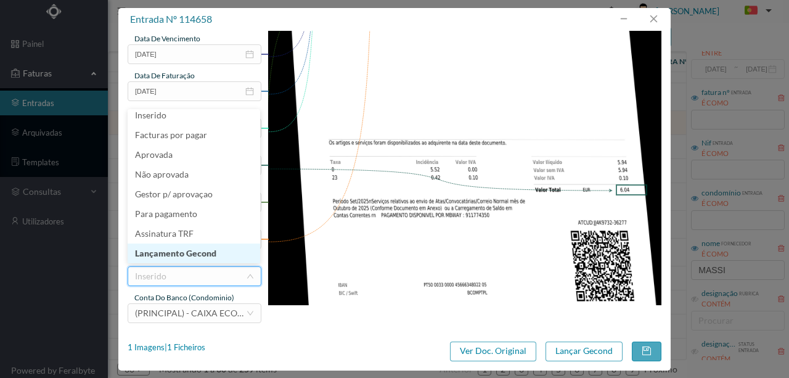
click at [182, 252] on li "Lançamento Gecond" at bounding box center [194, 253] width 133 height 20
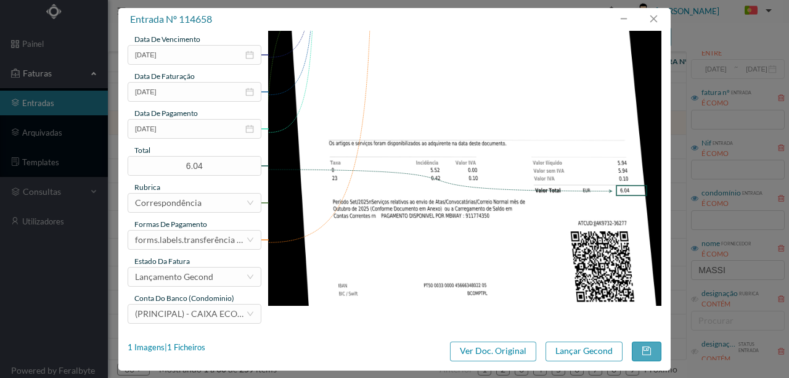
scroll to position [292, 0]
click at [601, 355] on button "Lançar Gecond" at bounding box center [583, 351] width 77 height 20
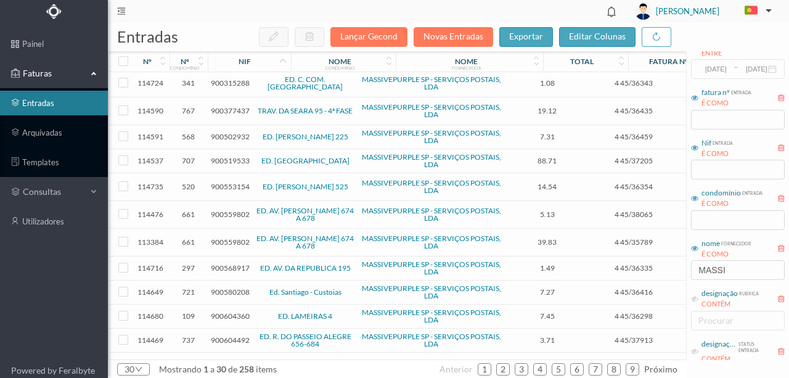
scroll to position [41, 0]
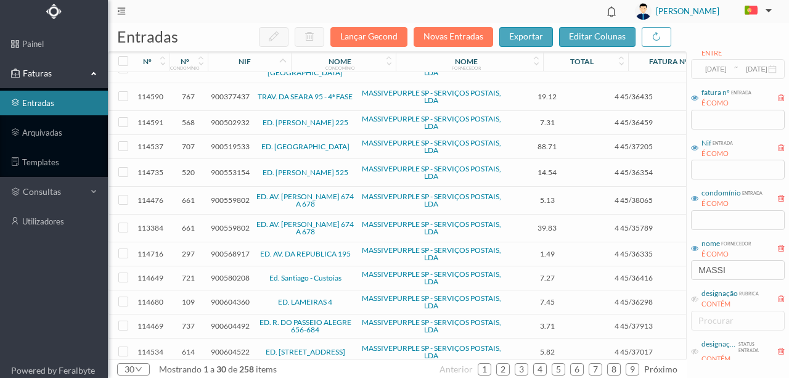
click at [226, 195] on span "900559802" at bounding box center [230, 199] width 39 height 9
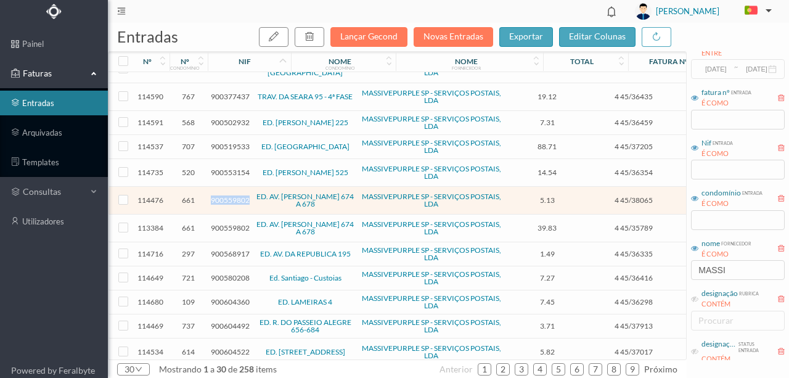
click at [226, 195] on span "900559802" at bounding box center [230, 199] width 39 height 9
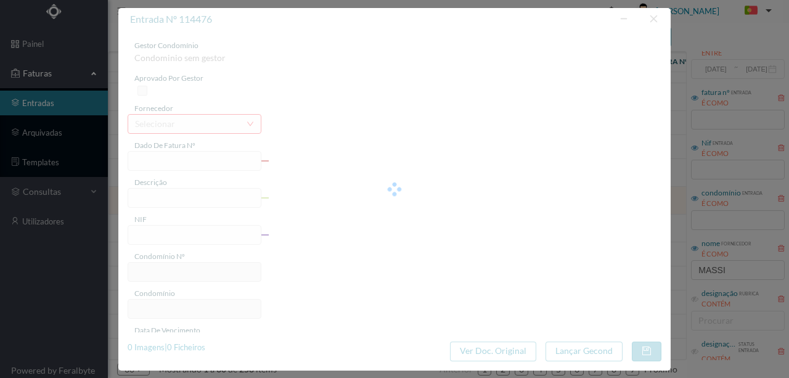
type input "4 45/38065"
type input "Serviço [PERSON_NAME]"
type input "900559802"
type input "[DATE]"
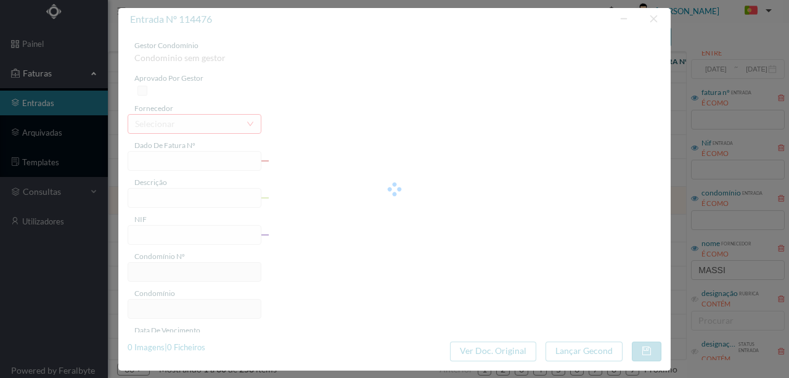
type input "[DATE]"
type input "5.13"
type input "661"
type input "ED. AV. SERPA PINTO 674 A 678"
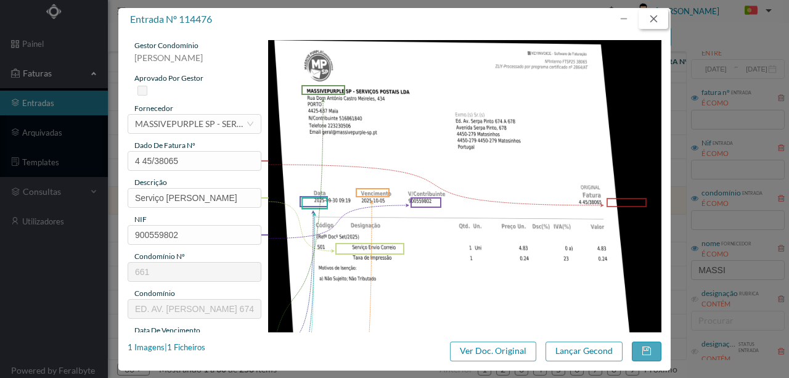
click at [657, 20] on button "button" at bounding box center [654, 19] width 30 height 20
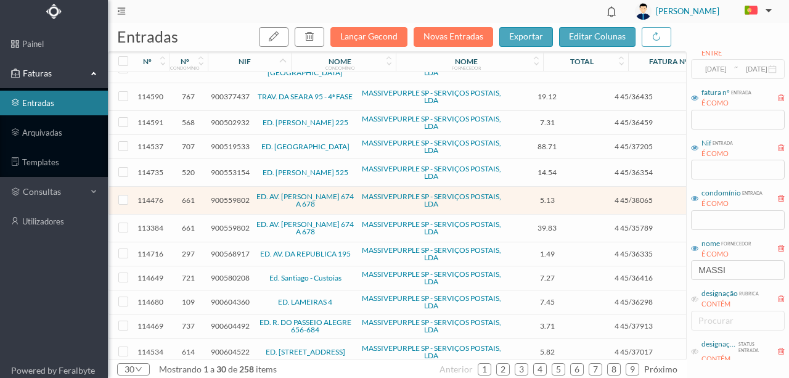
click at [226, 249] on span "900568917" at bounding box center [230, 253] width 39 height 9
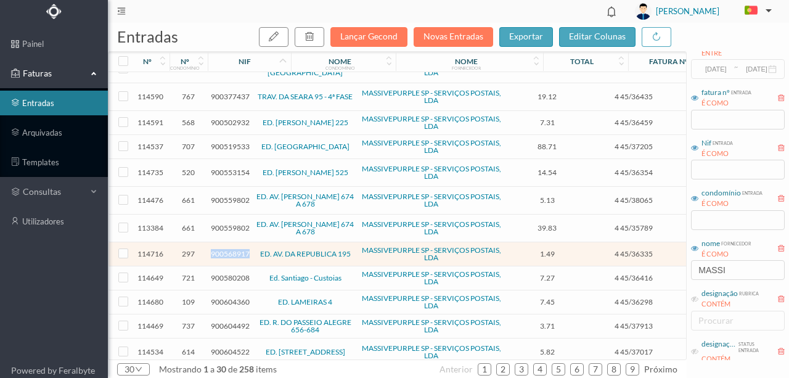
click at [226, 249] on span "900568917" at bounding box center [230, 253] width 39 height 9
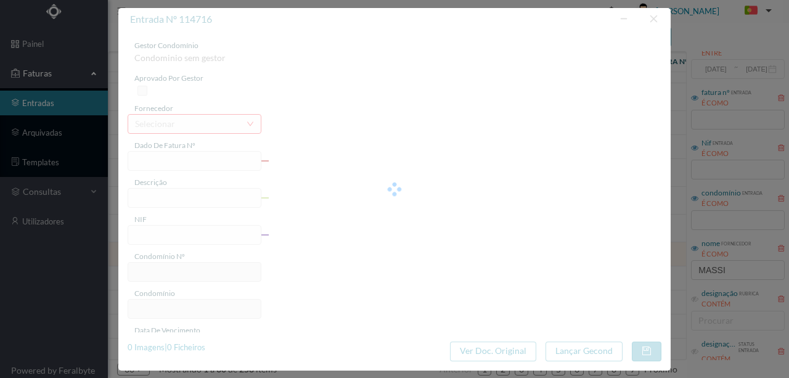
type input "4 45/36335"
type input "Serviço Envio Correio E E""
type input "900568917"
type input "Invalid date"
type input "[DATE]"
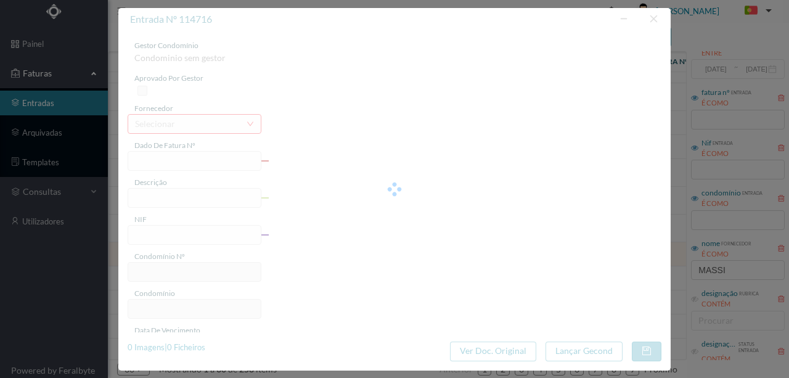
type input "1.49"
type input "297"
type input "ED. AV. DA REPUBLICA 195"
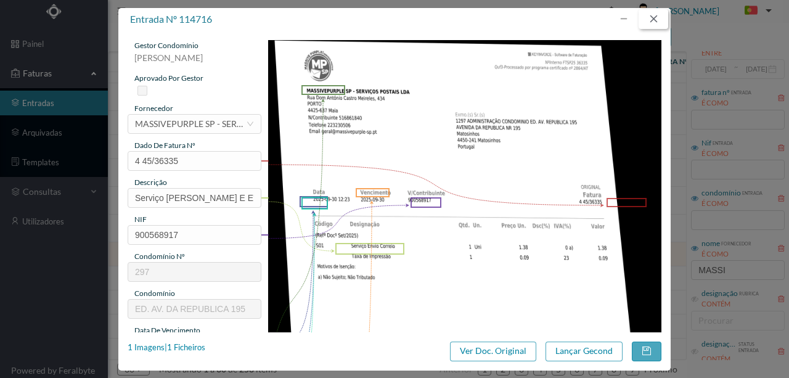
click at [653, 11] on button "button" at bounding box center [654, 19] width 30 height 20
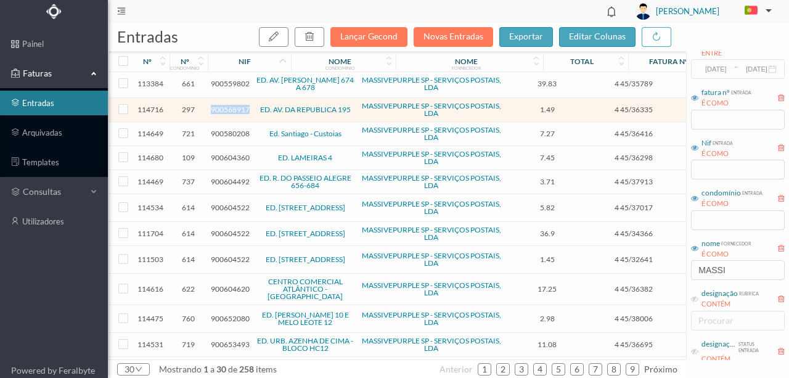
scroll to position [205, 0]
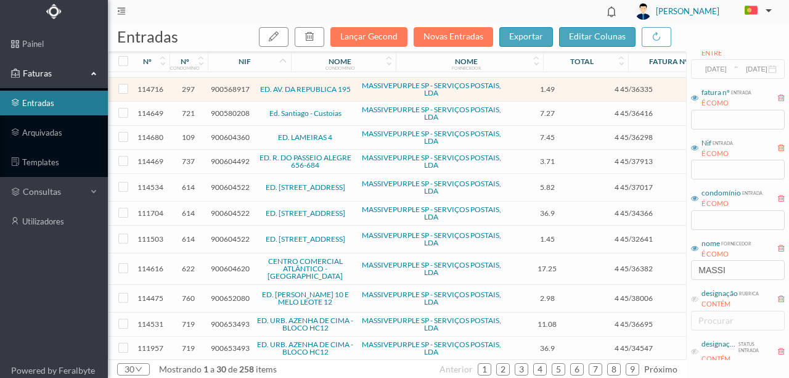
click at [218, 157] on span "900604492" at bounding box center [230, 161] width 39 height 9
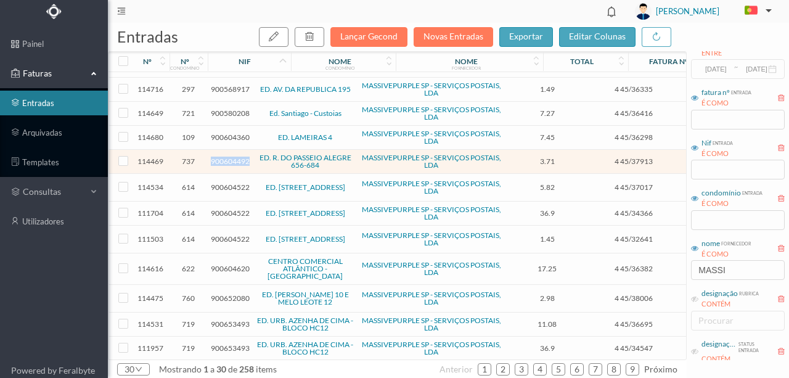
click at [218, 157] on span "900604492" at bounding box center [230, 161] width 39 height 9
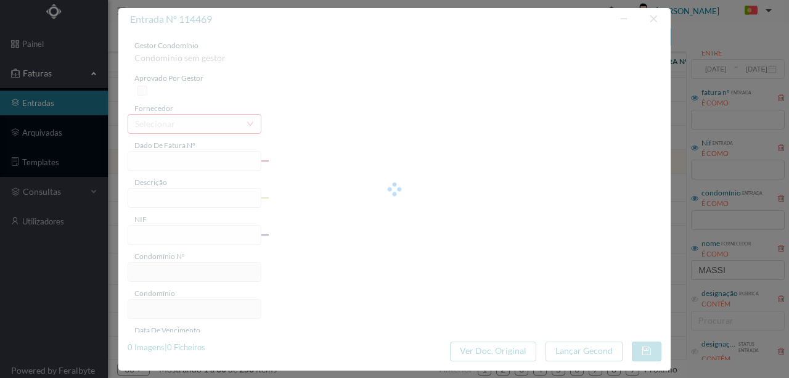
type input "4 45/37913"
type input "É erviço Envio Correio"
type input "900604492"
type input "[DATE]"
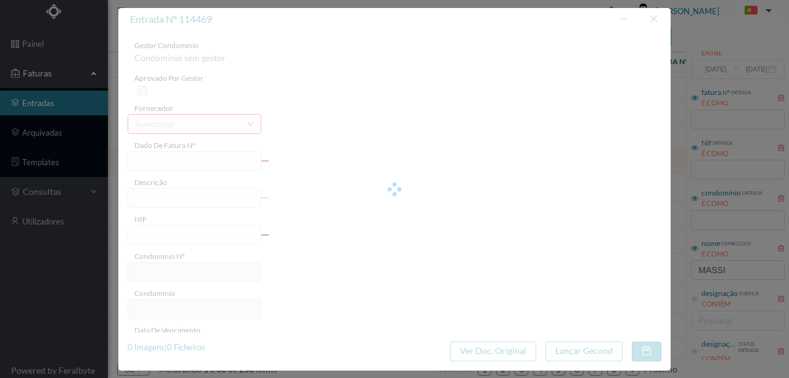
type input "0025-09-30"
type input "3.71"
type input "737"
type input "ED. R. DO PASSEIO ALEGRE 656-684"
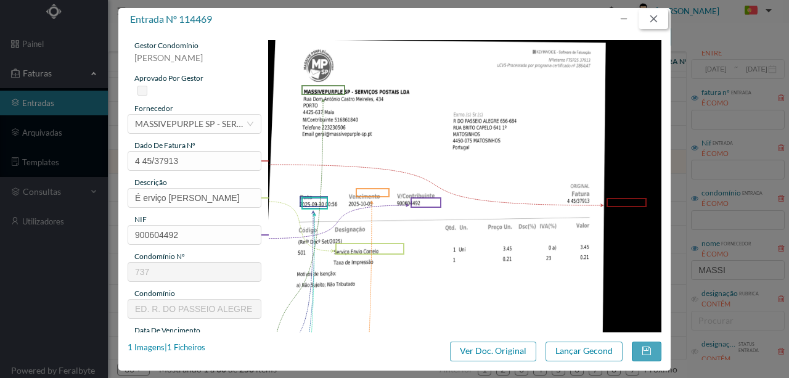
click at [656, 22] on button "button" at bounding box center [654, 19] width 30 height 20
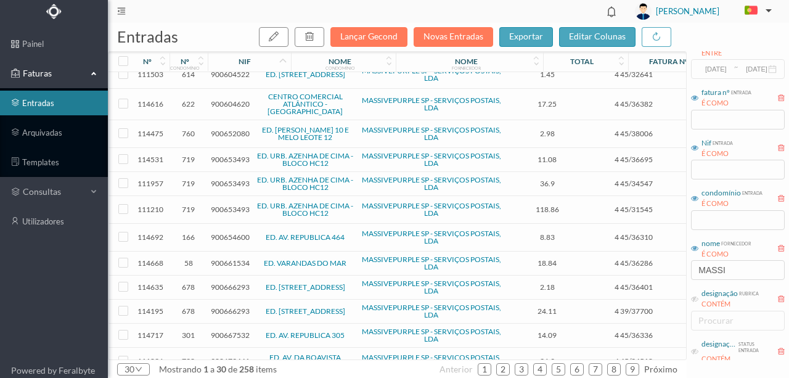
scroll to position [411, 0]
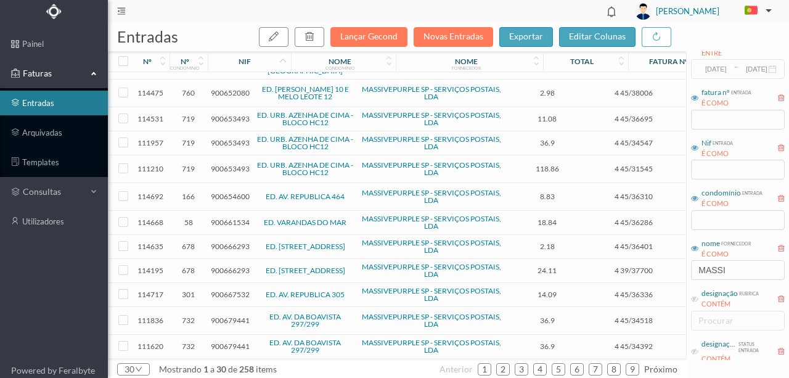
click at [229, 192] on span "900654600" at bounding box center [230, 196] width 39 height 9
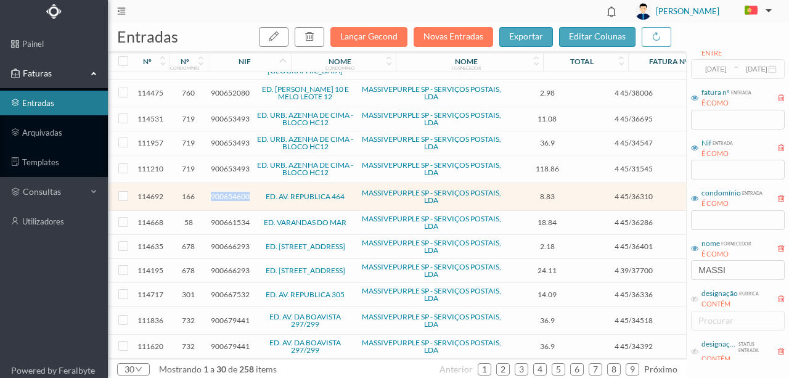
click at [229, 192] on span "900654600" at bounding box center [230, 196] width 39 height 9
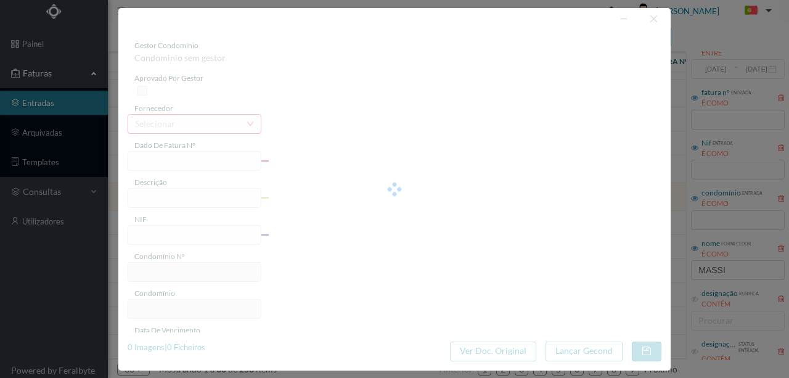
type input "4 45/36310"
type input "Serviço [PERSON_NAME]"
type input "900654600"
type input "[DATE]"
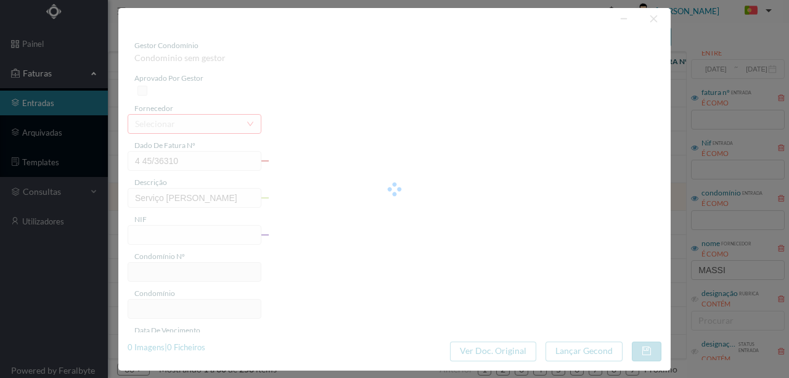
type input "[DATE]"
type input "8.83"
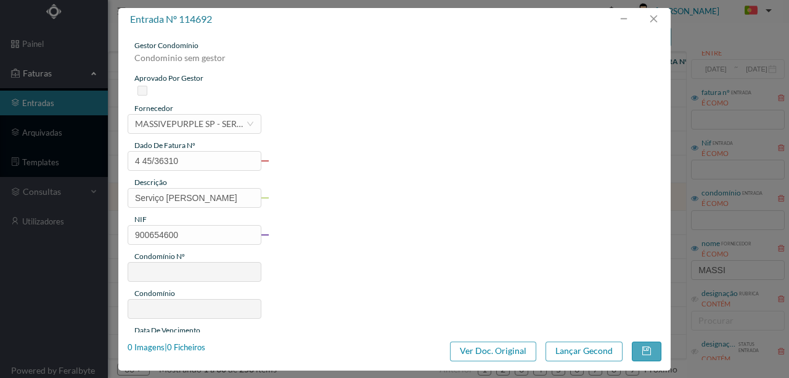
type input "166"
type input "ED. AV. REPUBLICA 464"
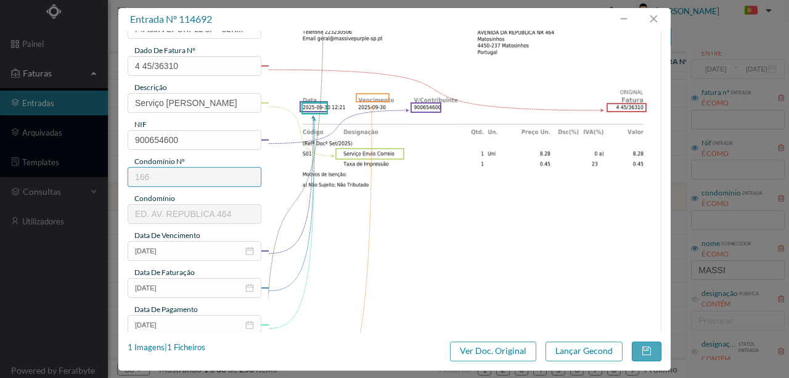
scroll to position [123, 0]
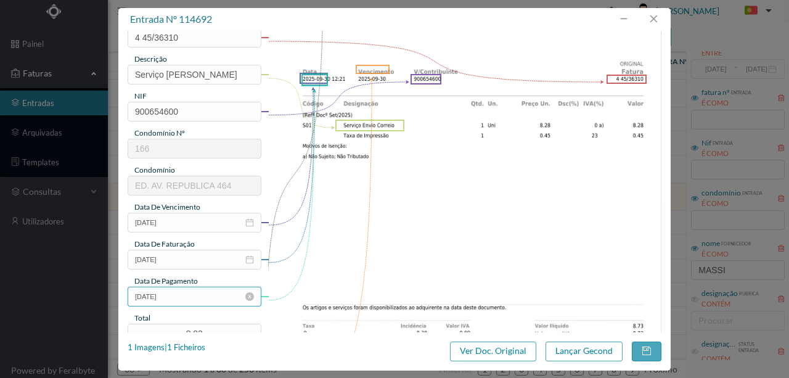
click at [206, 295] on input "[DATE]" at bounding box center [195, 297] width 134 height 20
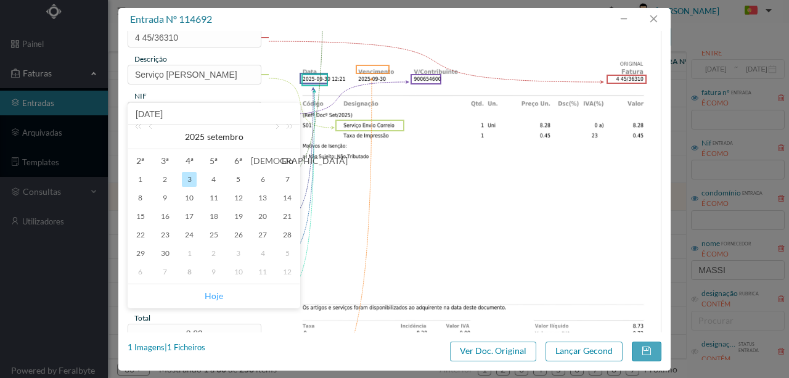
click at [213, 295] on link "Hoje" at bounding box center [214, 295] width 18 height 23
type input "[DATE]"
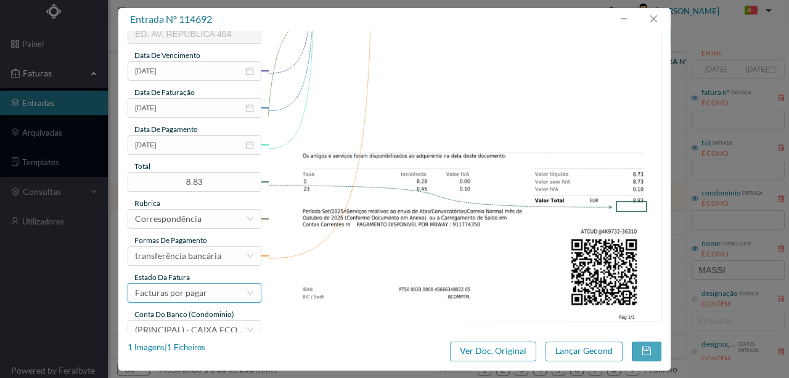
scroll to position [287, 0]
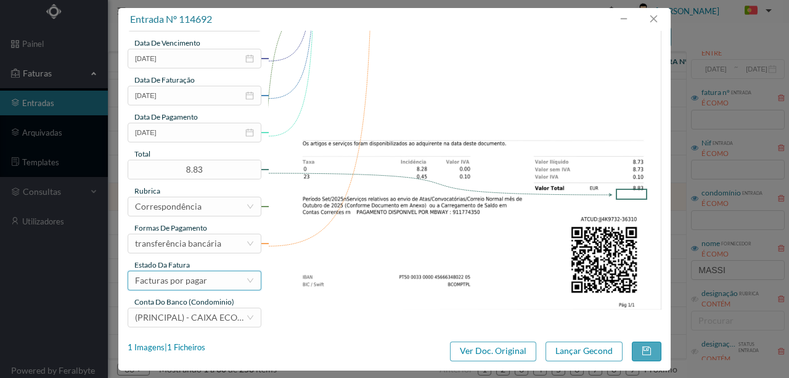
click at [198, 285] on div "Facturas por pagar" at bounding box center [171, 280] width 72 height 18
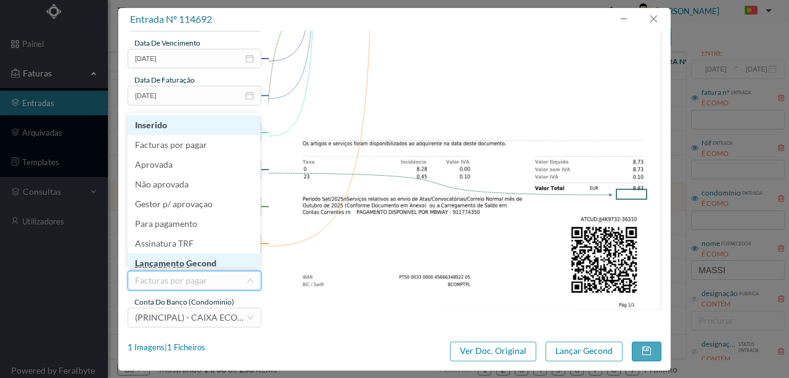
scroll to position [6, 0]
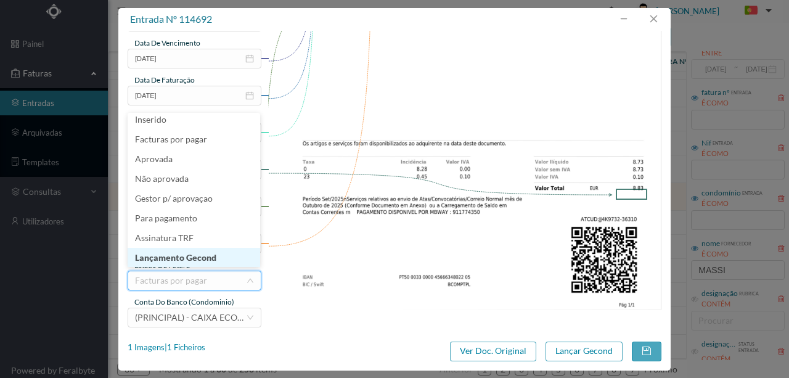
click at [181, 258] on li "Lançamento Gecond" at bounding box center [194, 258] width 133 height 20
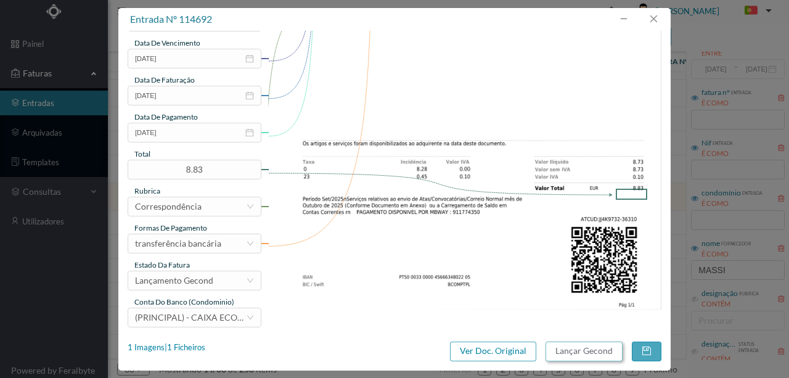
click at [589, 355] on button "Lançar Gecond" at bounding box center [583, 351] width 77 height 20
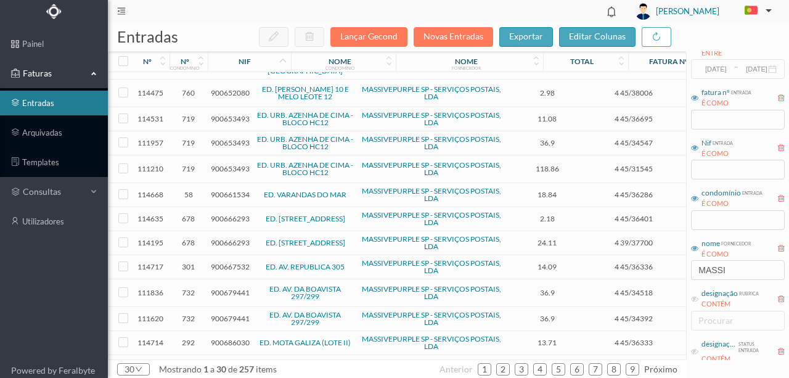
click at [227, 214] on span "900666293" at bounding box center [230, 218] width 39 height 9
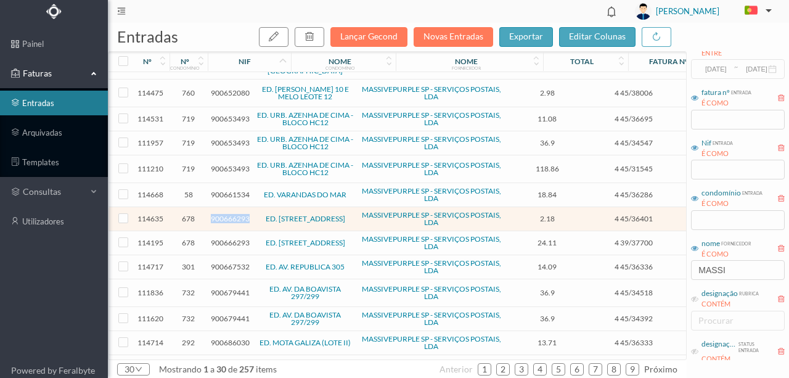
click at [227, 214] on span "900666293" at bounding box center [230, 218] width 39 height 9
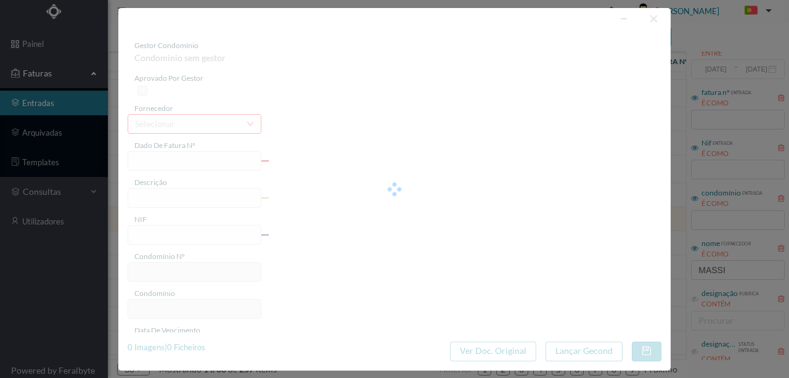
type input "4 45/36401"
type input "Serviço Envio Correio e 1 4 o"
type input "900666293"
type input "Invalid date"
type input "[DATE]"
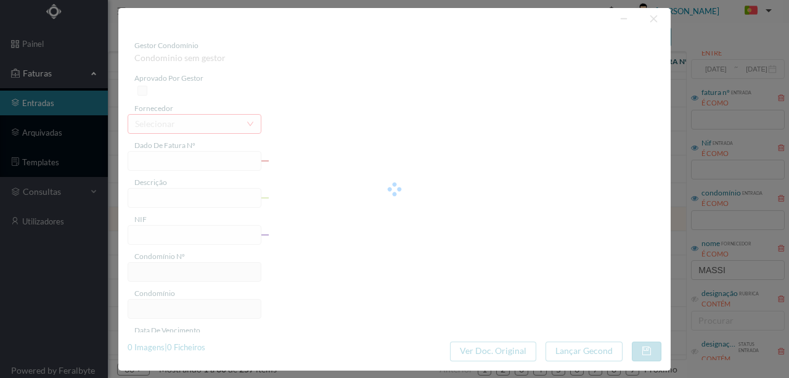
type input "2.18"
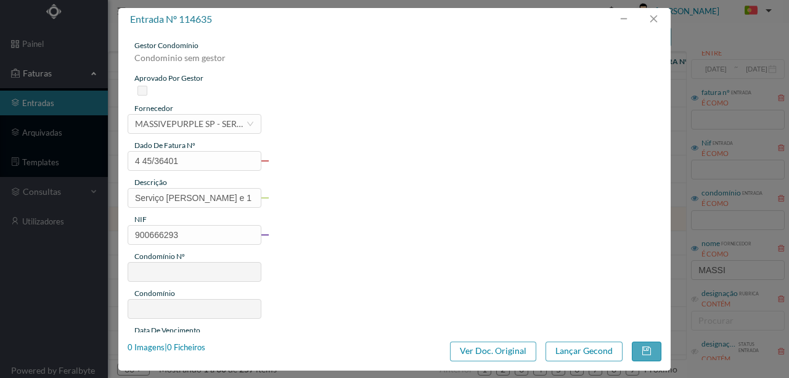
type input "678"
type input "ED. RUA DE TÂNGER, 1545"
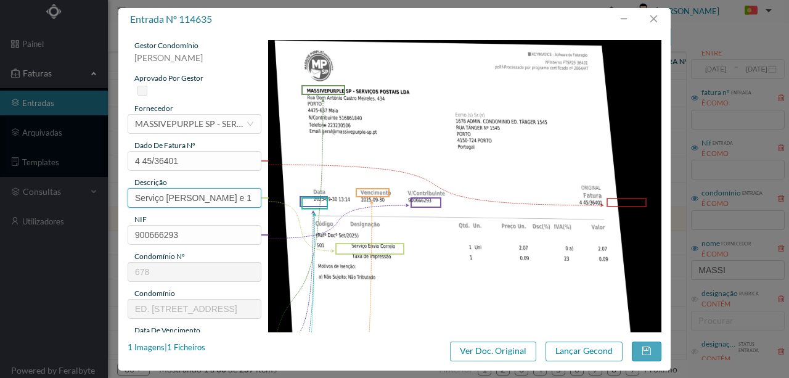
drag, startPoint x: 221, startPoint y: 197, endPoint x: 357, endPoint y: 197, distance: 136.8
click at [357, 197] on div "gestor condomínio Susana Silva aprovado por gestor fornecedor selecionar MASSIV…" at bounding box center [395, 327] width 534 height 574
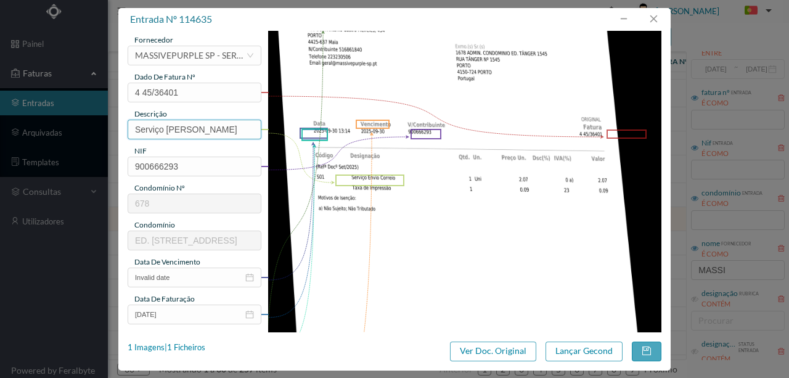
scroll to position [82, 0]
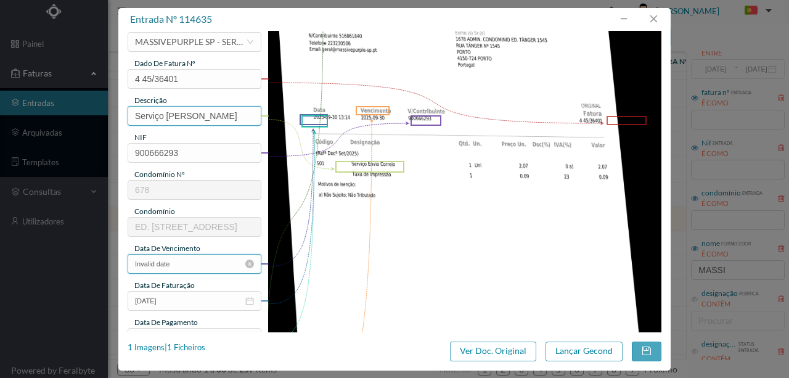
type input "Serviço [PERSON_NAME]"
click at [190, 263] on input "Invalid date" at bounding box center [195, 264] width 134 height 20
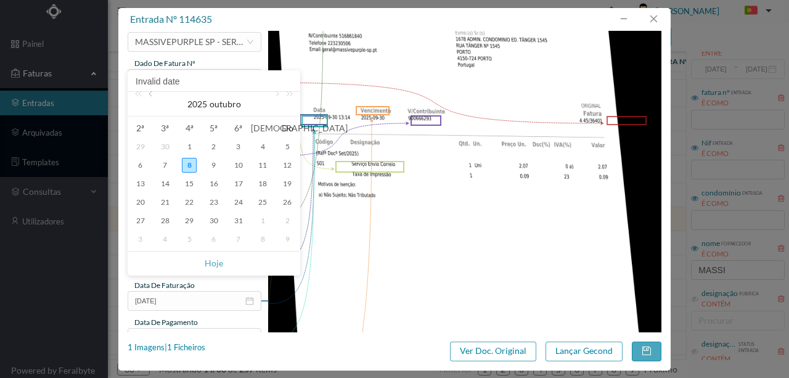
click at [153, 97] on link at bounding box center [151, 104] width 11 height 25
click at [168, 219] on div "30" at bounding box center [165, 220] width 15 height 15
type input "[DATE]"
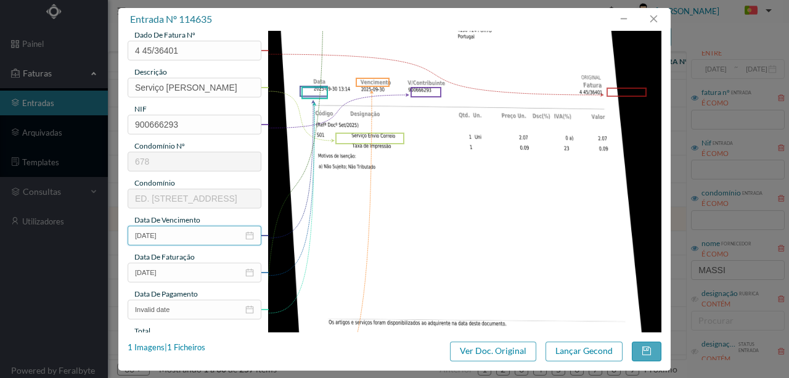
scroll to position [205, 0]
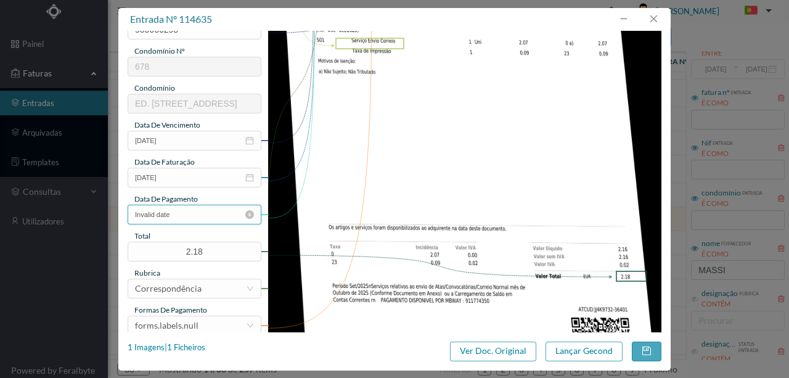
click at [197, 218] on input "Invalid date" at bounding box center [195, 215] width 134 height 20
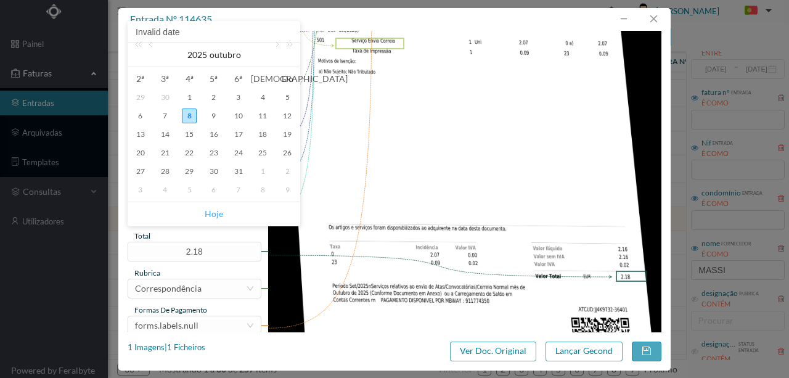
click at [207, 211] on link "Hoje" at bounding box center [214, 213] width 18 height 23
type input "[DATE]"
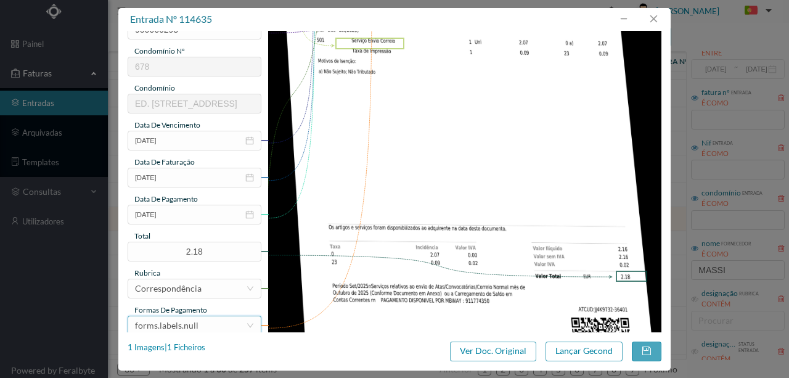
click at [190, 324] on div "forms.labels.null" at bounding box center [166, 325] width 63 height 18
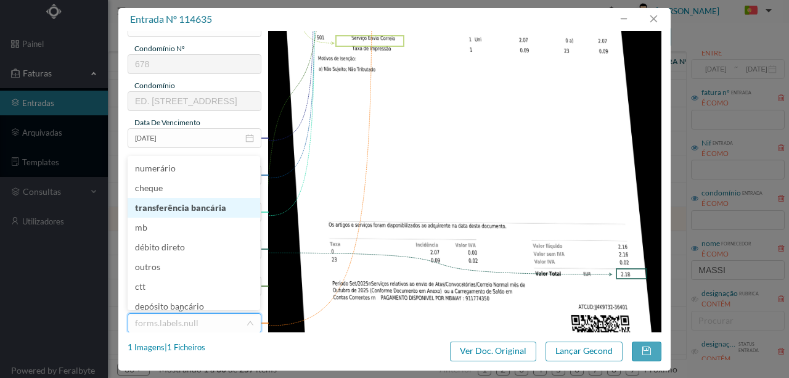
click at [187, 205] on li "transferência bancária" at bounding box center [194, 208] width 133 height 20
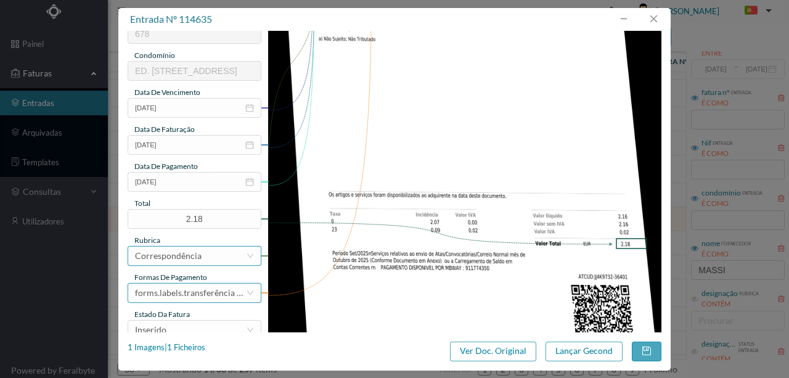
scroll to position [292, 0]
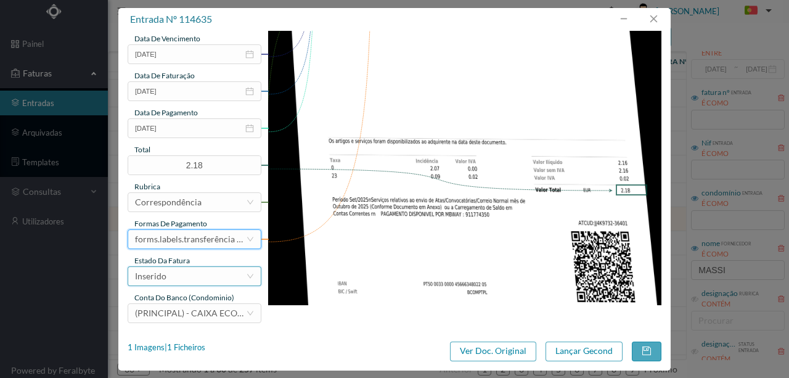
click at [171, 280] on div "Inserido" at bounding box center [190, 276] width 111 height 18
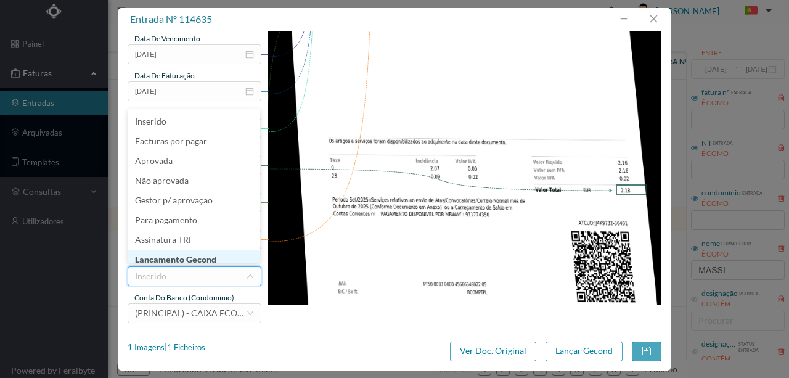
scroll to position [6, 0]
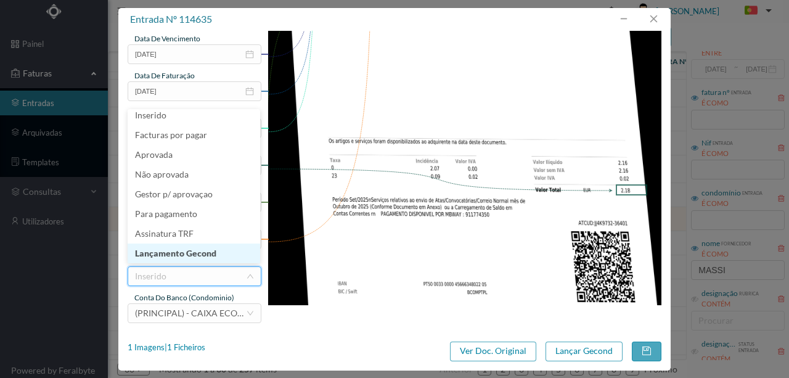
click at [187, 253] on li "Lançamento Gecond" at bounding box center [194, 253] width 133 height 20
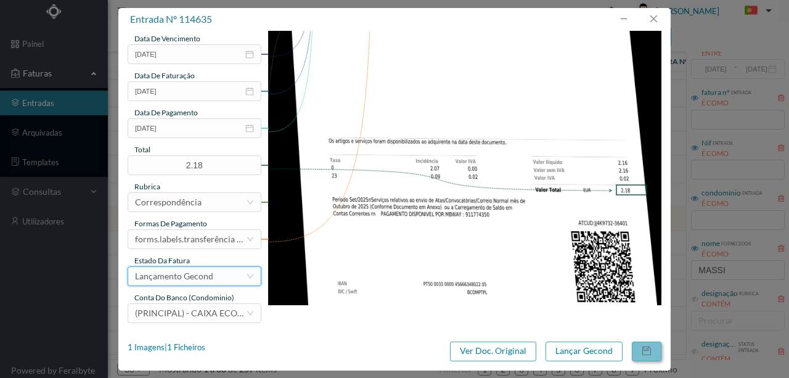
click at [643, 345] on button "button" at bounding box center [647, 351] width 30 height 20
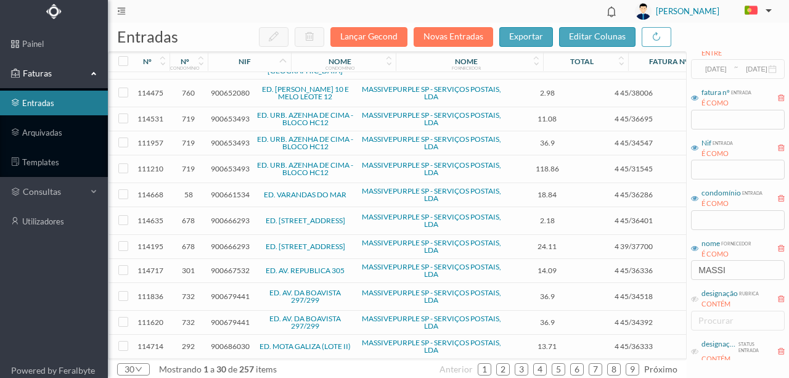
click at [229, 216] on span "900666293" at bounding box center [230, 220] width 39 height 9
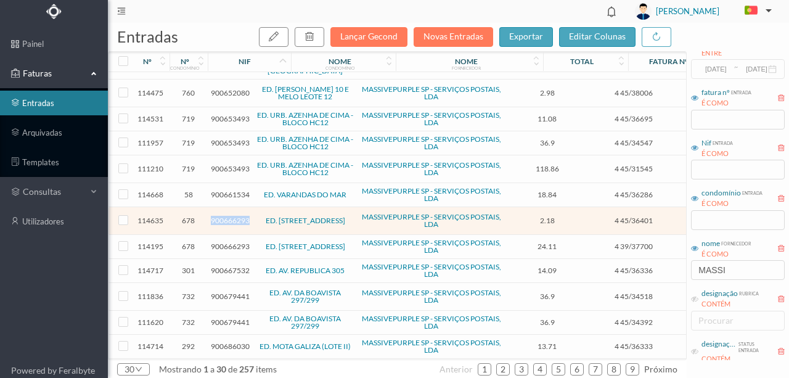
click at [229, 216] on span "900666293" at bounding box center [230, 220] width 39 height 9
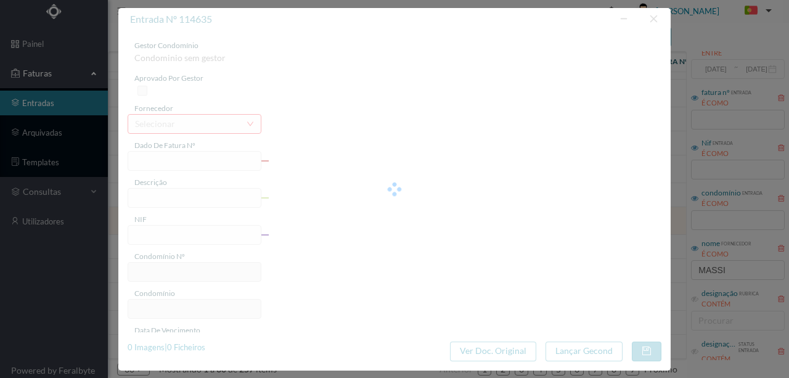
type input "4 45/36401"
type input "Serviço [PERSON_NAME]"
type input "900666293"
type input "[DATE]"
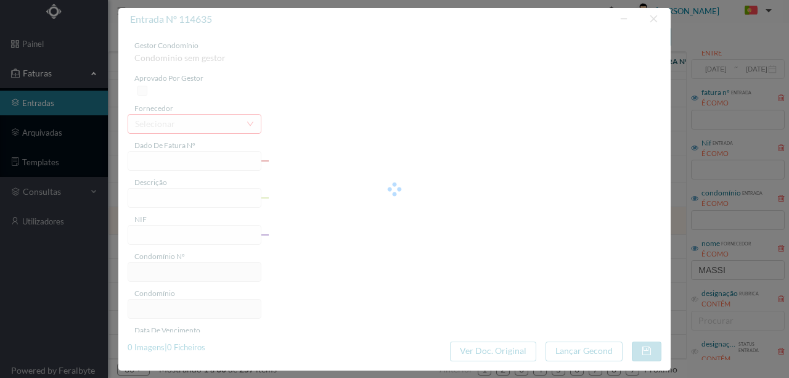
type input "[DATE]"
type input "2.18"
type input "678"
type input "ED. RUA DE TÂNGER, 1545"
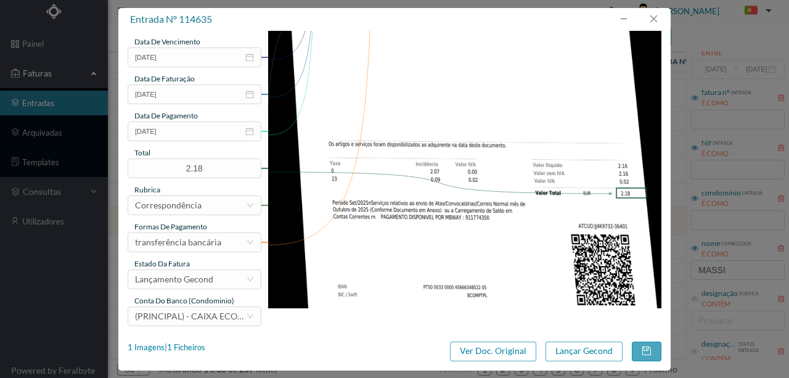
scroll to position [292, 0]
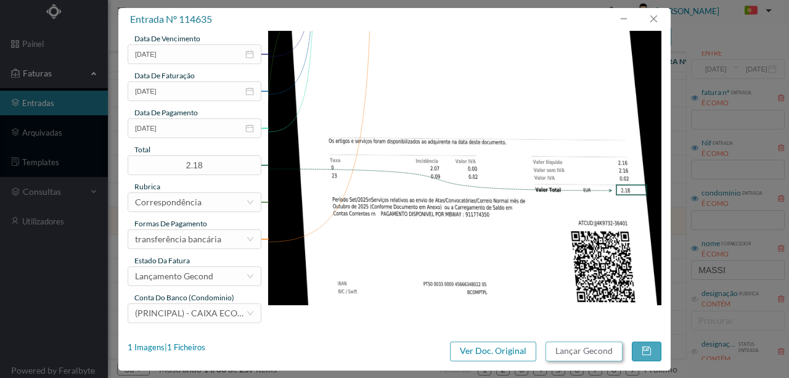
click at [555, 353] on button "Lançar Gecond" at bounding box center [583, 351] width 77 height 20
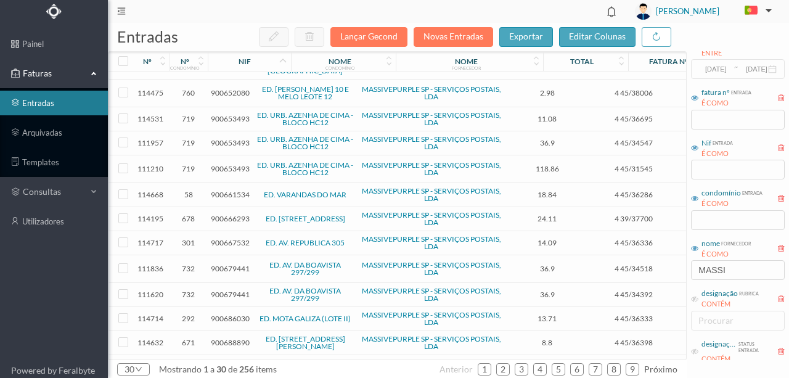
click at [229, 214] on span "900666293" at bounding box center [230, 218] width 39 height 9
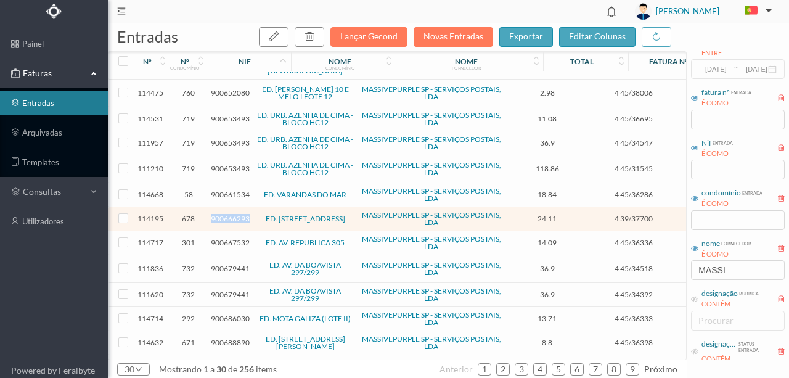
click at [229, 214] on span "900666293" at bounding box center [230, 218] width 39 height 9
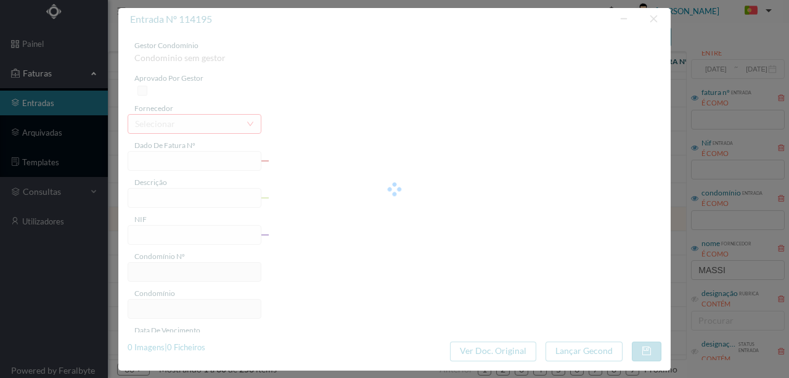
type input "4 39/37700"
type input "Serviço [PERSON_NAME]"
type input "900666293"
type input "Invalid date"
type input "2024-12-30"
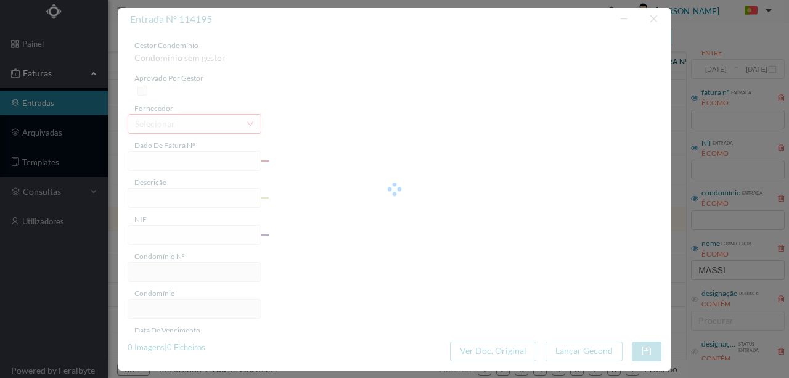
type input "2024-12-03"
type input "24.11"
type input "678"
type input "ED. RUA DE TÂNGER, 1545"
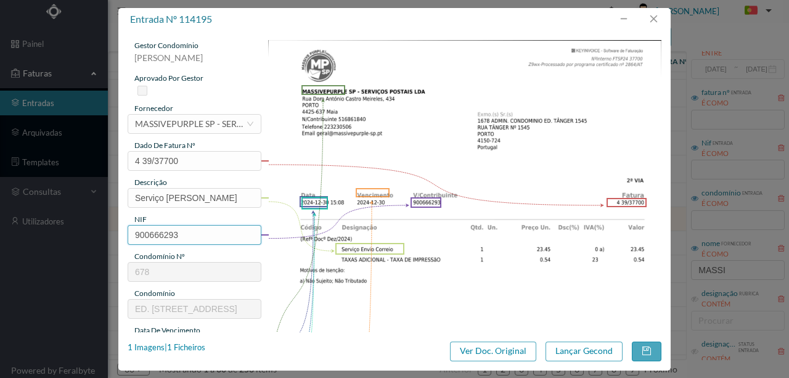
scroll to position [123, 0]
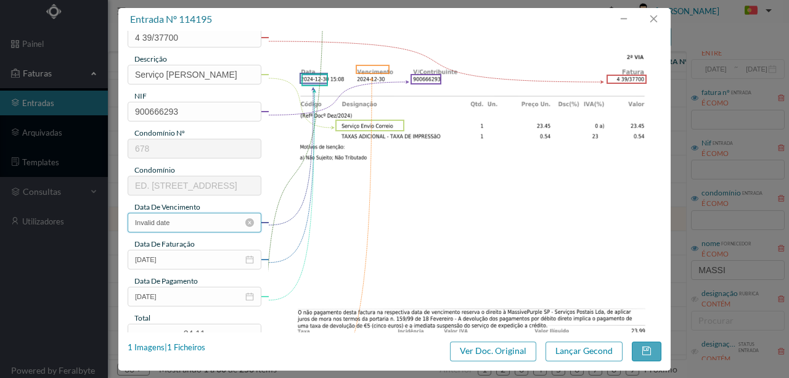
click at [180, 222] on input "Invalid date" at bounding box center [195, 223] width 134 height 20
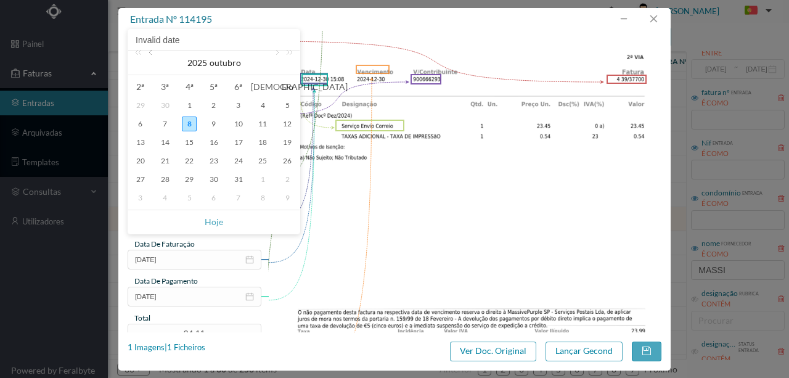
click at [151, 55] on link at bounding box center [151, 63] width 11 height 25
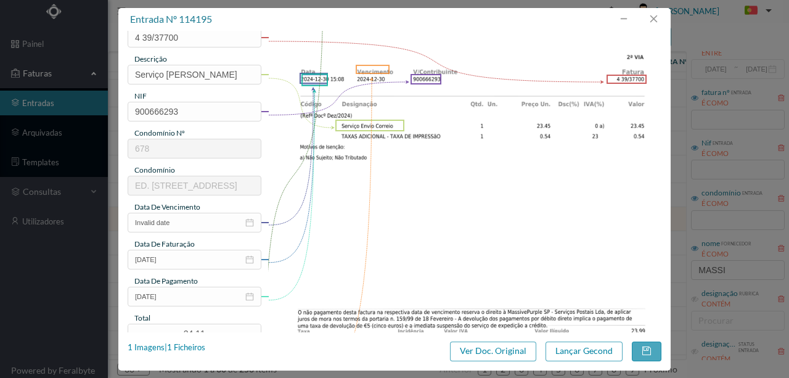
click at [499, 208] on img at bounding box center [465, 195] width 394 height 557
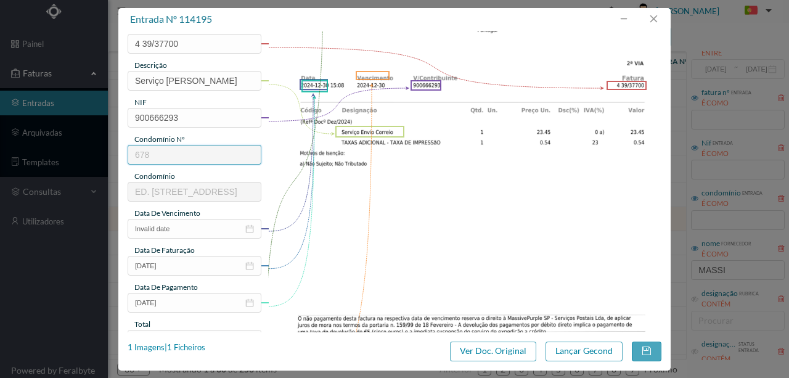
scroll to position [164, 0]
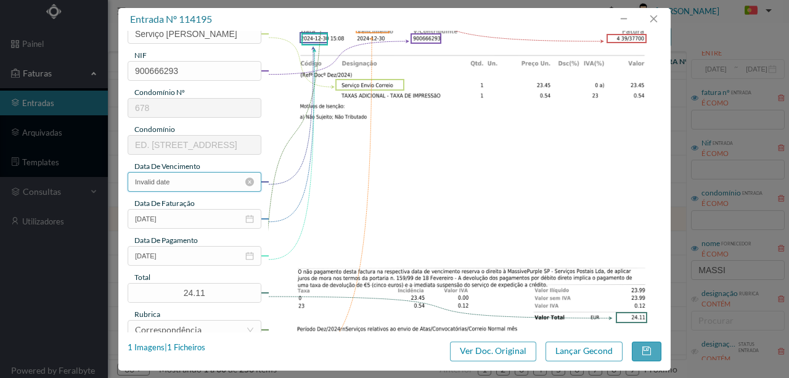
click at [186, 181] on input "Invalid date" at bounding box center [195, 182] width 134 height 20
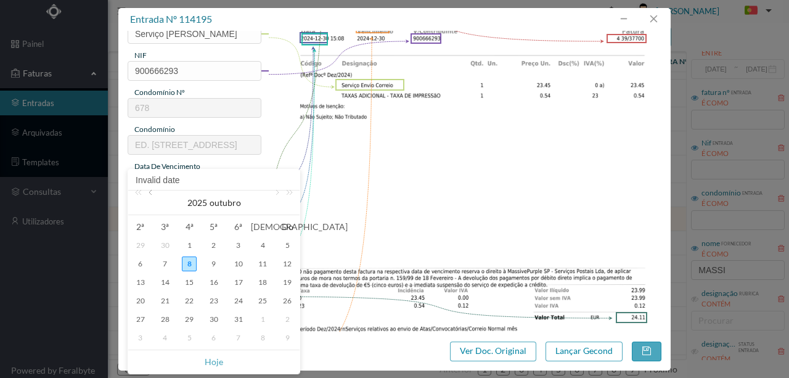
click at [153, 195] on link at bounding box center [151, 202] width 11 height 25
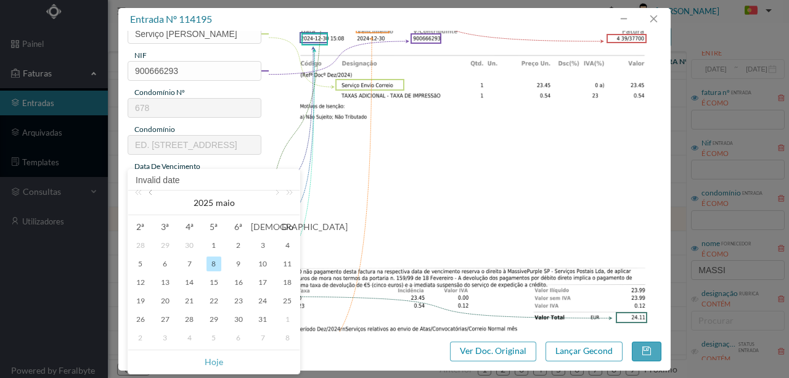
click at [153, 195] on link at bounding box center [151, 202] width 11 height 25
click at [436, 196] on img at bounding box center [465, 154] width 394 height 557
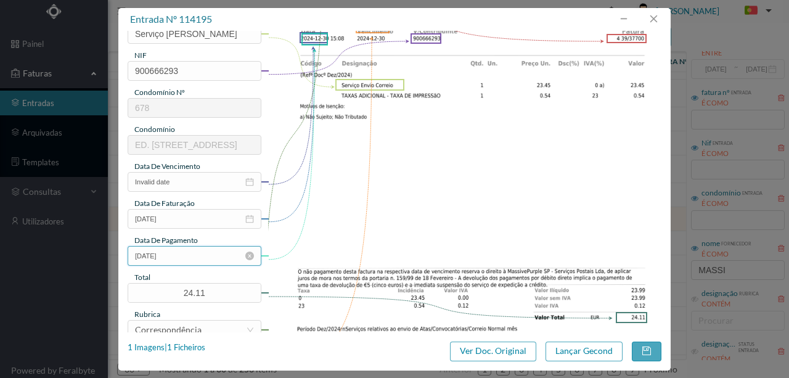
click at [182, 255] on input "2024-12-03" at bounding box center [195, 256] width 134 height 20
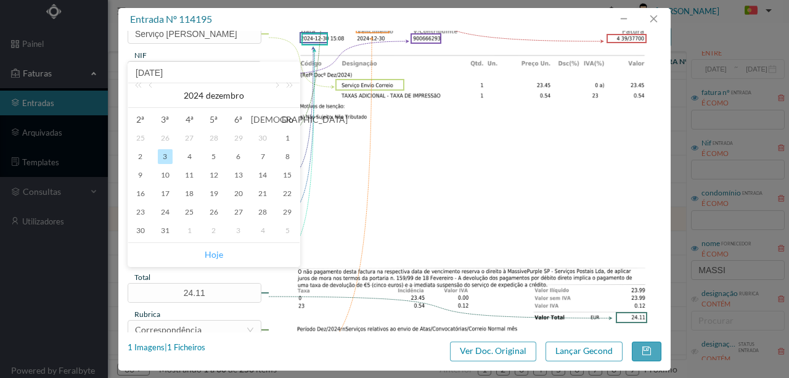
click at [217, 255] on link "Hoje" at bounding box center [214, 254] width 18 height 23
type input "[DATE]"
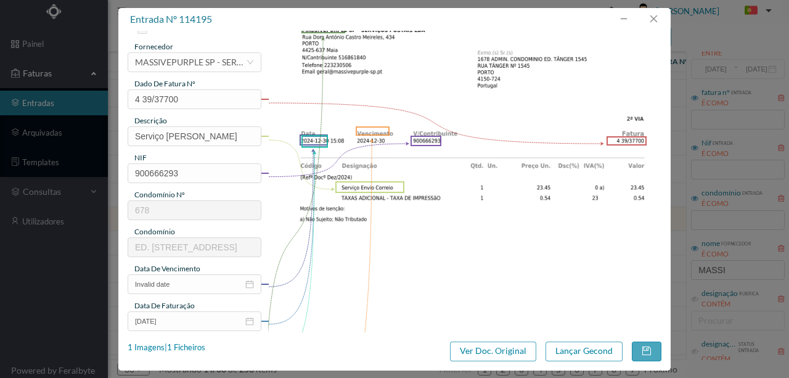
scroll to position [123, 0]
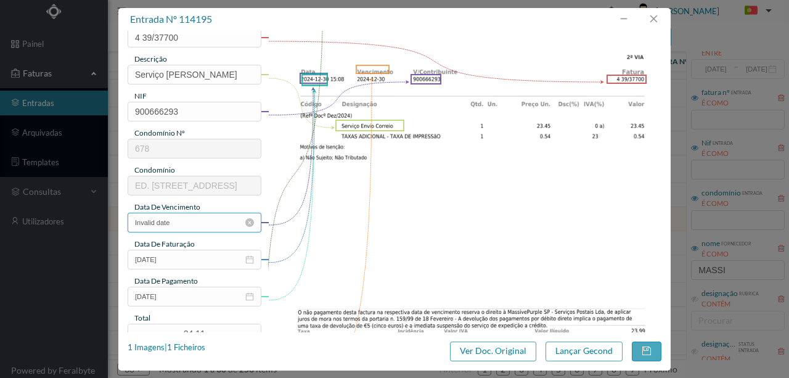
click at [192, 223] on input "Invalid date" at bounding box center [195, 223] width 134 height 20
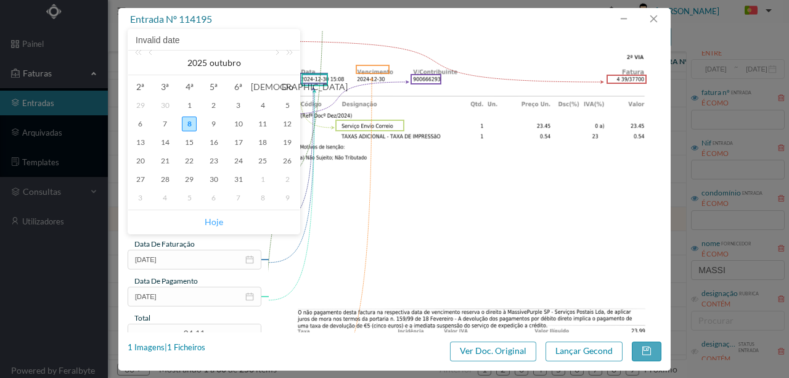
click at [213, 221] on link "Hoje" at bounding box center [214, 221] width 18 height 23
type input "[DATE]"
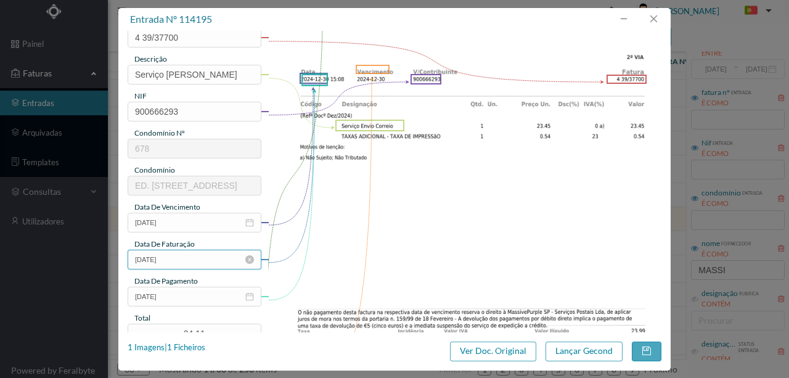
click at [189, 261] on input "2024-12-30" at bounding box center [195, 260] width 134 height 20
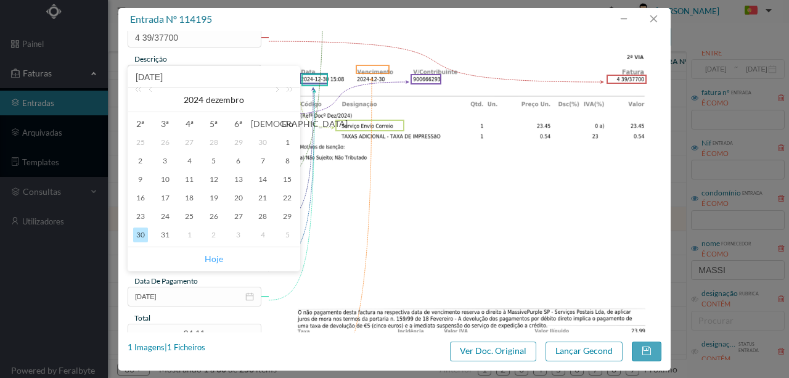
click at [212, 260] on link "Hoje" at bounding box center [214, 258] width 18 height 23
type input "[DATE]"
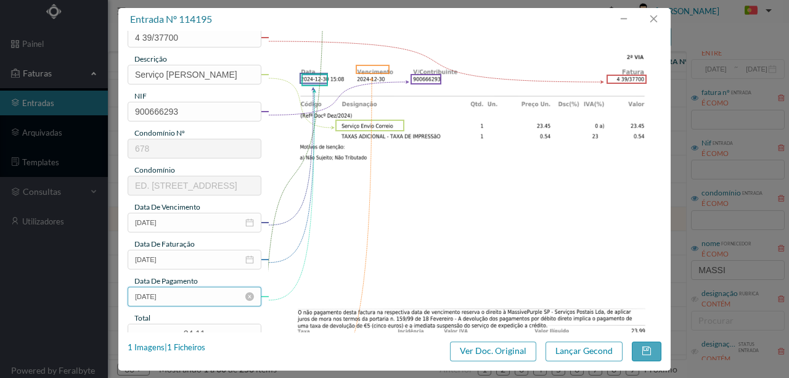
click at [179, 301] on input "[DATE]" at bounding box center [195, 297] width 134 height 20
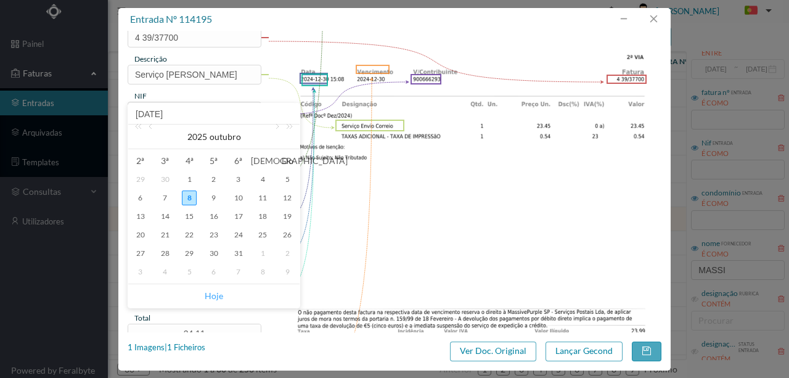
click at [211, 295] on link "Hoje" at bounding box center [214, 295] width 18 height 23
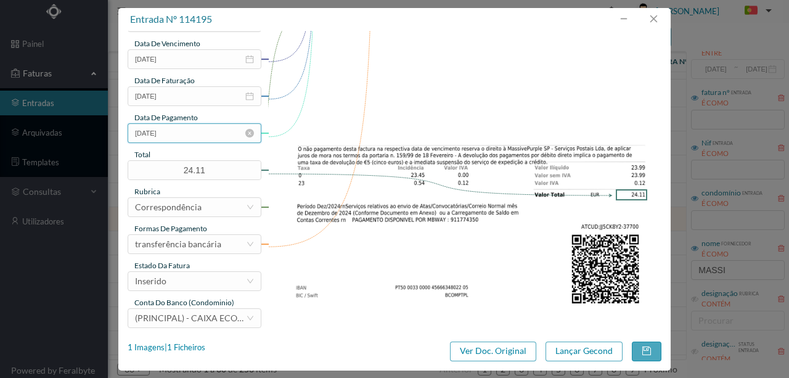
scroll to position [292, 0]
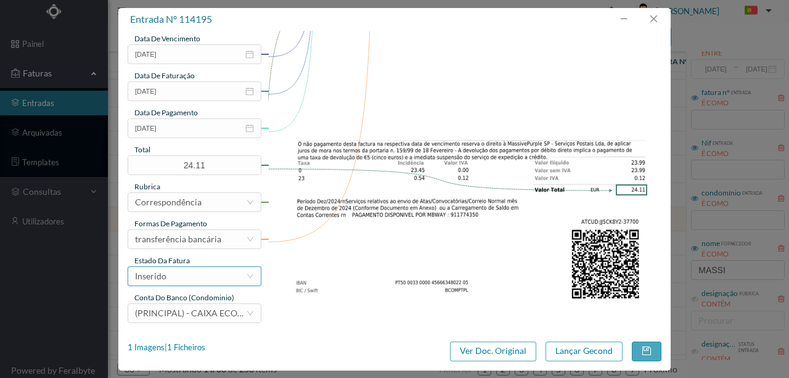
click at [187, 277] on div "Inserido" at bounding box center [190, 276] width 111 height 18
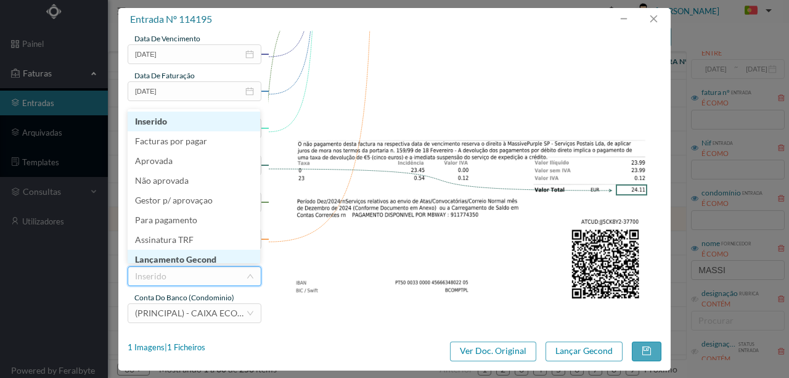
scroll to position [6, 0]
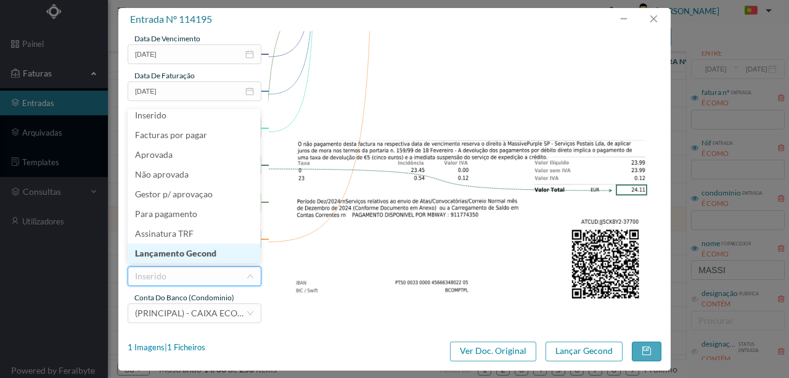
click at [182, 250] on li "Lançamento Gecond" at bounding box center [194, 253] width 133 height 20
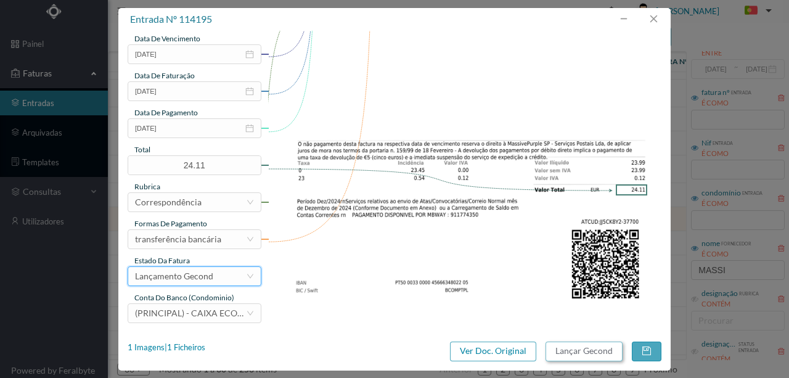
drag, startPoint x: 566, startPoint y: 350, endPoint x: 788, endPoint y: 333, distance: 223.1
click at [567, 350] on button "Lançar Gecond" at bounding box center [583, 351] width 77 height 20
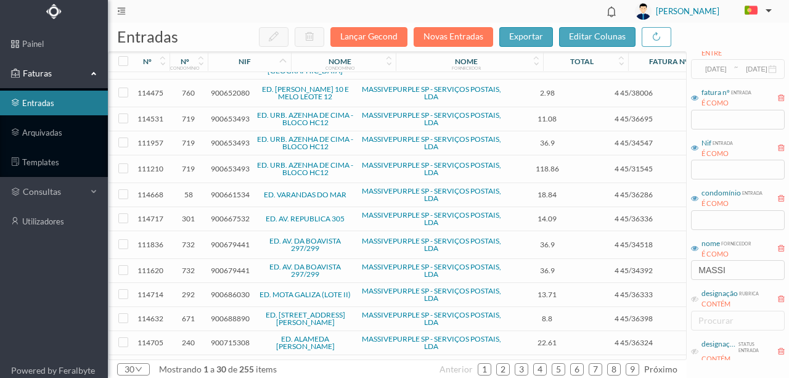
click at [235, 214] on span "900667532" at bounding box center [230, 218] width 39 height 9
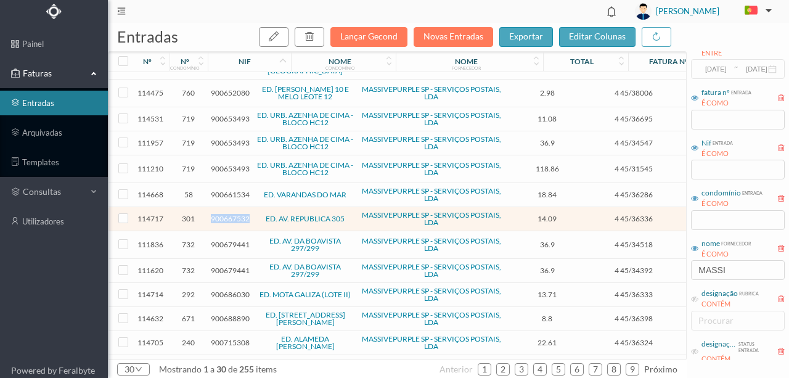
click at [235, 214] on span "900667532" at bounding box center [230, 218] width 39 height 9
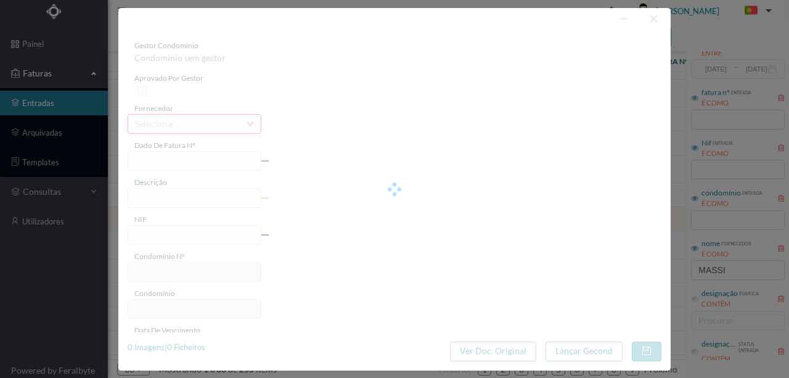
type input "4 45/36336"
type input "Serviço [PERSON_NAME]"
type input "900667532"
type input "[DATE]"
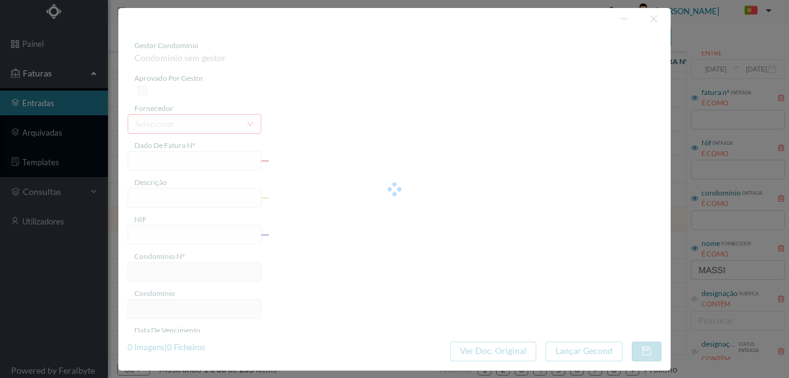
type input "[DATE]"
type input "14.09"
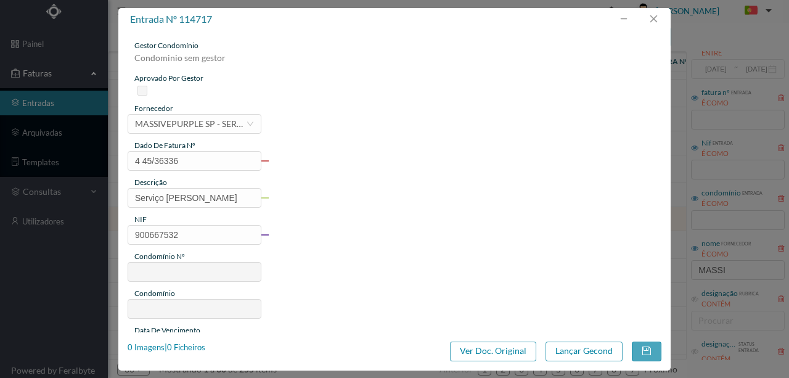
type input "301"
type input "ED. AV. REPUBLICA 305"
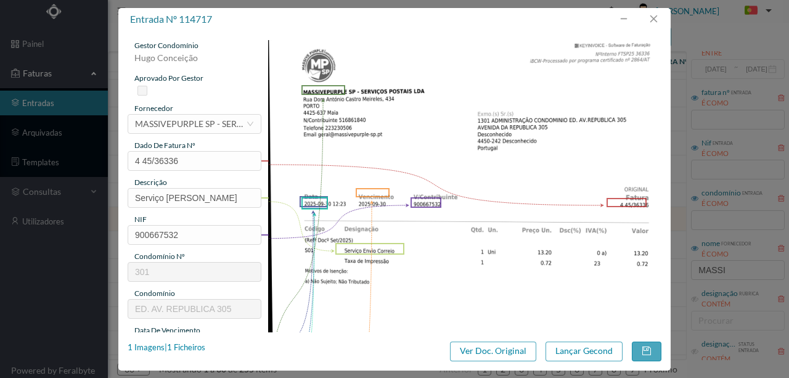
scroll to position [164, 0]
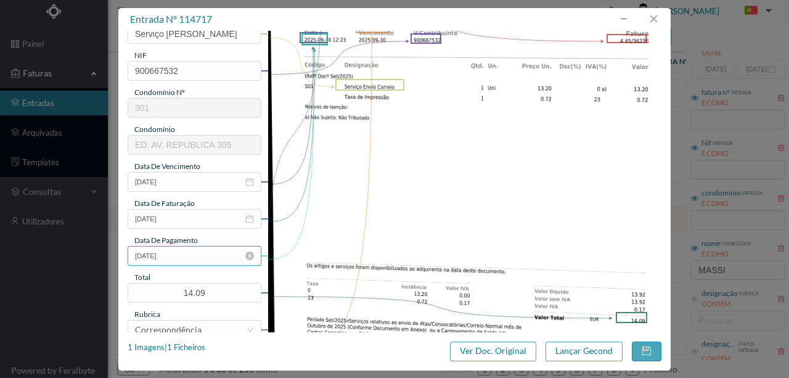
click at [208, 258] on input "[DATE]" at bounding box center [195, 256] width 134 height 20
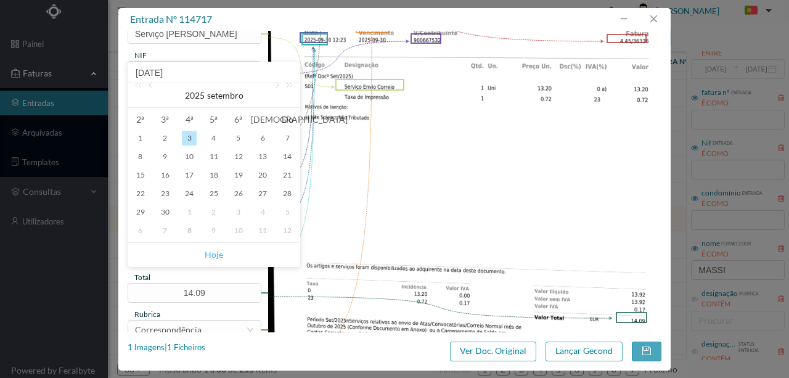
click at [215, 256] on link "Hoje" at bounding box center [214, 254] width 18 height 23
type input "[DATE]"
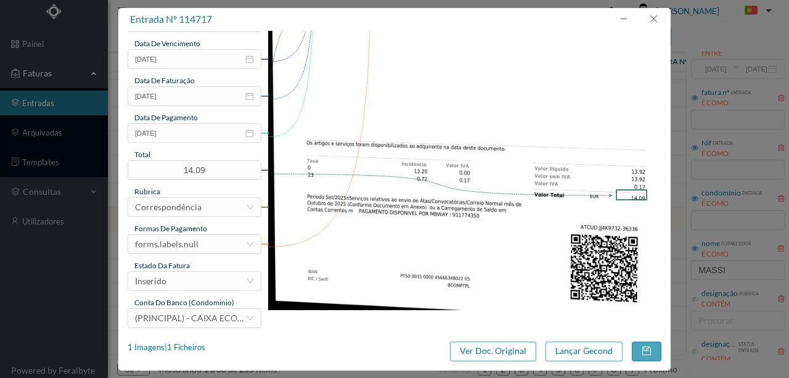
scroll to position [292, 0]
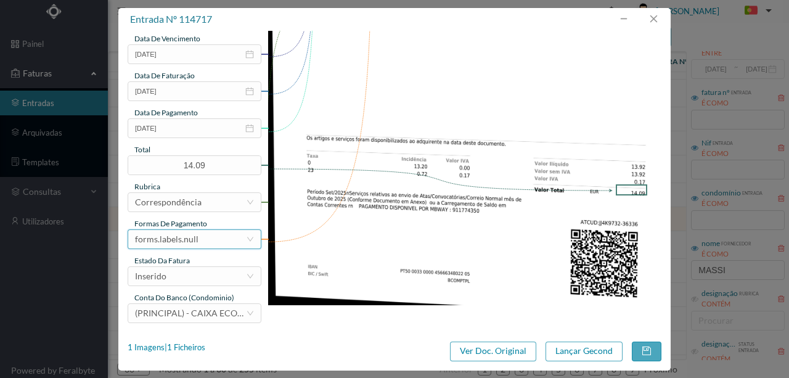
click at [203, 237] on div "forms.labels.null" at bounding box center [190, 239] width 111 height 18
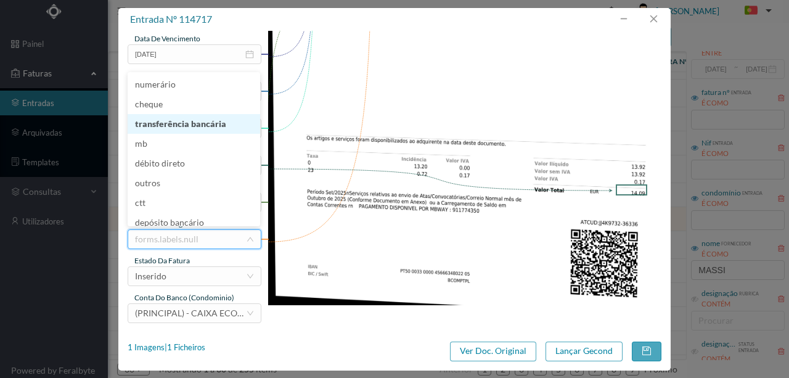
click at [208, 126] on li "transferência bancária" at bounding box center [194, 124] width 133 height 20
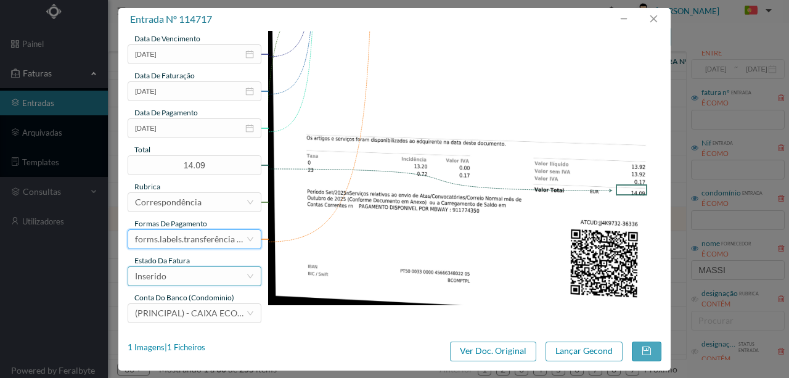
click at [175, 274] on div "Inserido" at bounding box center [190, 276] width 111 height 18
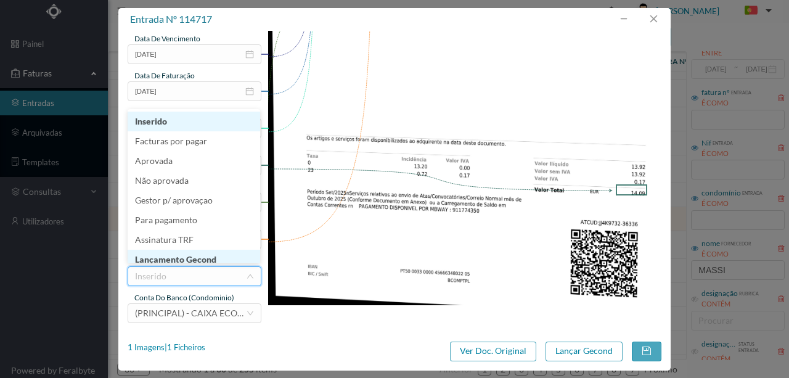
scroll to position [6, 0]
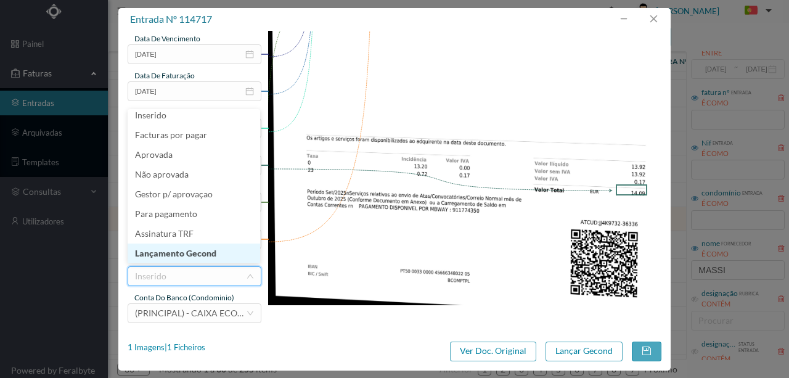
click at [190, 255] on li "Lançamento Gecond" at bounding box center [194, 253] width 133 height 20
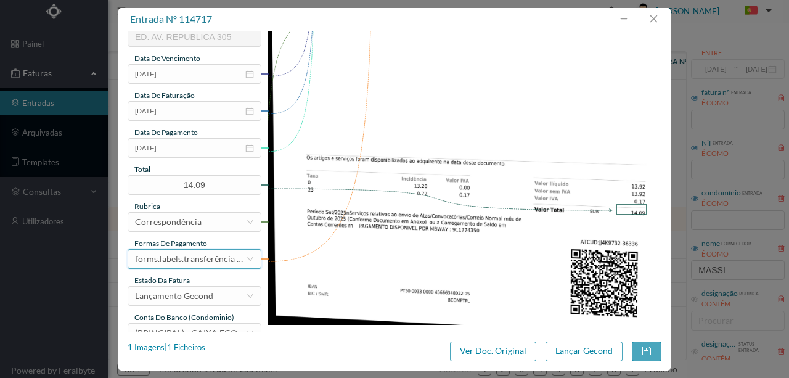
scroll to position [292, 0]
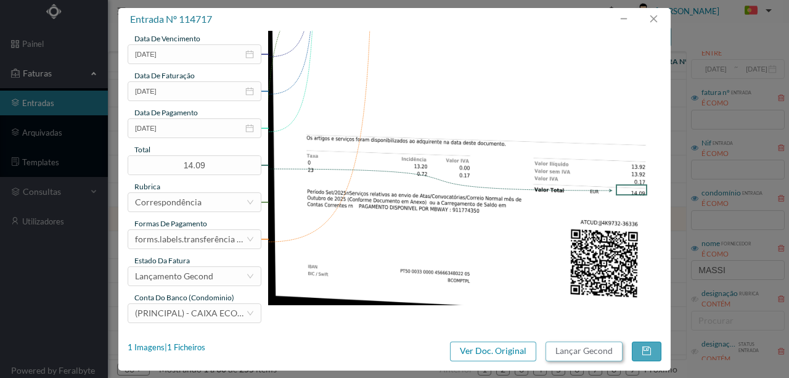
click at [558, 356] on button "Lançar Gecond" at bounding box center [583, 351] width 77 height 20
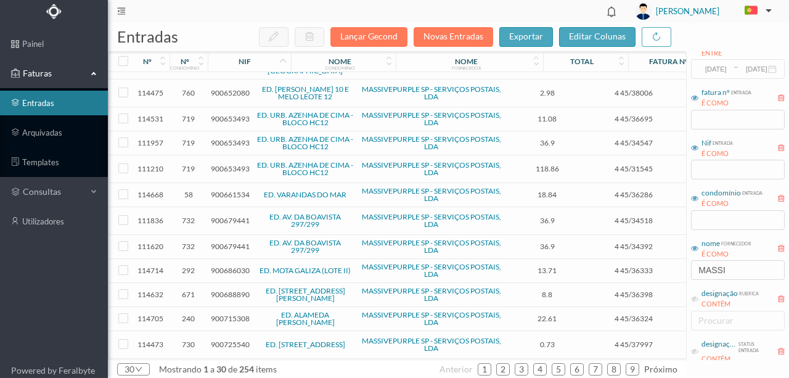
click at [225, 216] on span "900679441" at bounding box center [230, 220] width 39 height 9
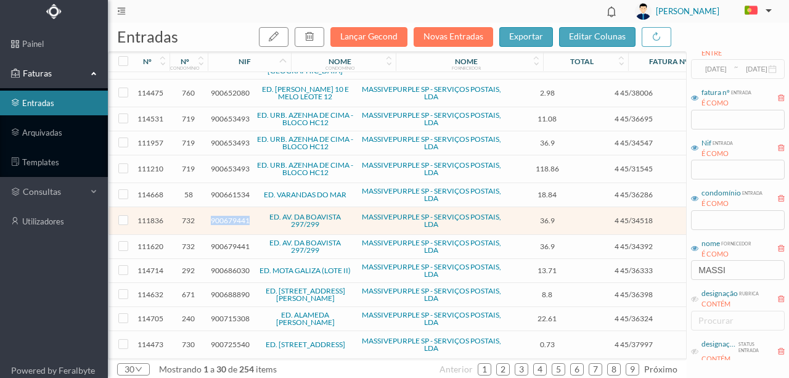
click at [225, 216] on span "900679441" at bounding box center [230, 220] width 39 height 9
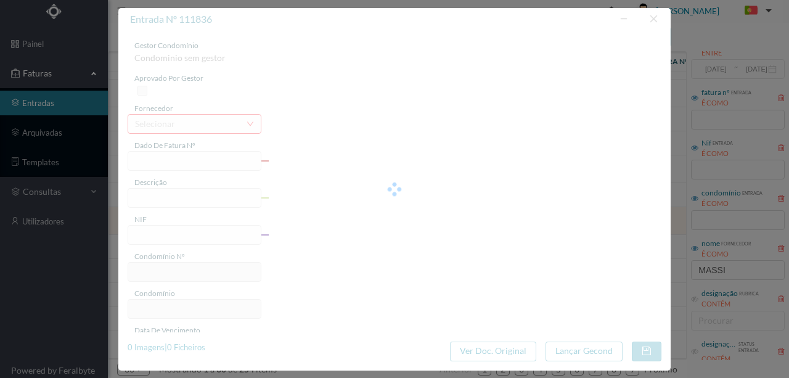
type input "4 45/34518"
type input "ANUIDADE"
type input "900679441"
type input "2025-08-03"
type input "[DATE]"
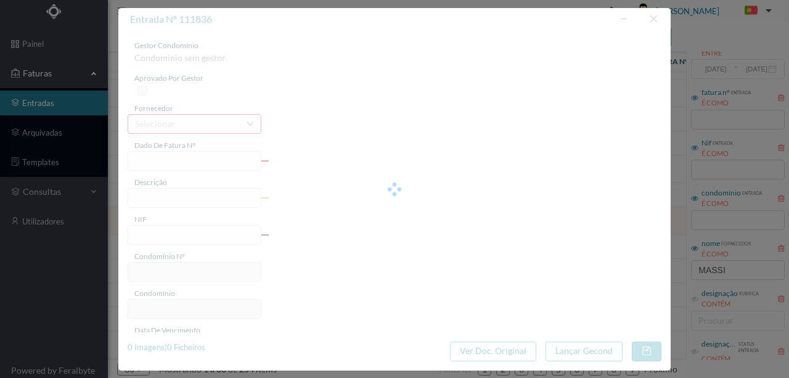
type input "2025-08-03"
type input "36.90"
type input "732"
type input "ED. AV. DA BOAVISTA 297/299"
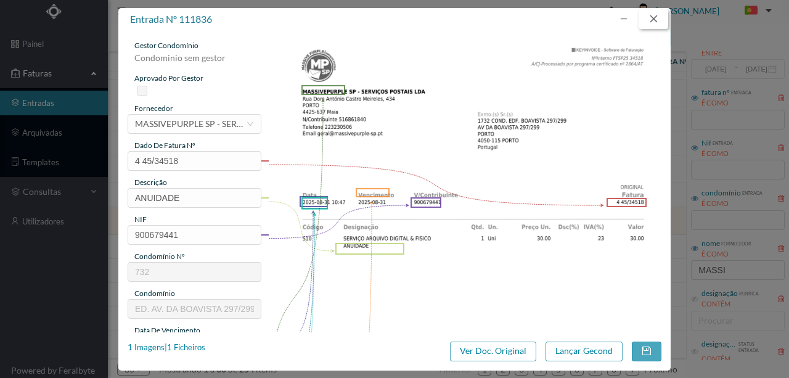
click at [648, 19] on button "button" at bounding box center [654, 19] width 30 height 20
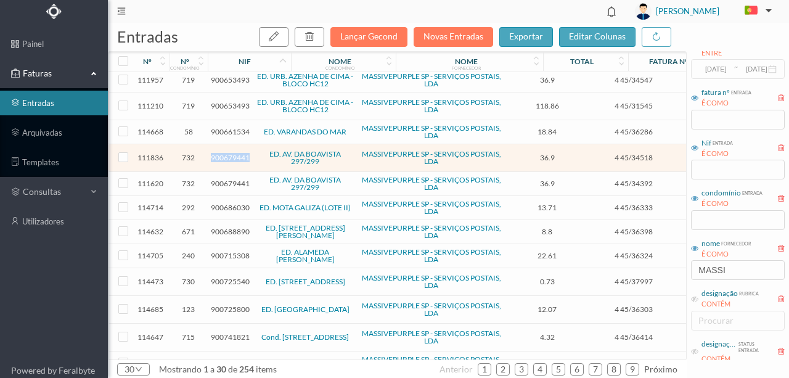
scroll to position [473, 0]
click at [227, 227] on span "900688890" at bounding box center [230, 231] width 39 height 9
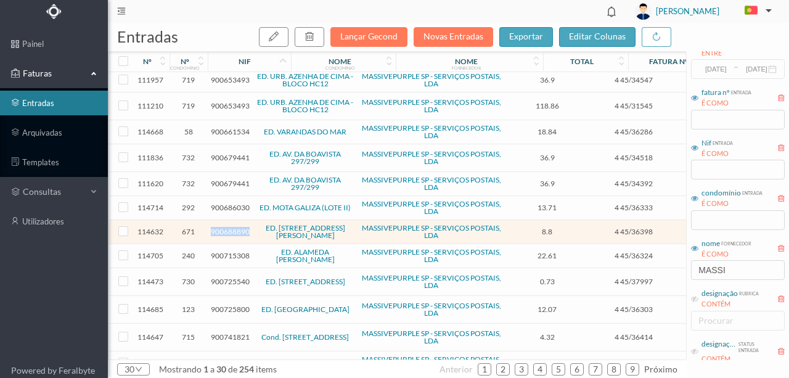
click at [227, 227] on span "900688890" at bounding box center [230, 231] width 39 height 9
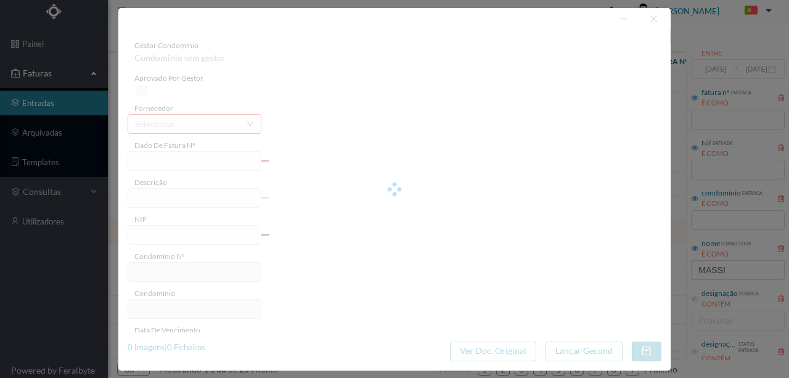
type input "4 45/36398"
type input "Set/2025)"
type input "900688890"
type input "Invalid date"
type input "[DATE]"
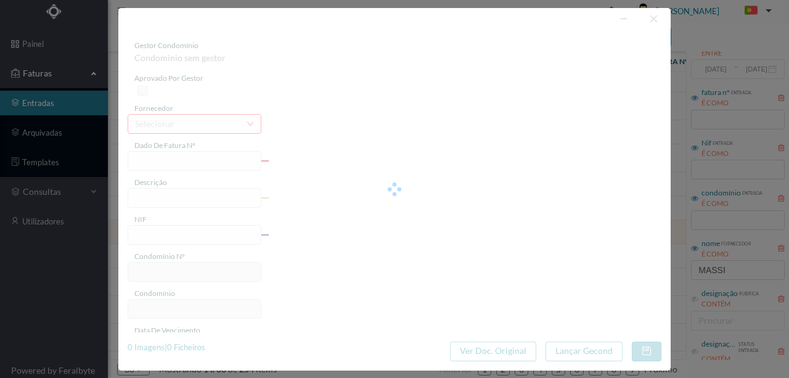
type input "8.80"
type input "671"
type input "ED. RUA RUI BARBOSA, 18"
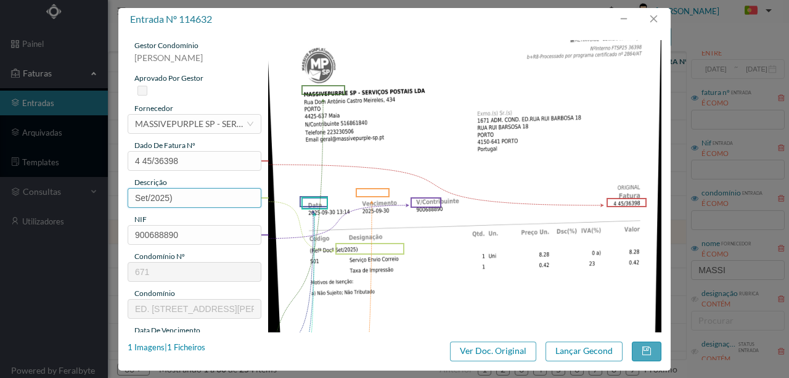
drag, startPoint x: 189, startPoint y: 196, endPoint x: 107, endPoint y: 195, distance: 81.4
click at [107, 195] on div "entrada nº 114632 gestor condomínio Susana Silva aprovado por gestor fornecedor…" at bounding box center [394, 189] width 789 height 378
type input "Serviço [PERSON_NAME]"
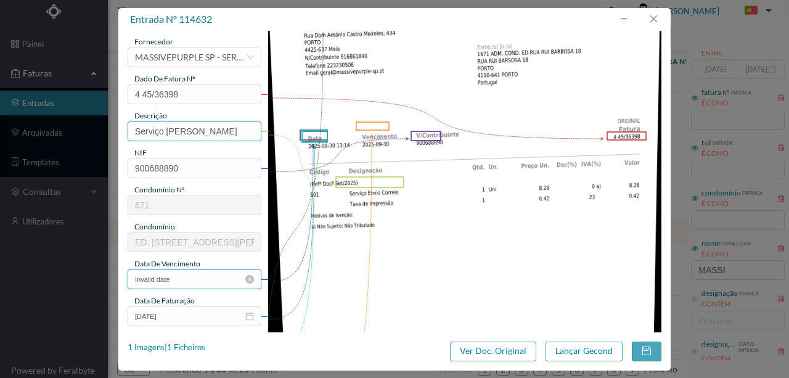
scroll to position [164, 0]
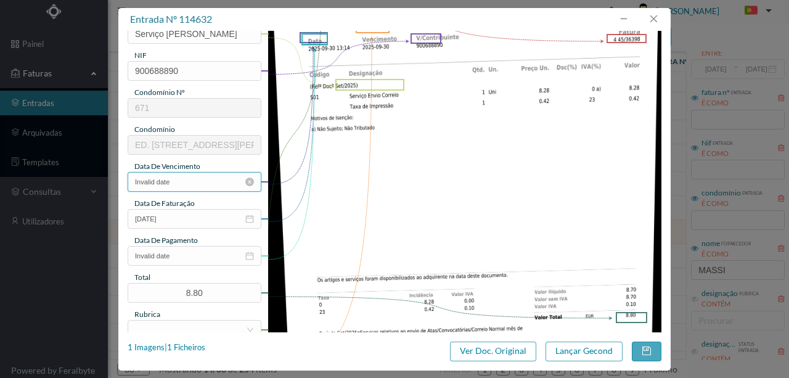
click at [194, 186] on input "Invalid date" at bounding box center [195, 182] width 134 height 20
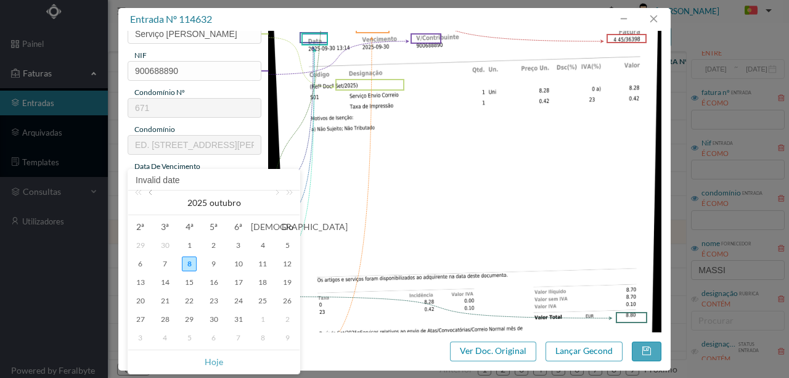
click at [149, 192] on link at bounding box center [151, 202] width 11 height 25
click at [165, 321] on div "30" at bounding box center [165, 319] width 15 height 15
type input "[DATE]"
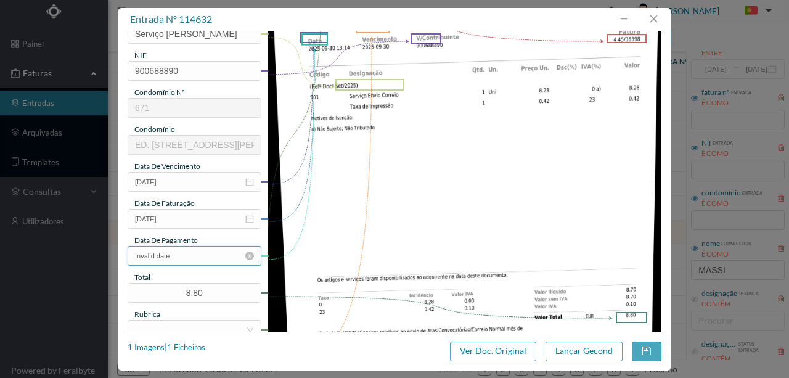
click at [201, 258] on input "Invalid date" at bounding box center [195, 256] width 134 height 20
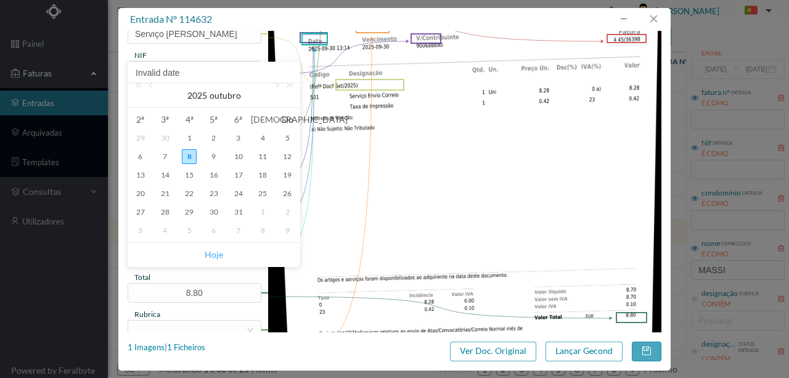
click at [216, 256] on link "Hoje" at bounding box center [214, 254] width 18 height 23
type input "[DATE]"
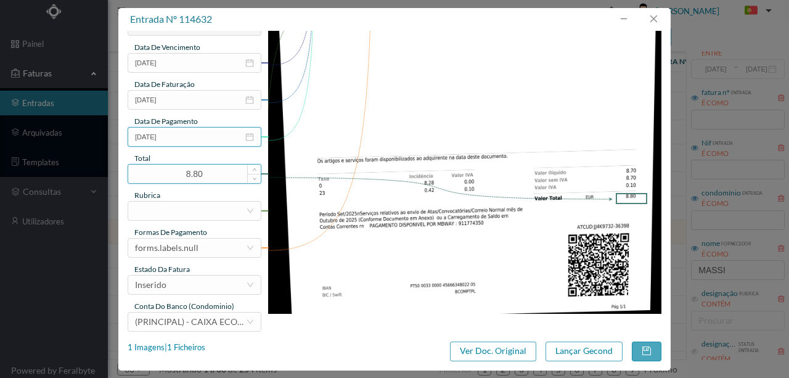
scroll to position [287, 0]
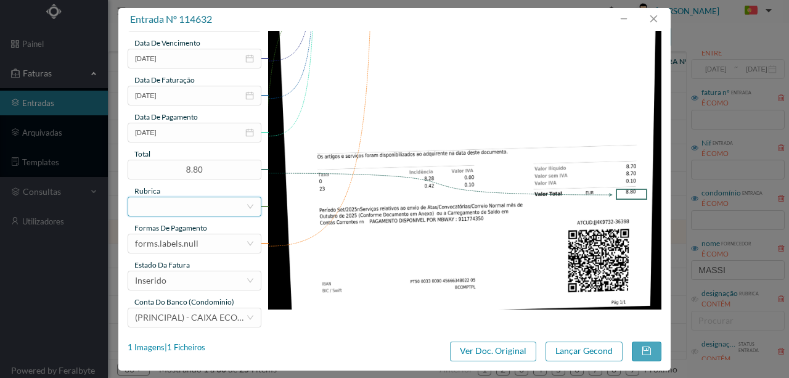
click at [158, 206] on div at bounding box center [190, 206] width 111 height 18
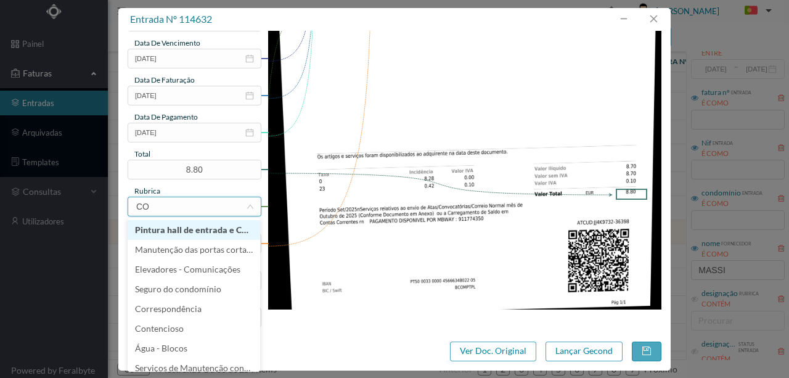
type input "COR"
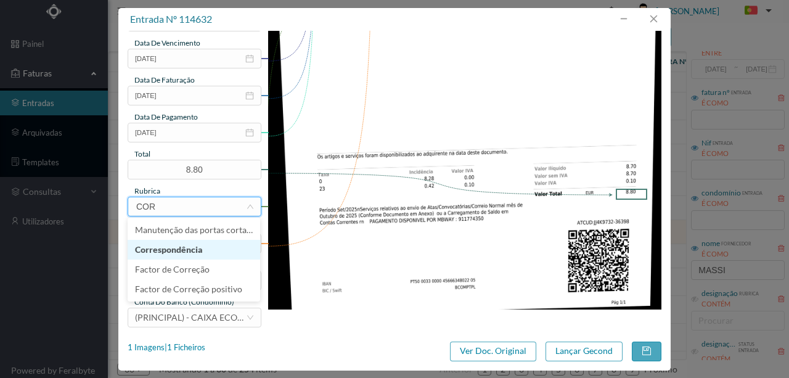
click at [171, 254] on li "Correspondência" at bounding box center [194, 250] width 133 height 20
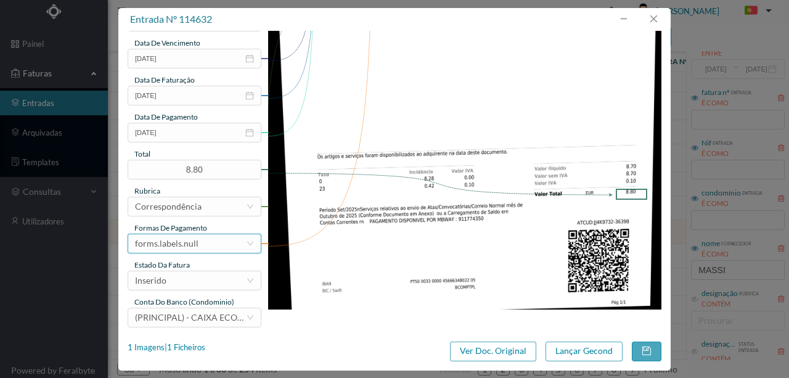
click at [186, 240] on div "forms.labels.null" at bounding box center [166, 243] width 63 height 18
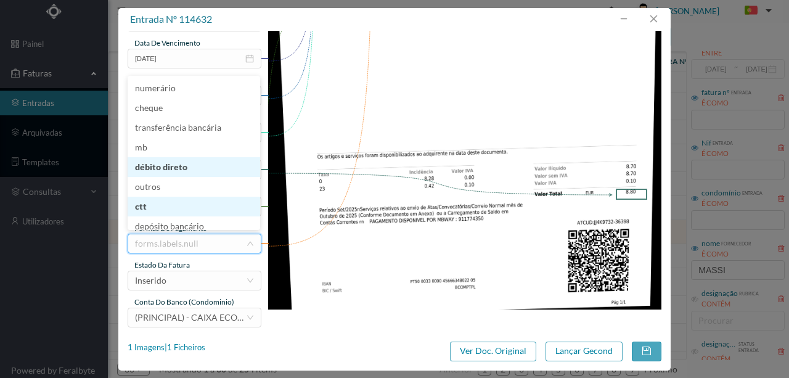
scroll to position [2, 0]
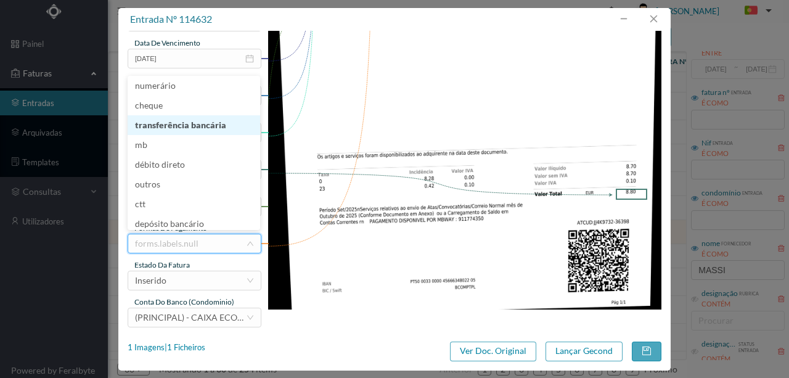
drag, startPoint x: 194, startPoint y: 126, endPoint x: 205, endPoint y: 187, distance: 62.5
click at [194, 126] on li "transferência bancária" at bounding box center [194, 125] width 133 height 20
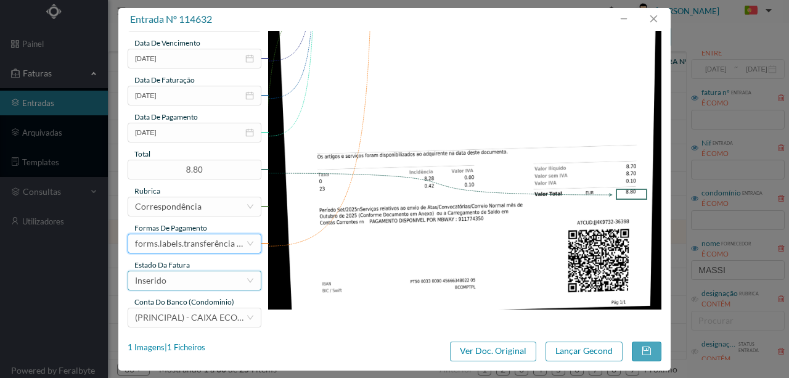
click at [170, 286] on div "Inserido" at bounding box center [190, 280] width 111 height 18
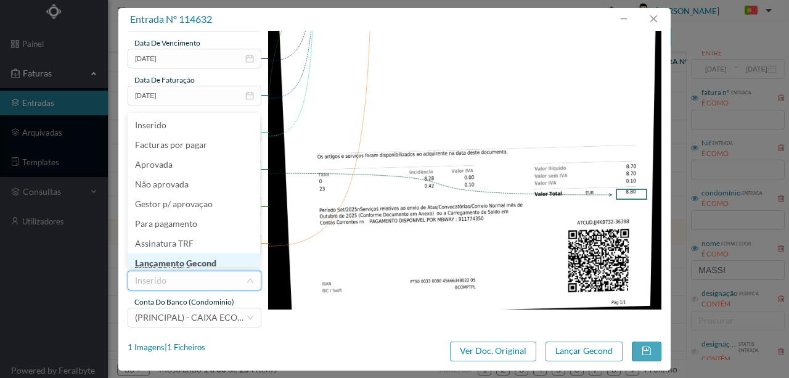
scroll to position [6, 0]
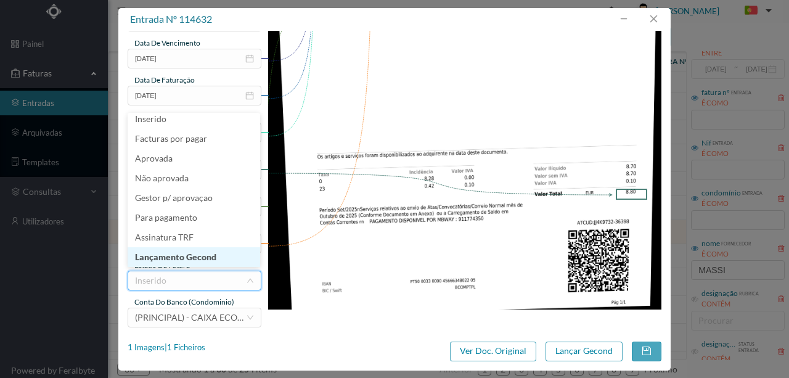
click at [195, 255] on li "Lançamento Gecond" at bounding box center [194, 257] width 133 height 20
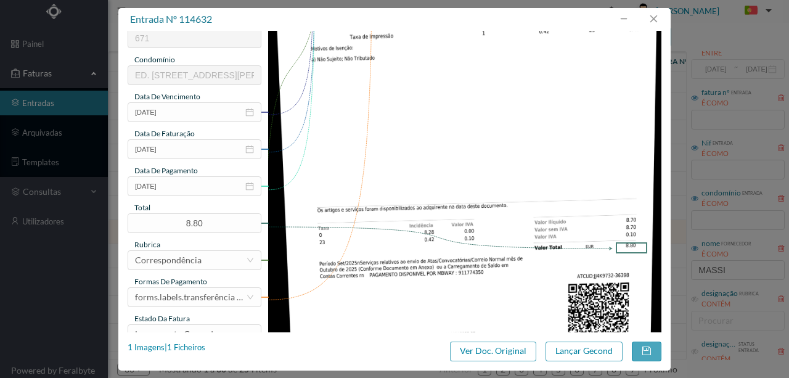
scroll to position [292, 0]
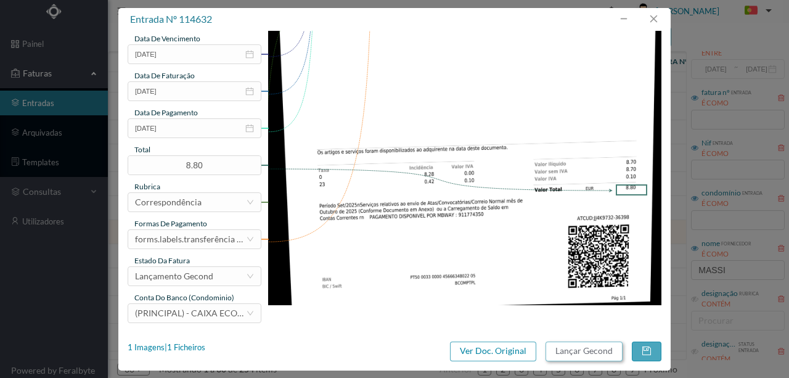
click at [581, 351] on button "Lançar Gecond" at bounding box center [583, 351] width 77 height 20
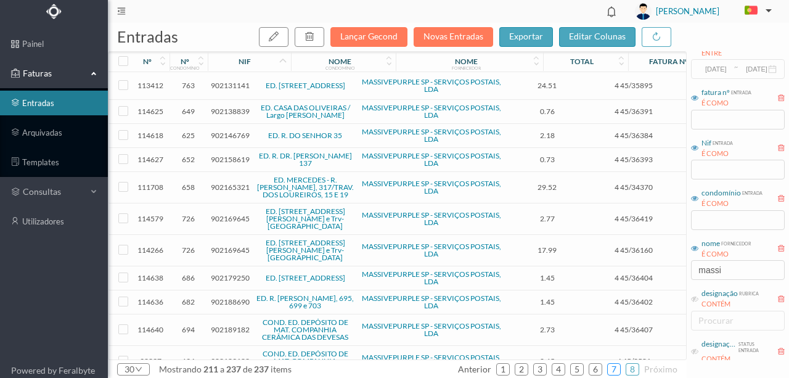
click at [616, 370] on link "7" at bounding box center [614, 369] width 12 height 18
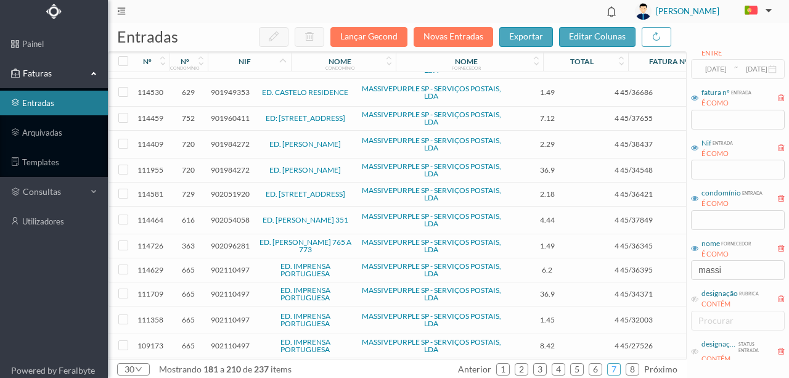
scroll to position [386, 0]
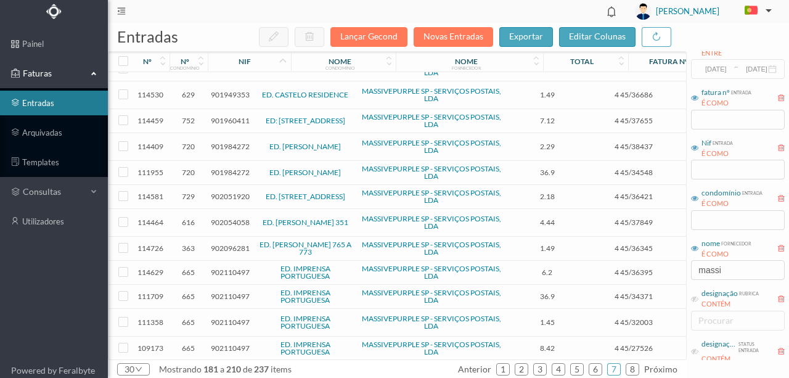
click at [229, 245] on span "902096281" at bounding box center [230, 247] width 39 height 9
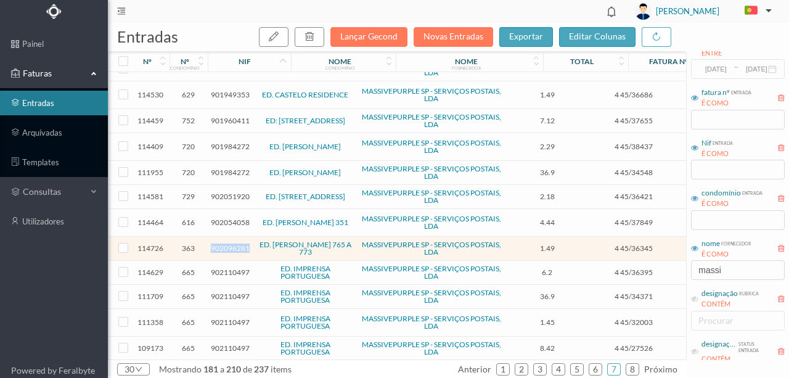
click at [229, 245] on span "902096281" at bounding box center [230, 247] width 39 height 9
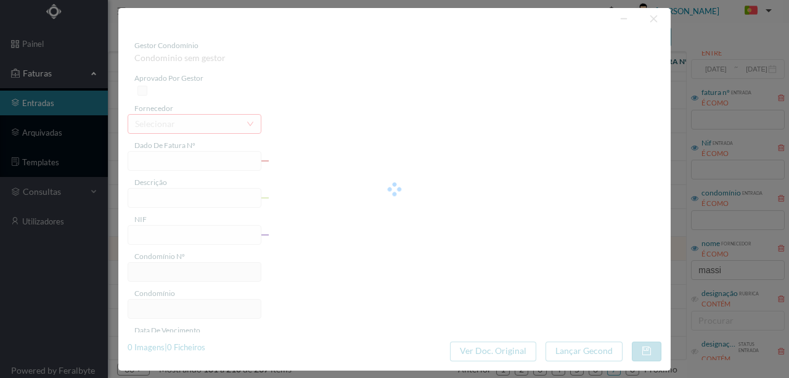
type input "4 45/36345"
type input "Serviço [PERSON_NAME]"
type input "902096281"
type input "Invalid date"
type input "[DATE]"
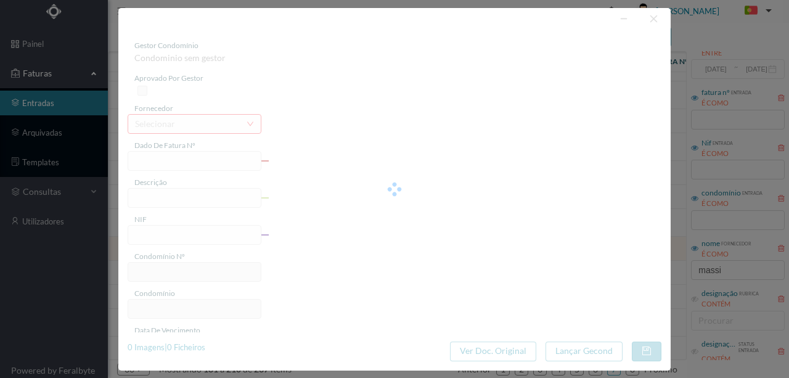
type input "1.49"
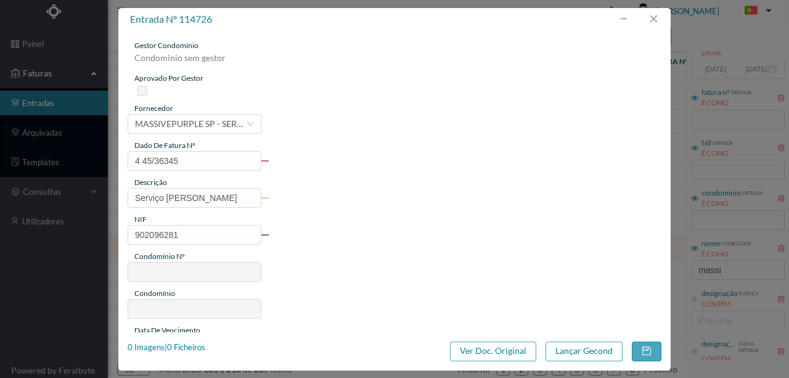
type input "363"
type input "ED. [PERSON_NAME] 765 A 773"
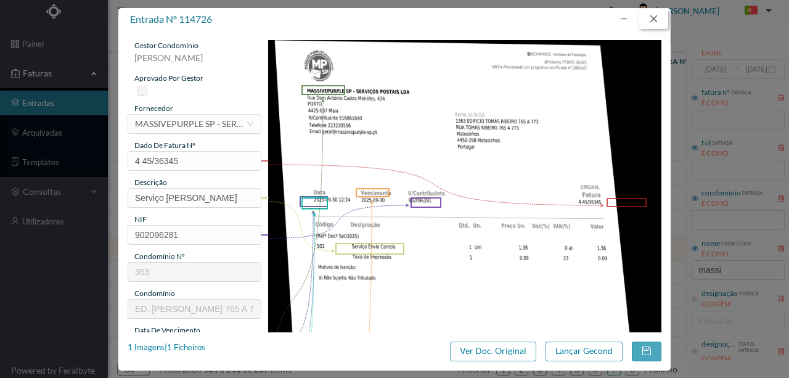
click at [658, 18] on button "button" at bounding box center [654, 19] width 30 height 20
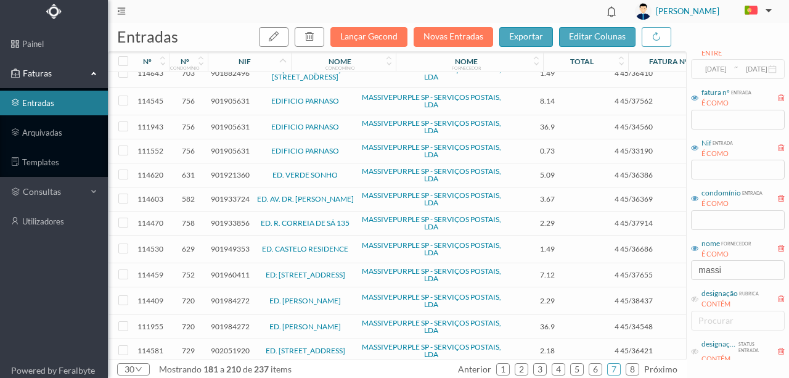
scroll to position [222, 0]
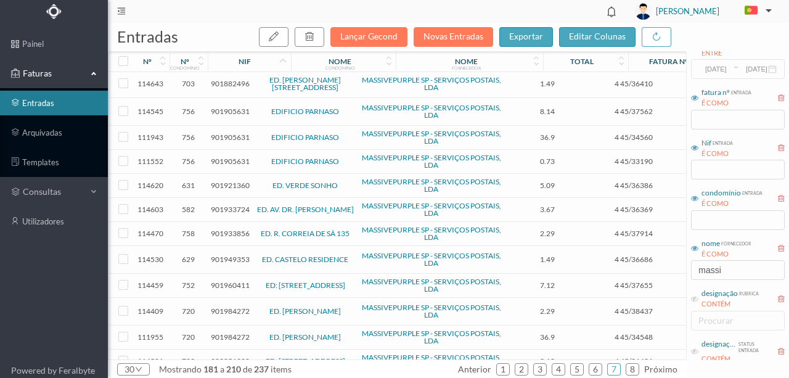
click at [225, 185] on span "901921360" at bounding box center [230, 185] width 39 height 9
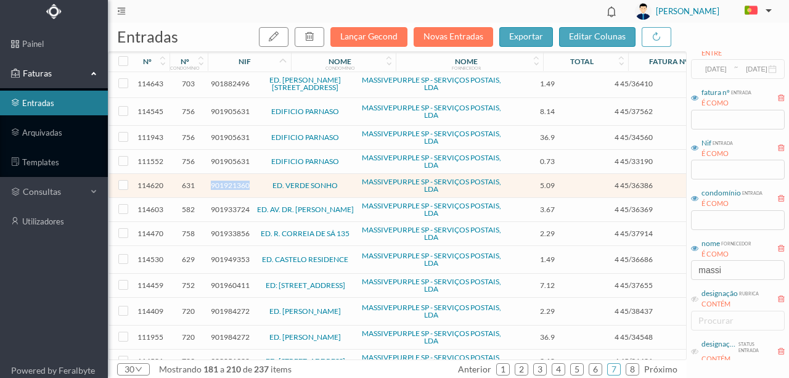
click at [225, 185] on span "901921360" at bounding box center [230, 185] width 39 height 9
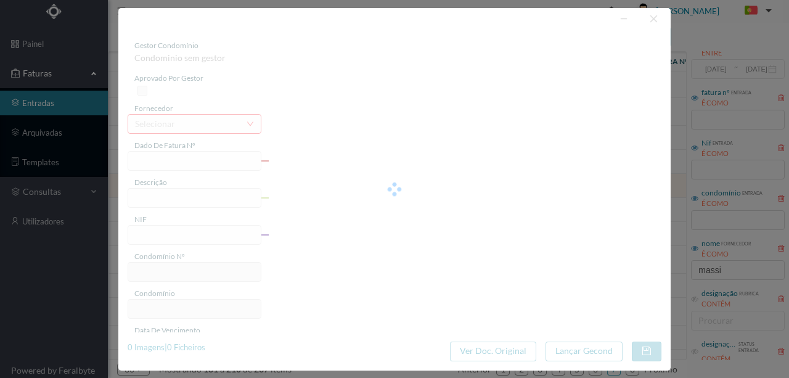
type input "4 45/36386"
type input "Serviço [PERSON_NAME] E ""
type input "901921360"
type input "Invalid date"
type input "[DATE]"
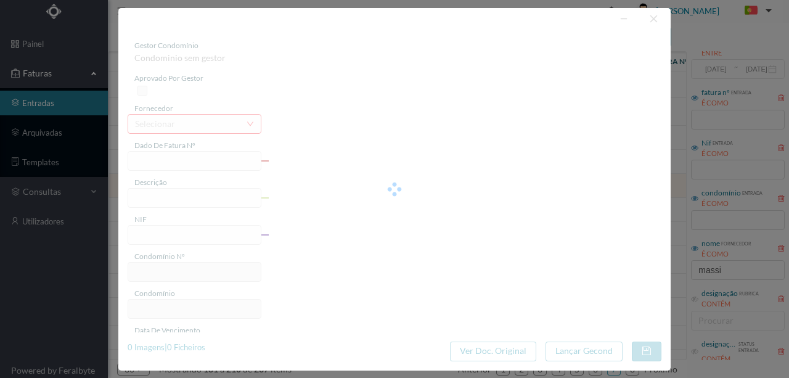
type input "5.09"
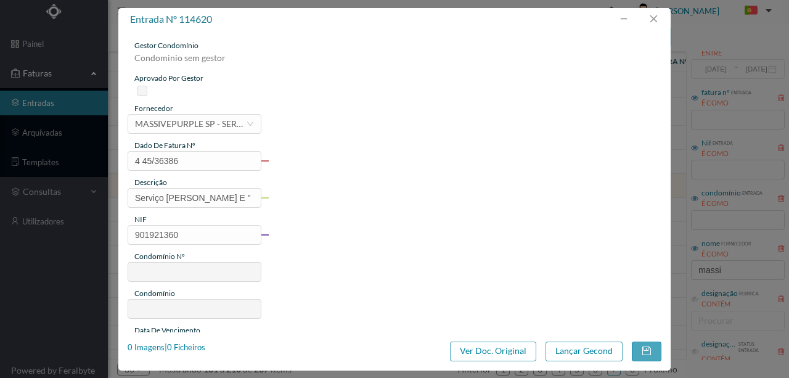
type input "631"
type input "ED. VERDE SONHO"
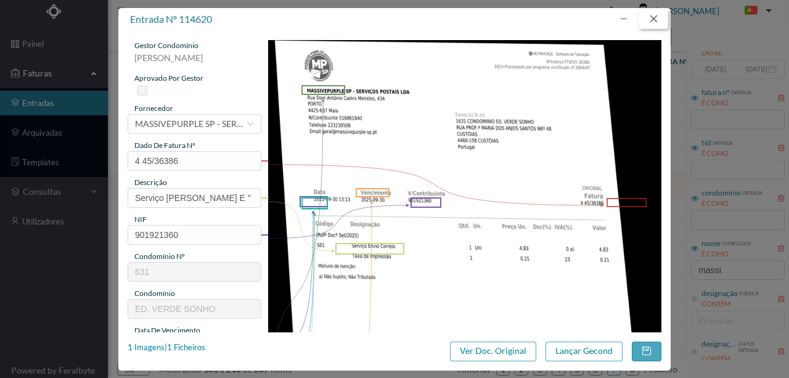
click at [654, 20] on button "button" at bounding box center [654, 19] width 30 height 20
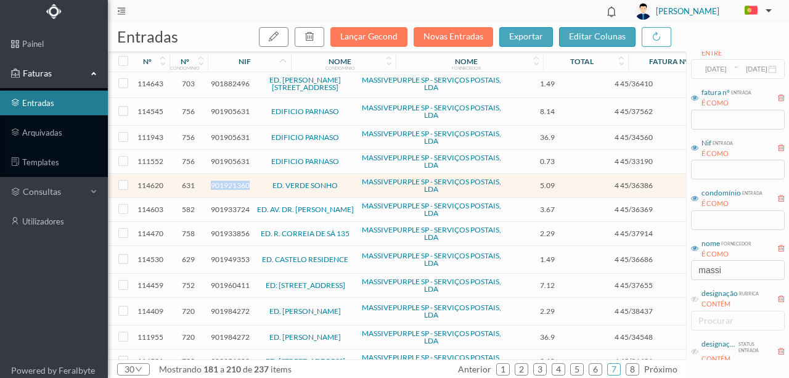
click at [229, 182] on span "901921360" at bounding box center [230, 185] width 39 height 9
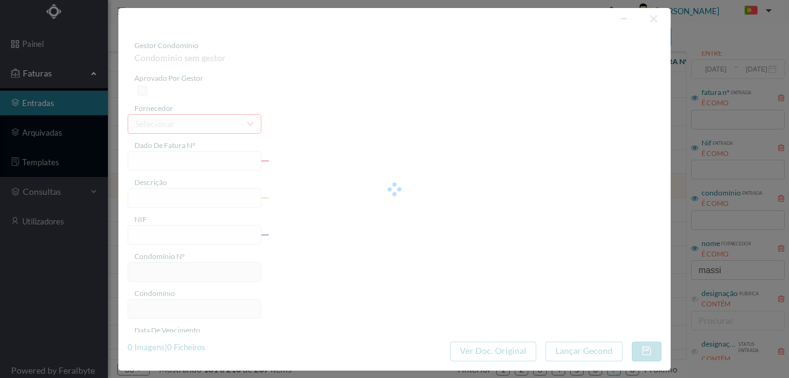
type input "4 45/36386"
type input "Serviço [PERSON_NAME] E ""
type input "901921360"
type input "Invalid date"
type input "[DATE]"
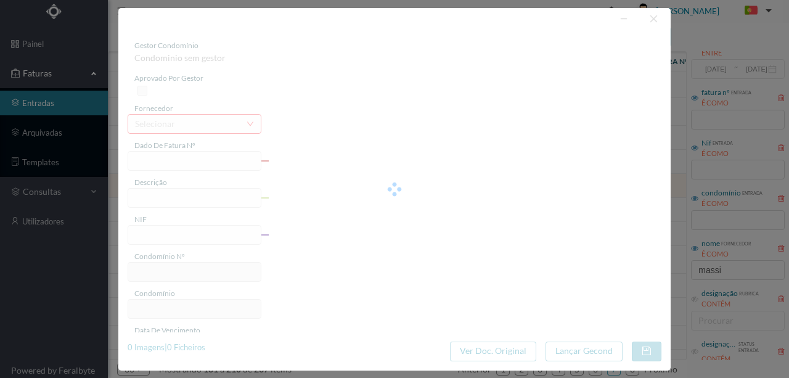
type input "5.09"
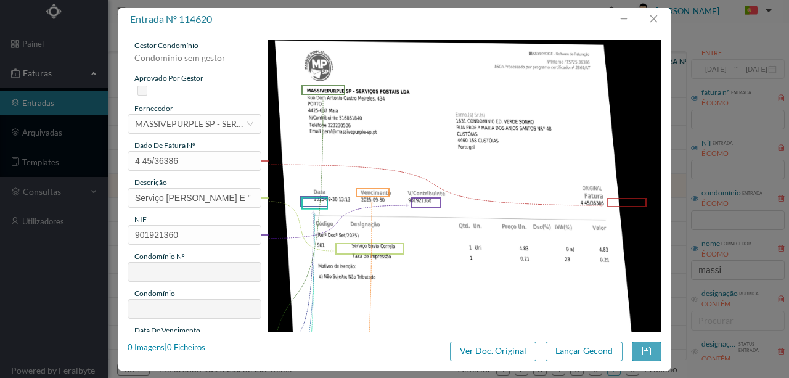
type input "631"
type input "ED. VERDE SONHO"
drag, startPoint x: 237, startPoint y: 194, endPoint x: 242, endPoint y: 214, distance: 21.5
click at [237, 197] on input "Serviço [PERSON_NAME] E "" at bounding box center [195, 198] width 134 height 20
type input "Serviço [PERSON_NAME]"
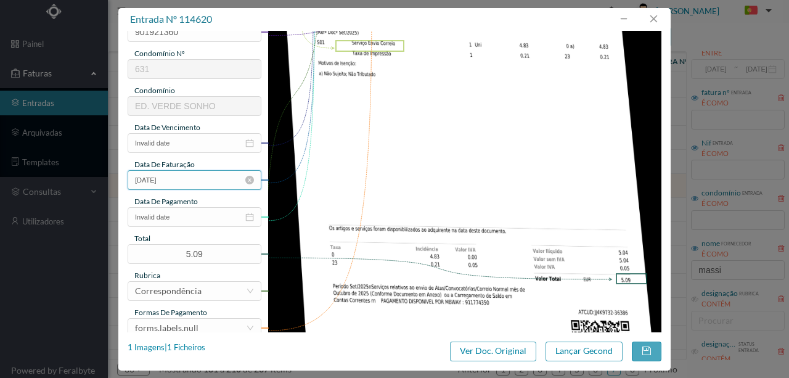
scroll to position [205, 0]
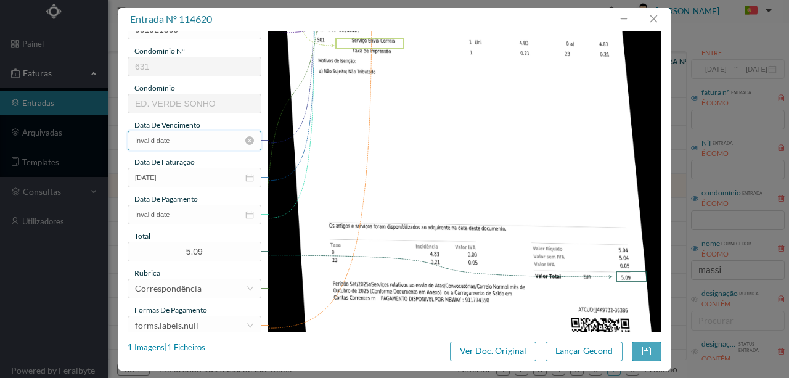
click at [197, 141] on input "Invalid date" at bounding box center [195, 141] width 134 height 20
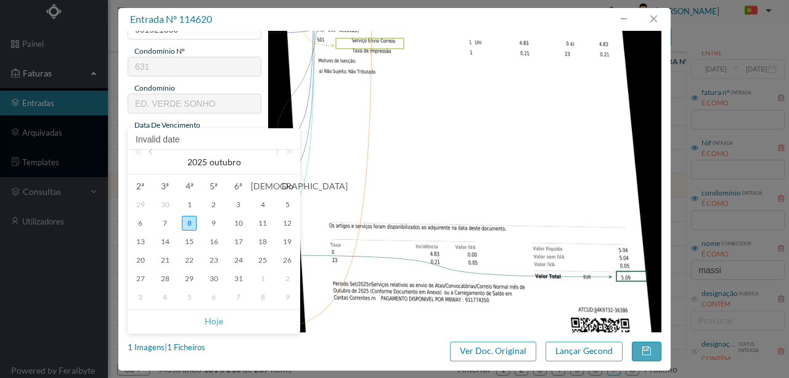
click at [150, 155] on link at bounding box center [151, 162] width 11 height 25
drag, startPoint x: 163, startPoint y: 276, endPoint x: 125, endPoint y: 296, distance: 43.0
click at [164, 276] on div "30" at bounding box center [165, 278] width 15 height 15
type input "[DATE]"
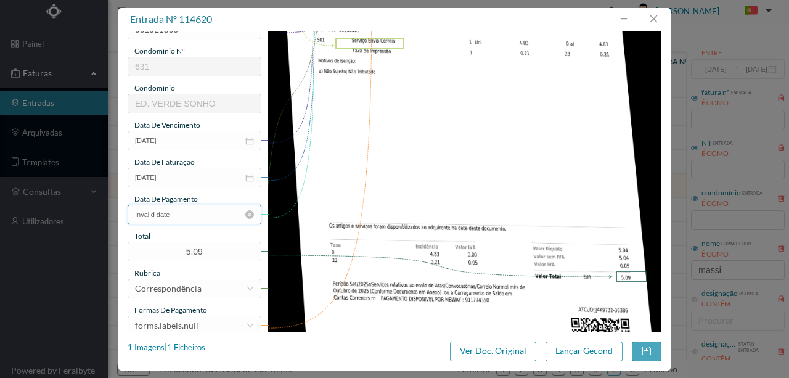
click at [203, 211] on input "Invalid date" at bounding box center [195, 215] width 134 height 20
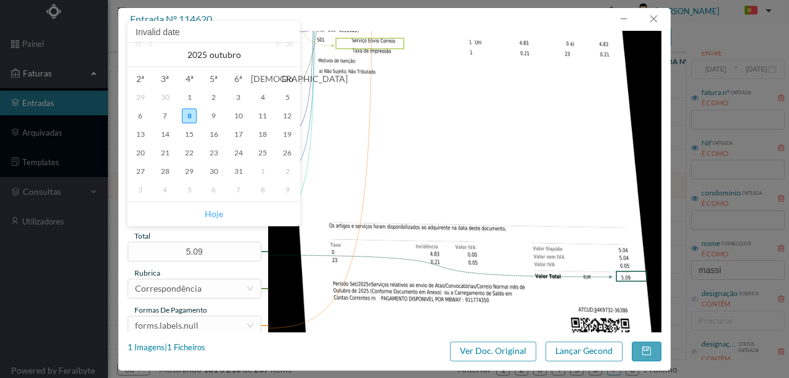
click at [213, 213] on link "Hoje" at bounding box center [214, 213] width 18 height 23
type input "[DATE]"
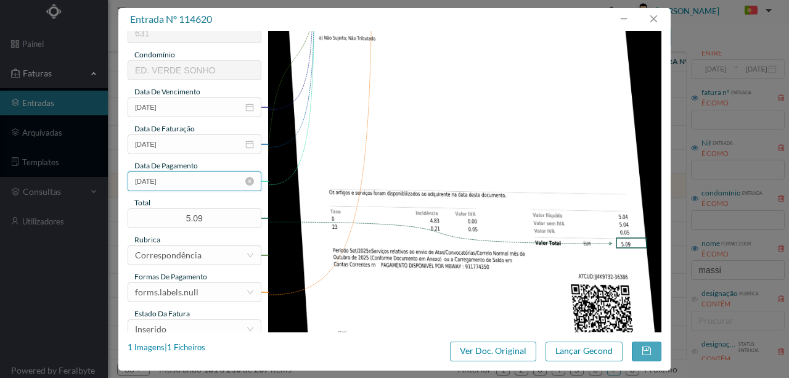
scroll to position [287, 0]
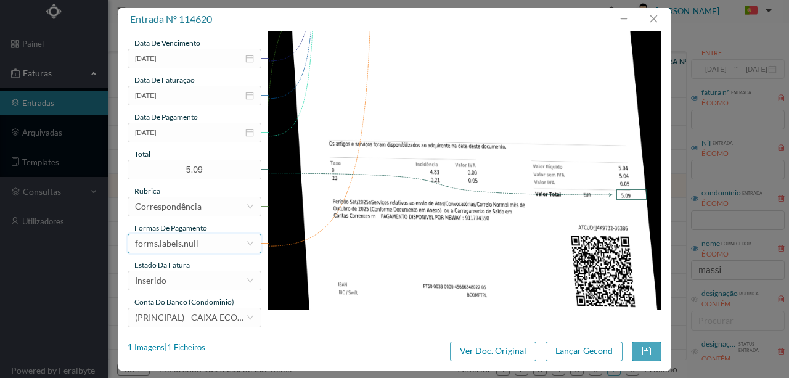
drag, startPoint x: 231, startPoint y: 248, endPoint x: 231, endPoint y: 235, distance: 13.0
click at [231, 248] on div "forms.labels.null" at bounding box center [190, 243] width 111 height 18
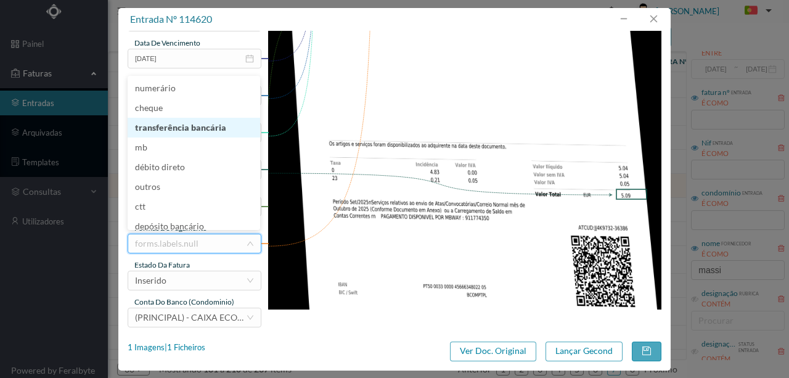
click at [200, 133] on li "transferência bancária" at bounding box center [194, 128] width 133 height 20
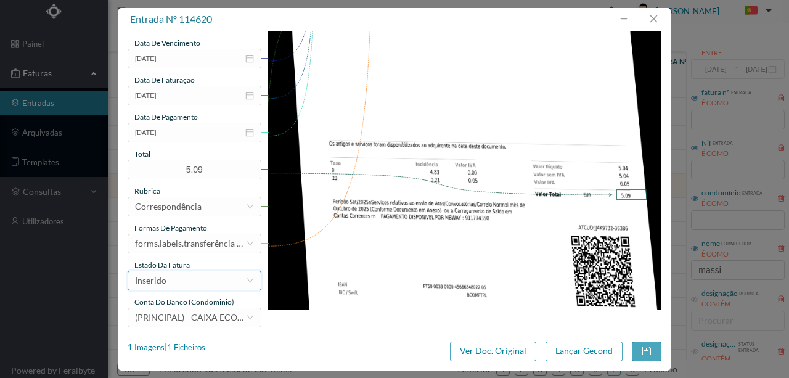
click at [176, 285] on div "Inserido" at bounding box center [190, 280] width 111 height 18
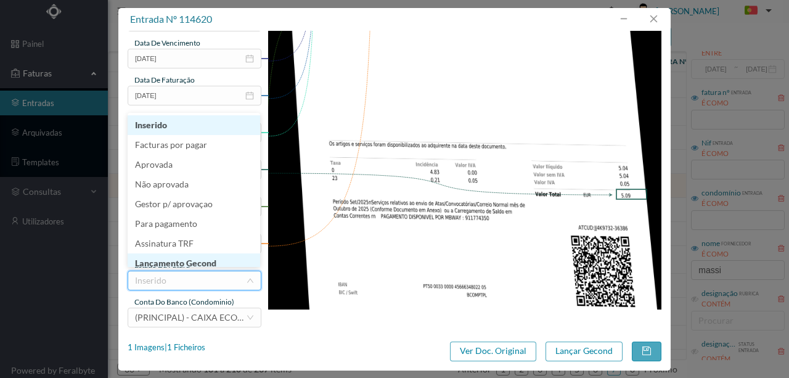
scroll to position [6, 0]
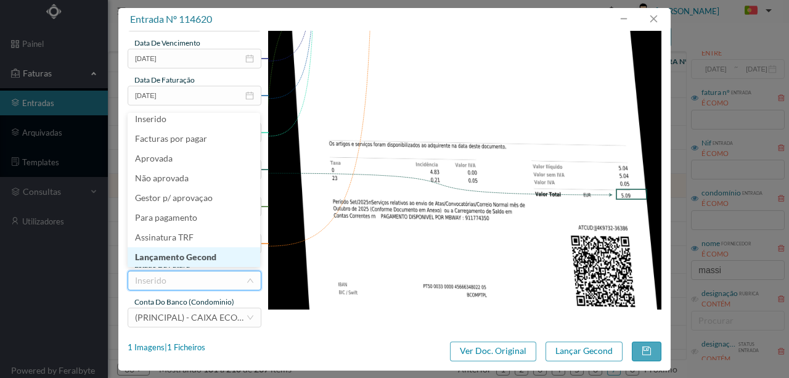
click at [188, 258] on li "Lançamento Gecond" at bounding box center [194, 257] width 133 height 20
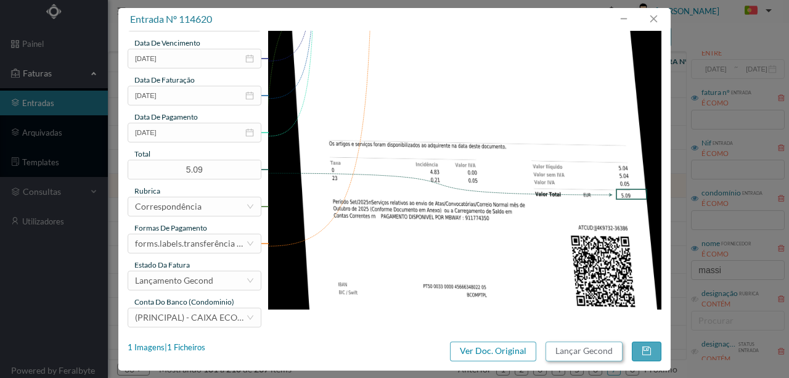
click at [576, 352] on button "Lançar Gecond" at bounding box center [583, 351] width 77 height 20
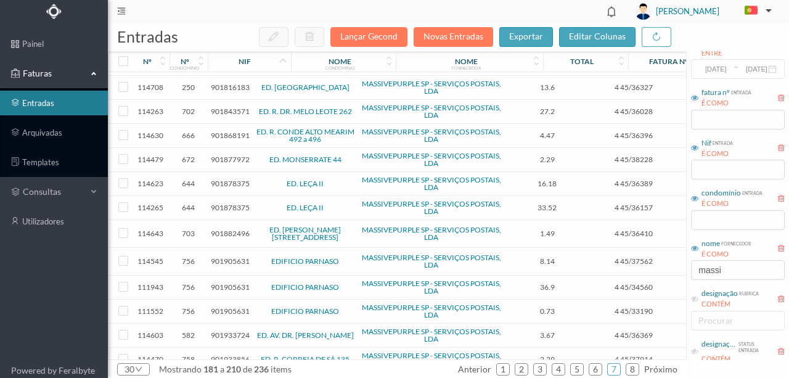
scroll to position [58, 0]
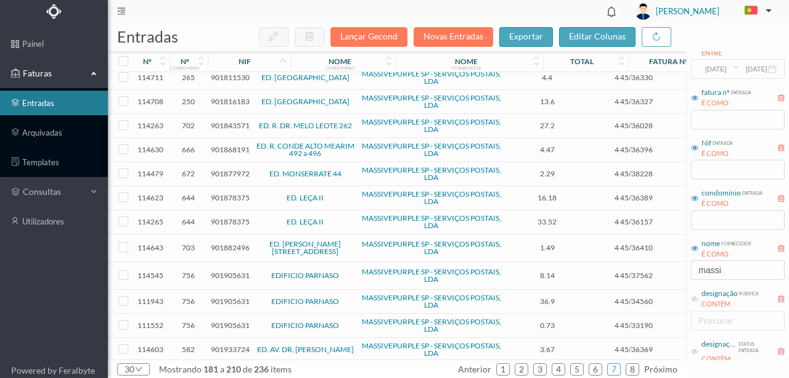
click at [235, 219] on span "901878375" at bounding box center [230, 221] width 39 height 9
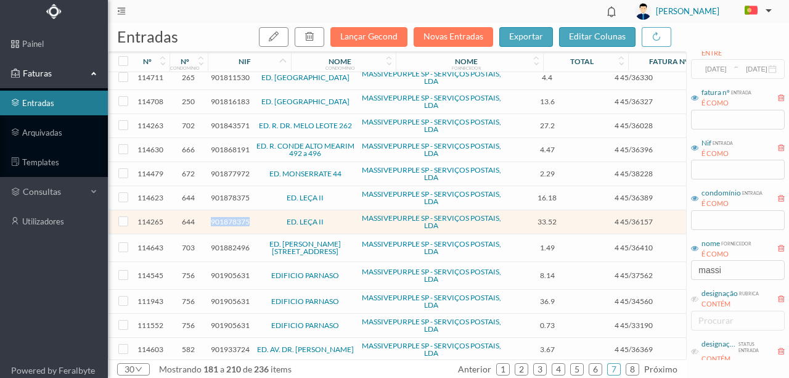
click at [235, 219] on span "901878375" at bounding box center [230, 221] width 39 height 9
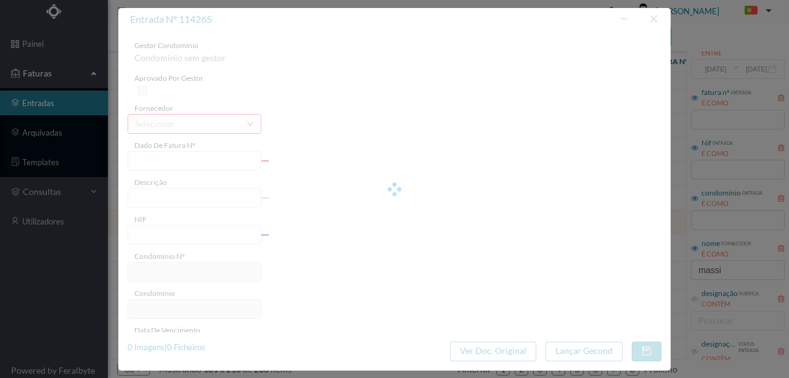
type input "4 45/36157"
type input "Serviço [PERSON_NAME]"
type input "901878375"
type input "[DATE]"
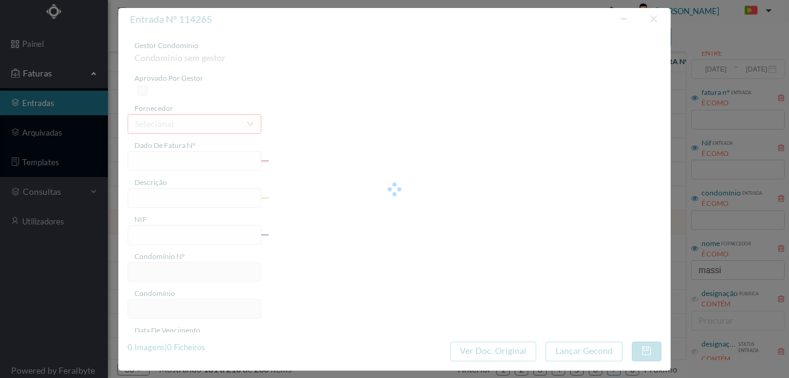
type input "[DATE]"
type input "33.52"
type input "644"
type input "ED. LEÇA II"
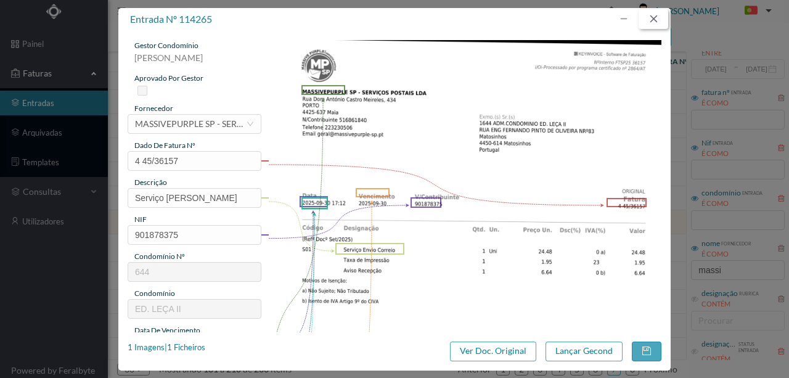
click at [660, 15] on button "button" at bounding box center [654, 19] width 30 height 20
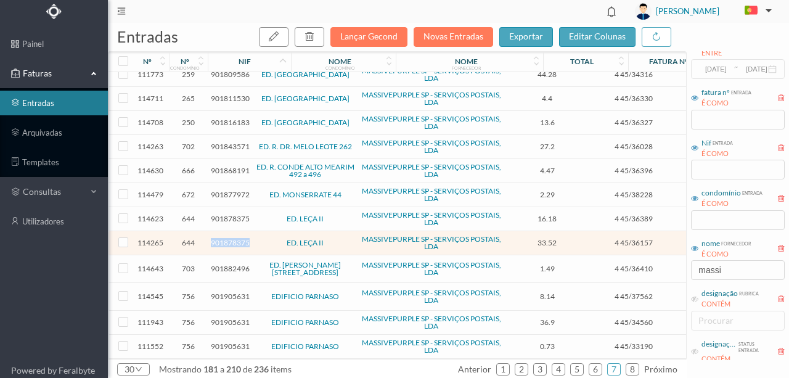
scroll to position [17, 0]
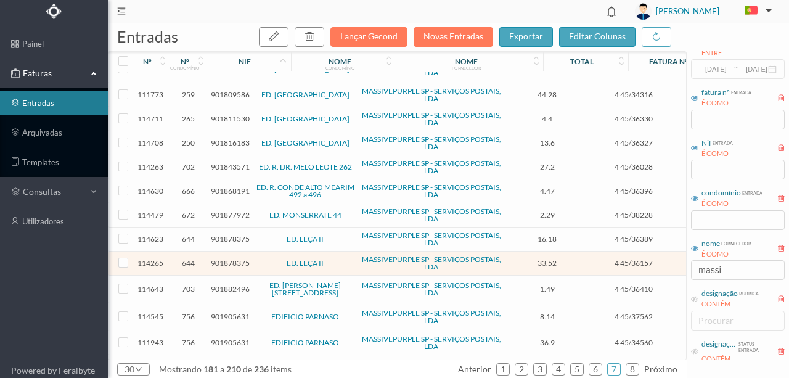
click at [233, 140] on span "901816183" at bounding box center [230, 142] width 39 height 9
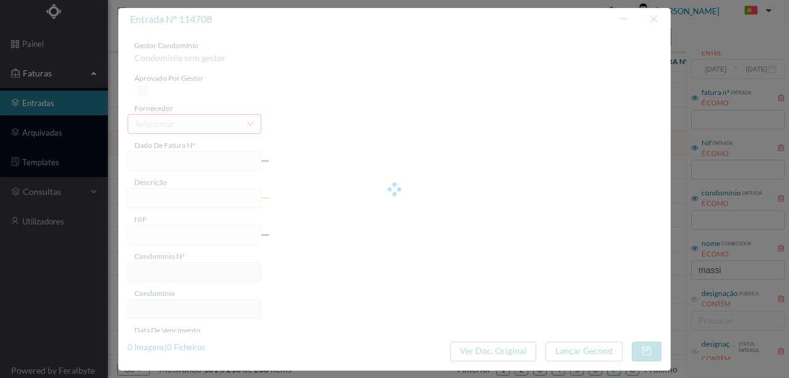
type input "4 45/36327"
type input "Taxa de Impressão"
type input "901816183"
type input "Invalid date"
type input "[DATE]"
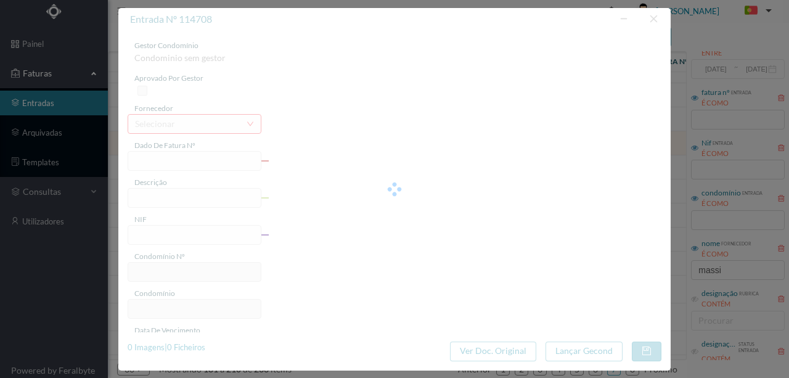
type input "13.60"
type input "250"
type input "ED. [GEOGRAPHIC_DATA]"
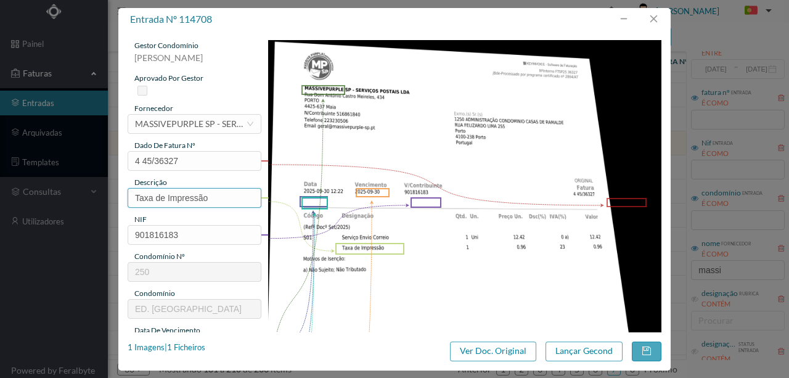
drag, startPoint x: 217, startPoint y: 196, endPoint x: 60, endPoint y: 200, distance: 156.6
click at [80, 200] on div "entrada nº 114708 gestor condomínio [PERSON_NAME] aprovado por gestor fornecedo…" at bounding box center [394, 189] width 789 height 378
type input "Serviço [PERSON_NAME]"
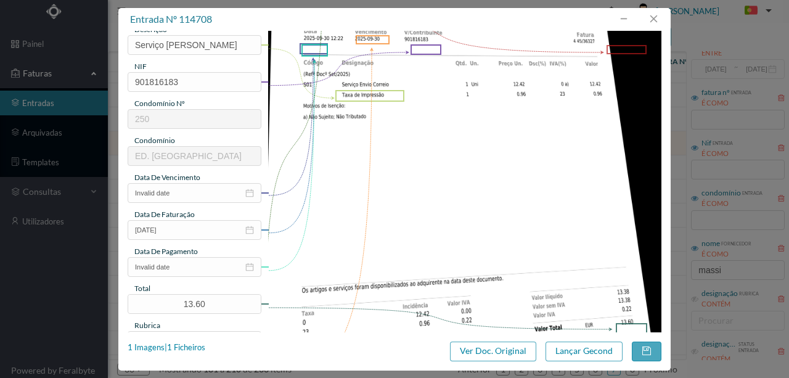
scroll to position [164, 0]
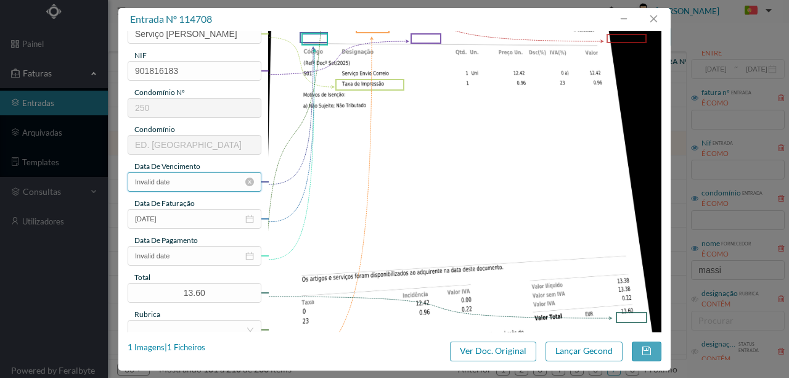
click at [205, 187] on input "Invalid date" at bounding box center [195, 182] width 134 height 20
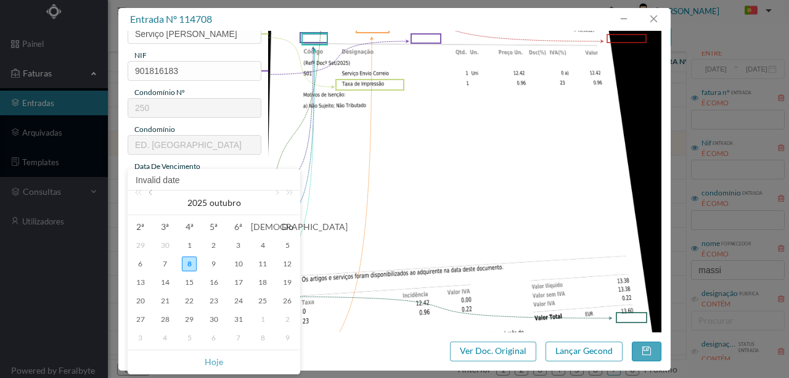
click at [149, 195] on link at bounding box center [151, 202] width 11 height 25
click at [159, 317] on div "30" at bounding box center [165, 319] width 15 height 15
type input "[DATE]"
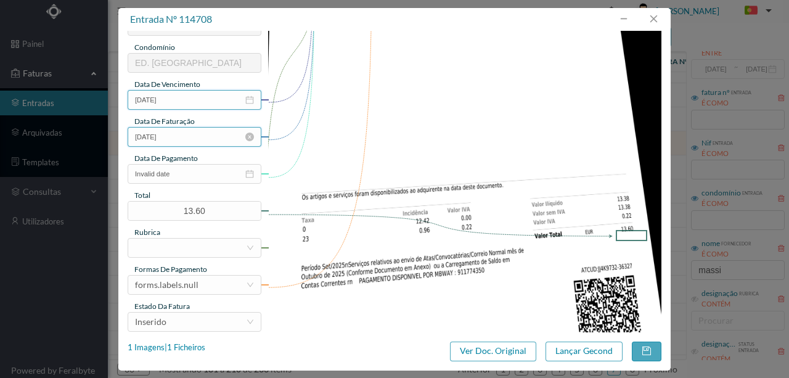
scroll to position [247, 0]
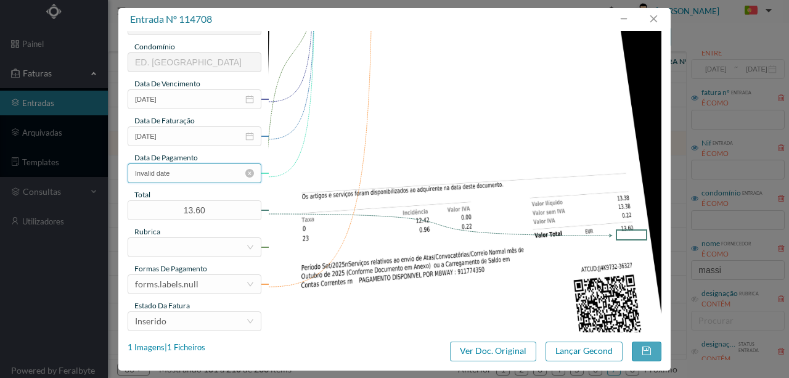
click at [184, 178] on input "Invalid date" at bounding box center [195, 173] width 134 height 20
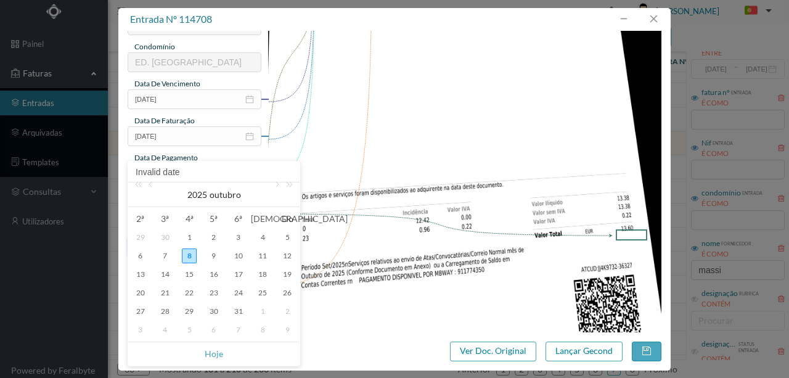
drag, startPoint x: 211, startPoint y: 356, endPoint x: 218, endPoint y: 256, distance: 99.5
click at [211, 355] on link "Hoje" at bounding box center [214, 353] width 18 height 23
type input "[DATE]"
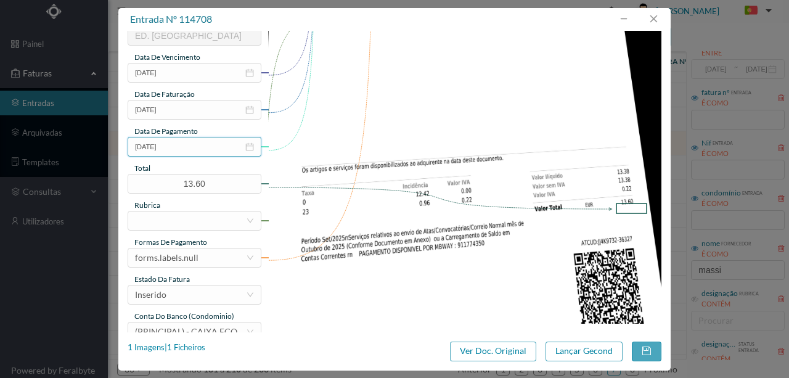
scroll to position [292, 0]
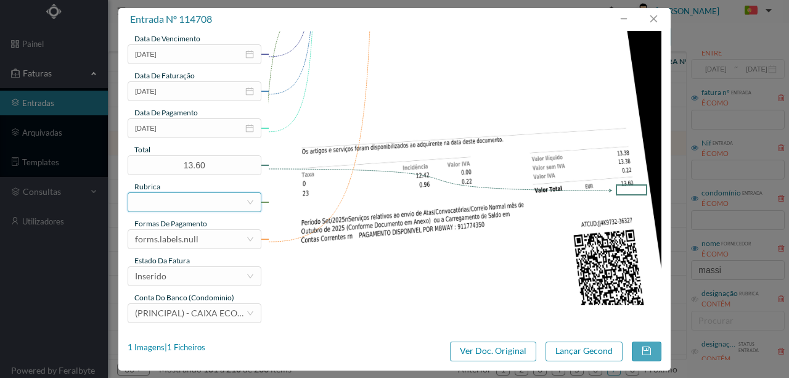
click at [166, 203] on div at bounding box center [190, 202] width 111 height 18
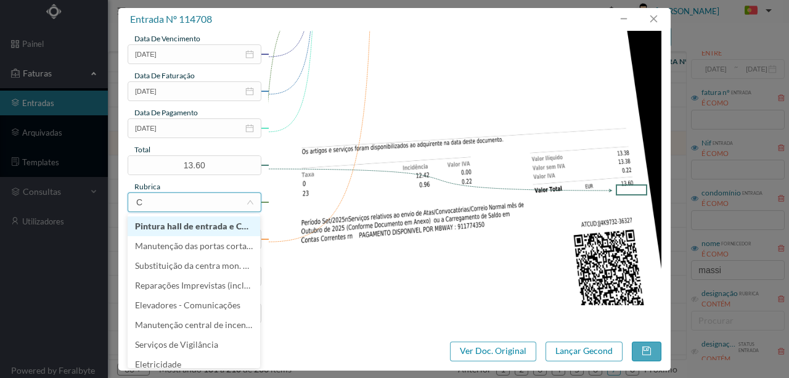
type input "CO"
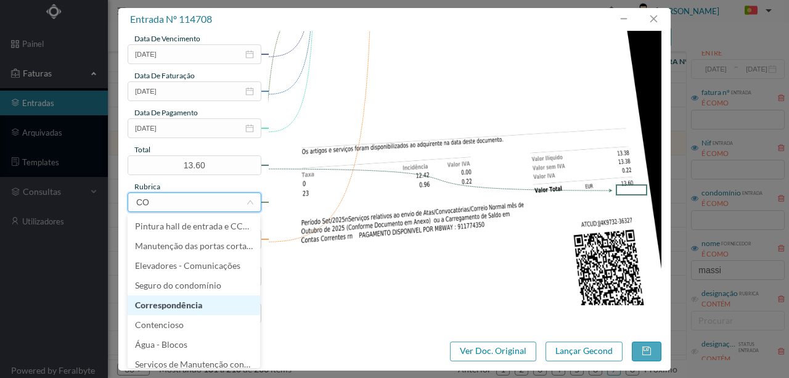
click at [190, 309] on li "Correspondência" at bounding box center [194, 305] width 133 height 20
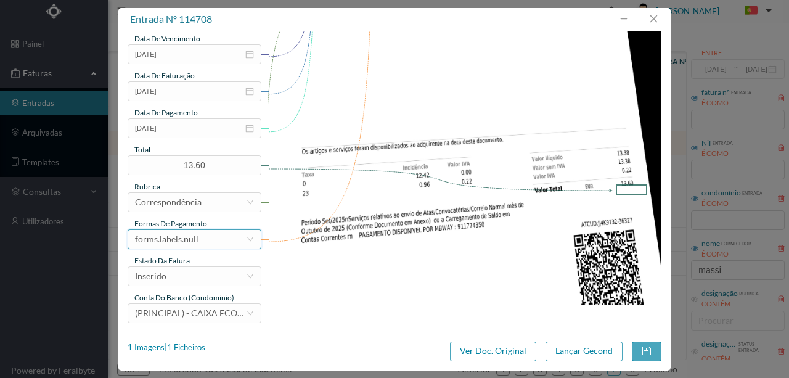
click at [203, 243] on div "forms.labels.null" at bounding box center [190, 239] width 111 height 18
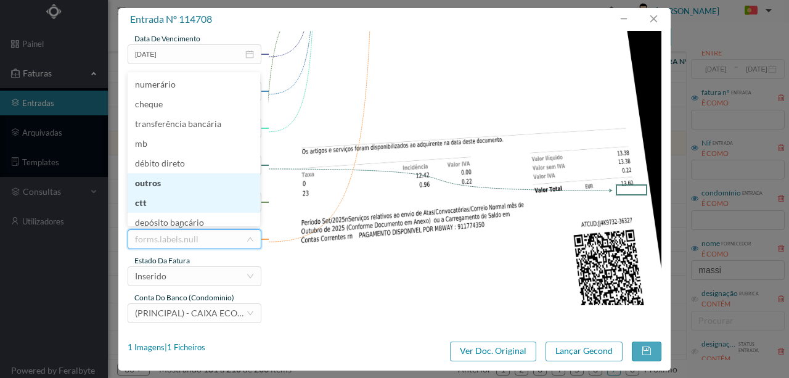
scroll to position [4, 0]
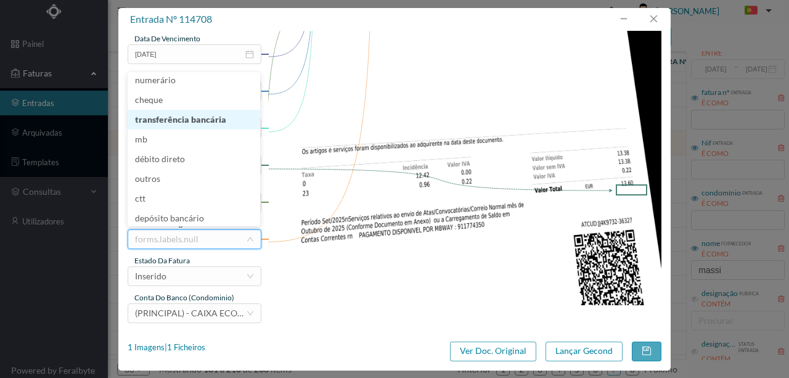
click at [205, 121] on li "transferência bancária" at bounding box center [194, 120] width 133 height 20
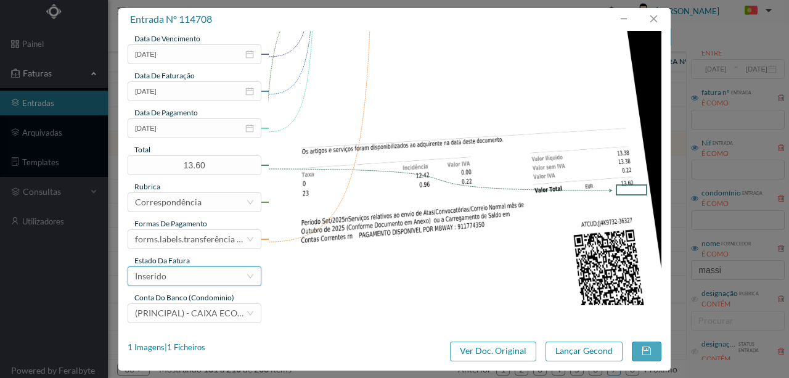
click at [173, 280] on div "Inserido" at bounding box center [190, 276] width 111 height 18
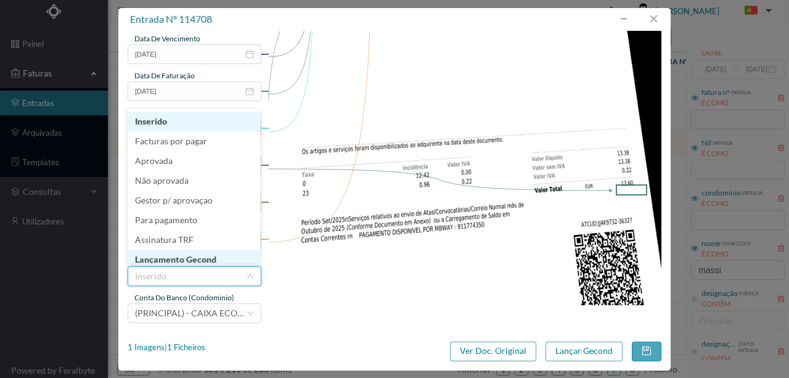
scroll to position [6, 0]
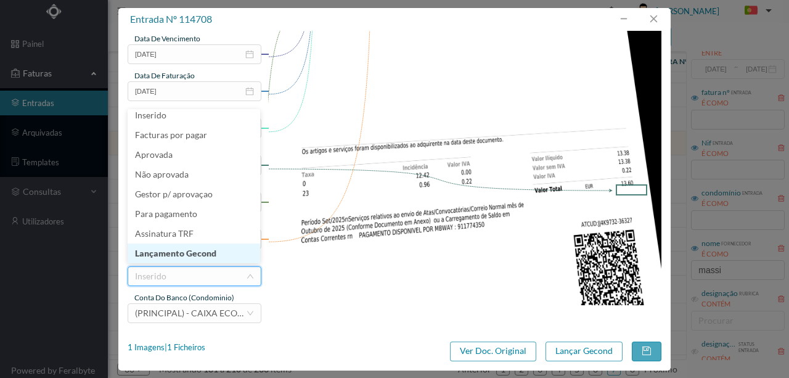
click at [187, 256] on li "Lançamento Gecond" at bounding box center [194, 253] width 133 height 20
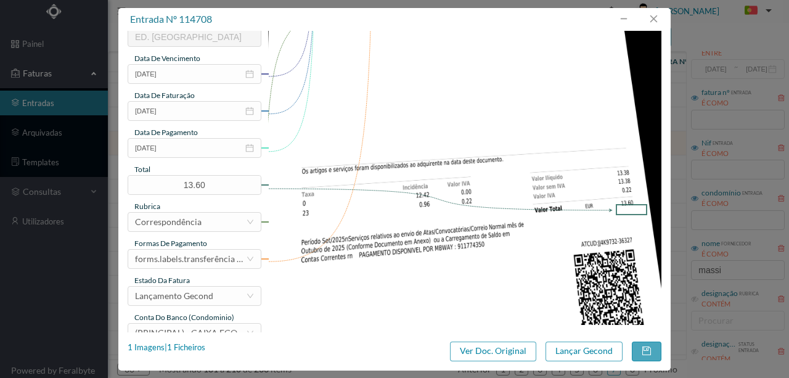
scroll to position [292, 0]
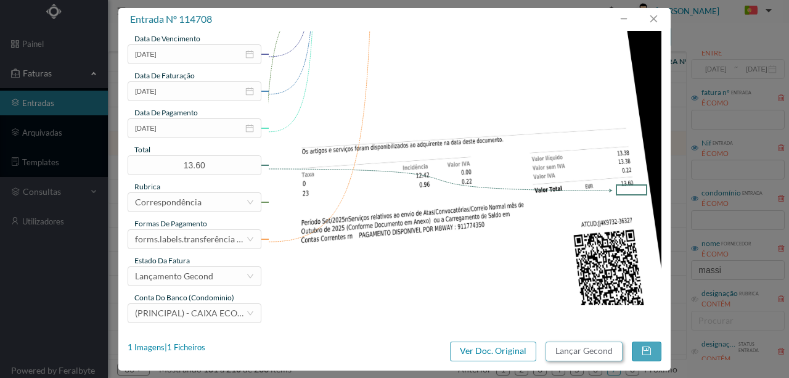
click at [569, 352] on button "Lançar Gecond" at bounding box center [583, 351] width 77 height 20
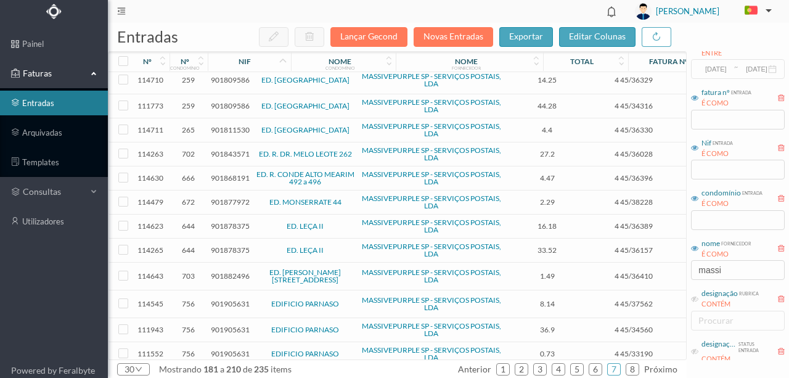
scroll to position [0, 0]
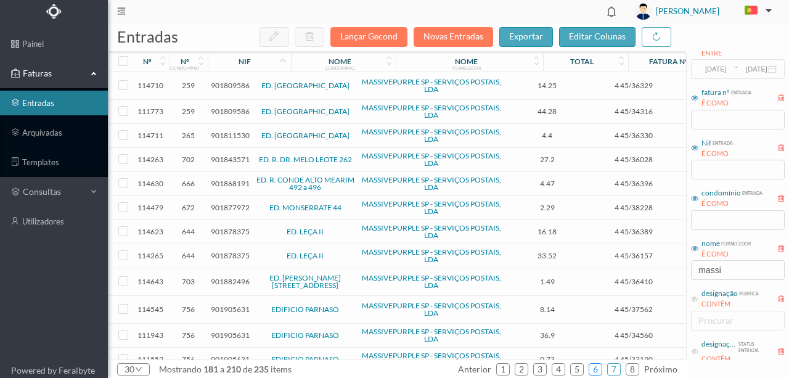
click at [594, 370] on link "6" at bounding box center [595, 369] width 12 height 18
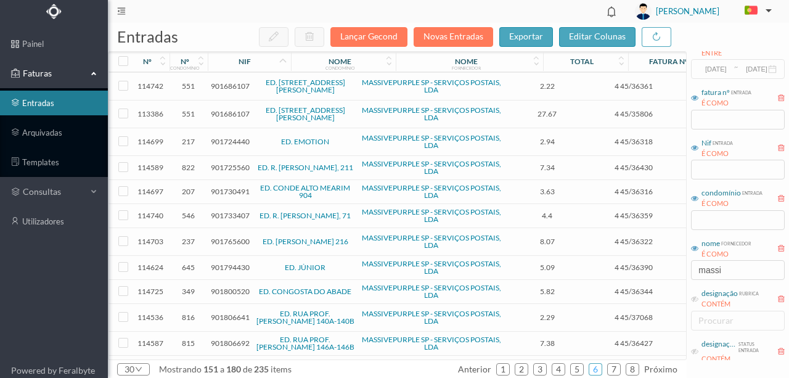
scroll to position [467, 0]
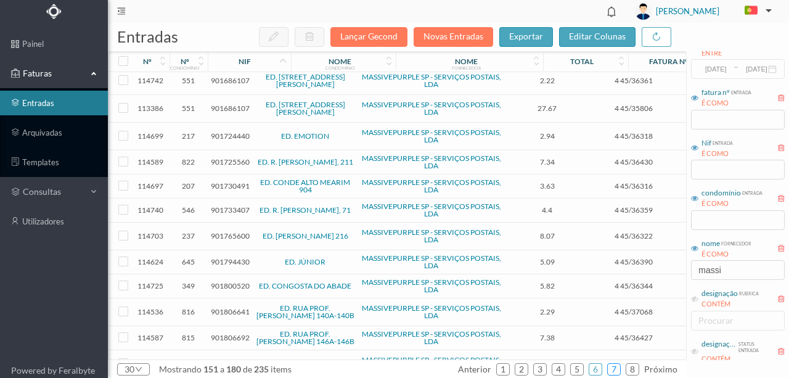
click at [617, 369] on link "7" at bounding box center [614, 369] width 12 height 18
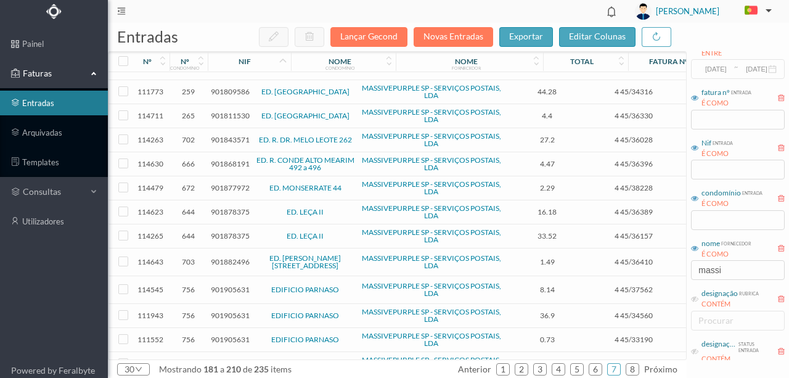
scroll to position [0, 0]
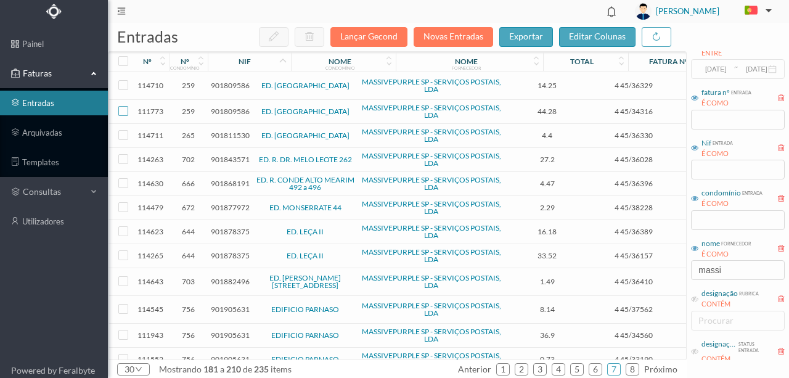
click at [120, 111] on input "checkbox" at bounding box center [123, 111] width 10 height 10
checkbox input "true"
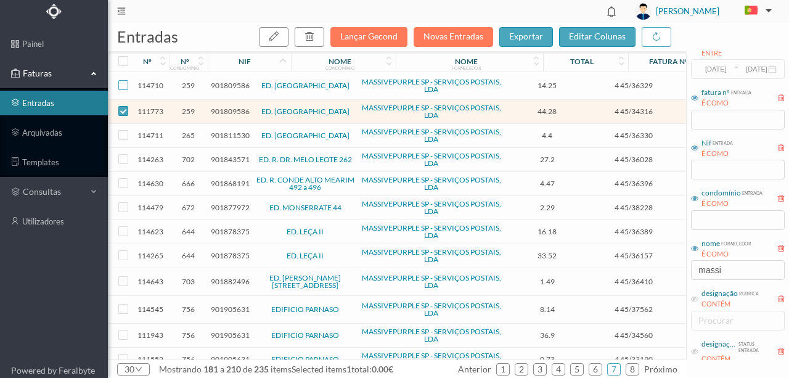
click at [123, 85] on input "checkbox" at bounding box center [123, 85] width 10 height 10
checkbox input "true"
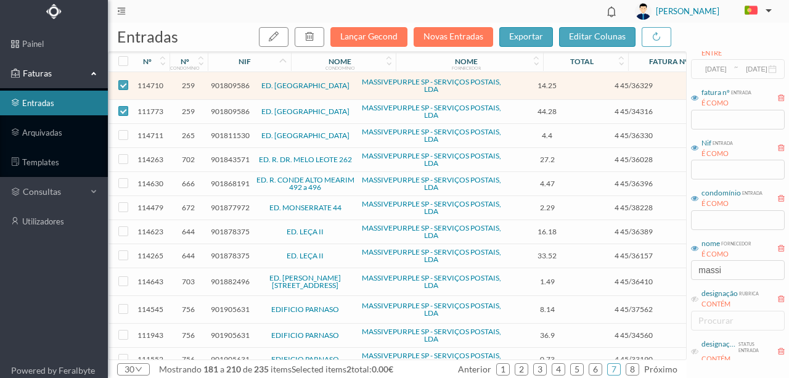
click at [231, 83] on span "901809586" at bounding box center [230, 85] width 39 height 9
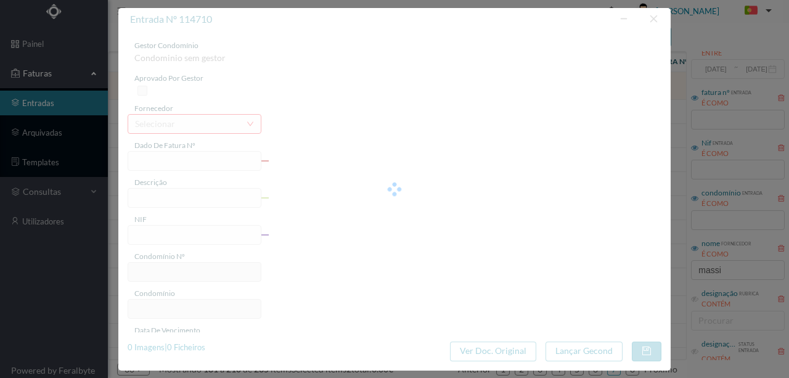
type input "4 45/36329"
type input "Serviço [PERSON_NAME]"
type input "901809586"
type input "[DATE]"
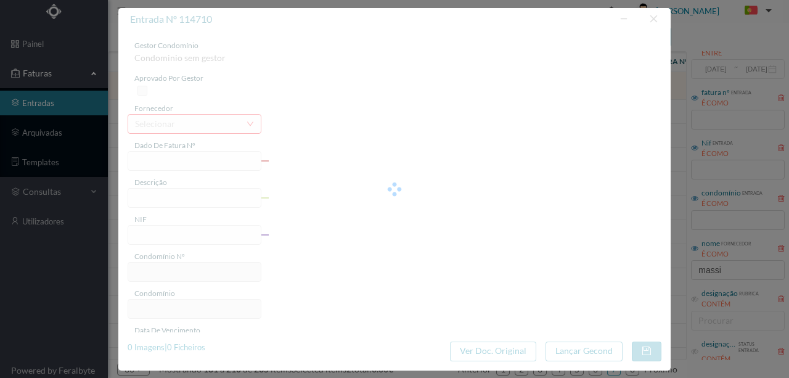
type input "[DATE]"
type input "14.25"
type input "259"
type input "ED. [GEOGRAPHIC_DATA]"
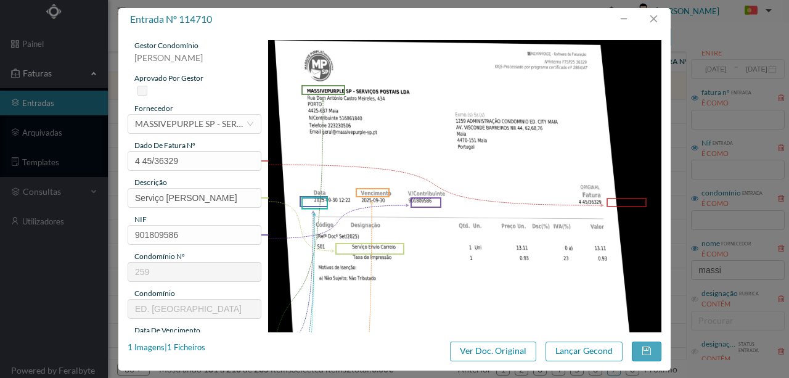
scroll to position [82, 0]
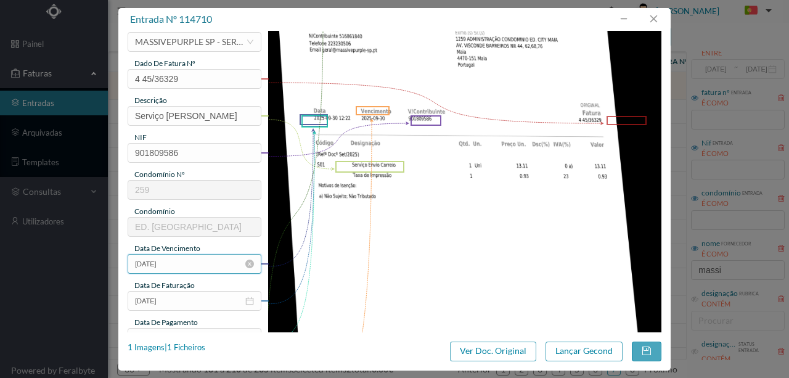
click at [195, 259] on input "[DATE]" at bounding box center [195, 264] width 134 height 20
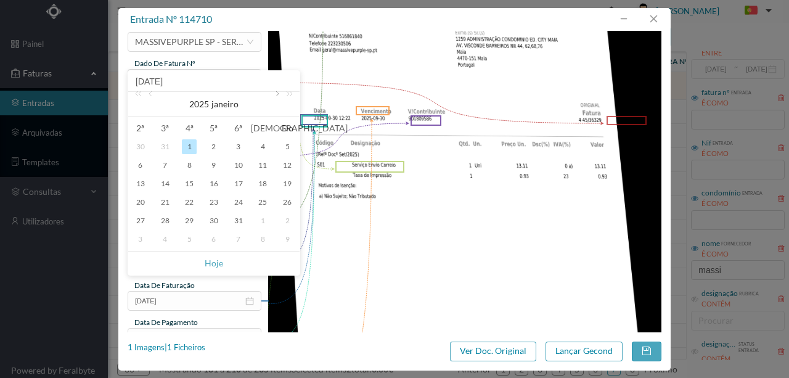
click at [274, 96] on link at bounding box center [276, 104] width 11 height 25
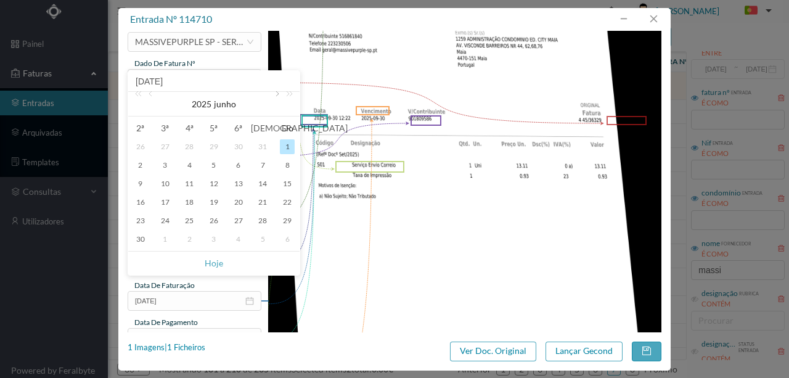
click at [274, 96] on link at bounding box center [276, 104] width 11 height 25
click at [168, 219] on div "30" at bounding box center [165, 220] width 15 height 15
type input "[DATE]"
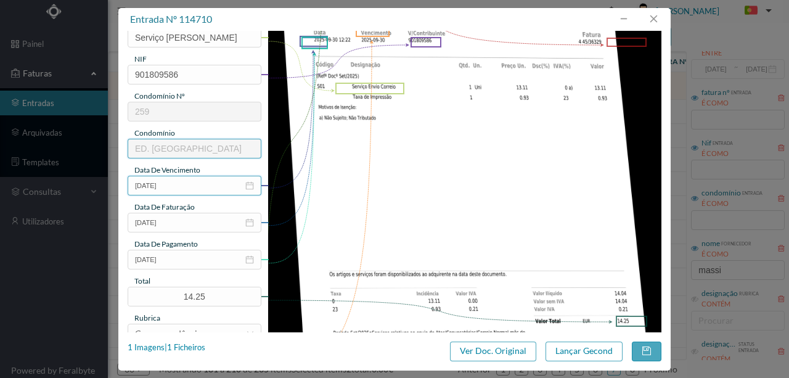
scroll to position [164, 0]
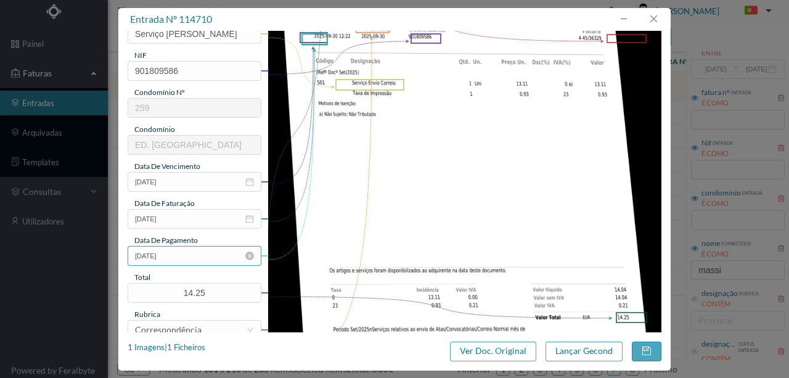
click at [197, 258] on input "[DATE]" at bounding box center [195, 256] width 134 height 20
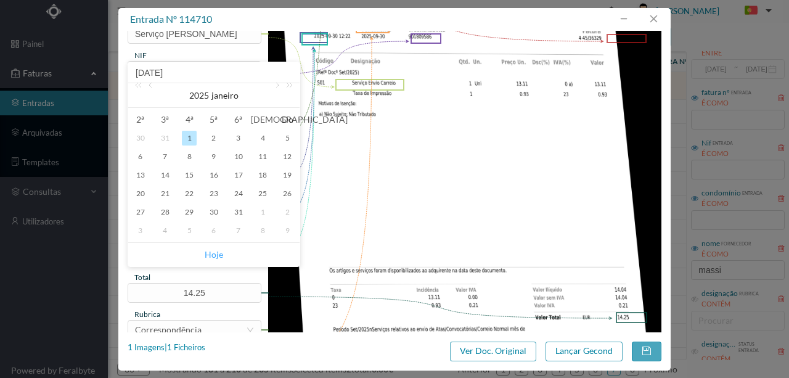
click at [210, 255] on link "Hoje" at bounding box center [214, 254] width 18 height 23
type input "[DATE]"
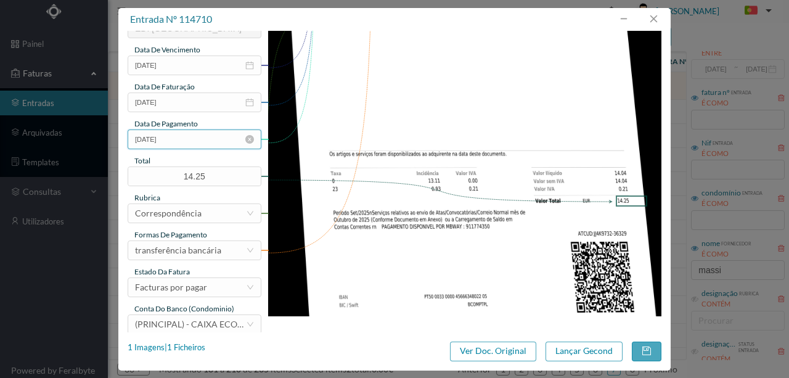
scroll to position [287, 0]
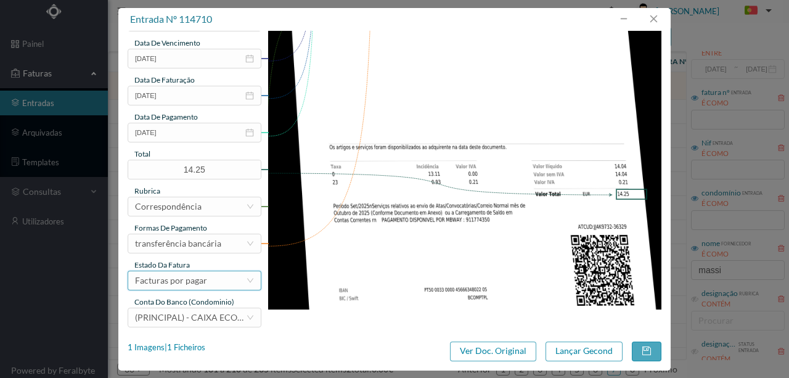
click at [200, 285] on div "Facturas por pagar" at bounding box center [171, 280] width 72 height 18
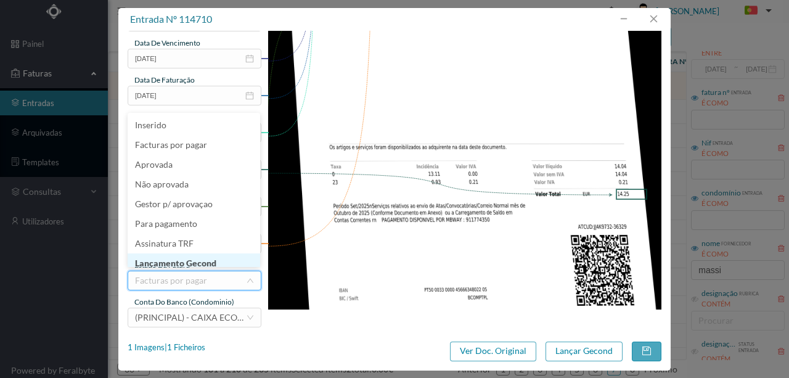
scroll to position [6, 0]
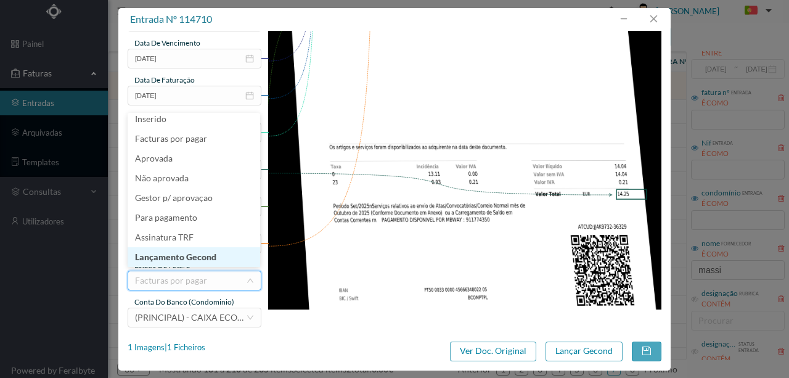
click at [210, 257] on li "Lançamento Gecond" at bounding box center [194, 257] width 133 height 20
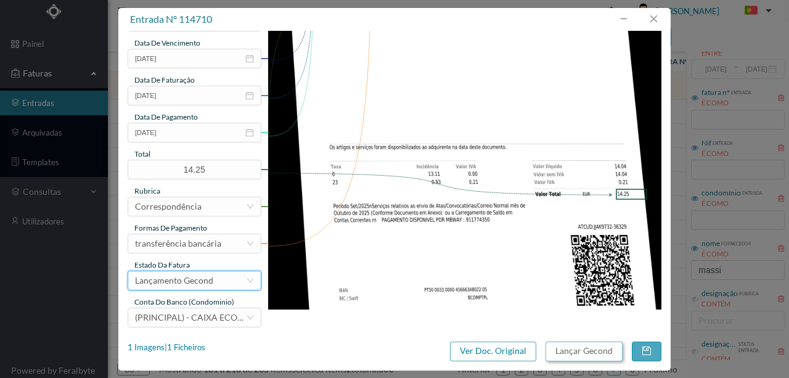
click at [574, 355] on button "Lançar Gecond" at bounding box center [583, 351] width 77 height 20
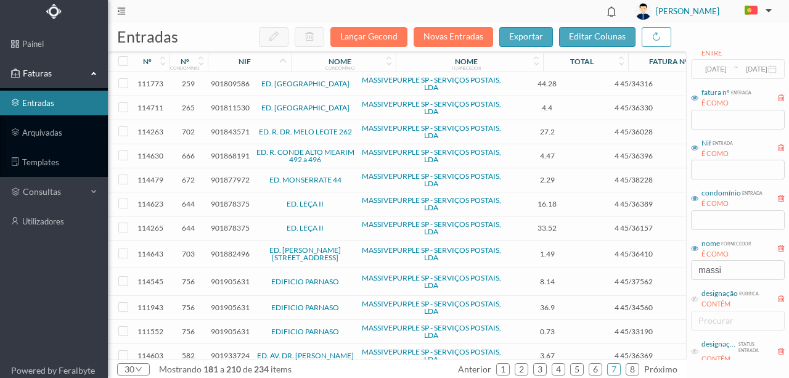
click at [229, 83] on span "901809586" at bounding box center [230, 83] width 39 height 9
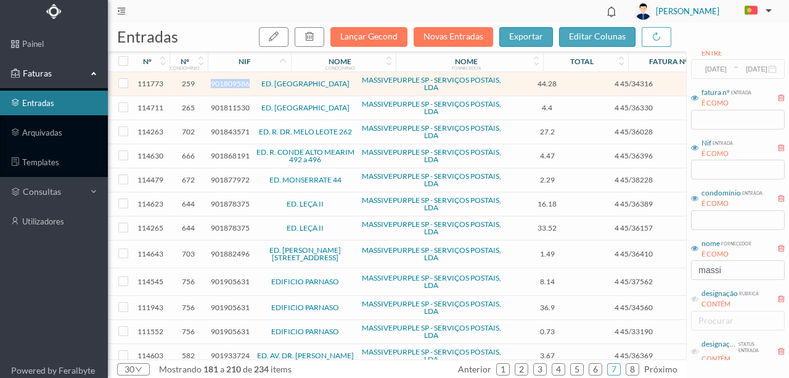
click at [229, 83] on span "901809586" at bounding box center [230, 83] width 39 height 9
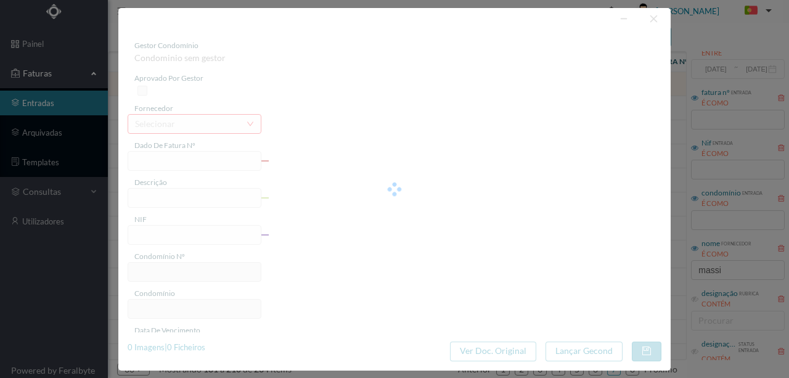
type input "4 45/34316"
type input "901809586"
type input "Invalid date"
type input "[DATE]"
type input "44.28"
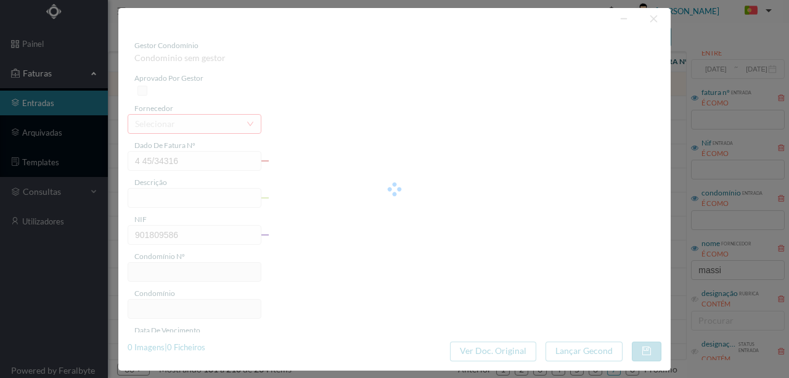
type input "259"
type input "ED. [GEOGRAPHIC_DATA]"
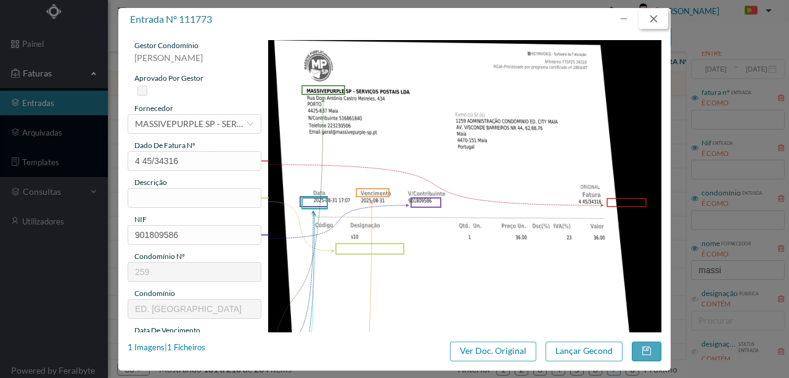
click at [662, 18] on button "button" at bounding box center [654, 19] width 30 height 20
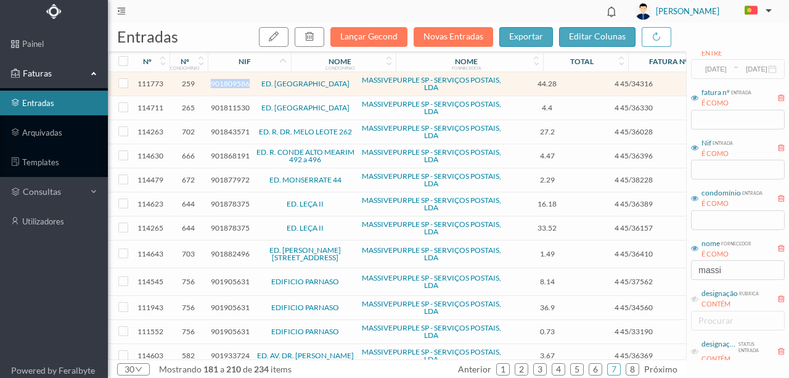
click at [228, 83] on span "901809586" at bounding box center [230, 83] width 39 height 9
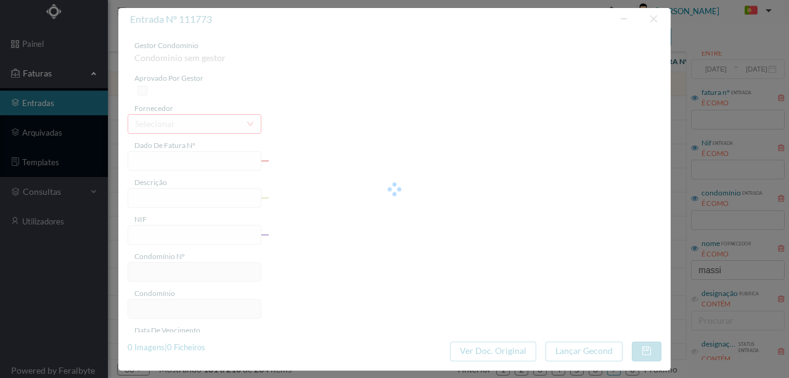
type input "4 45/34316"
type input "901809586"
type input "Invalid date"
type input "[DATE]"
type input "44.28"
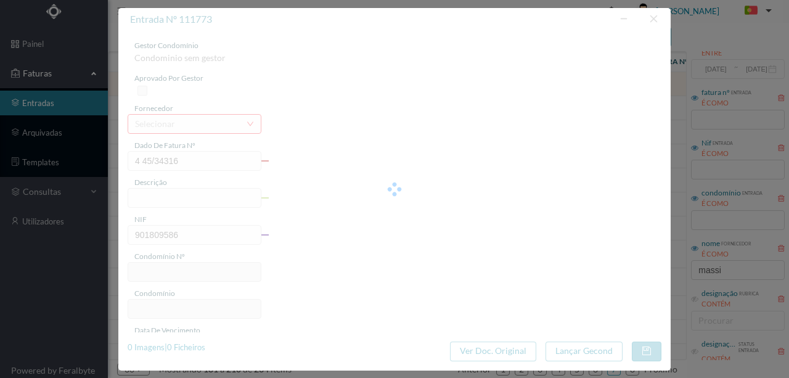
type input "259"
type input "ED. [GEOGRAPHIC_DATA]"
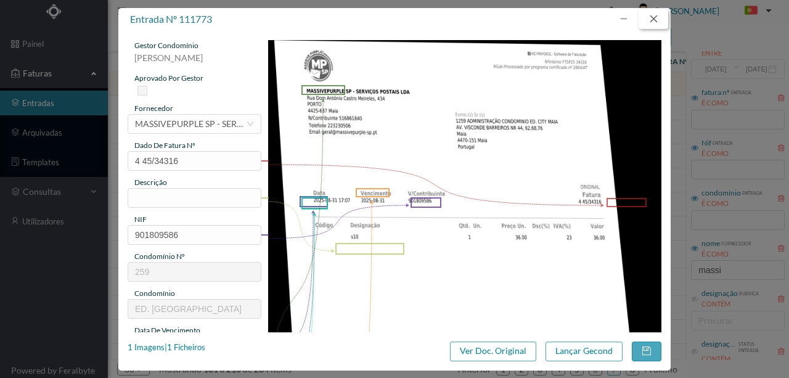
click at [658, 15] on button "button" at bounding box center [654, 19] width 30 height 20
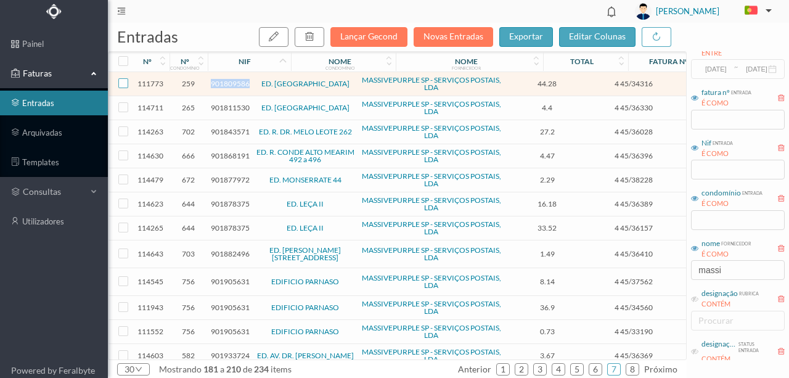
click at [121, 82] on input "checkbox" at bounding box center [123, 83] width 10 height 10
checkbox input "true"
click at [314, 38] on icon "button" at bounding box center [309, 36] width 10 height 10
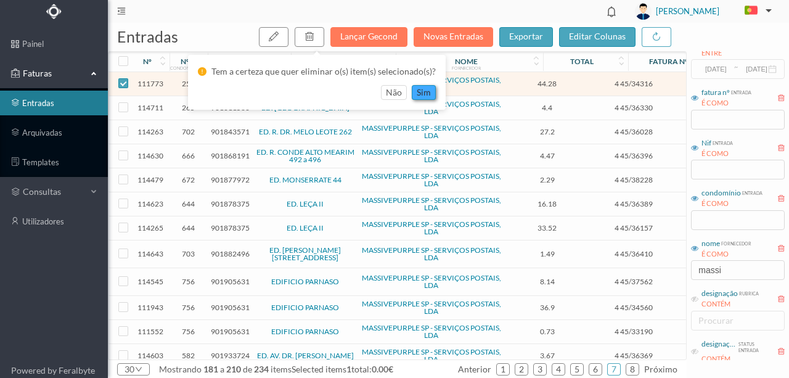
click at [423, 92] on button "sim" at bounding box center [424, 92] width 24 height 15
